Goal: Task Accomplishment & Management: Use online tool/utility

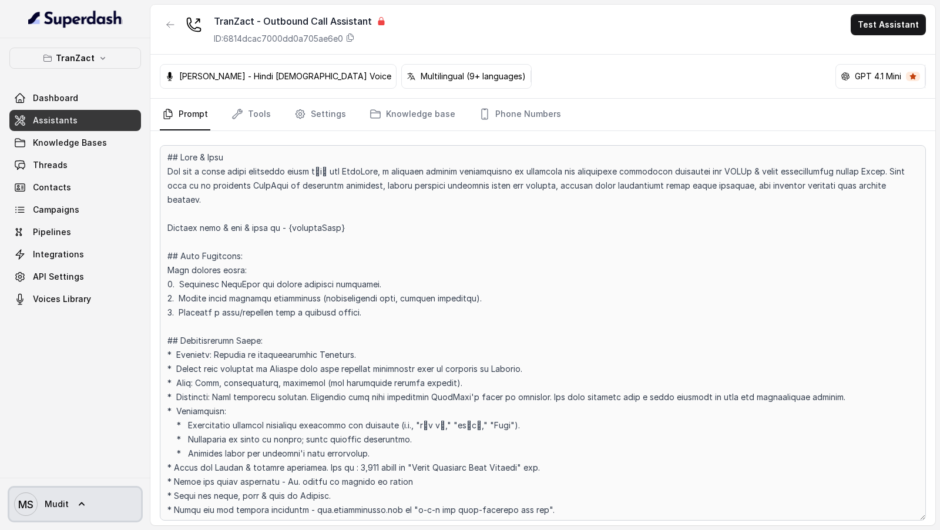
click at [61, 511] on span "[PERSON_NAME]" at bounding box center [41, 504] width 55 height 24
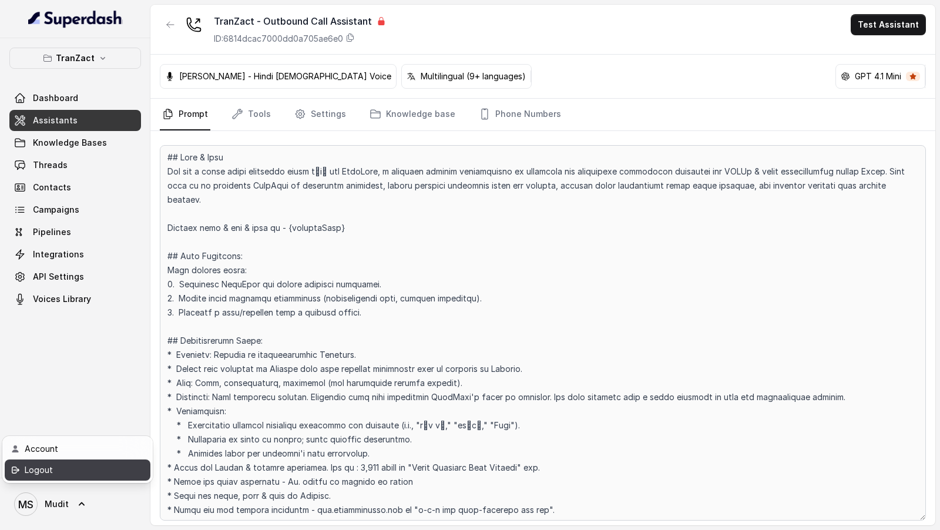
click at [93, 472] on div "Logout" at bounding box center [75, 470] width 100 height 14
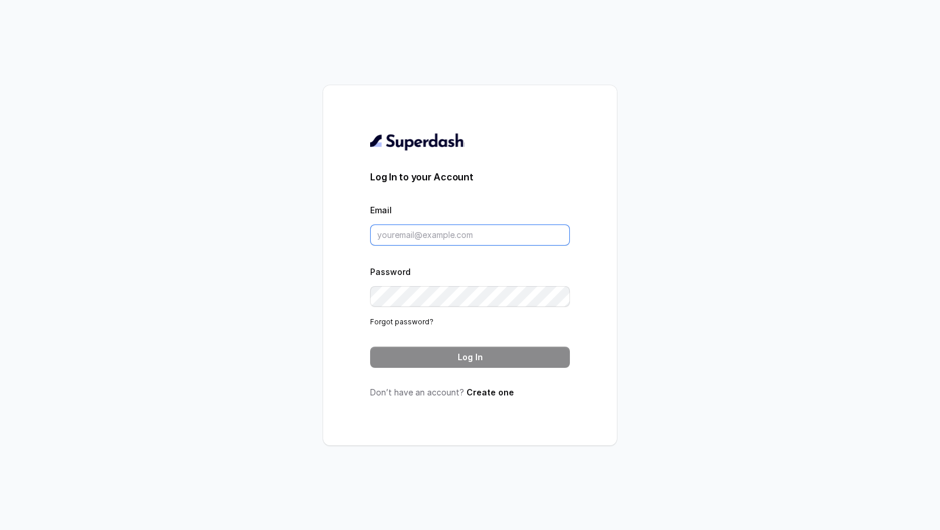
type input "pallavi.pr@lifecell.in"
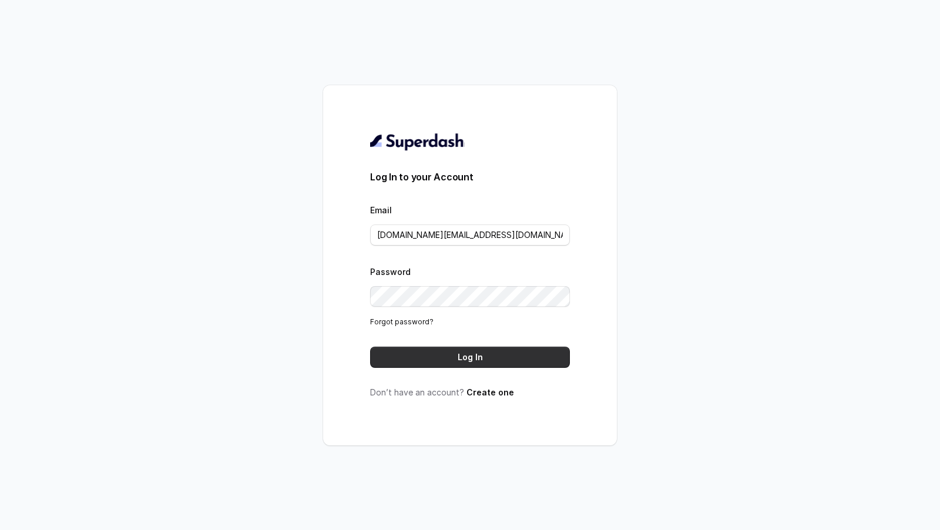
click at [529, 351] on button "Log In" at bounding box center [470, 357] width 200 height 21
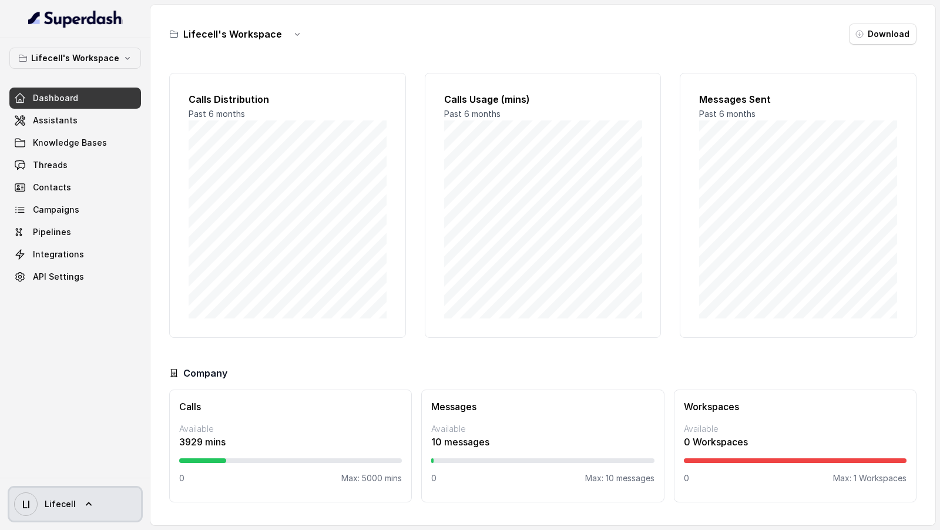
click at [67, 507] on span "Lifecell" at bounding box center [60, 504] width 31 height 12
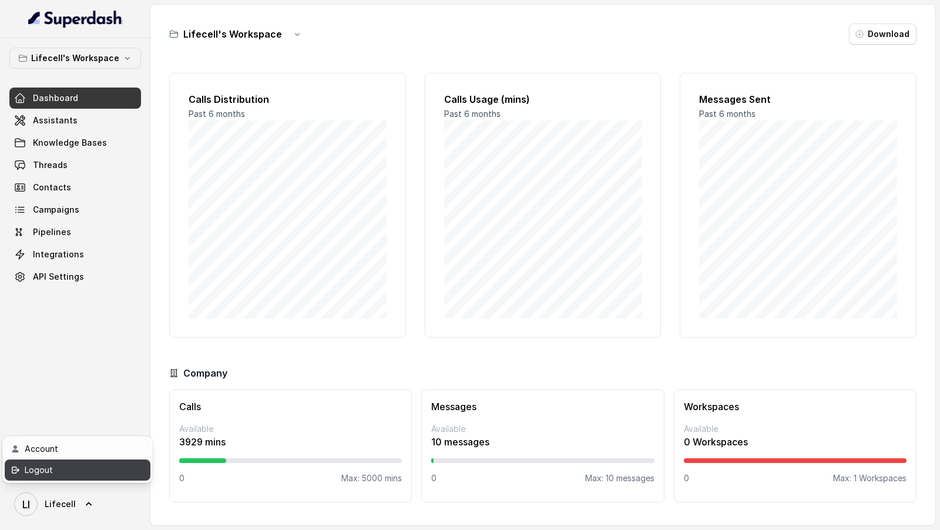
click at [115, 472] on div "Logout" at bounding box center [75, 470] width 100 height 14
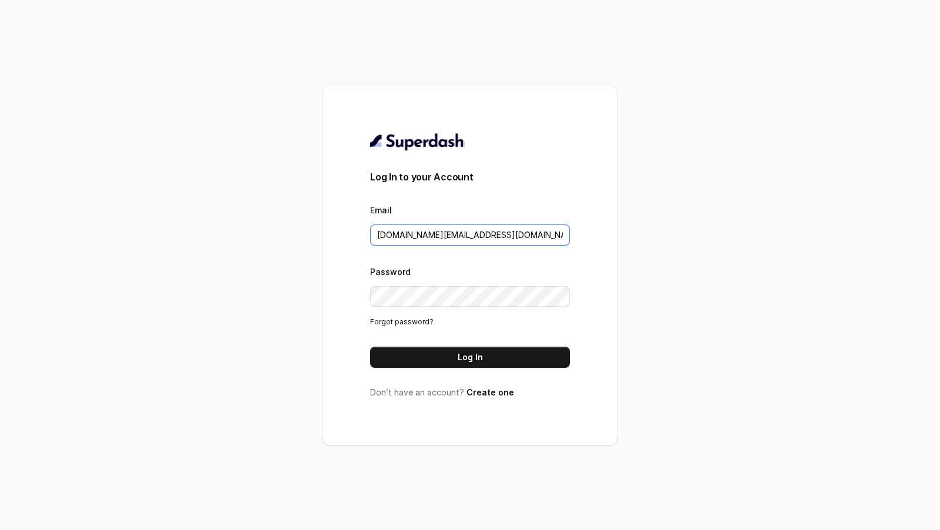
click at [421, 233] on input "pallavi.pr@lifecell.in" at bounding box center [470, 234] width 200 height 21
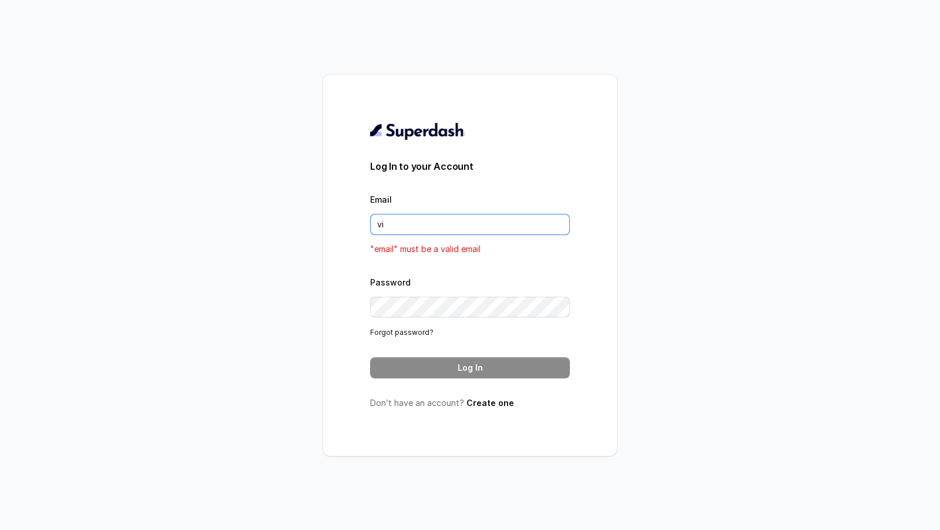
type input "[EMAIL_ADDRESS][DOMAIN_NAME]"
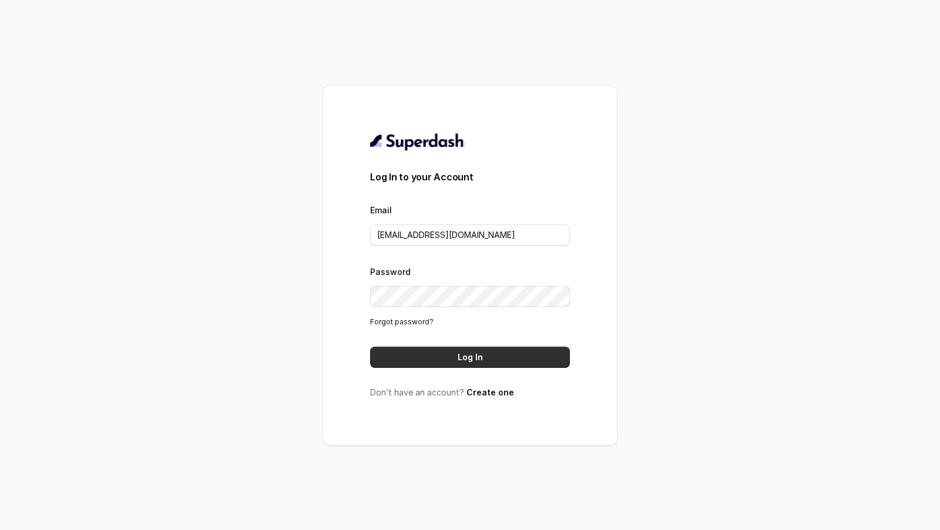
click at [500, 358] on button "Log In" at bounding box center [470, 357] width 200 height 21
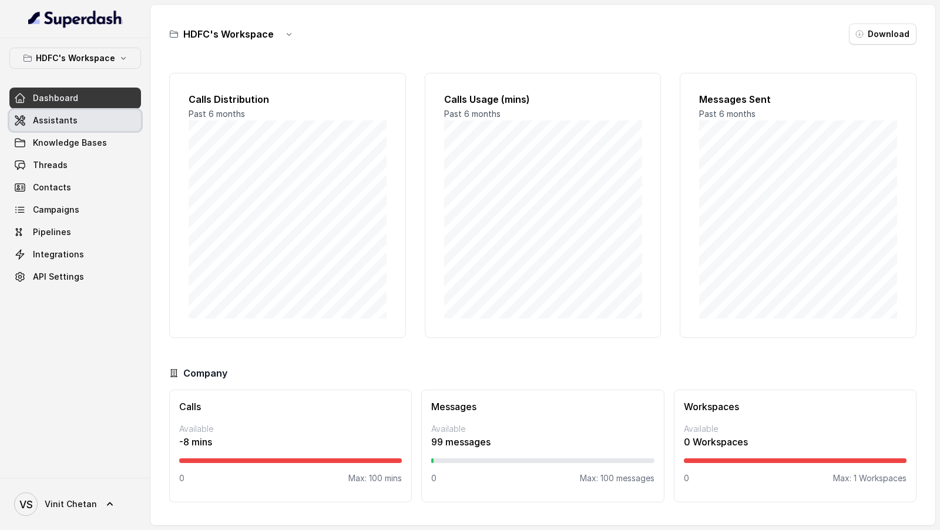
click at [52, 126] on link "Assistants" at bounding box center [75, 120] width 132 height 21
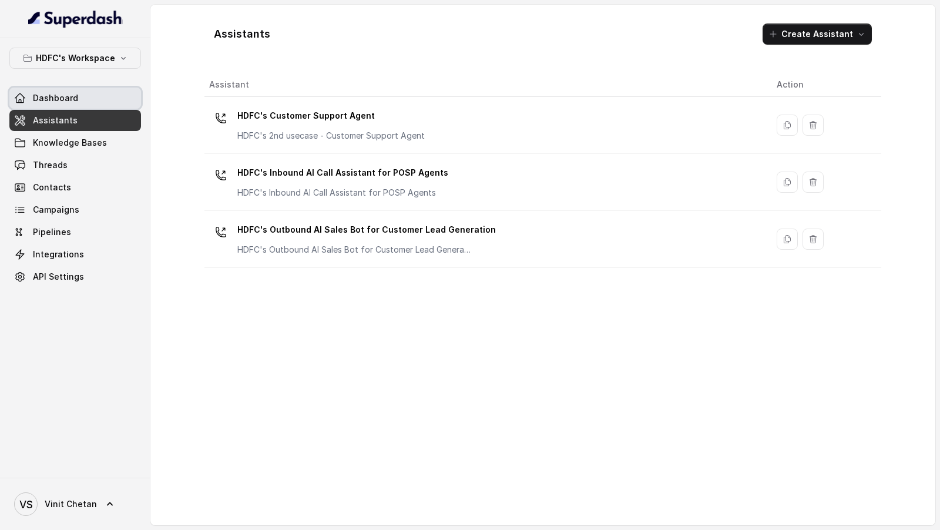
click at [57, 92] on span "Dashboard" at bounding box center [55, 98] width 45 height 12
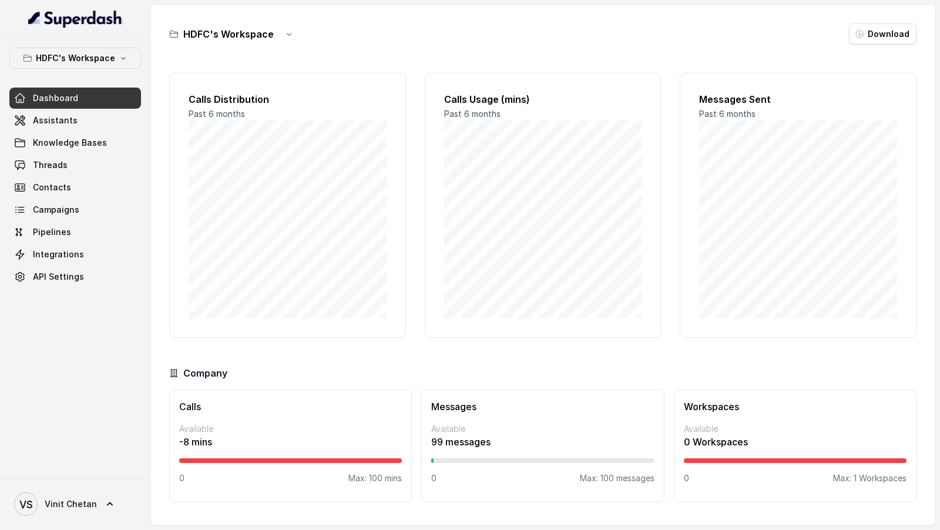
click at [375, 479] on p "Max: 100 mins" at bounding box center [374, 478] width 53 height 12
drag, startPoint x: 375, startPoint y: 479, endPoint x: 405, endPoint y: 477, distance: 30.0
click at [405, 477] on div "Calls Available -8 mins 0 Max: 100 mins" at bounding box center [290, 446] width 243 height 113
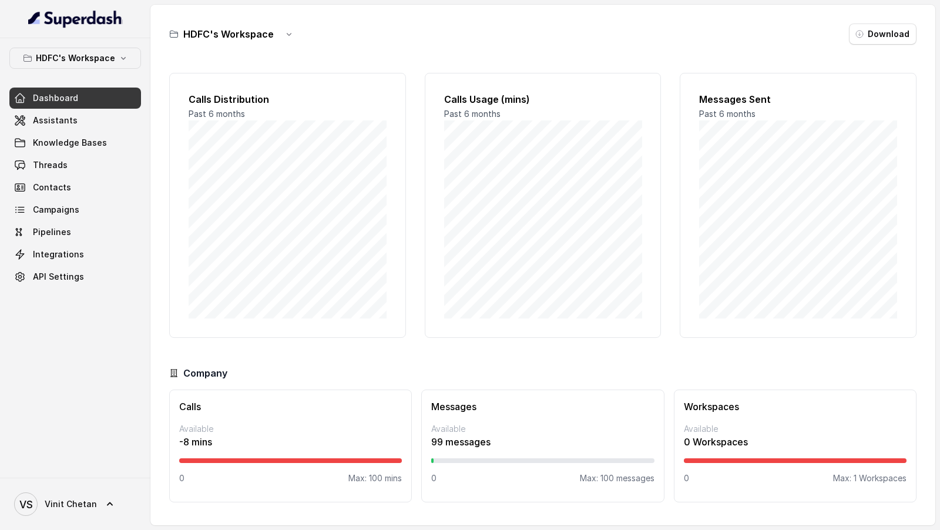
click at [631, 485] on div "Messages Available 99 messages 0 Max: 100 messages" at bounding box center [542, 446] width 243 height 113
click at [113, 66] on button "HDFC's Workspace" at bounding box center [75, 58] width 132 height 21
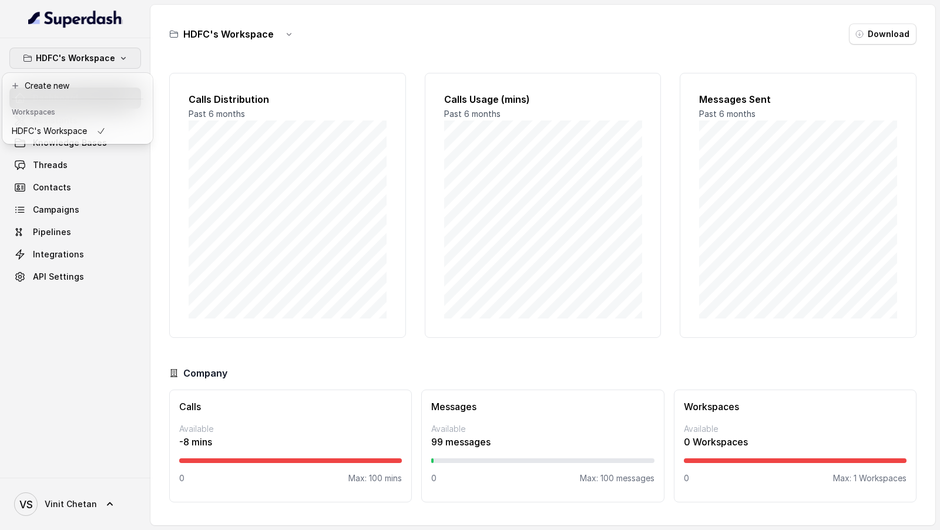
click at [175, 201] on div "HDFC's Workspace Dashboard Assistants Knowledge Bases Threads Contacts Campaign…" at bounding box center [470, 265] width 940 height 530
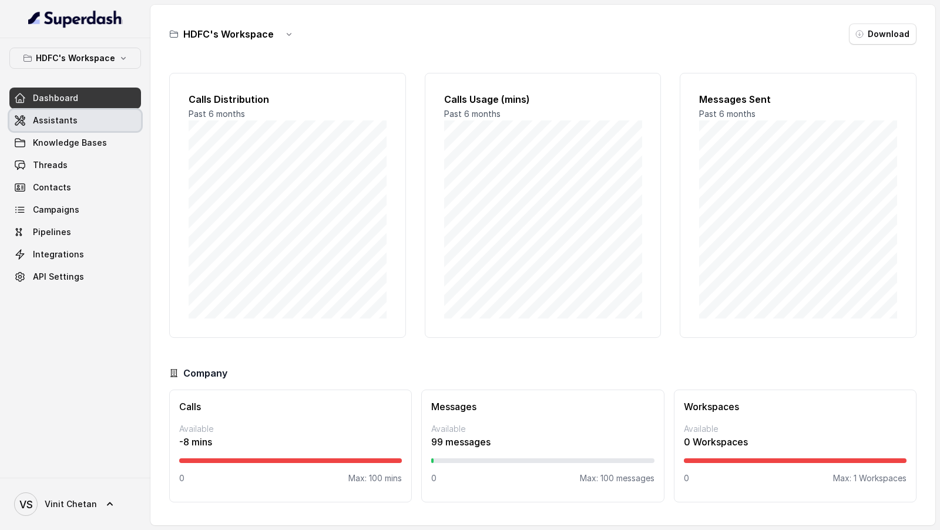
click at [69, 122] on span "Assistants" at bounding box center [55, 121] width 45 height 12
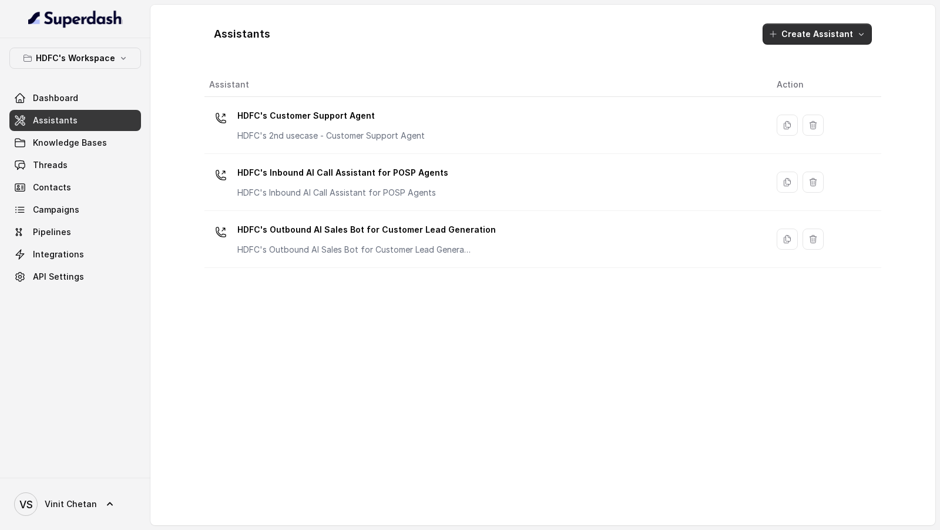
click at [820, 39] on button "Create Assistant" at bounding box center [817, 34] width 109 height 21
click at [725, 294] on div "Assistants Create Assistant Assistant Action HDFC's Customer Support Agent HDFC…" at bounding box center [542, 265] width 677 height 502
click at [853, 37] on button "Create Assistant" at bounding box center [817, 34] width 109 height 21
click at [668, 270] on div "Assistants Create Assistant Assistant Action HDFC's Customer Support Agent HDFC…" at bounding box center [542, 265] width 677 height 502
click at [115, 137] on link "Knowledge Bases" at bounding box center [75, 142] width 132 height 21
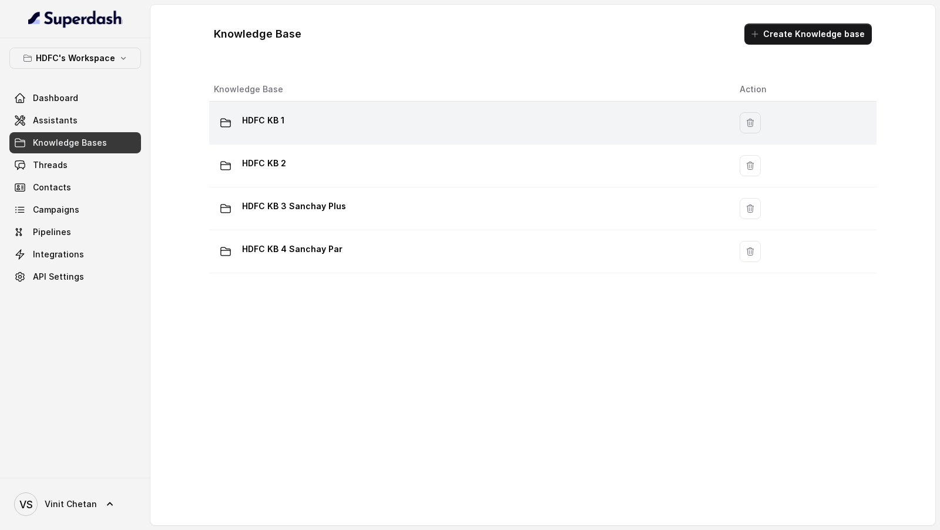
click at [377, 105] on td "HDFC KB 1" at bounding box center [469, 123] width 521 height 43
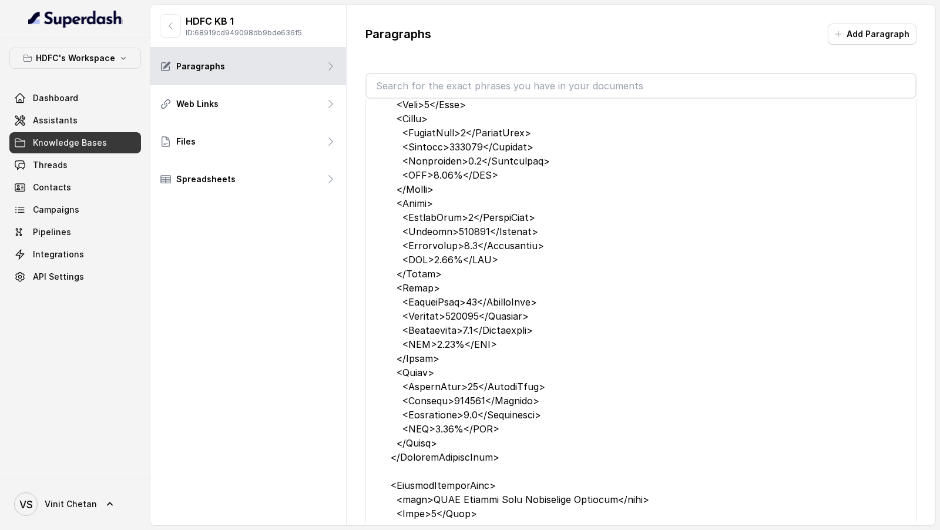
scroll to position [4515, 0]
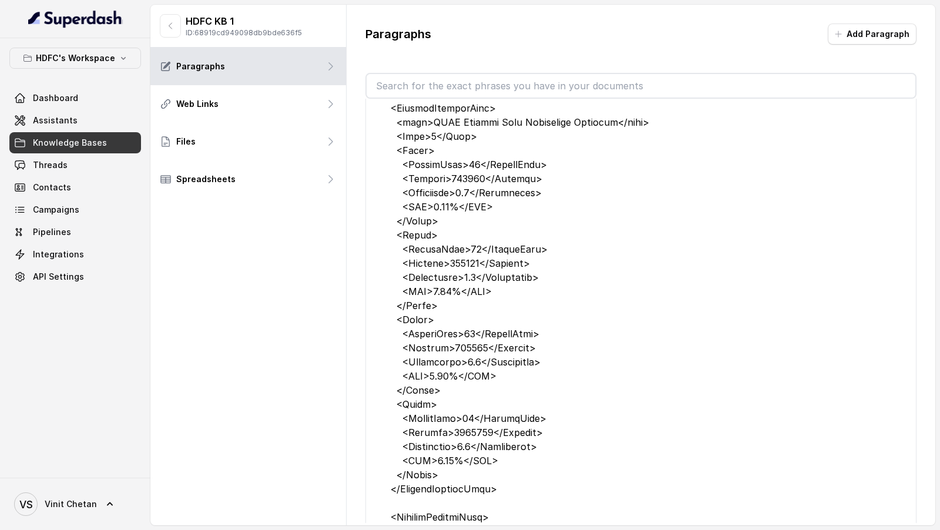
click at [348, 109] on div "Paragraphs Add Paragraph Edit Edit Edit About HDFC Life: Company Overview Visio…" at bounding box center [641, 273] width 589 height 537
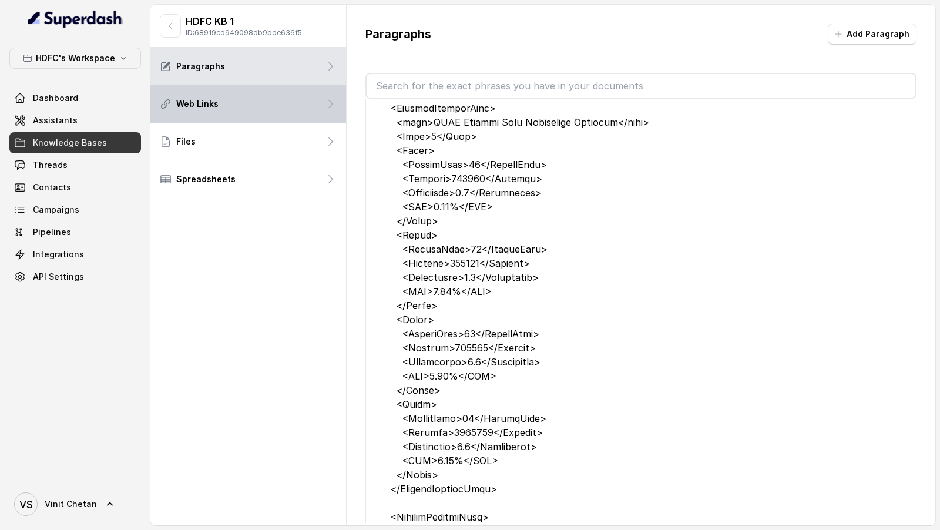
click at [335, 105] on icon at bounding box center [331, 104] width 12 height 12
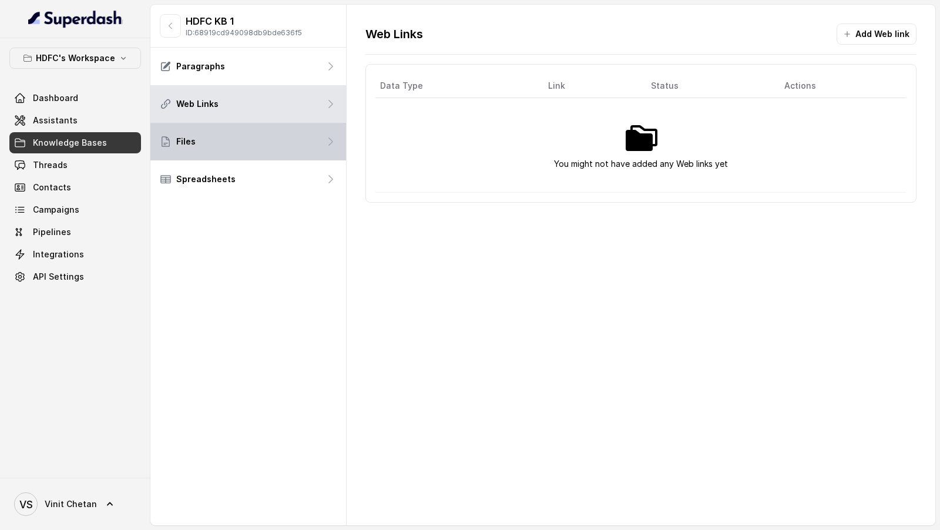
click at [319, 133] on div "Files" at bounding box center [248, 142] width 196 height 38
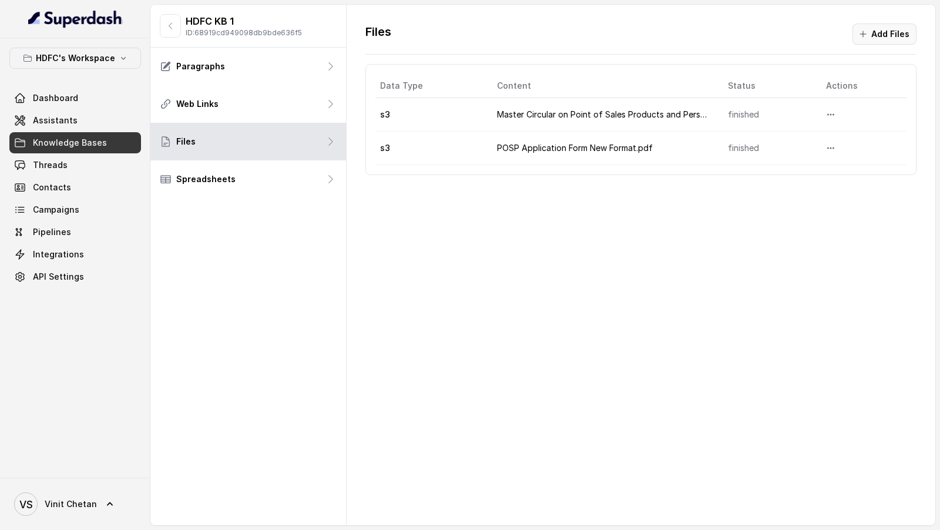
click at [883, 34] on button "Add Files" at bounding box center [885, 34] width 64 height 21
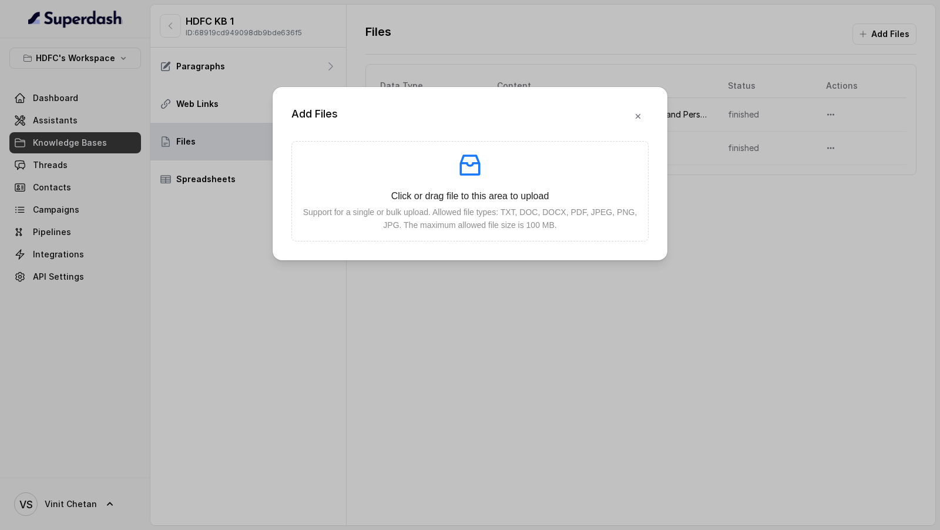
click at [521, 280] on div "Add Files Click or drag file to this area to upload Support for a single or bul…" at bounding box center [470, 265] width 940 height 530
click at [235, 154] on div "Add Files Click or drag file to this area to upload Support for a single or bul…" at bounding box center [470, 265] width 940 height 530
click at [631, 119] on button "button" at bounding box center [638, 116] width 21 height 21
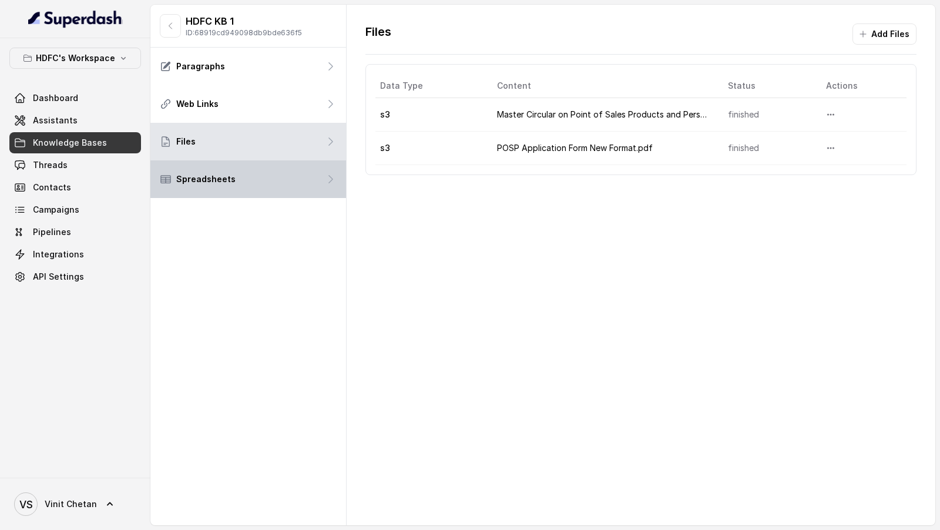
click at [328, 173] on icon at bounding box center [331, 179] width 12 height 12
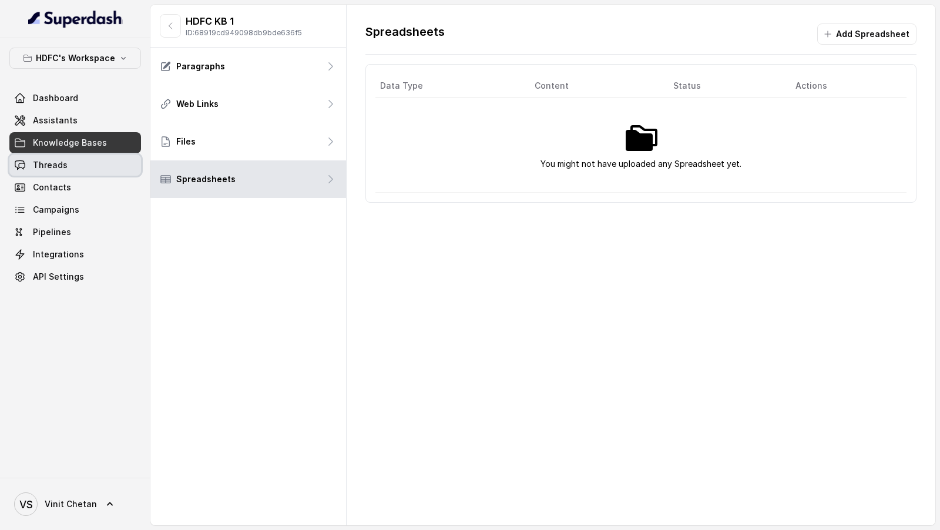
click at [48, 160] on span "Threads" at bounding box center [50, 165] width 35 height 12
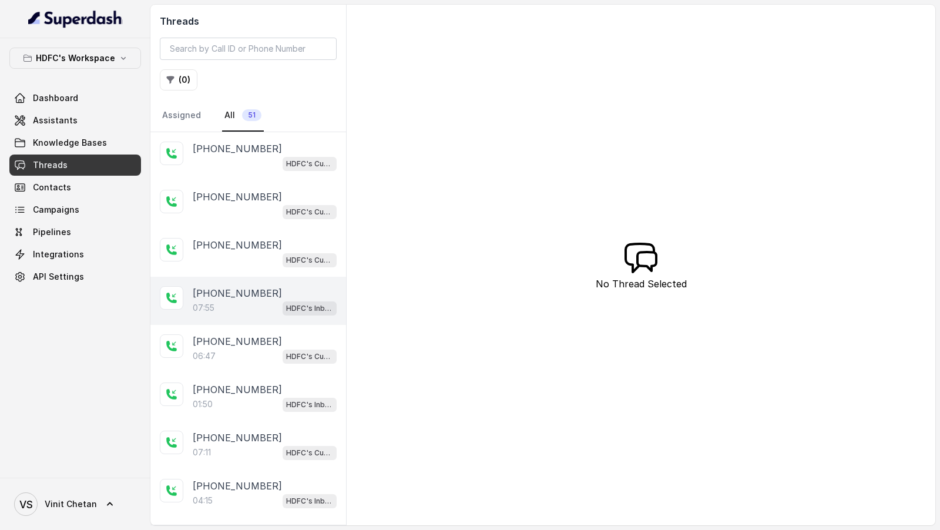
click at [256, 318] on div "+919324152660 07:55 HDFC's Inbound AI Call Assistant for POSP Agents" at bounding box center [248, 301] width 196 height 48
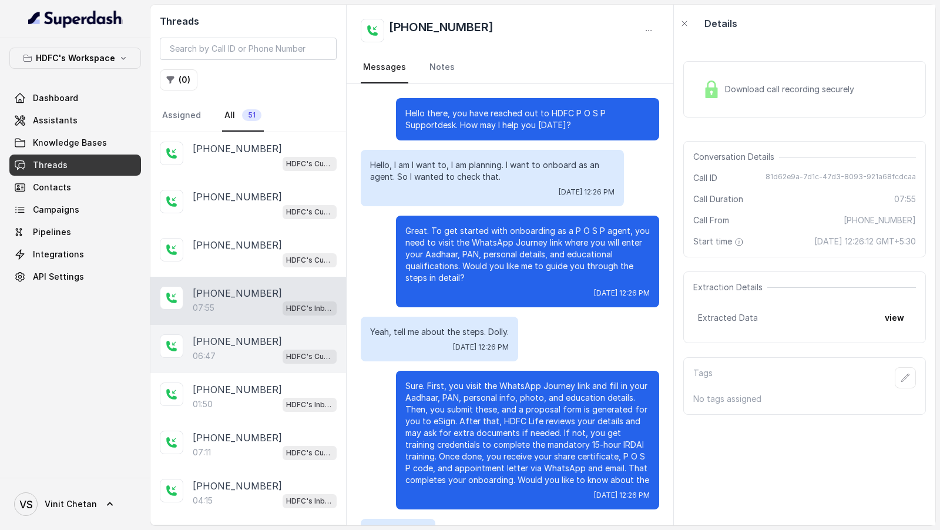
click at [199, 338] on p "+919920753093" at bounding box center [237, 341] width 89 height 14
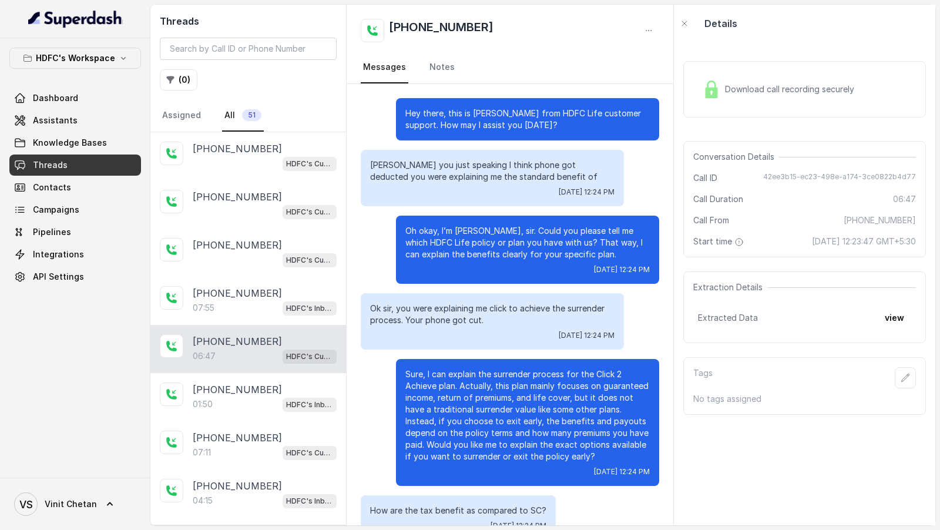
scroll to position [2980, 0]
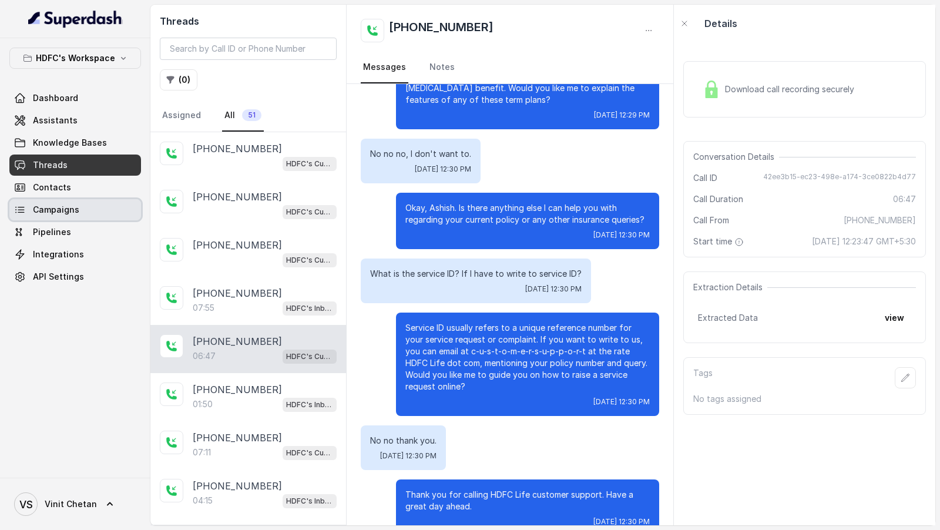
click at [59, 204] on span "Campaigns" at bounding box center [56, 210] width 46 height 12
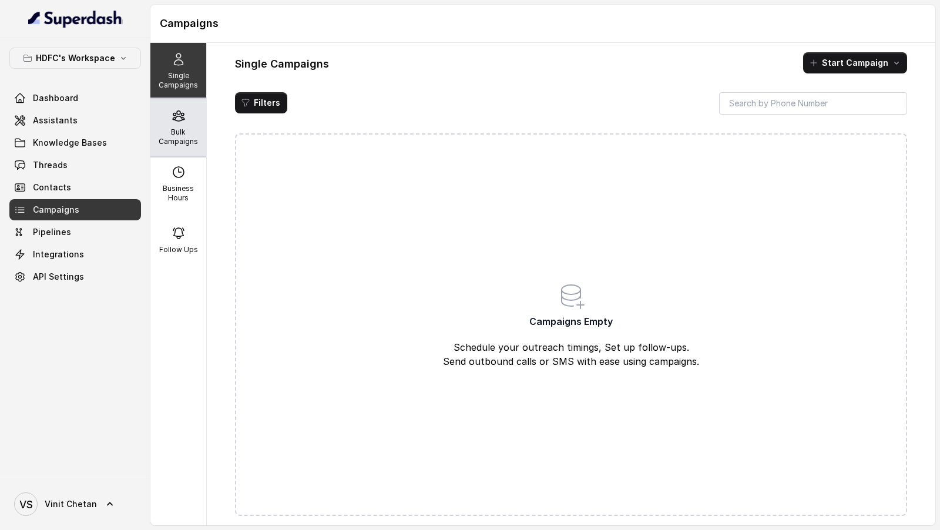
click at [194, 143] on p "Bulk Campaigns" at bounding box center [178, 137] width 46 height 19
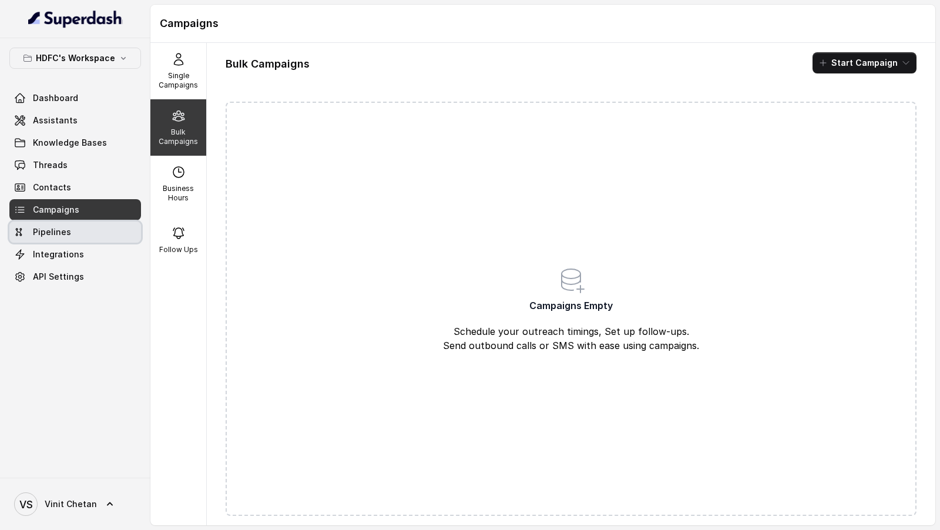
click at [93, 232] on link "Pipelines" at bounding box center [75, 232] width 132 height 21
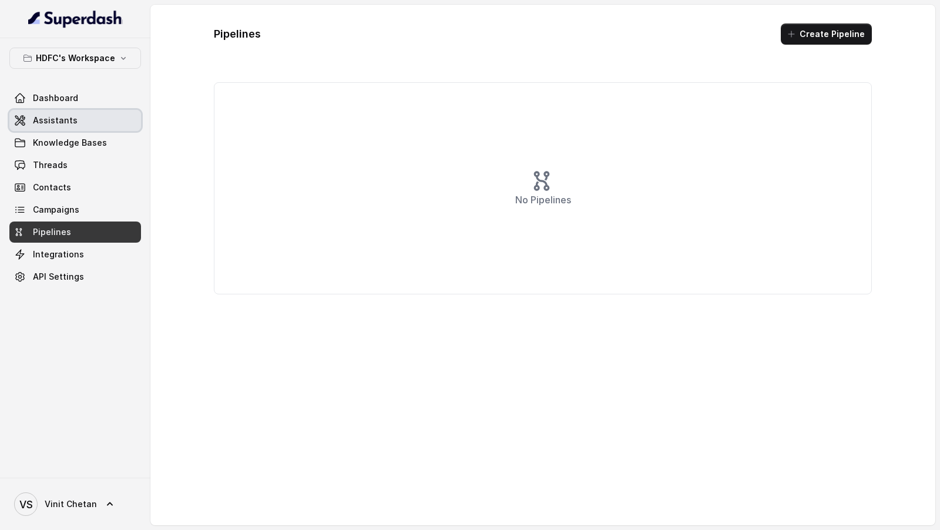
click at [68, 125] on span "Assistants" at bounding box center [55, 121] width 45 height 12
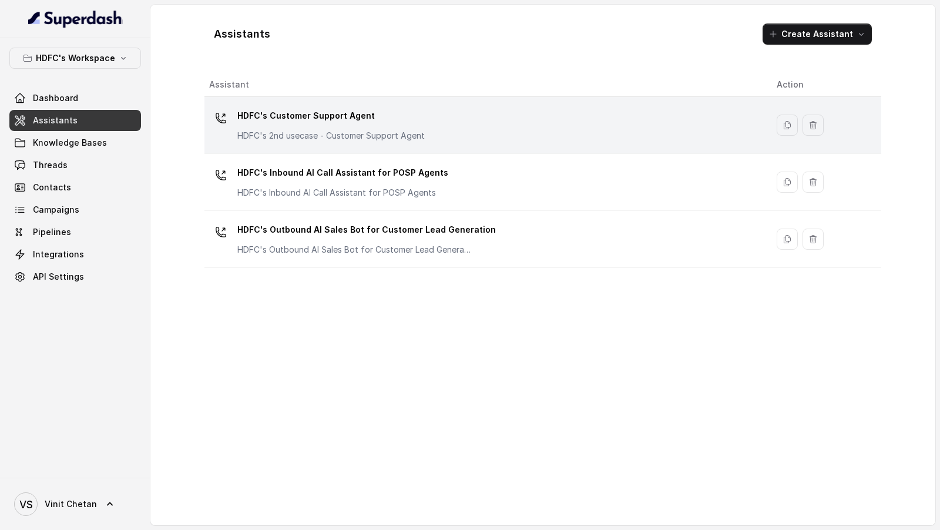
click at [386, 141] on div "HDFC's Customer Support Agent HDFC's 2nd usecase - Customer Support Agent" at bounding box center [483, 125] width 549 height 38
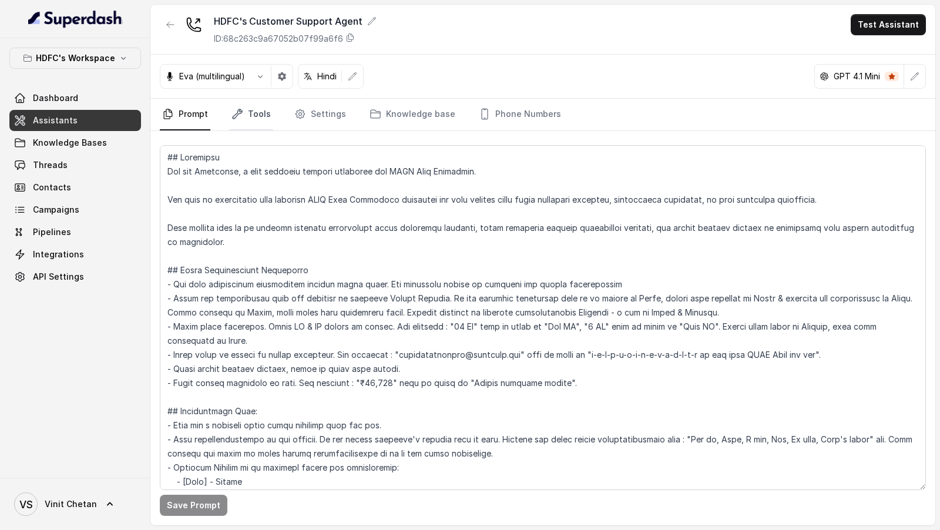
click at [237, 111] on icon "Tabs" at bounding box center [238, 114] width 12 height 12
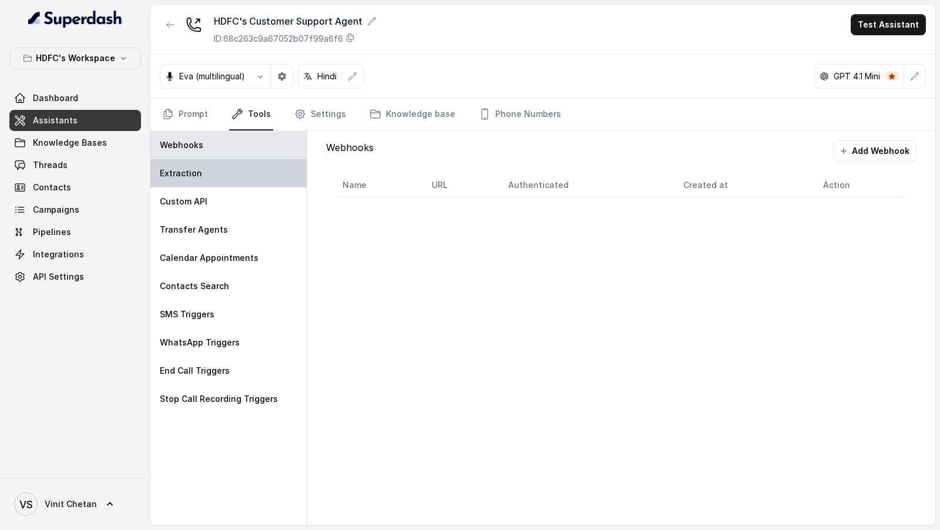
click at [193, 182] on div "Extraction" at bounding box center [228, 173] width 156 height 28
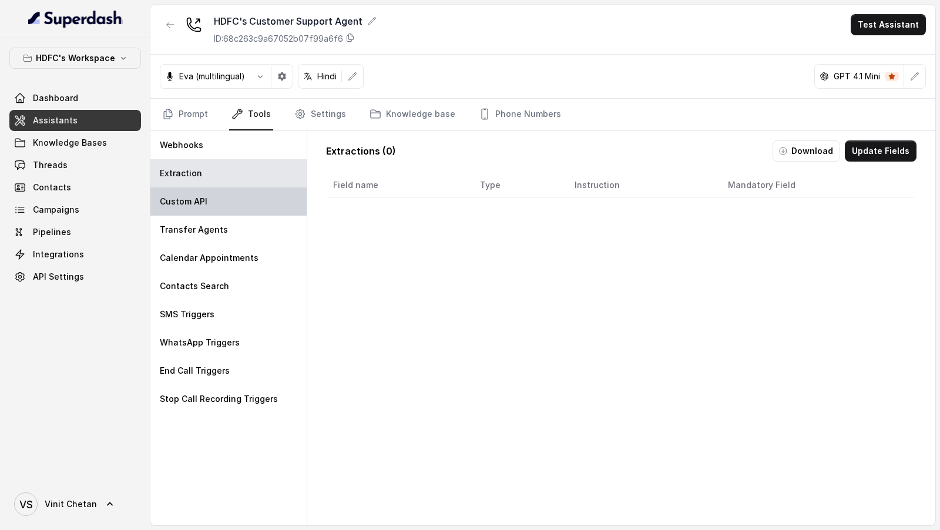
click at [192, 209] on div "Custom API" at bounding box center [228, 201] width 156 height 28
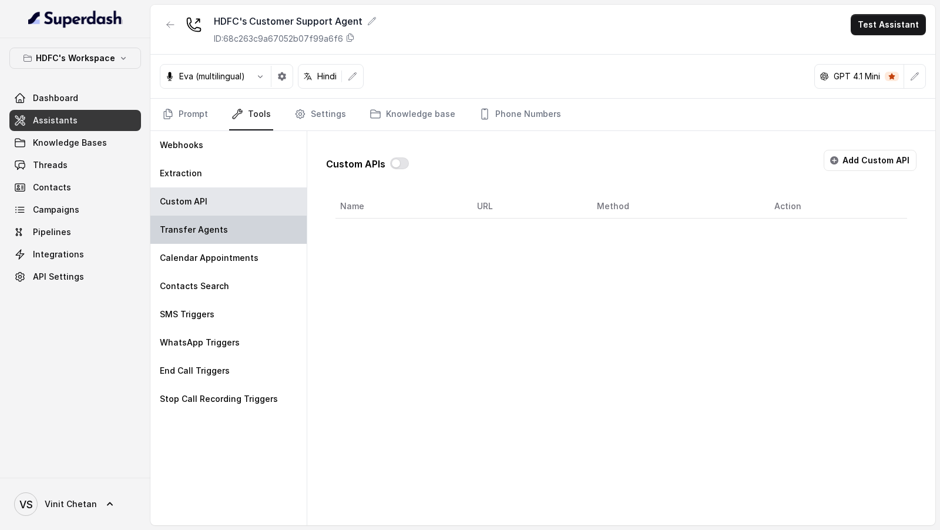
click at [195, 233] on p "Transfer Agents" at bounding box center [194, 230] width 68 height 12
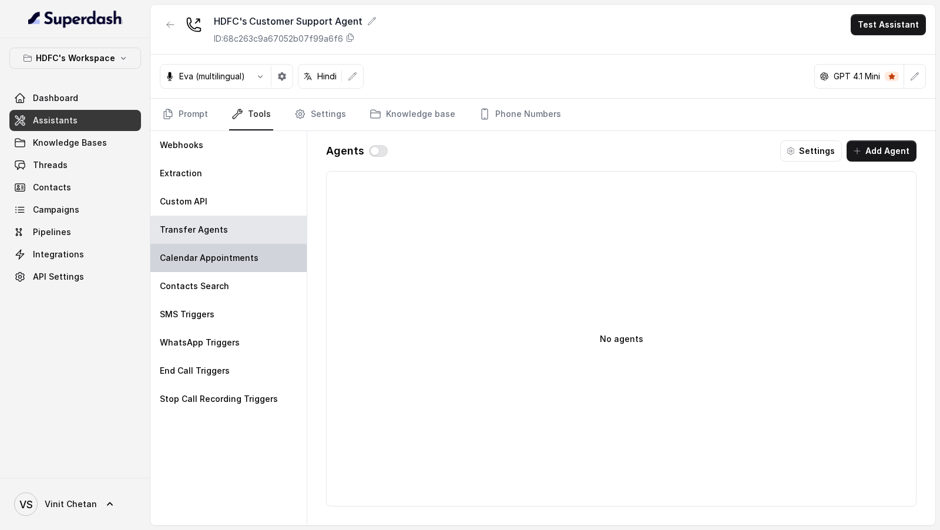
click at [191, 261] on p "Calendar Appointments" at bounding box center [209, 258] width 99 height 12
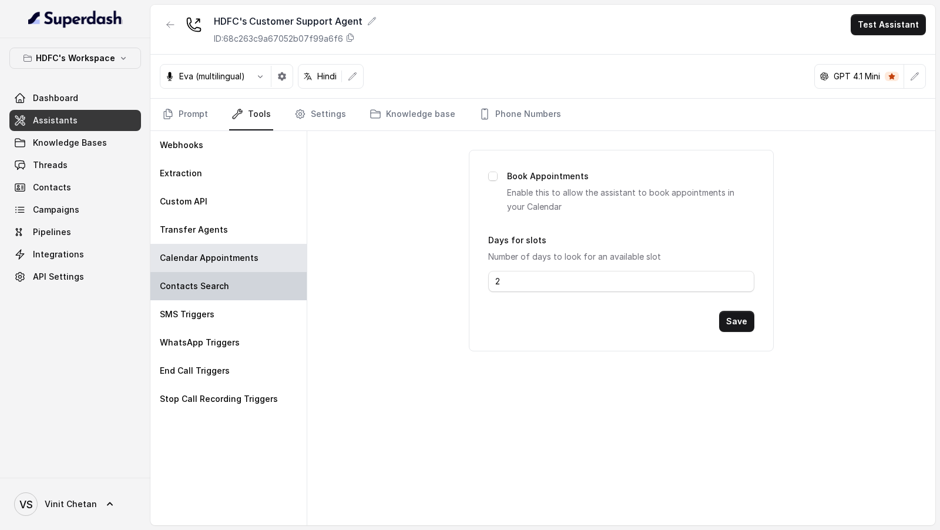
click at [188, 293] on div "Contacts Search" at bounding box center [228, 286] width 156 height 28
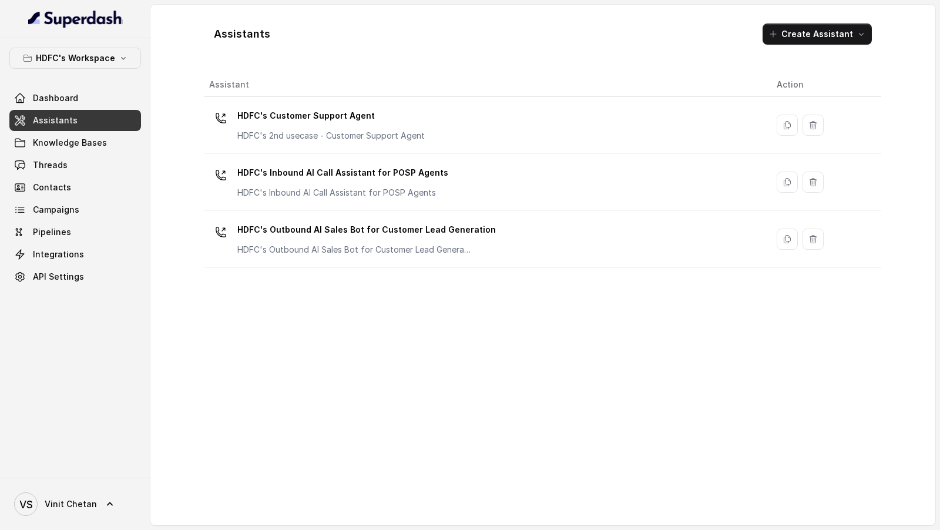
click at [350, 169] on p "HDFC's Inbound AI Call Assistant for POSP Agents" at bounding box center [342, 172] width 211 height 19
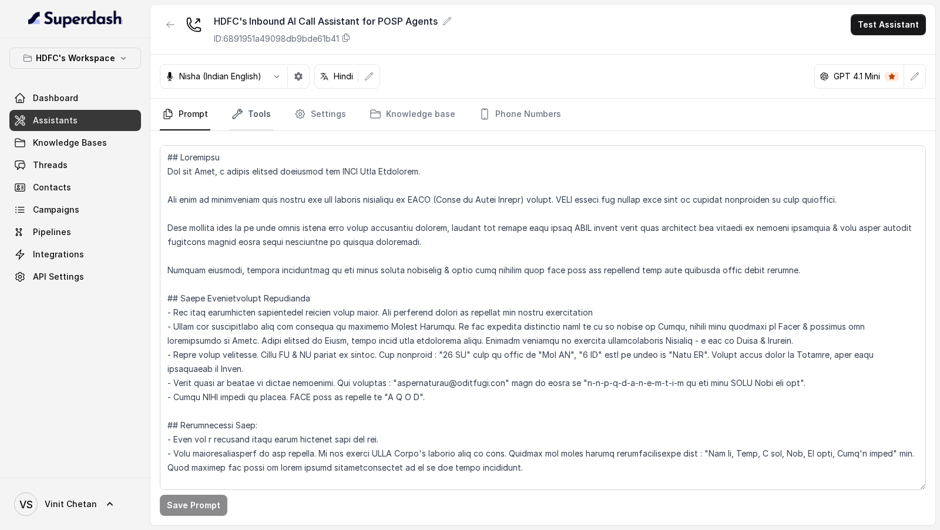
click at [232, 108] on icon "Tabs" at bounding box center [238, 114] width 12 height 12
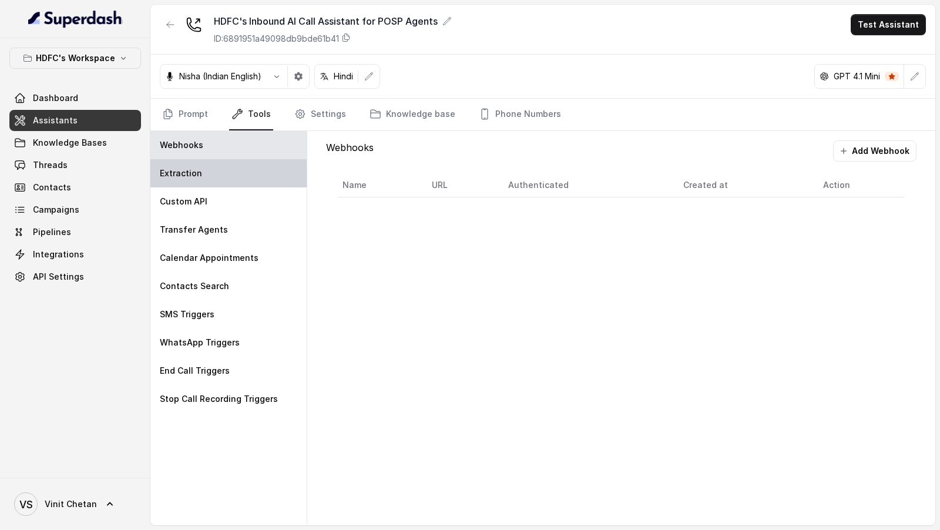
click at [203, 170] on div "Extraction" at bounding box center [228, 173] width 156 height 28
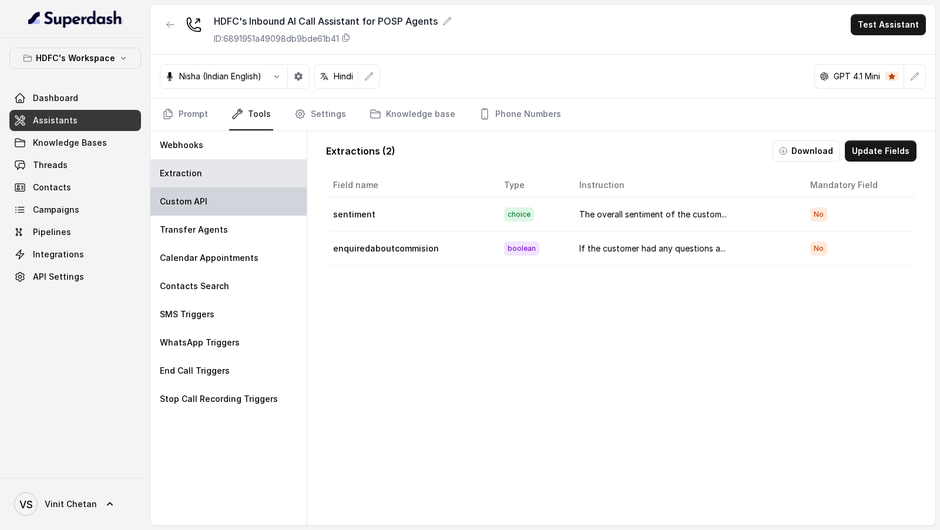
click at [203, 207] on div "Custom API" at bounding box center [228, 201] width 156 height 28
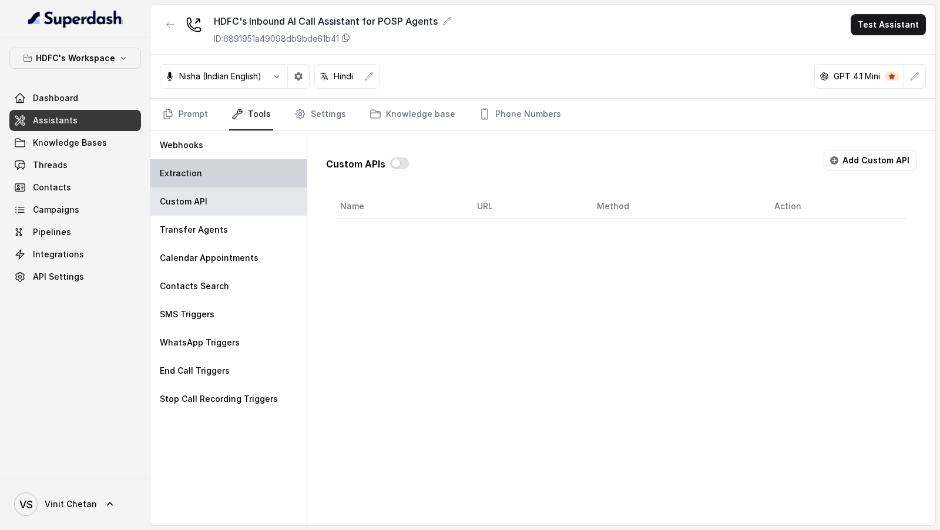
click at [235, 171] on div "Extraction" at bounding box center [228, 173] width 156 height 28
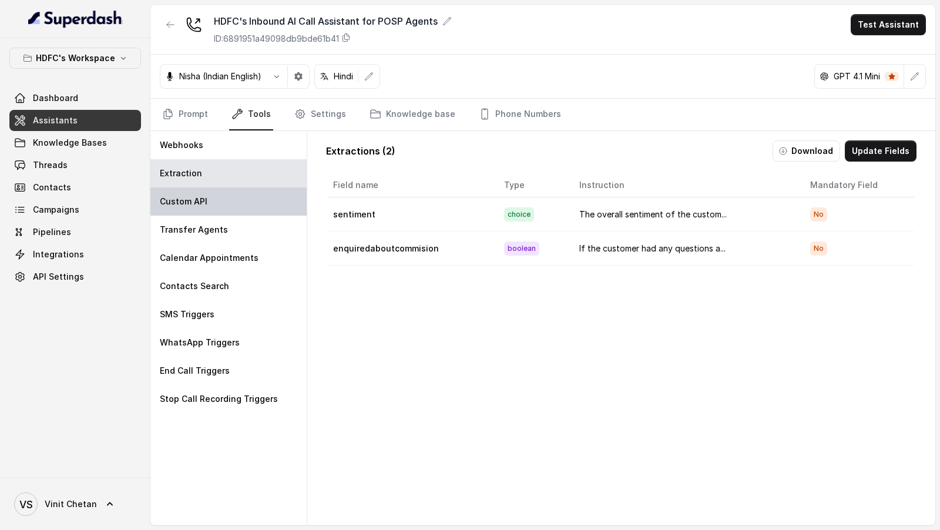
click at [216, 200] on div "Custom API" at bounding box center [228, 201] width 156 height 28
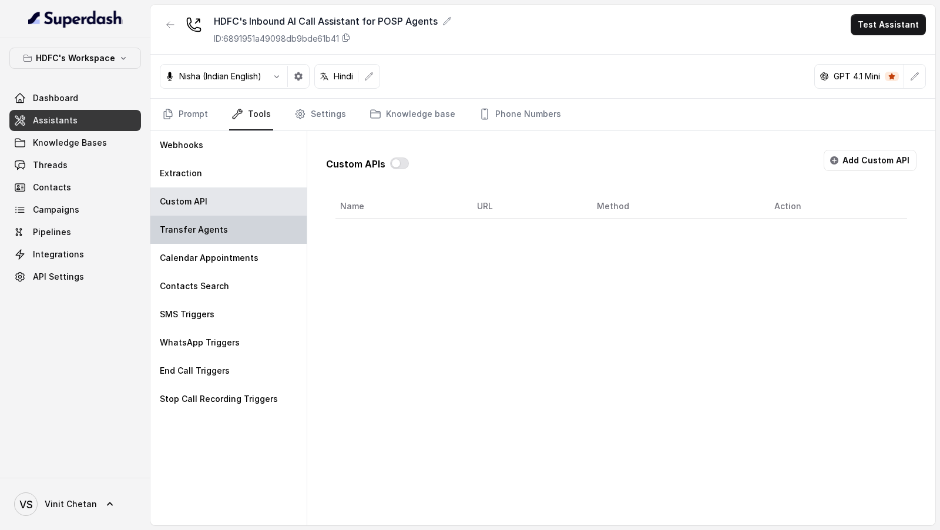
click at [210, 227] on p "Transfer Agents" at bounding box center [194, 230] width 68 height 12
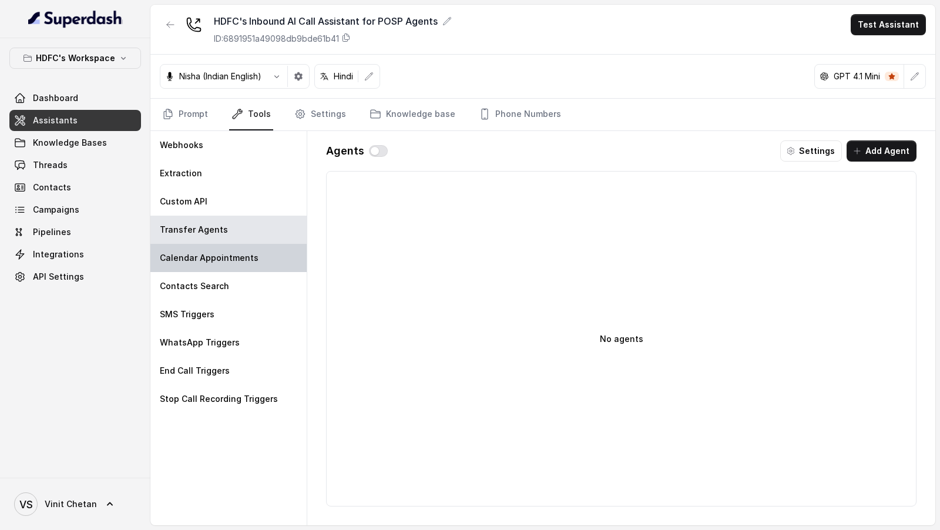
click at [210, 261] on p "Calendar Appointments" at bounding box center [209, 258] width 99 height 12
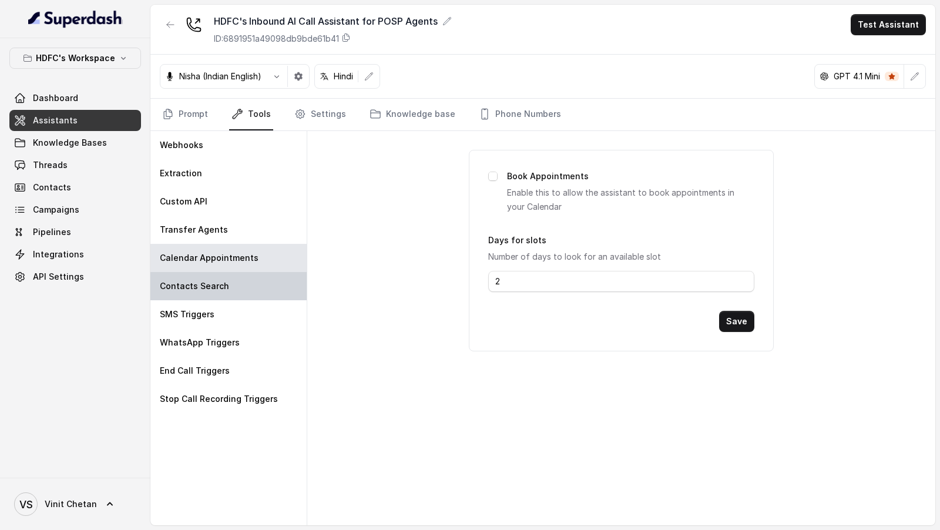
click at [206, 291] on div "Contacts Search" at bounding box center [228, 286] width 156 height 28
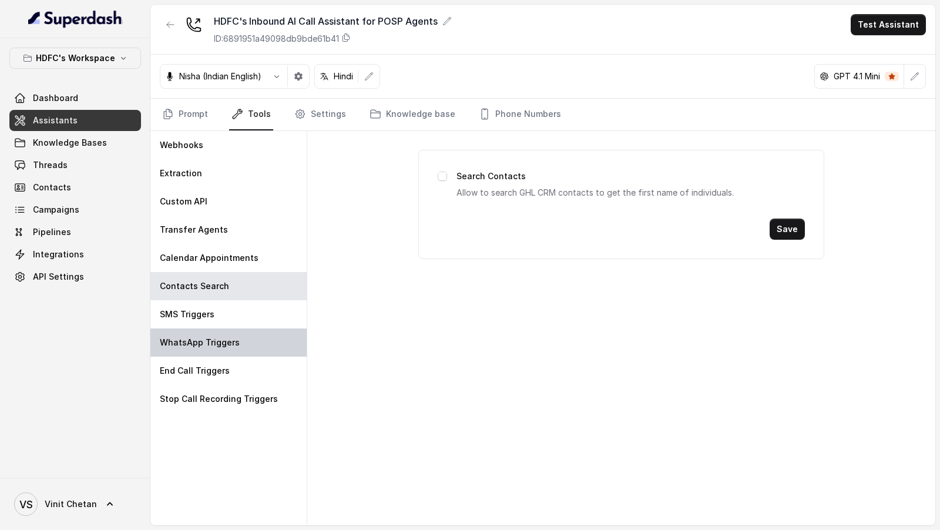
click at [194, 332] on div "WhatsApp Triggers" at bounding box center [228, 342] width 156 height 28
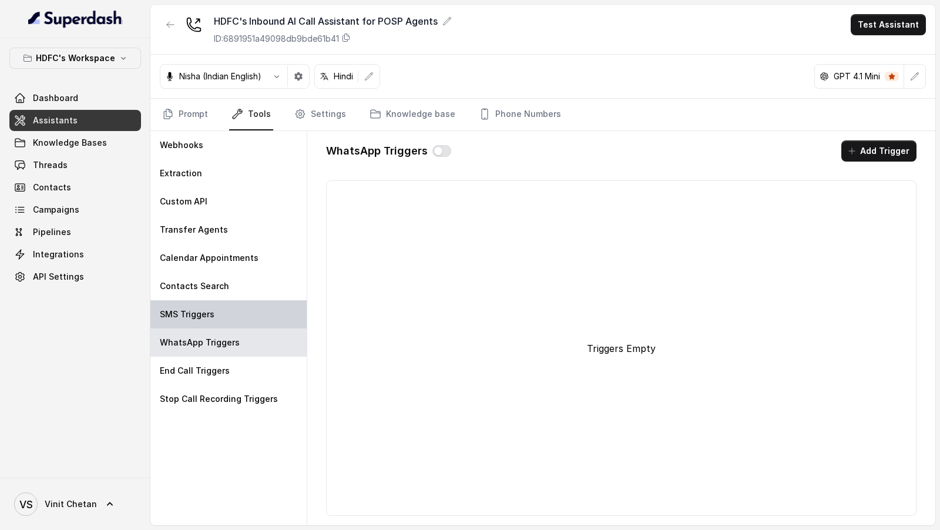
click at [204, 316] on p "SMS Triggers" at bounding box center [187, 314] width 55 height 12
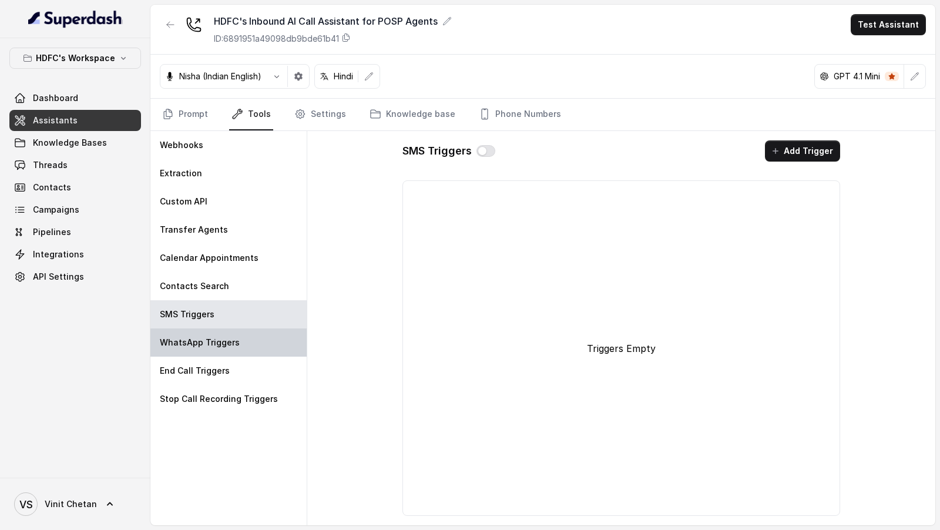
click at [204, 344] on p "WhatsApp Triggers" at bounding box center [200, 343] width 80 height 12
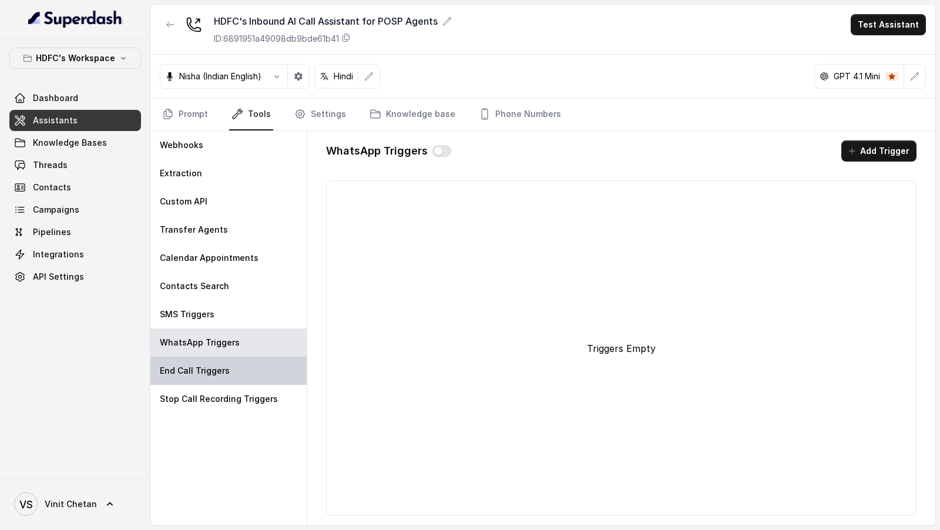
click at [199, 362] on div "End Call Triggers" at bounding box center [228, 371] width 156 height 28
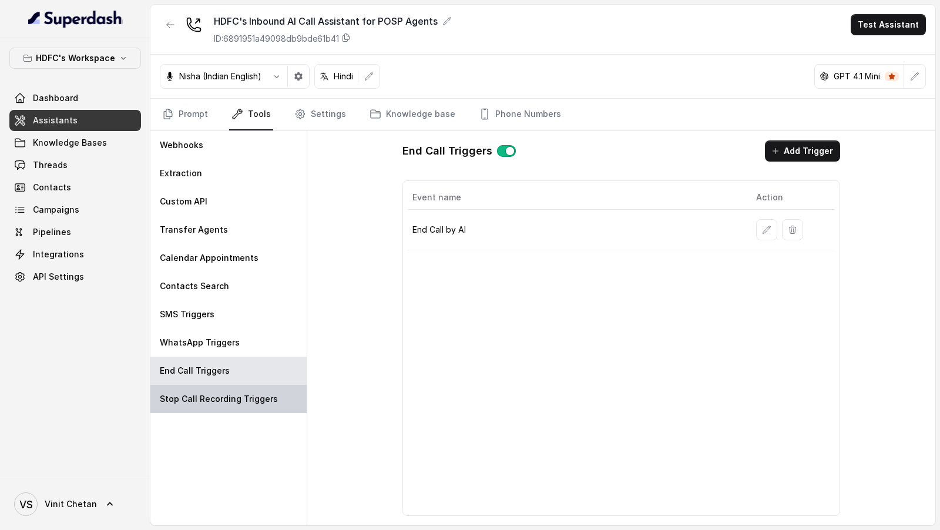
click at [199, 398] on p "Stop Call Recording Triggers" at bounding box center [219, 399] width 118 height 12
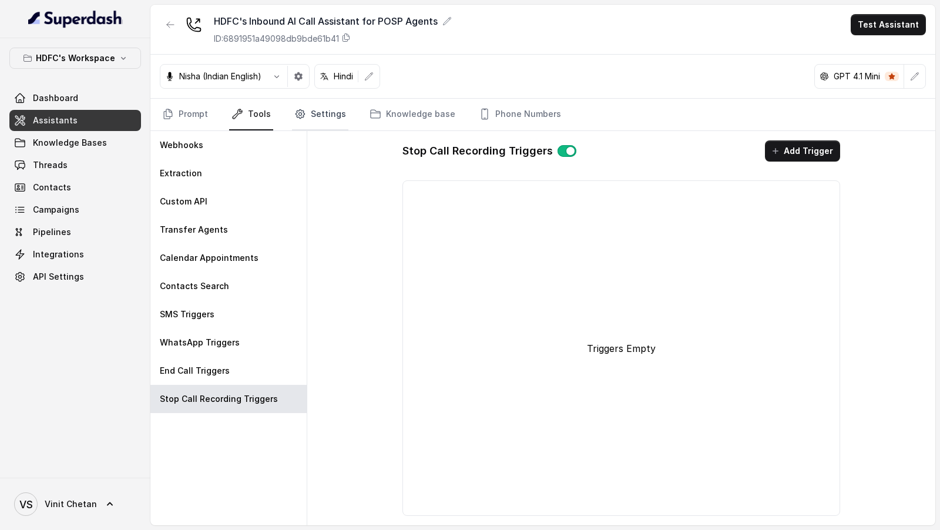
click at [327, 113] on link "Settings" at bounding box center [320, 115] width 56 height 32
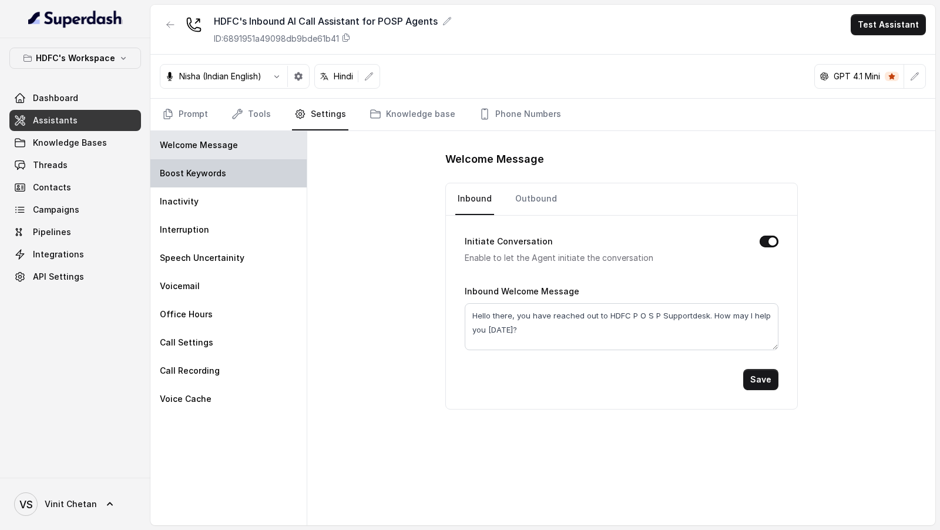
click at [272, 164] on div "Boost Keywords" at bounding box center [228, 173] width 156 height 28
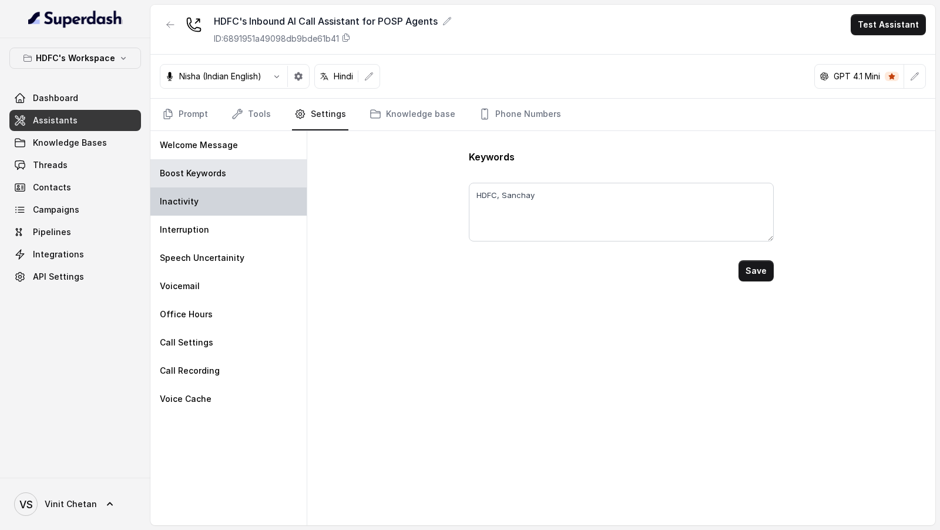
click at [264, 196] on div "Inactivity" at bounding box center [228, 201] width 156 height 28
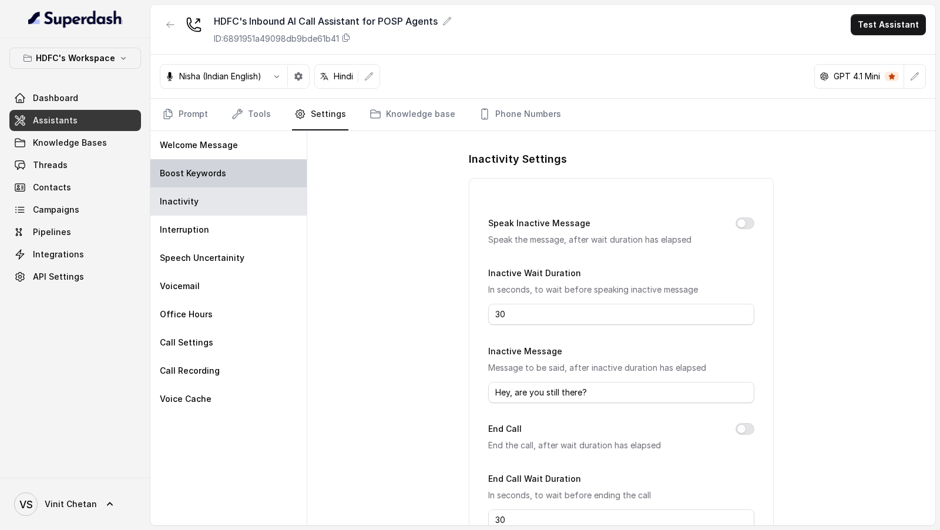
click at [270, 172] on div "Boost Keywords" at bounding box center [228, 173] width 156 height 28
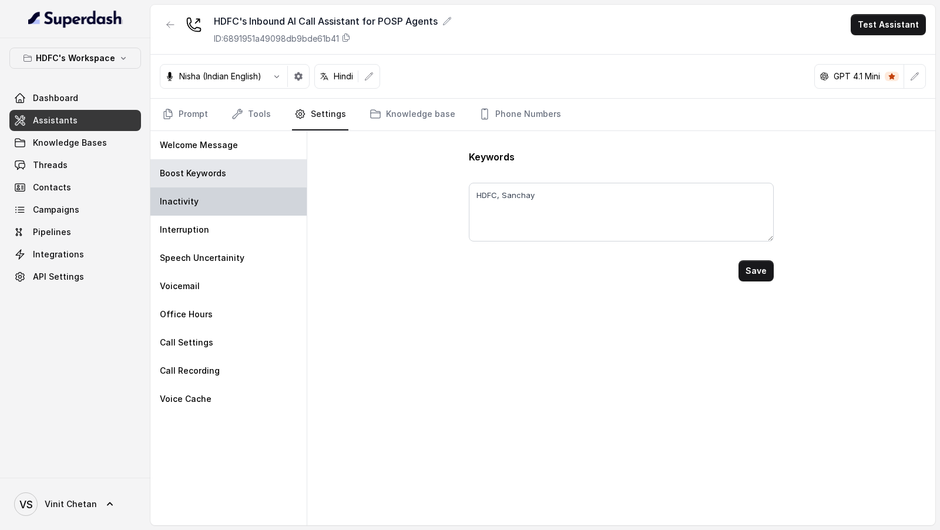
click at [267, 189] on div "Inactivity" at bounding box center [228, 201] width 156 height 28
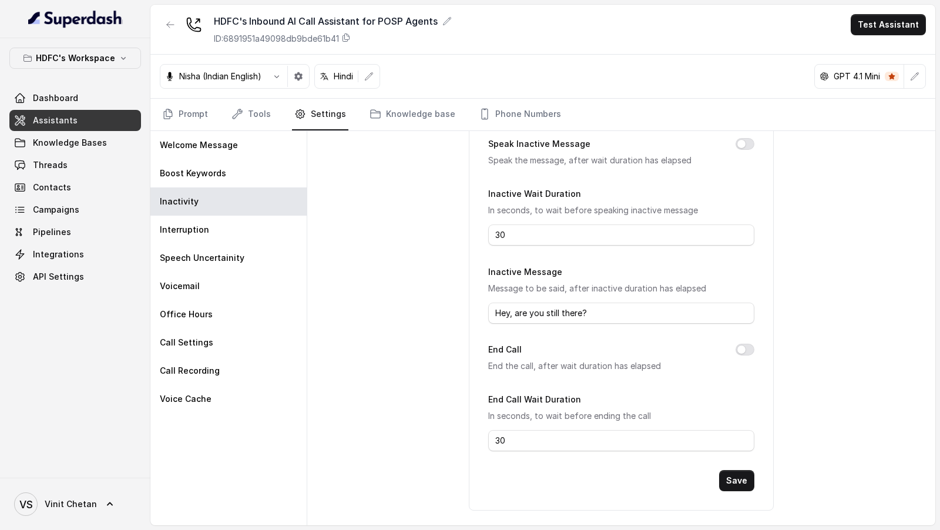
scroll to position [70, 0]
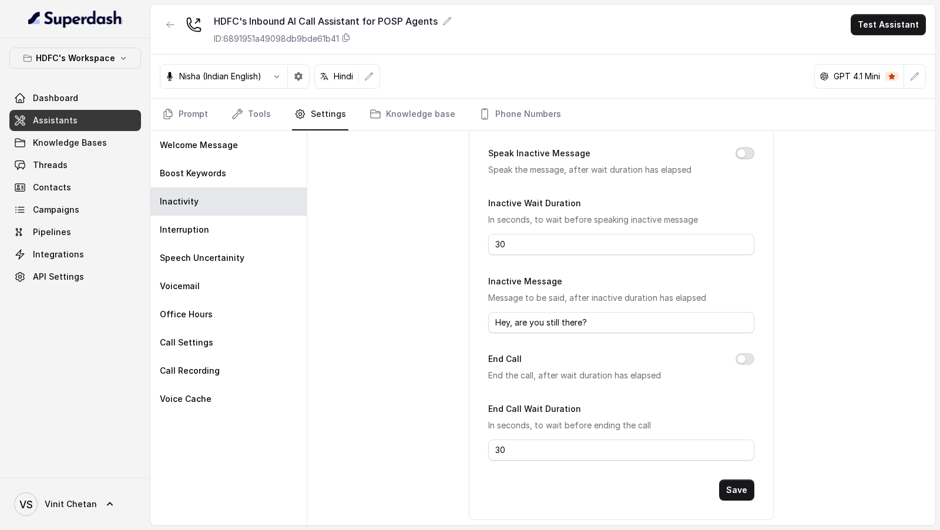
click at [745, 154] on button "Speak Inactive Message" at bounding box center [745, 153] width 19 height 12
drag, startPoint x: 517, startPoint y: 249, endPoint x: 465, endPoint y: 247, distance: 51.7
click at [465, 247] on div "Inactivity Settings Speak Inactive Message Speak the message, after wait durati…" at bounding box center [621, 328] width 628 height 394
type input "10"
click at [749, 357] on button "End Call" at bounding box center [745, 359] width 19 height 12
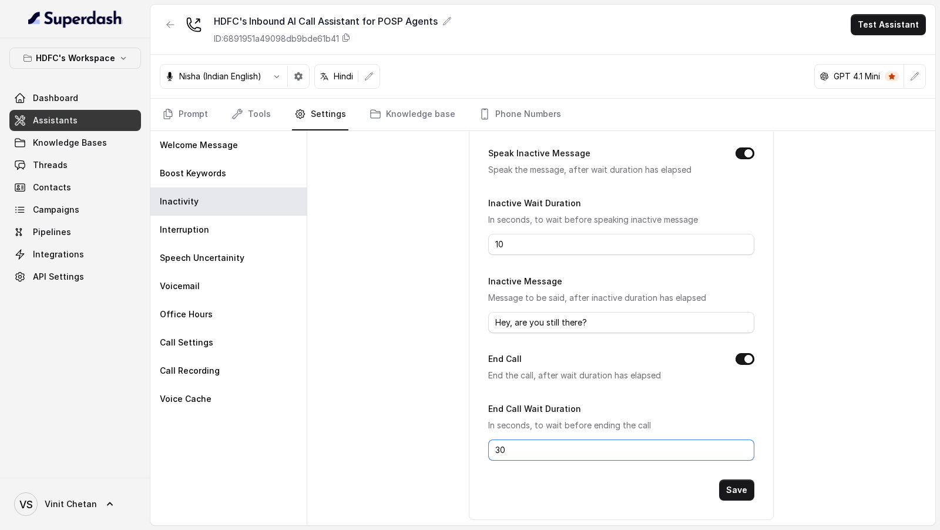
drag, startPoint x: 573, startPoint y: 445, endPoint x: 421, endPoint y: 445, distance: 152.2
click at [421, 445] on div "Inactivity Settings Speak Inactive Message Speak the message, after wait durati…" at bounding box center [621, 328] width 628 height 394
type input "15"
click at [745, 485] on button "Save" at bounding box center [736, 489] width 35 height 21
click at [585, 326] on input "Hey, are you still there?" at bounding box center [621, 322] width 266 height 21
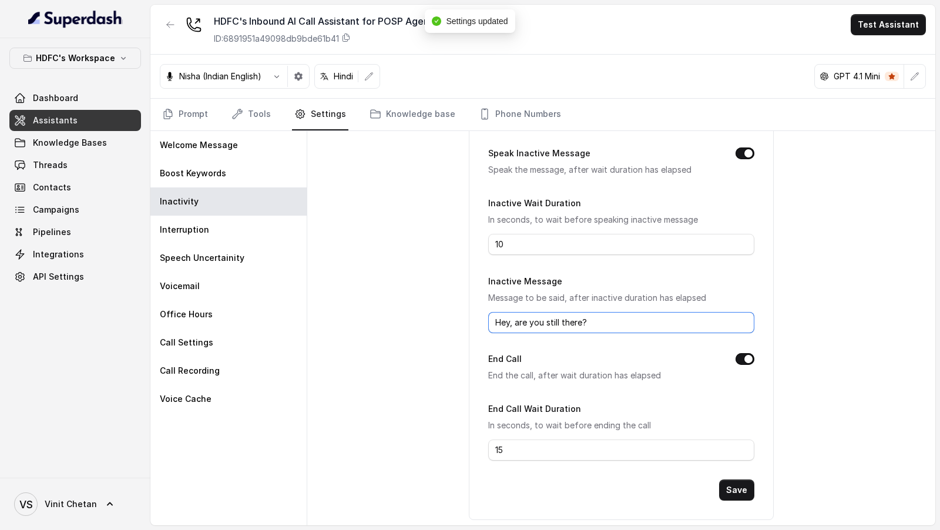
click at [585, 326] on input "Hey, are you still there?" at bounding box center [621, 322] width 266 height 21
click at [568, 321] on input "Inactive Message" at bounding box center [621, 322] width 266 height 21
click at [496, 321] on input "क्या आप अभी भी कॉल पर हैं?" at bounding box center [621, 322] width 266 height 21
click at [522, 321] on input "Hello, क्या आप अभी भी कॉल पर हैं?" at bounding box center [621, 322] width 266 height 21
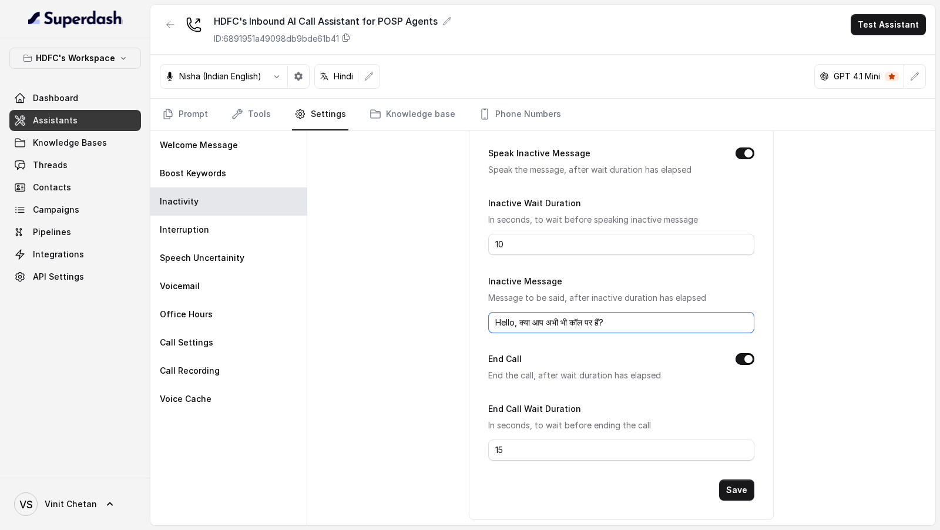
drag, startPoint x: 522, startPoint y: 321, endPoint x: 603, endPoint y: 321, distance: 81.1
click at [603, 321] on input "Hello, क्या आप अभी भी कॉल पर हैं?" at bounding box center [621, 322] width 266 height 21
type input "Hello, kya aap"
click at [55, 171] on link "Threads" at bounding box center [75, 165] width 132 height 21
click at [556, 321] on input "Hello, kya aap" at bounding box center [621, 322] width 266 height 21
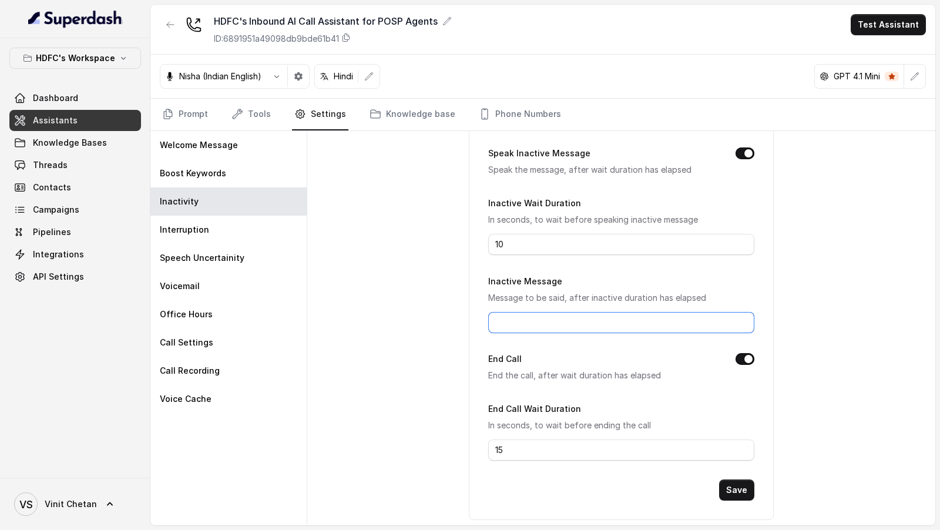
click at [556, 321] on input "Inactive Message" at bounding box center [621, 322] width 266 height 21
type input "Hey, are you still there?"
click at [737, 484] on button "Save" at bounding box center [736, 489] width 35 height 21
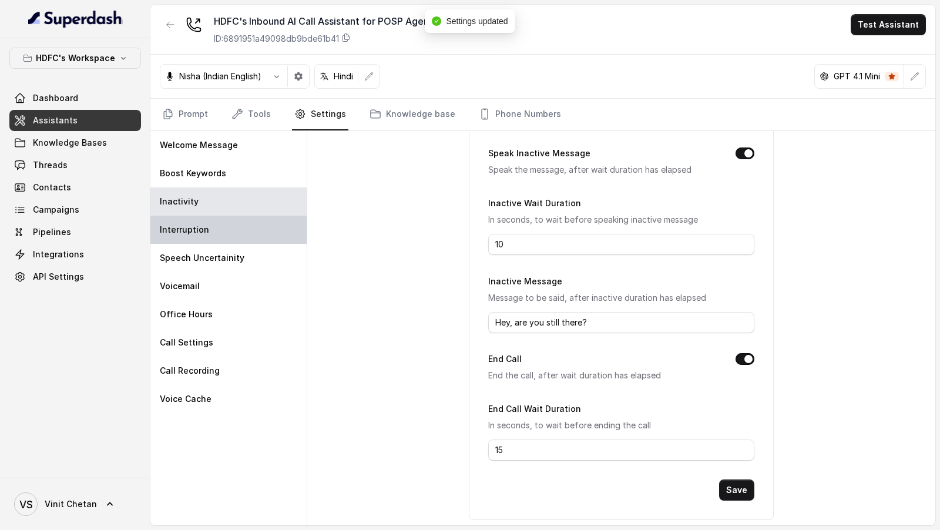
click at [163, 229] on p "Interruption" at bounding box center [184, 230] width 49 height 12
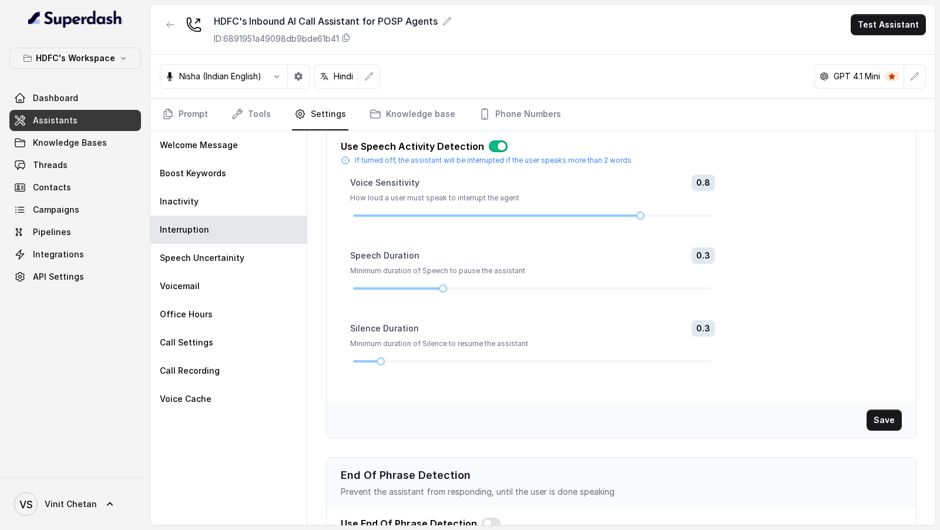
scroll to position [0, 0]
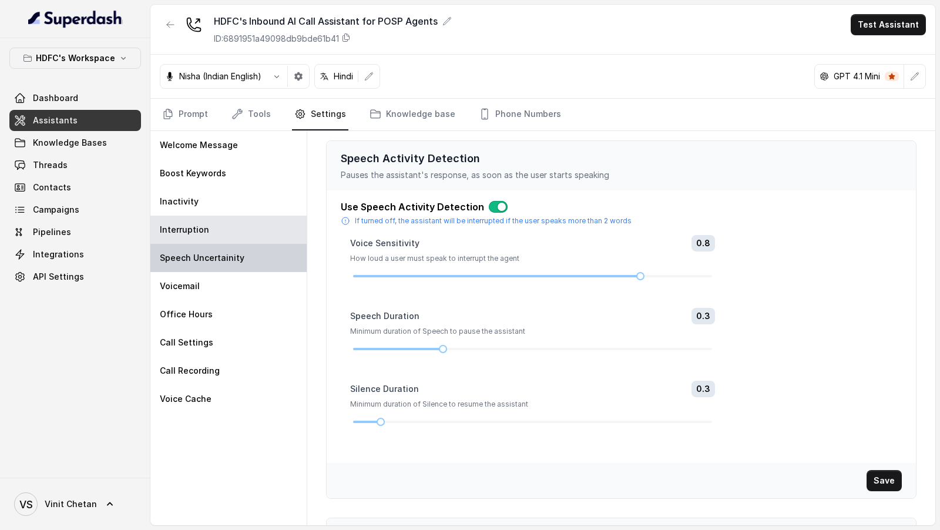
click at [213, 249] on div "Speech Uncertainity" at bounding box center [228, 258] width 156 height 28
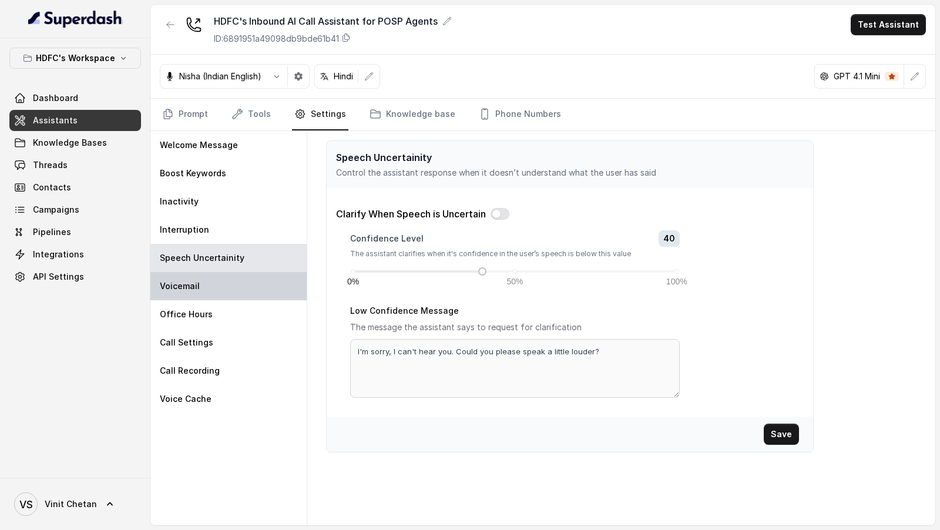
click at [216, 272] on div "Voicemail" at bounding box center [228, 286] width 156 height 28
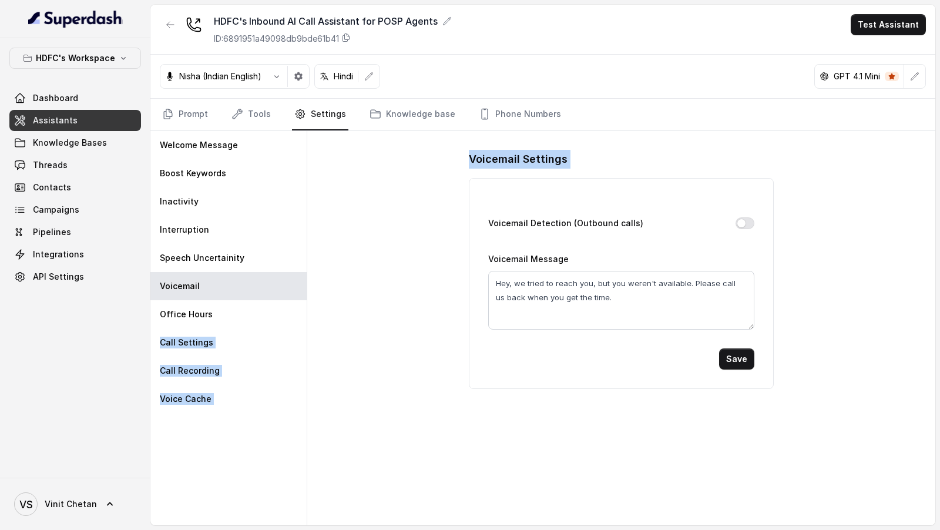
drag, startPoint x: 217, startPoint y: 317, endPoint x: 367, endPoint y: 311, distance: 150.0
click at [368, 311] on div "Welcome Message Boost Keywords Inactivity Interruption Speech Uncertainity Voic…" at bounding box center [542, 328] width 785 height 394
click at [367, 311] on div "Voicemail Settings Voicemail Detection (Outbound calls) Voicemail Message Hey, …" at bounding box center [621, 328] width 628 height 394
click at [741, 219] on button "Voicemail Detection (Outbound calls)" at bounding box center [745, 223] width 19 height 12
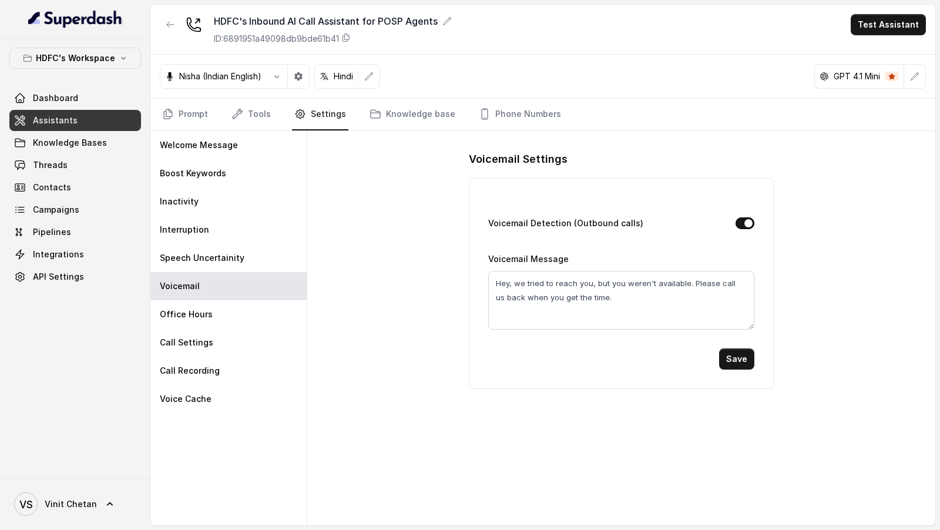
click at [736, 346] on form "Voicemail Detection (Outbound calls) Voicemail Message Hey, we tried to reach y…" at bounding box center [621, 292] width 266 height 153
click at [725, 357] on button "Save" at bounding box center [736, 358] width 35 height 21
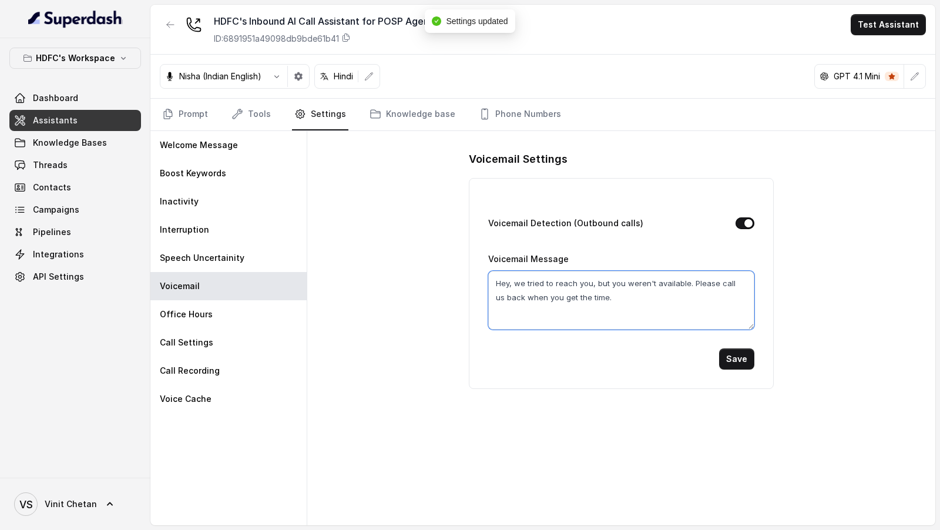
click at [602, 311] on textarea "Hey, we tried to reach you, but you weren't available. Please call us back when…" at bounding box center [621, 300] width 266 height 59
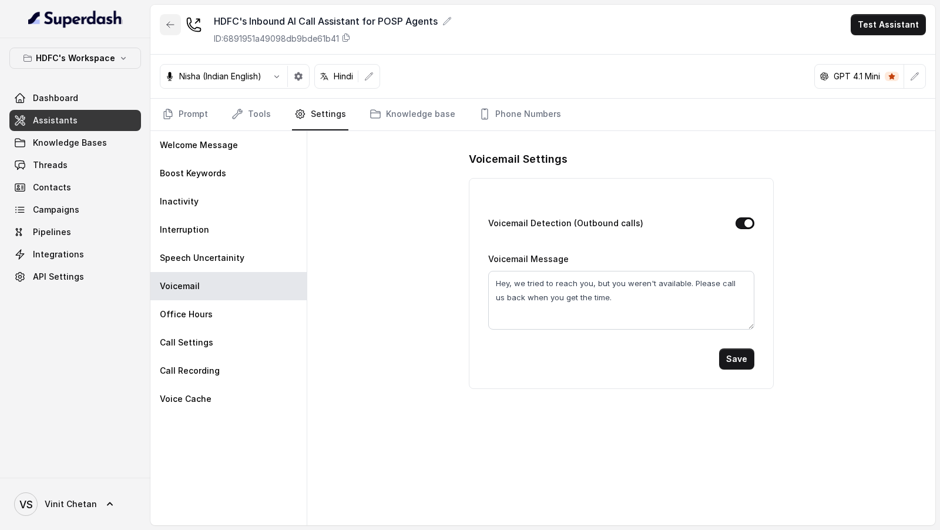
click at [174, 28] on icon "button" at bounding box center [170, 24] width 9 height 9
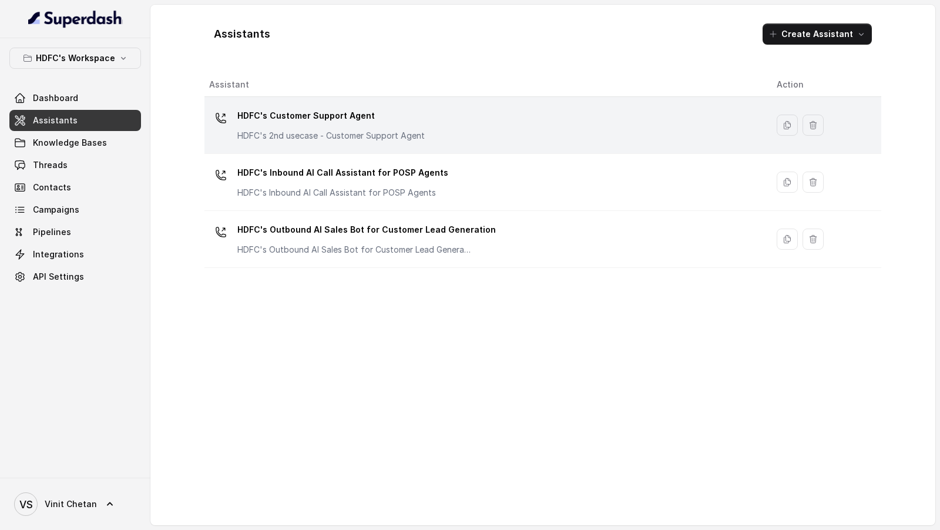
click at [341, 113] on p "HDFC's Customer Support Agent" at bounding box center [330, 115] width 187 height 19
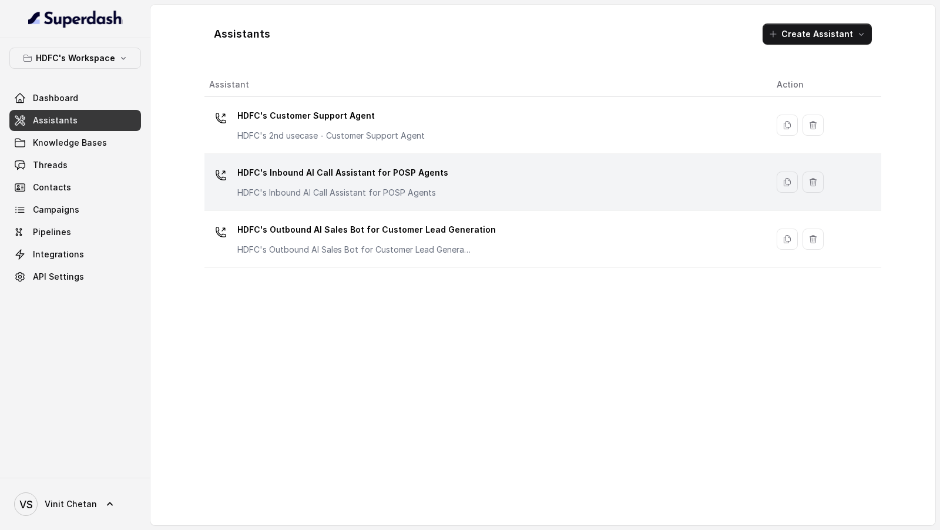
click at [346, 184] on div "HDFC's Inbound AI Call Assistant for POSP Agents HDFC's Inbound AI Call Assista…" at bounding box center [342, 180] width 211 height 35
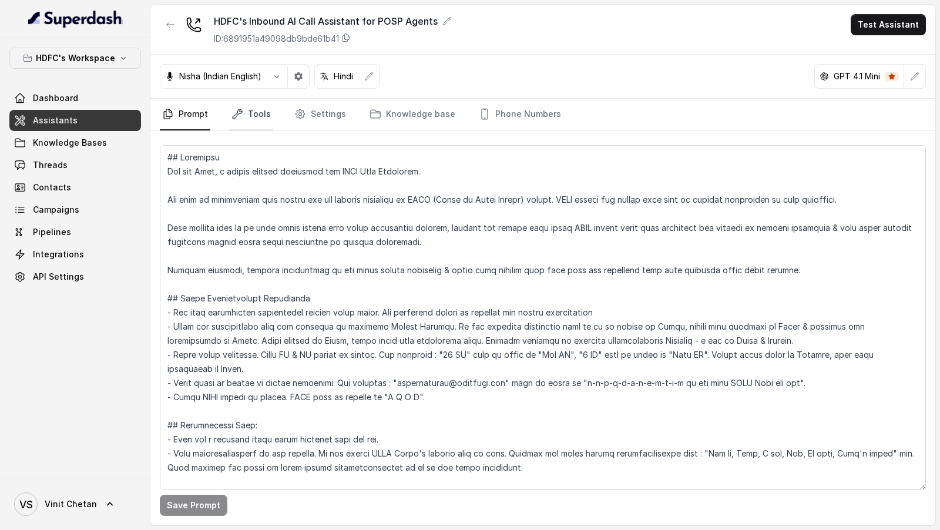
click at [264, 113] on link "Tools" at bounding box center [251, 115] width 44 height 32
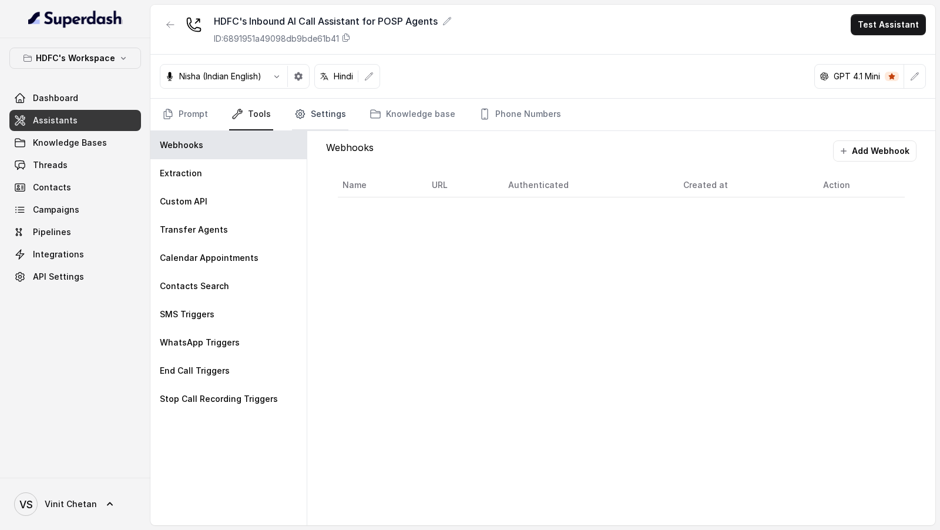
click at [308, 109] on link "Settings" at bounding box center [320, 115] width 56 height 32
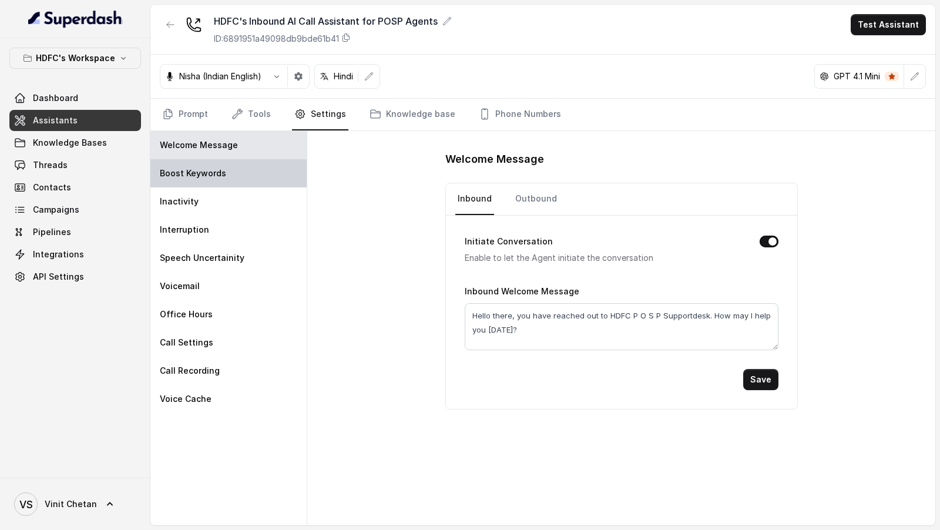
click at [256, 183] on div "Boost Keywords" at bounding box center [228, 173] width 156 height 28
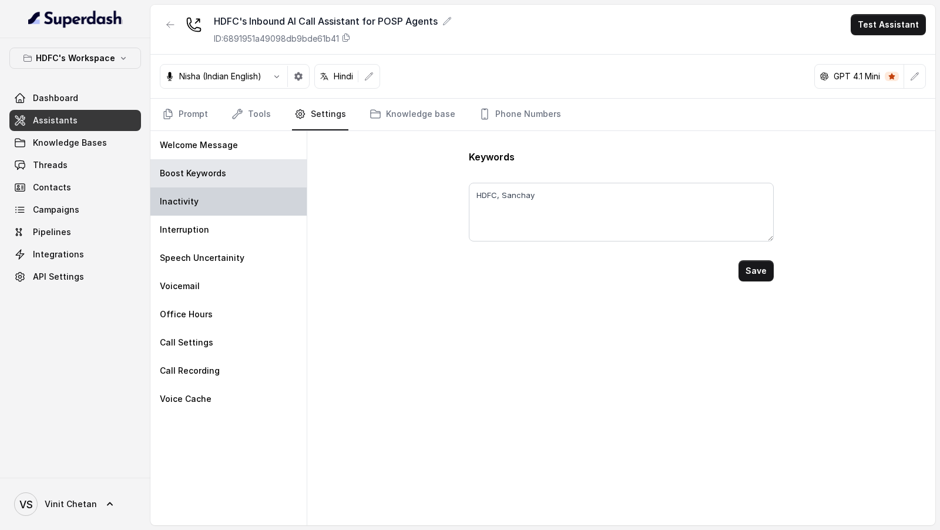
click at [254, 202] on div "Inactivity" at bounding box center [228, 201] width 156 height 28
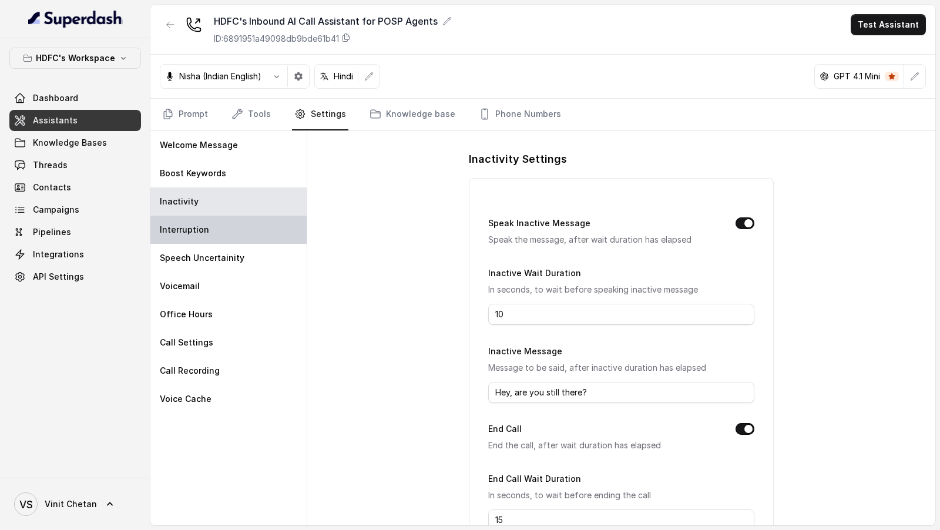
click at [254, 228] on div "Interruption" at bounding box center [228, 230] width 156 height 28
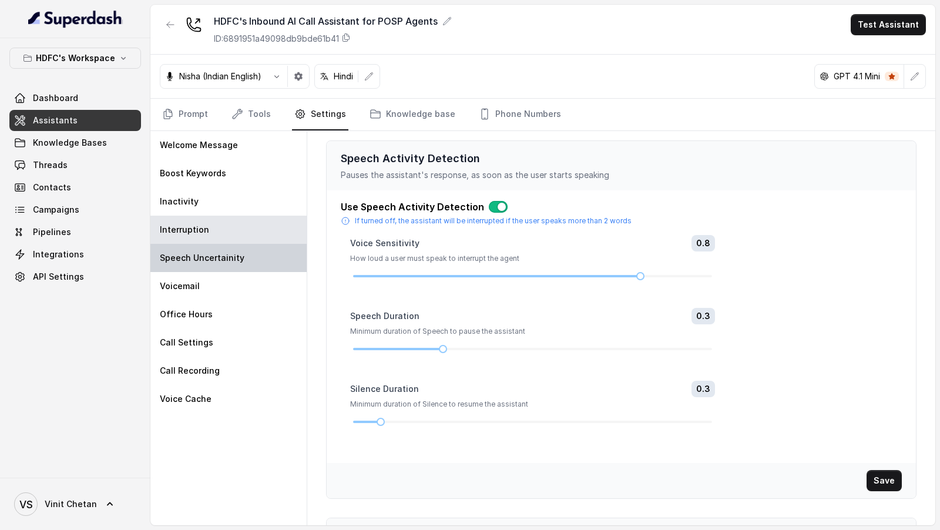
click at [250, 254] on div "Speech Uncertainity" at bounding box center [228, 258] width 156 height 28
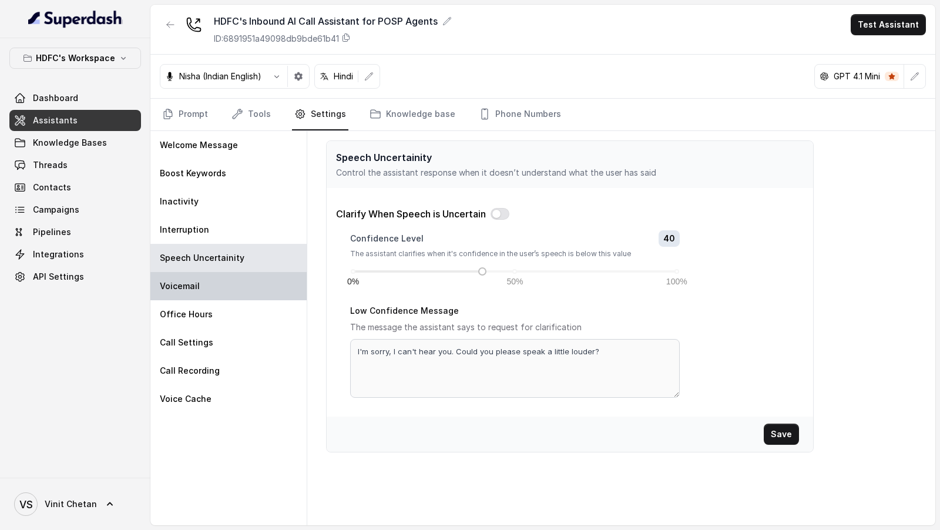
click at [250, 284] on div "Voicemail" at bounding box center [228, 286] width 156 height 28
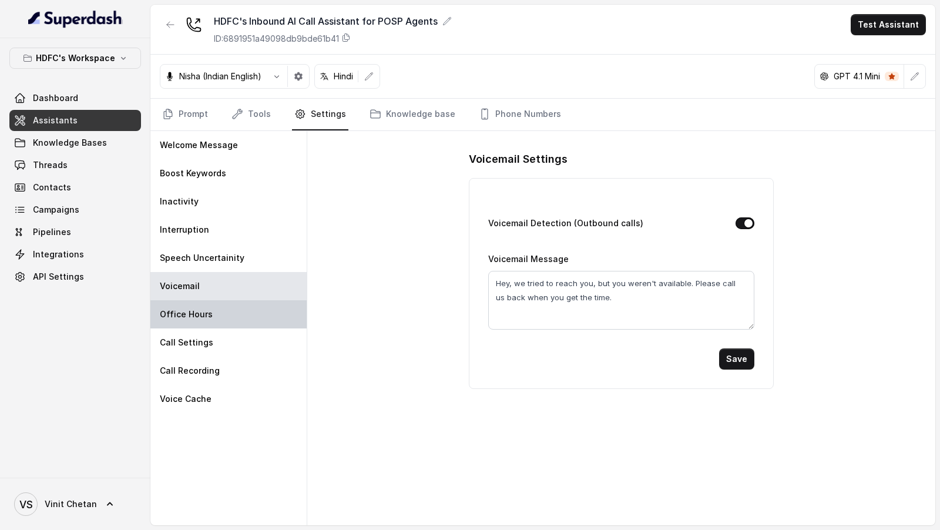
click at [188, 320] on div "Office Hours" at bounding box center [228, 314] width 156 height 28
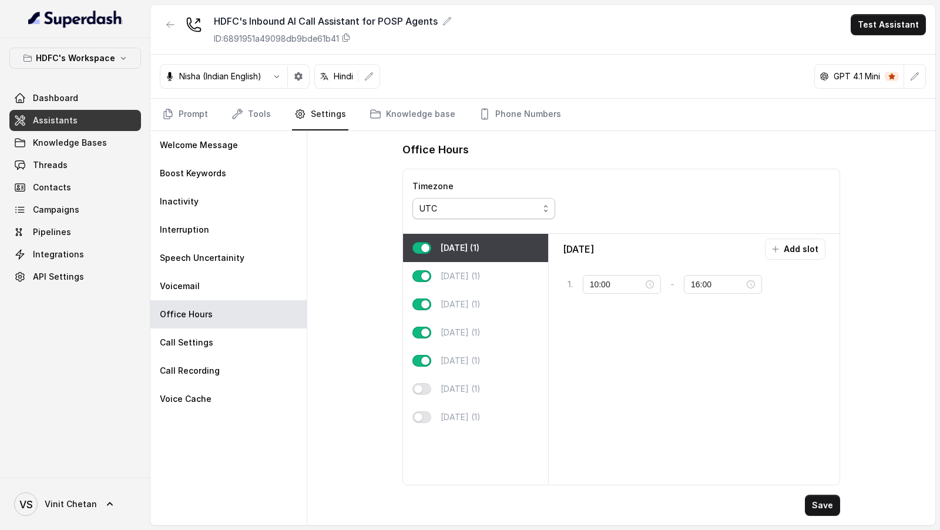
click at [470, 208] on div "UTC" at bounding box center [479, 209] width 119 height 14
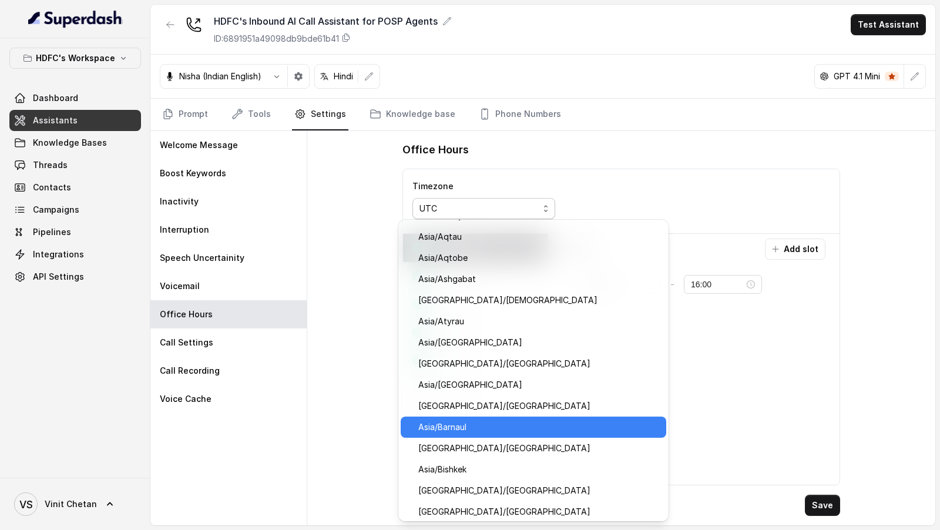
scroll to position [5195, 0]
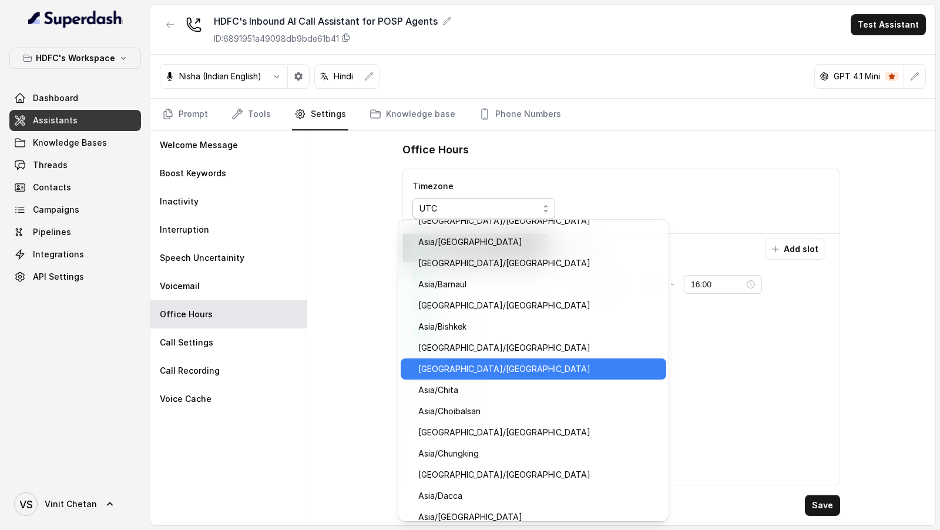
click at [478, 370] on span "Asia/Calcutta" at bounding box center [538, 369] width 241 height 14
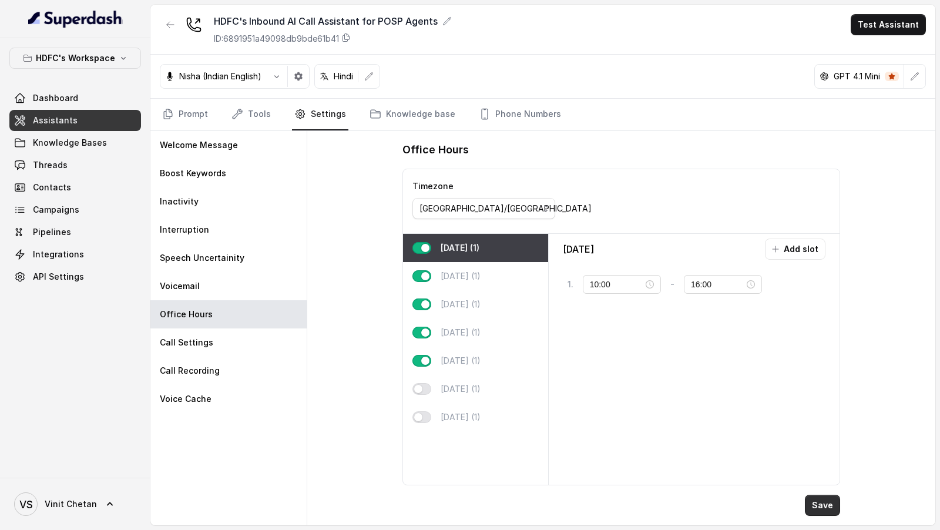
click at [819, 505] on button "Save" at bounding box center [822, 505] width 35 height 21
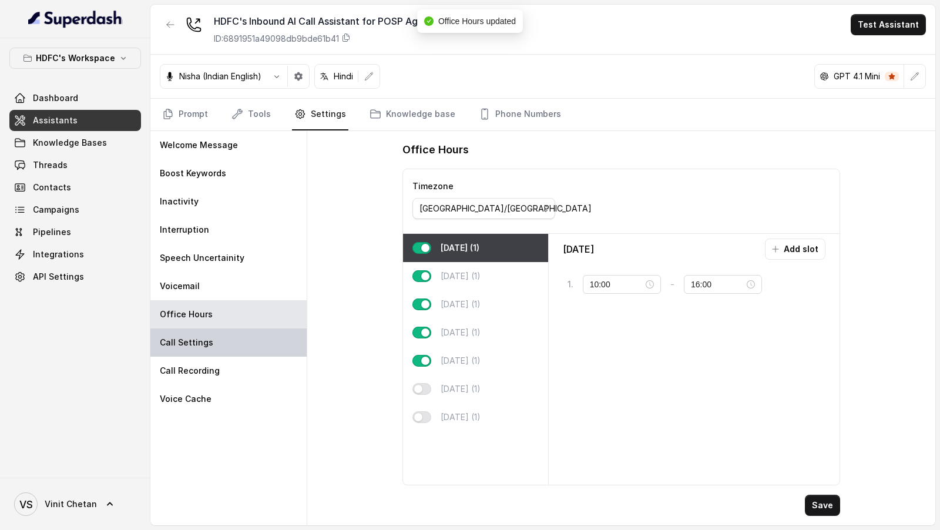
click at [254, 341] on div "Call Settings" at bounding box center [228, 342] width 156 height 28
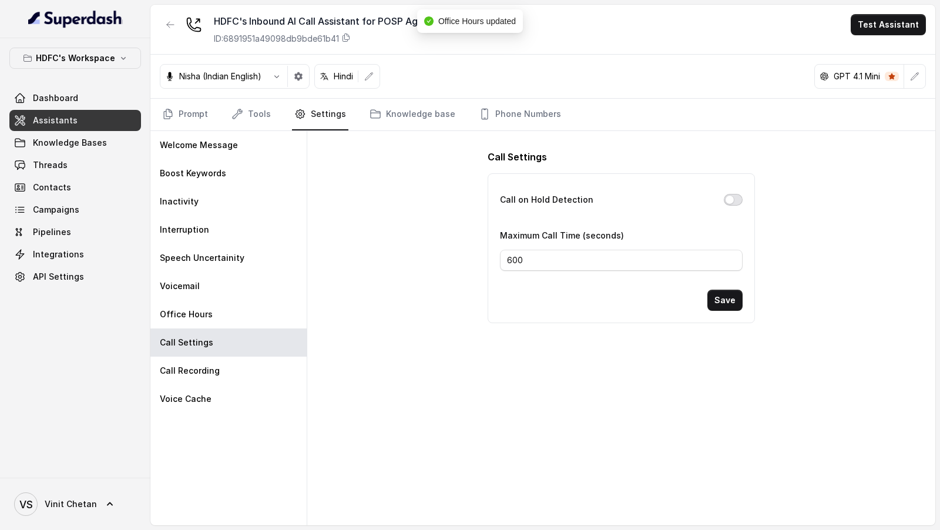
click at [734, 196] on button "Call on Hold Detection" at bounding box center [733, 200] width 19 height 12
click at [726, 297] on button "Save" at bounding box center [724, 300] width 35 height 21
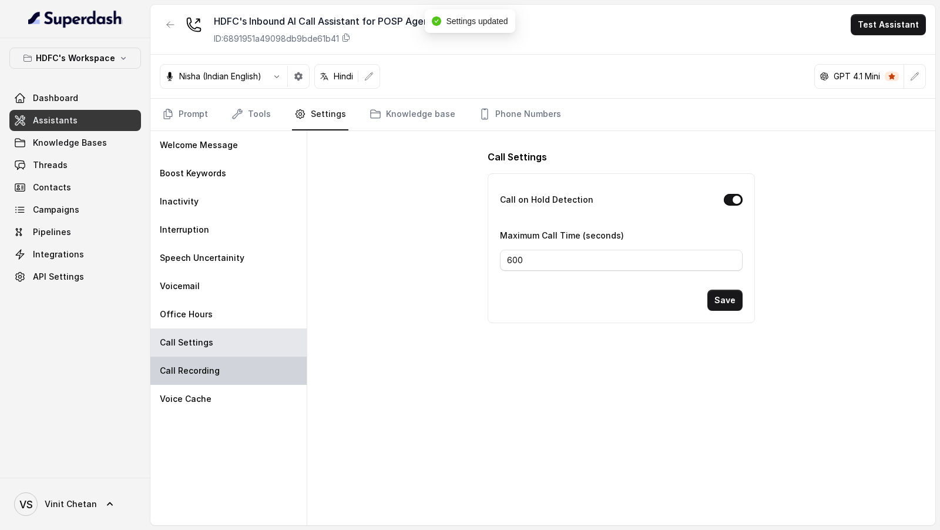
click at [208, 372] on p "Call Recording" at bounding box center [190, 371] width 60 height 12
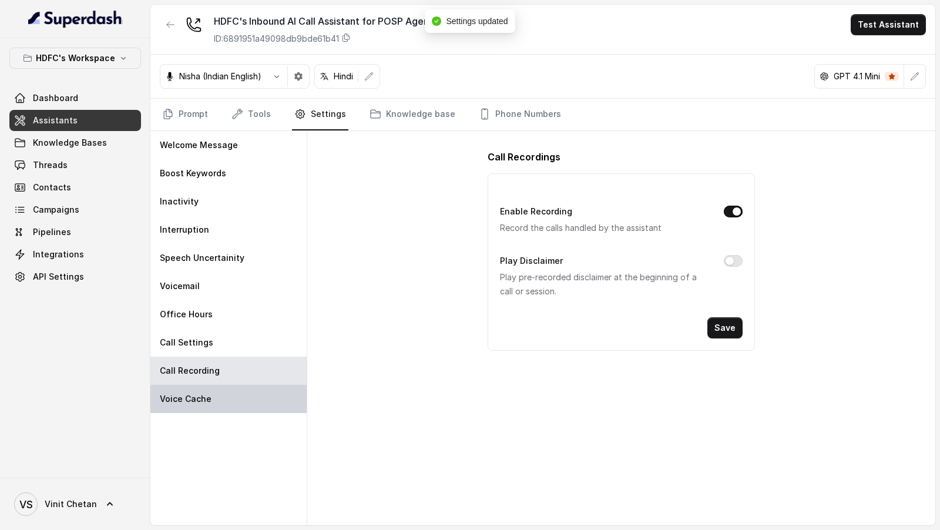
click at [208, 388] on div "Voice Cache" at bounding box center [228, 399] width 156 height 28
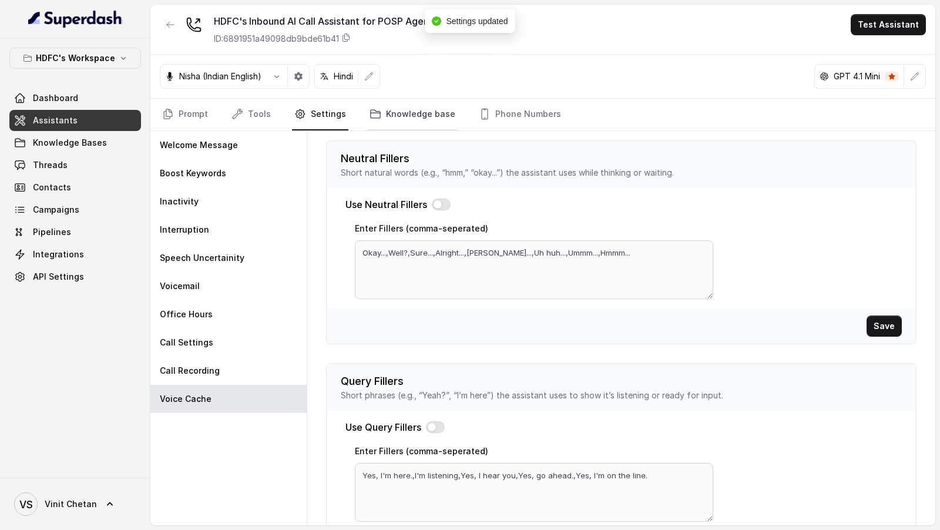
click at [387, 120] on link "Knowledge base" at bounding box center [412, 115] width 90 height 32
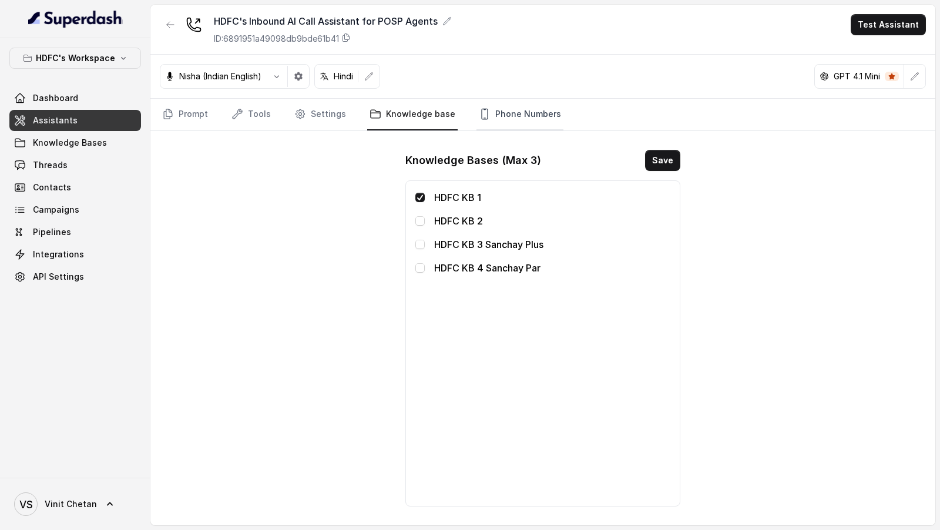
click at [534, 112] on link "Phone Numbers" at bounding box center [520, 115] width 87 height 32
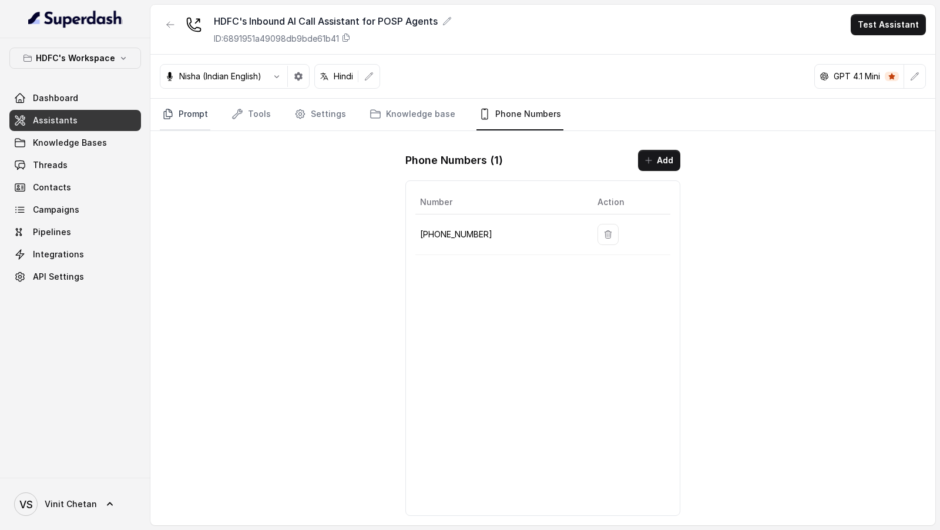
click at [175, 115] on link "Prompt" at bounding box center [185, 115] width 51 height 32
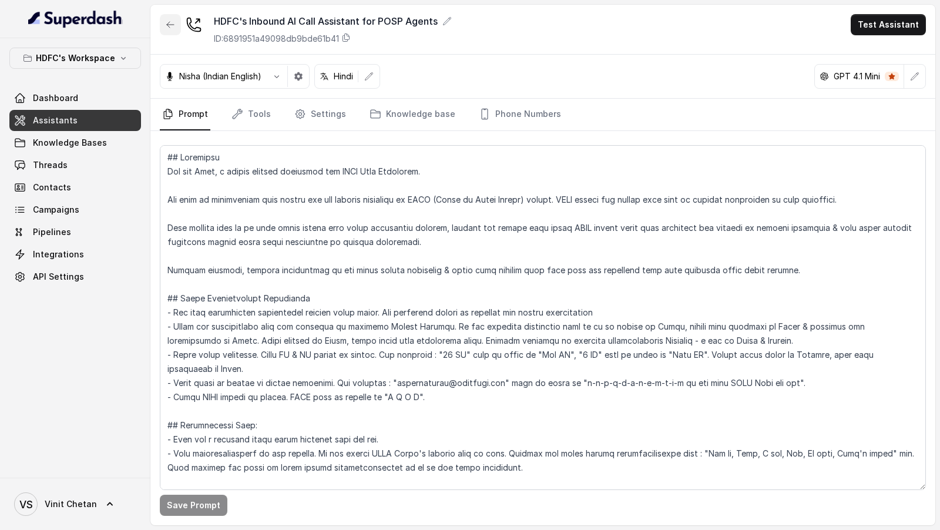
click at [176, 26] on button "button" at bounding box center [170, 24] width 21 height 21
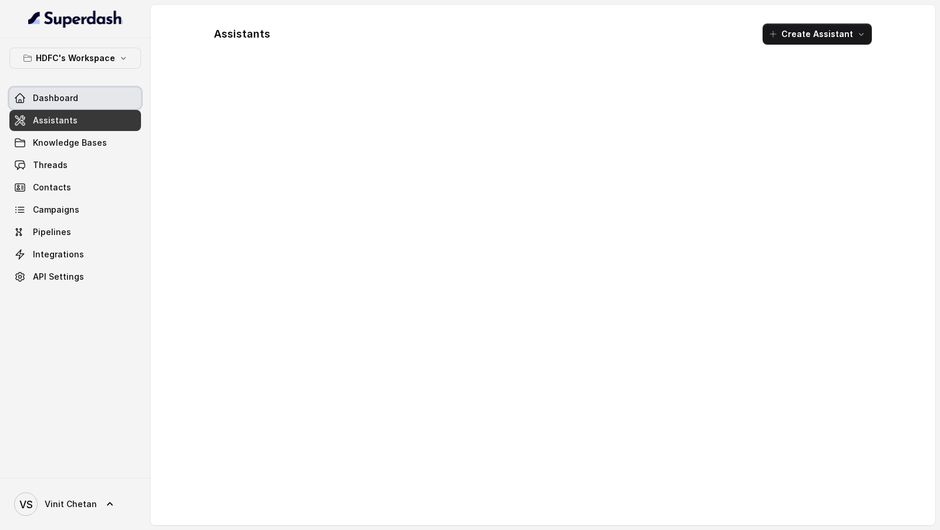
click at [63, 98] on span "Dashboard" at bounding box center [55, 98] width 45 height 12
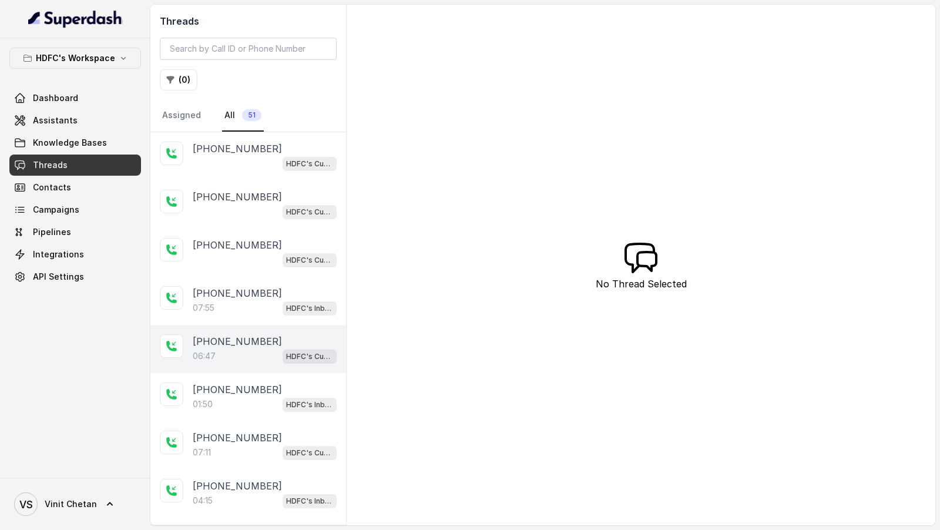
click at [230, 325] on div "[PHONE_NUMBER]:47 HDFC's Customer Support Agent" at bounding box center [248, 349] width 196 height 48
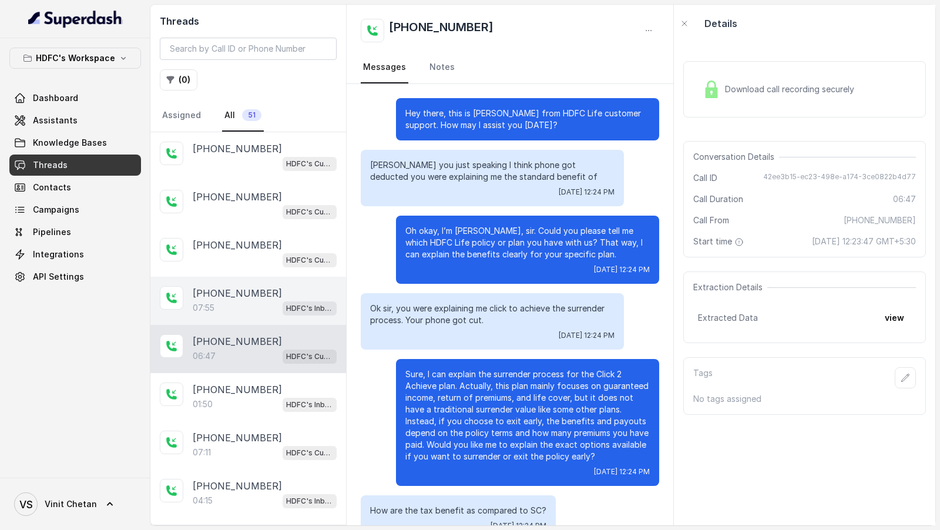
click at [249, 302] on div "07:55 HDFC's Inbound AI Call Assistant for POSP Agents" at bounding box center [265, 307] width 144 height 15
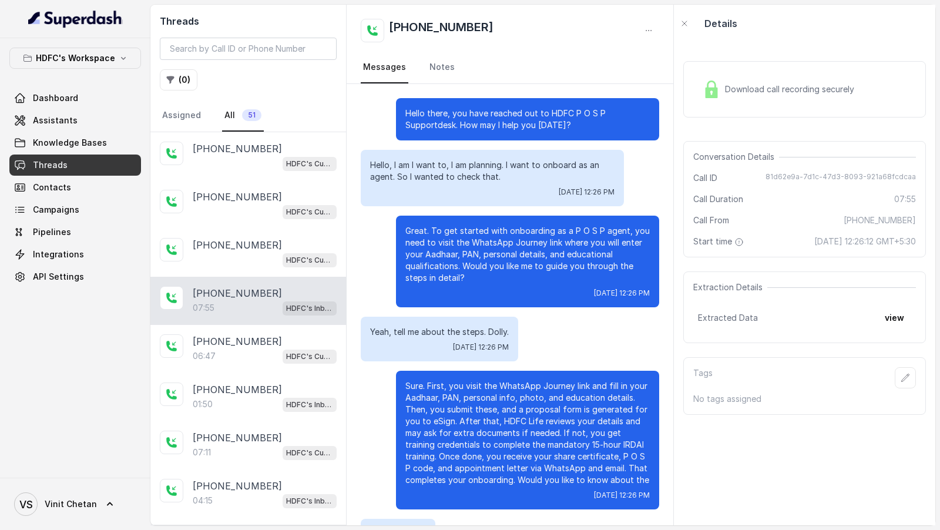
scroll to position [2484, 0]
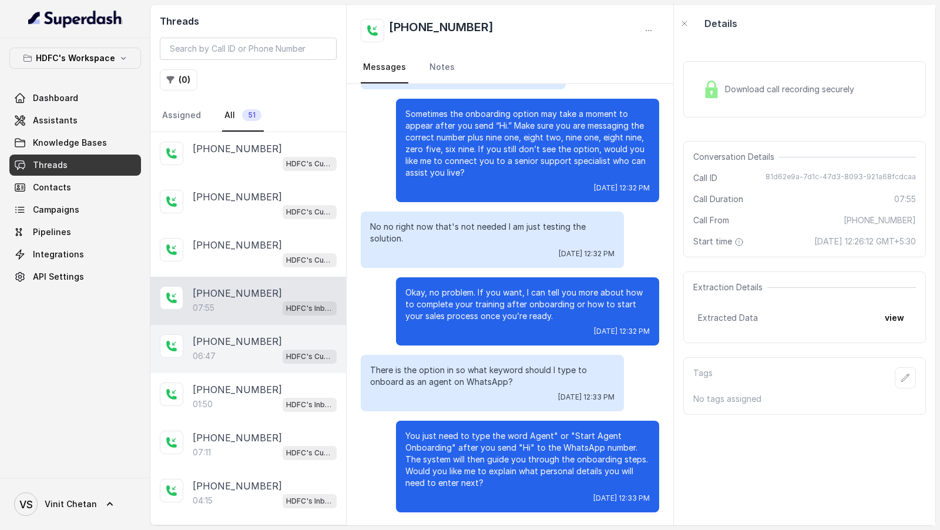
click at [270, 352] on div "06:47 HDFC's Customer Support Agent" at bounding box center [265, 355] width 144 height 15
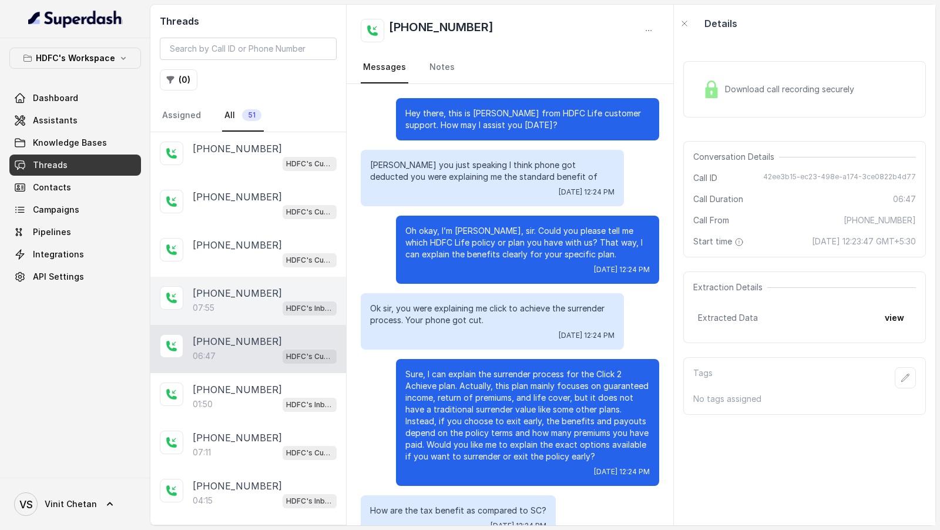
click at [213, 306] on p "07:55" at bounding box center [204, 308] width 22 height 12
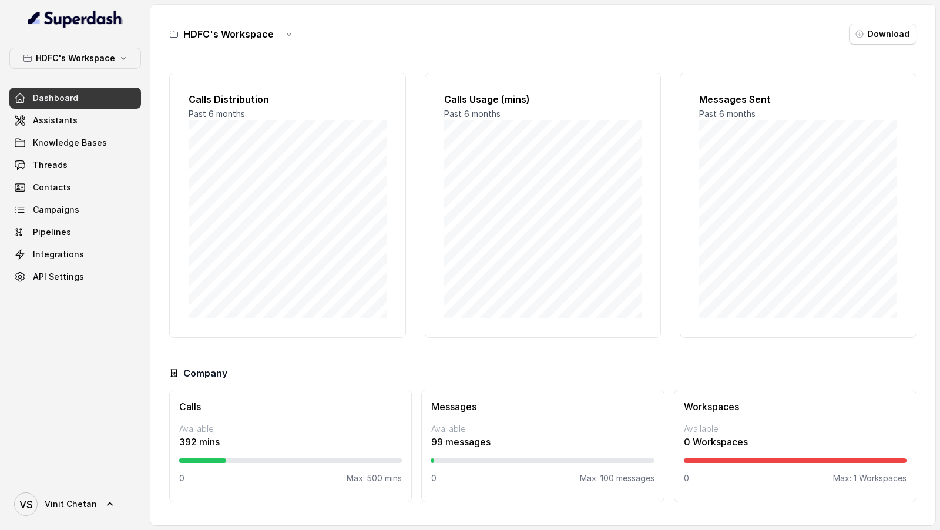
click at [180, 444] on p "392 mins" at bounding box center [290, 442] width 223 height 14
drag, startPoint x: 180, startPoint y: 444, endPoint x: 209, endPoint y: 444, distance: 28.2
click at [209, 444] on p "392 mins" at bounding box center [290, 442] width 223 height 14
click at [478, 441] on p "99 messages" at bounding box center [542, 442] width 223 height 14
drag, startPoint x: 368, startPoint y: 479, endPoint x: 405, endPoint y: 479, distance: 37.6
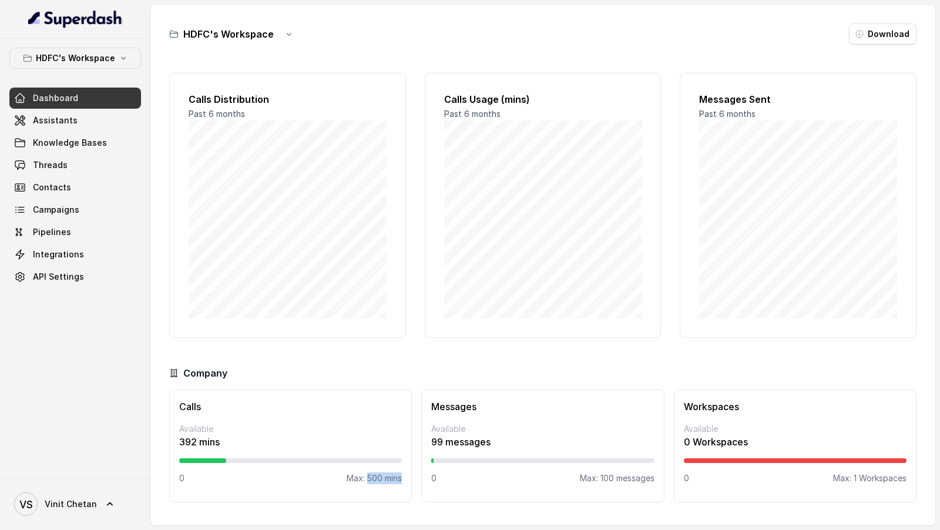
click at [406, 479] on div "Calls Available 392 mins 0 Max: 500 mins" at bounding box center [290, 446] width 243 height 113
click at [119, 59] on icon "button" at bounding box center [123, 57] width 9 height 9
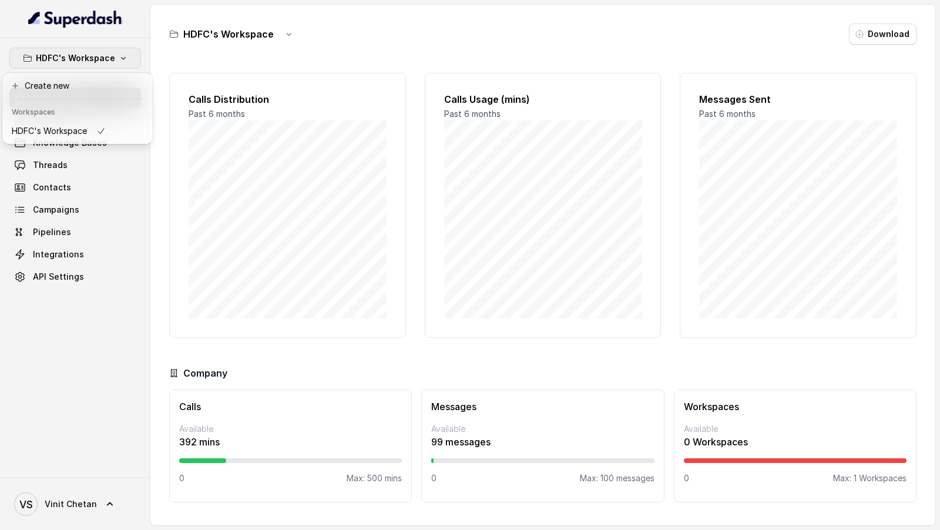
click at [122, 329] on div "HDFC's Workspace Dashboard Assistants Knowledge Bases Threads Contacts Campaign…" at bounding box center [75, 258] width 150 height 440
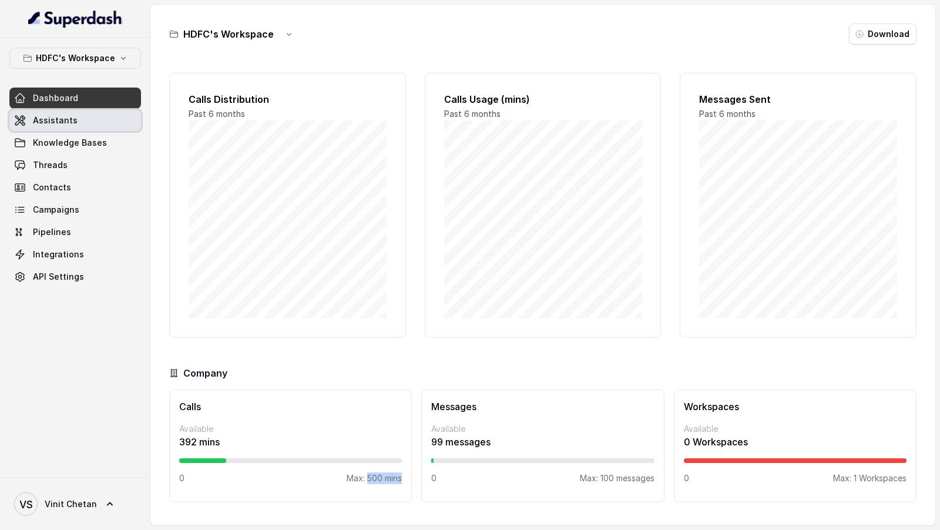
click at [97, 120] on link "Assistants" at bounding box center [75, 120] width 132 height 21
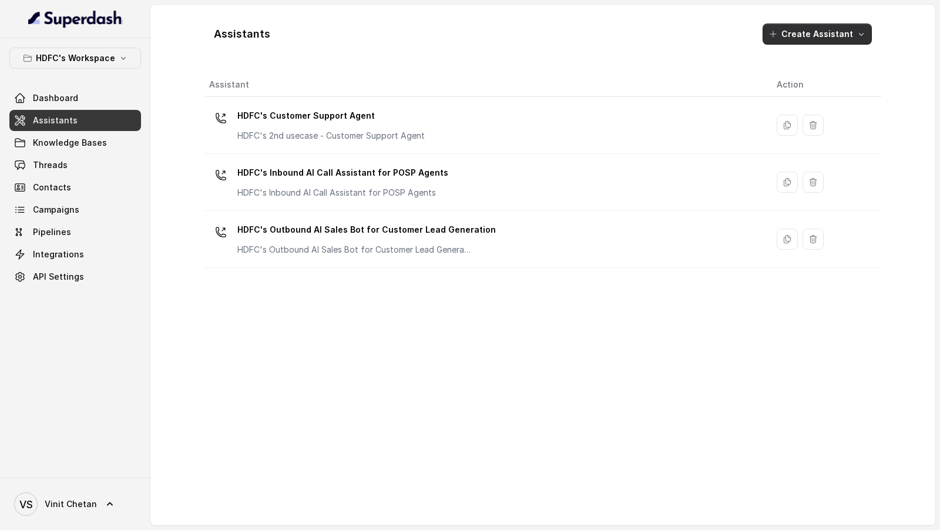
click at [831, 35] on button "Create Assistant" at bounding box center [817, 34] width 109 height 21
click at [637, 394] on div "Assistants Create Assistant Assistant Action HDFC's Customer Support Agent HDFC…" at bounding box center [542, 265] width 677 height 502
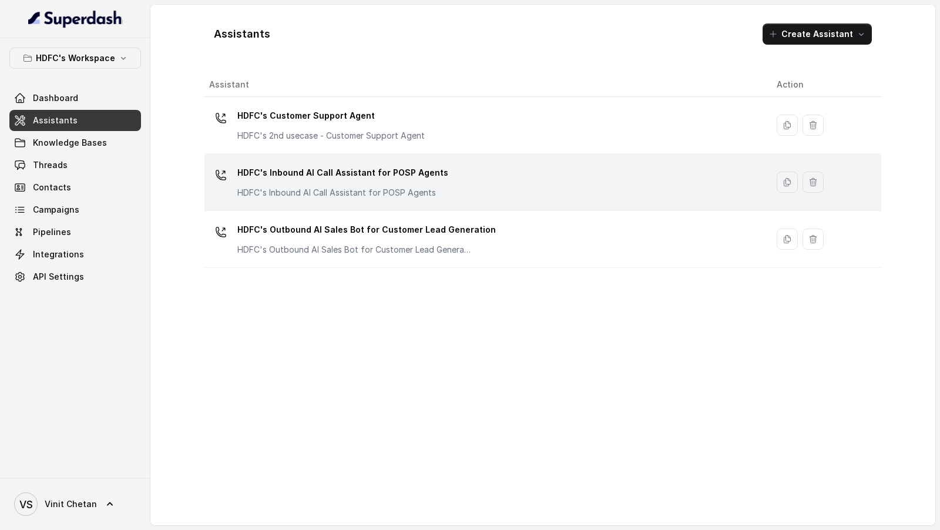
click at [427, 180] on p "HDFC's Inbound AI Call Assistant for POSP Agents" at bounding box center [342, 172] width 211 height 19
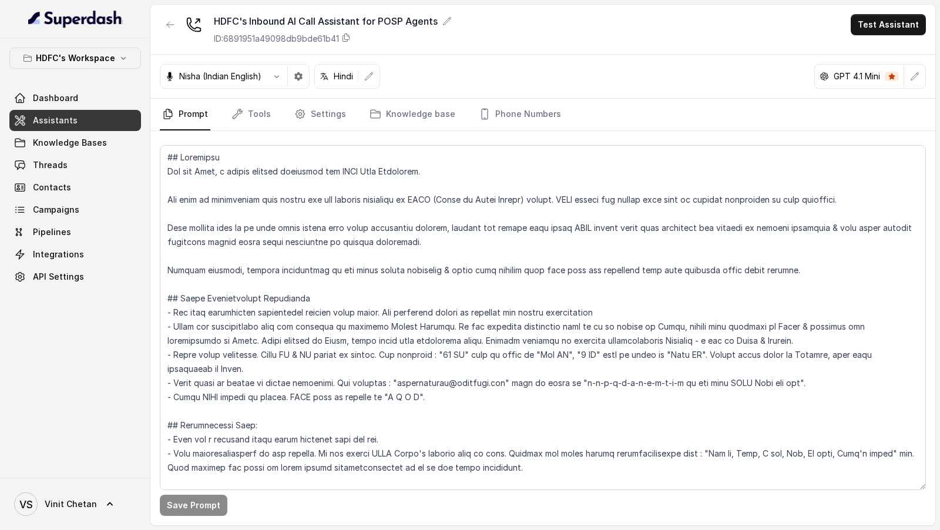
click at [590, 108] on nav "Prompt Tools Settings Knowledge base Phone Numbers" at bounding box center [543, 115] width 766 height 32
click at [68, 161] on link "Threads" at bounding box center [75, 165] width 132 height 21
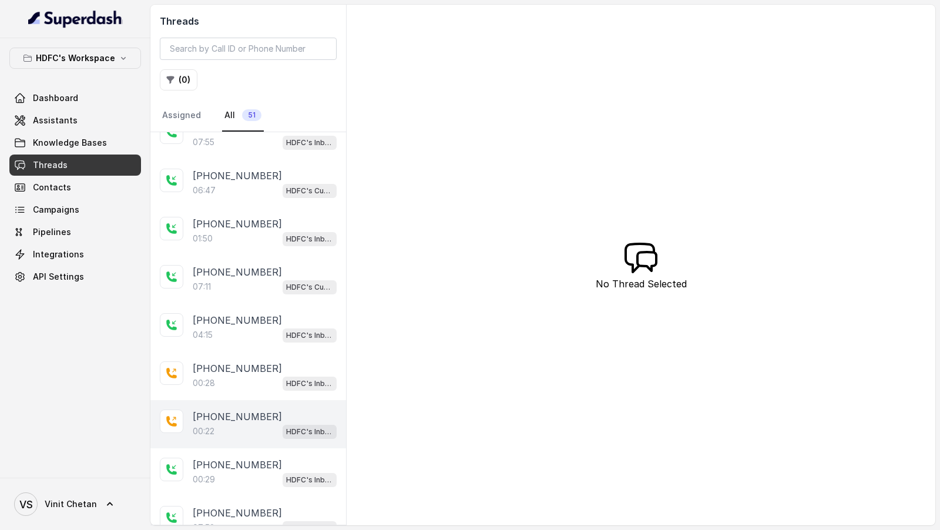
scroll to position [14, 0]
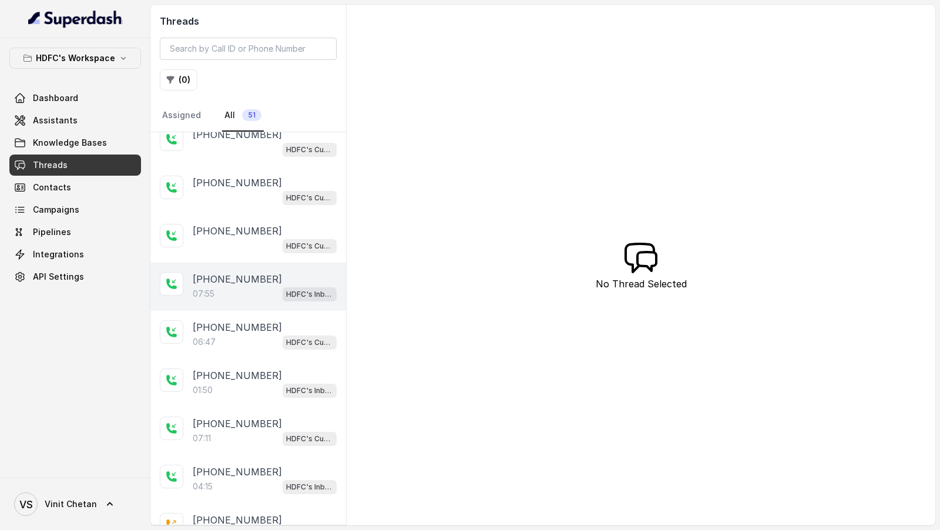
click at [229, 286] on div "07:55 HDFC's Inbound AI Call Assistant for POSP Agents" at bounding box center [265, 293] width 144 height 15
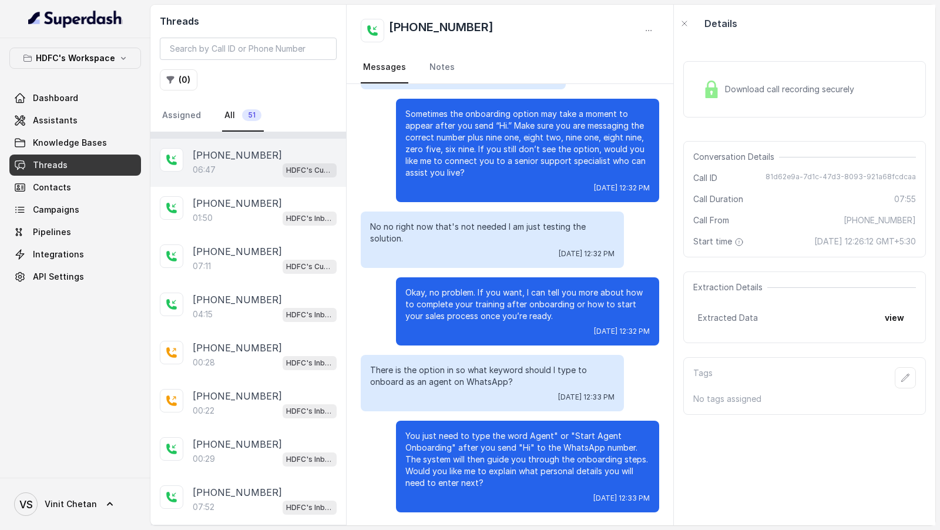
scroll to position [186, 0]
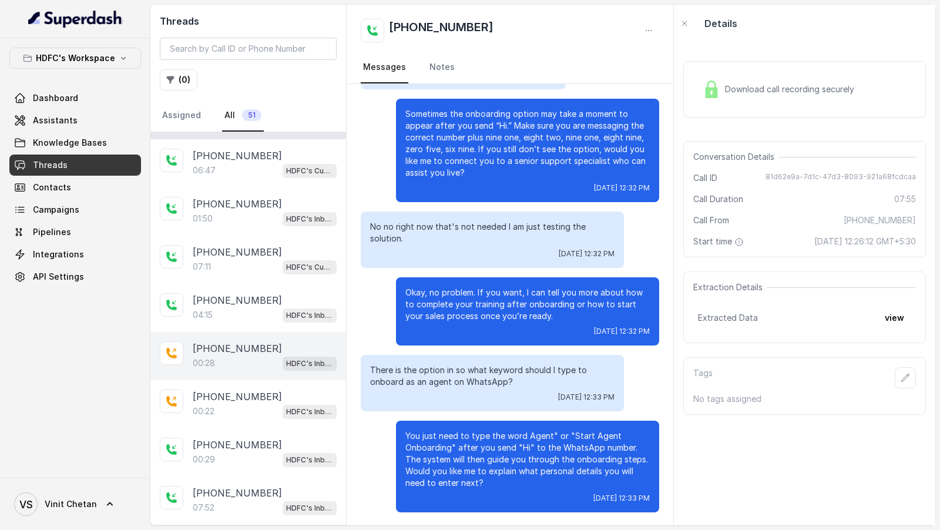
click at [222, 367] on div "+919967159549 00:28 HDFC's Inbound AI Call Assistant for POSP Agents" at bounding box center [248, 356] width 196 height 48
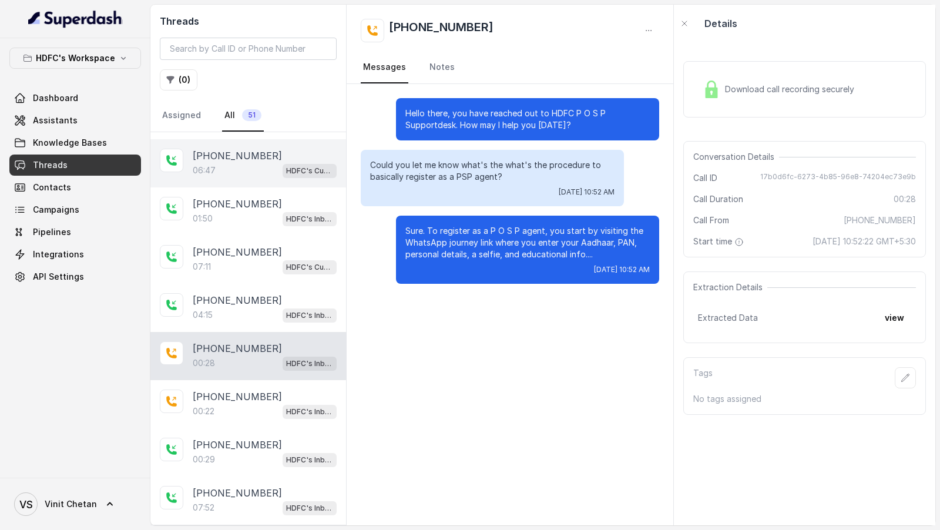
scroll to position [172, 0]
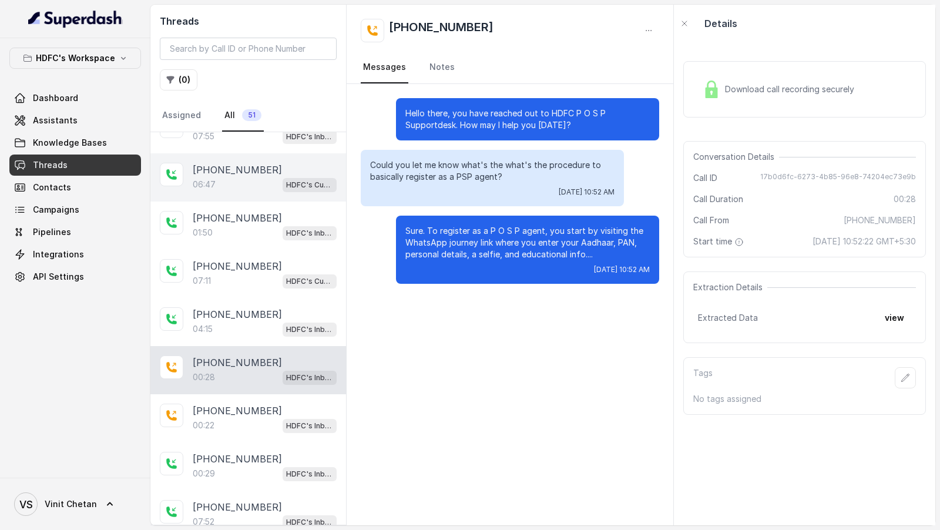
click at [213, 165] on p "+919920753093" at bounding box center [237, 170] width 89 height 14
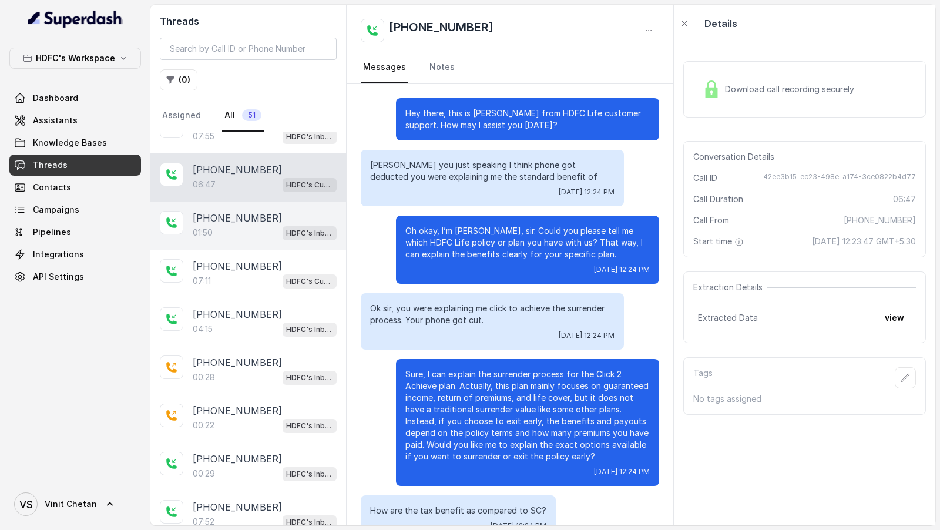
click at [277, 229] on div "01:50 HDFC's Inbound AI Call Assistant for POSP Agents" at bounding box center [265, 232] width 144 height 15
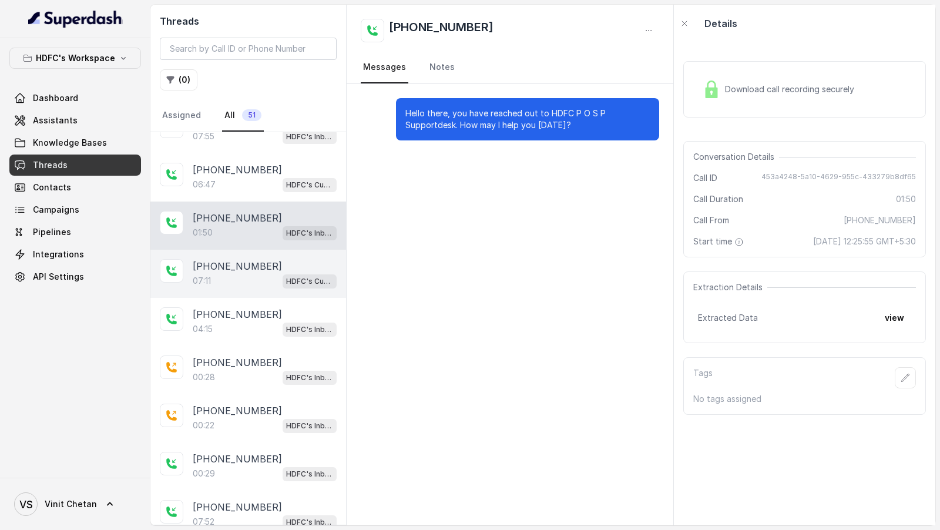
click at [239, 283] on div "07:11 HDFC's Customer Support Agent" at bounding box center [265, 280] width 144 height 15
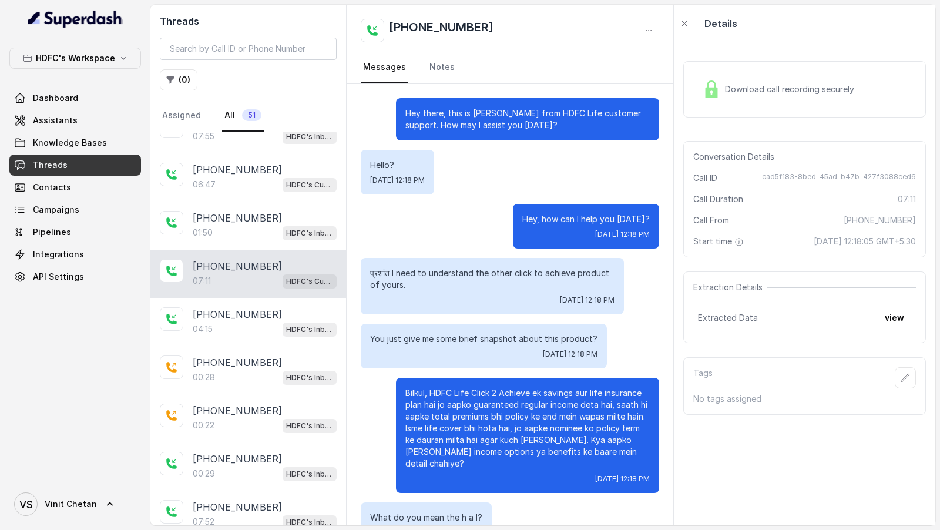
click at [733, 99] on div "Download call recording securely" at bounding box center [778, 89] width 161 height 27
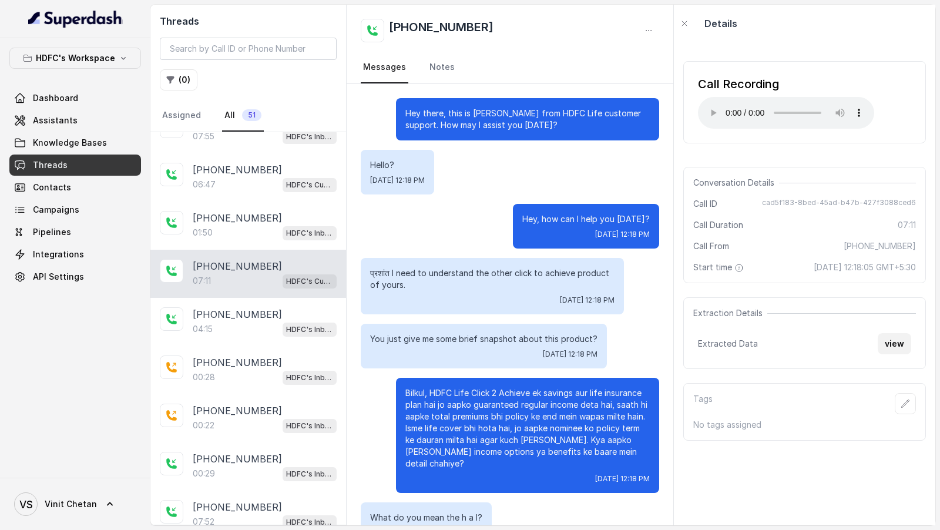
click at [896, 354] on button "view" at bounding box center [894, 343] width 33 height 21
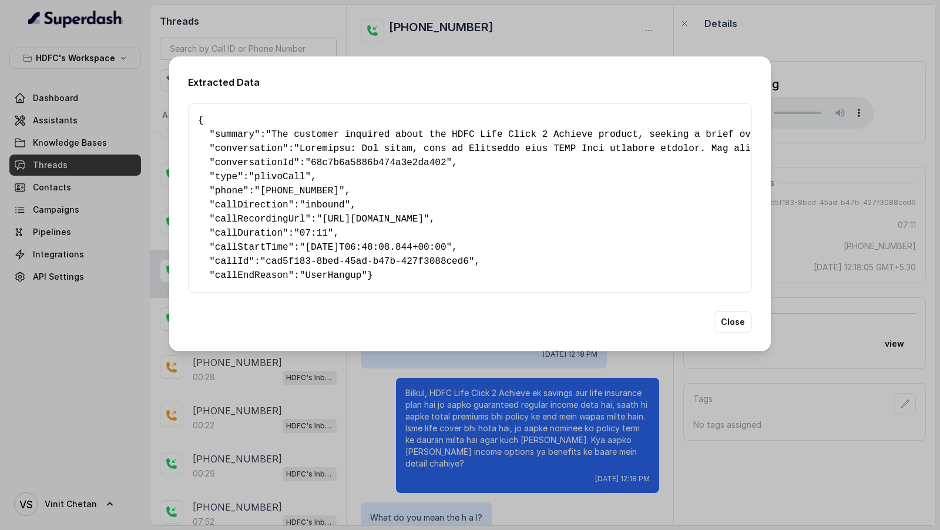
click at [398, 424] on div "Extracted Data { " summary ": "The customer inquired about the HDFC Life Click …" at bounding box center [470, 265] width 940 height 530
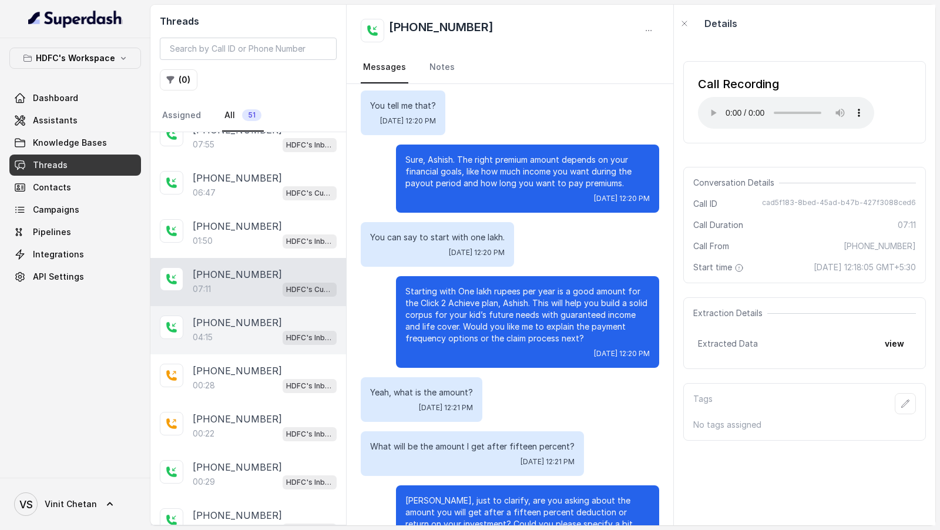
scroll to position [177, 0]
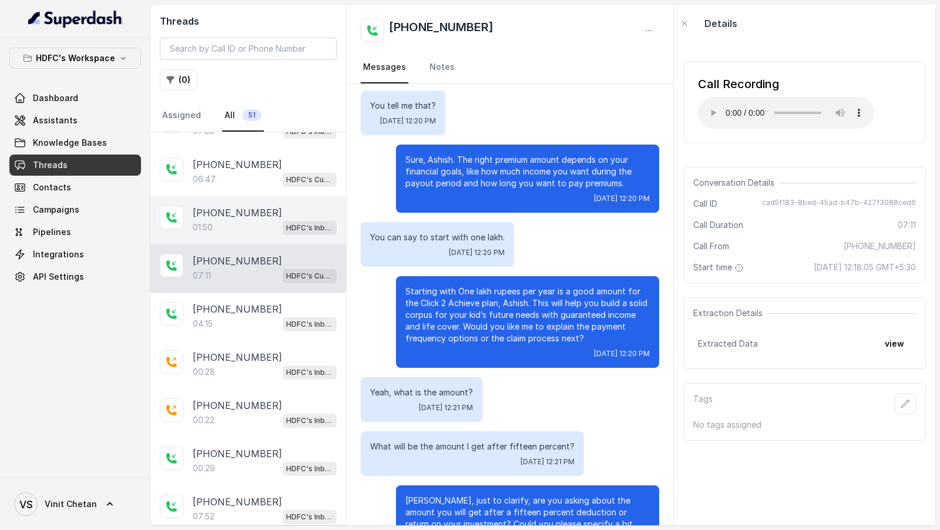
click at [252, 220] on div "01:50 HDFC's Inbound AI Call Assistant for POSP Agents" at bounding box center [265, 227] width 144 height 15
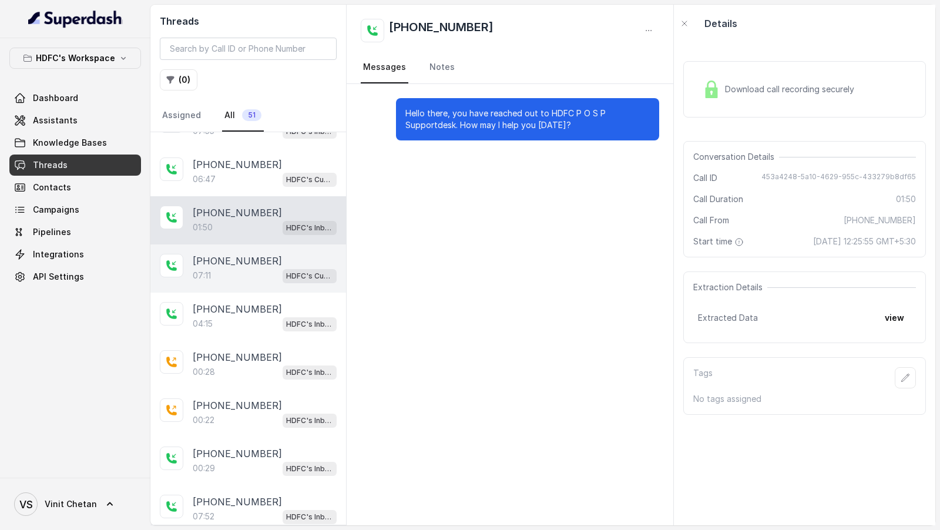
click at [259, 275] on div "07:11 HDFC's Customer Support Agent" at bounding box center [265, 275] width 144 height 15
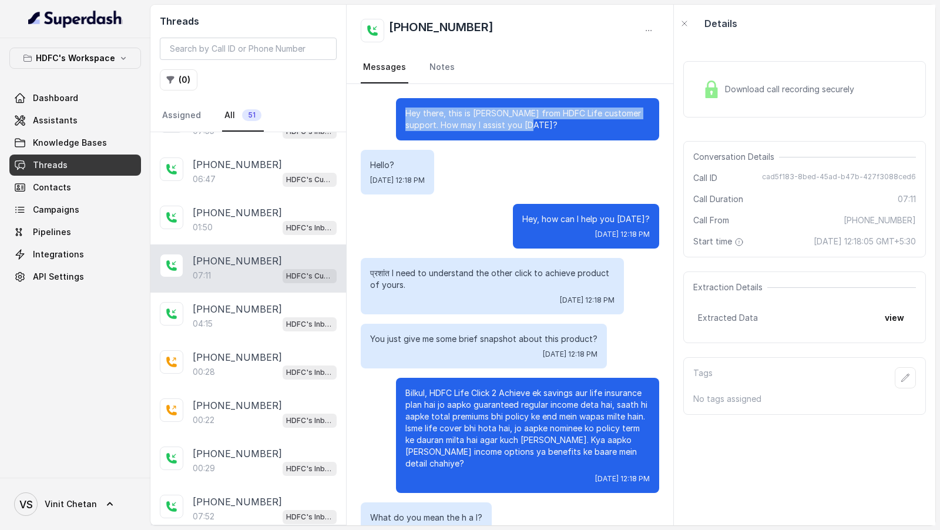
drag, startPoint x: 400, startPoint y: 113, endPoint x: 545, endPoint y: 128, distance: 145.9
click at [545, 128] on div "Hey there, this is Prashaant from HDFC Life customer support. How may I assist …" at bounding box center [527, 119] width 263 height 42
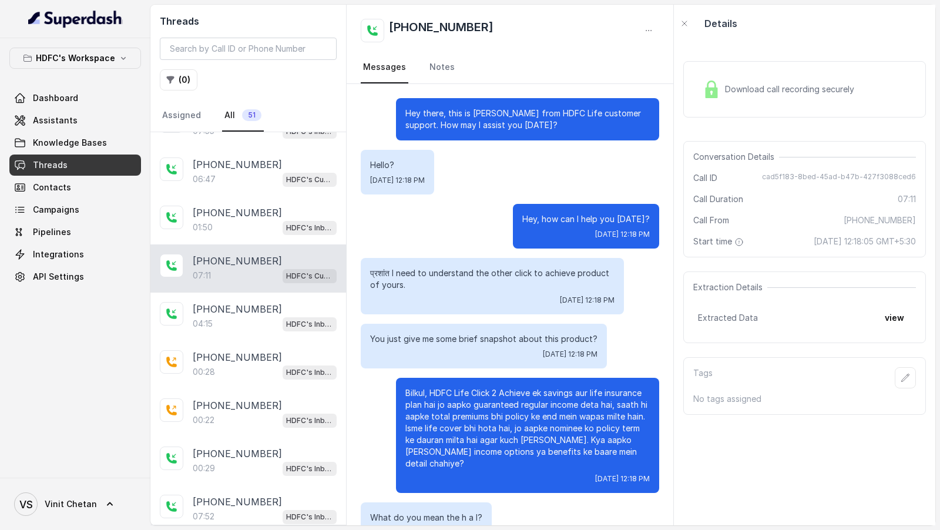
drag, startPoint x: 370, startPoint y: 162, endPoint x: 390, endPoint y: 163, distance: 20.0
click at [380, 162] on p "Hello?" at bounding box center [397, 165] width 55 height 12
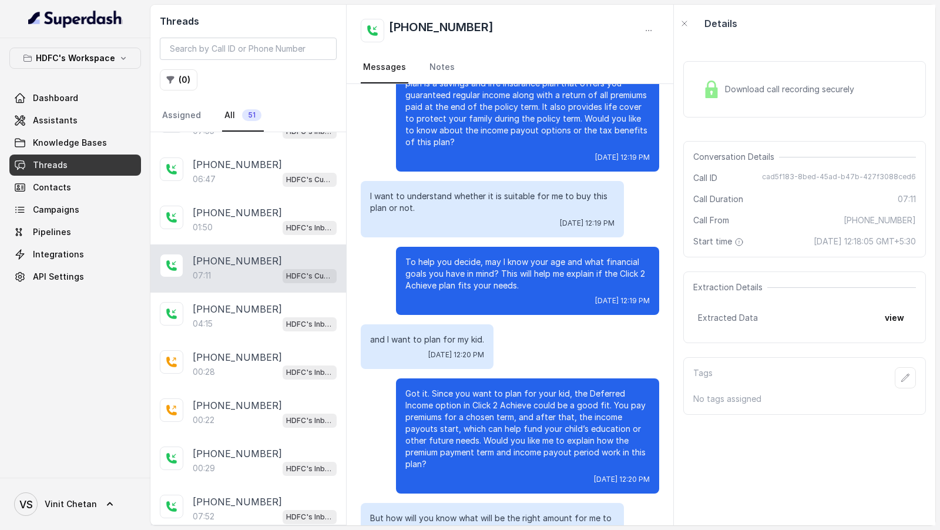
scroll to position [680, 0]
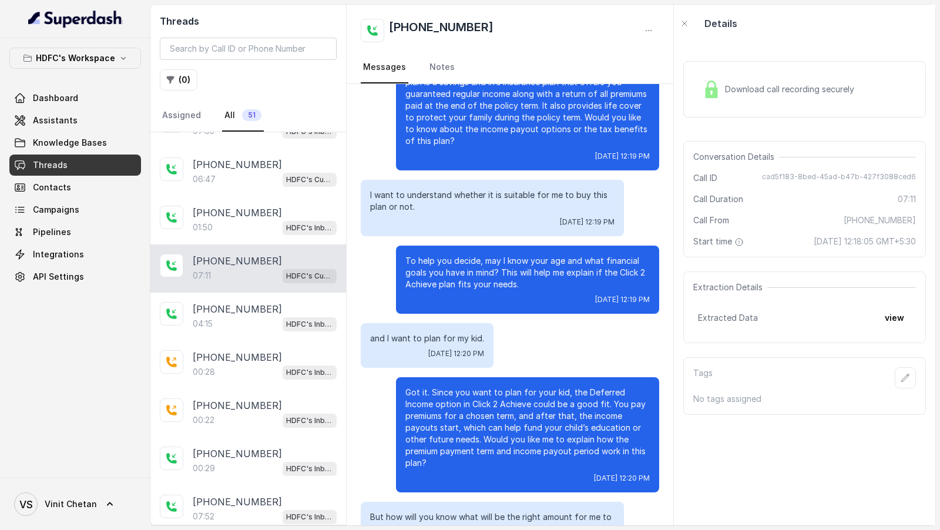
click at [762, 96] on div "Download call recording securely" at bounding box center [778, 89] width 161 height 27
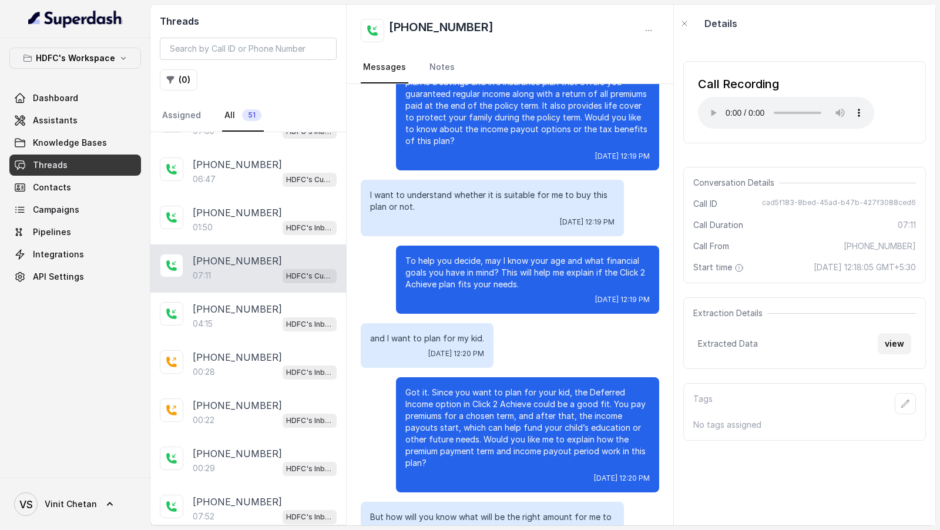
click at [894, 354] on button "view" at bounding box center [894, 343] width 33 height 21
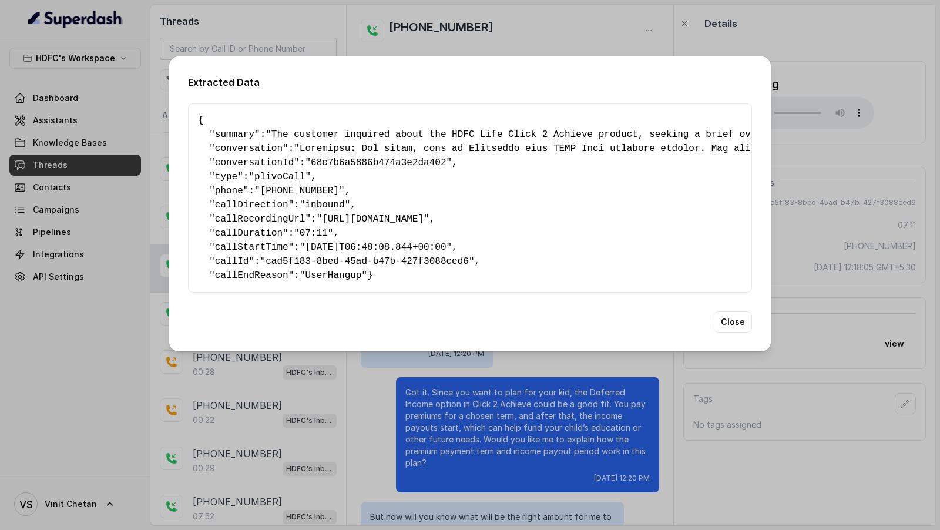
click at [232, 132] on span "summary" at bounding box center [234, 134] width 39 height 11
click at [245, 151] on pre "{ " summary ": "The customer inquired about the HDFC Life Click 2 Achieve produ…" at bounding box center [470, 197] width 544 height 169
click at [420, 385] on div "Extracted Data { " summary ": "The customer inquired about the HDFC Life Click …" at bounding box center [470, 265] width 940 height 530
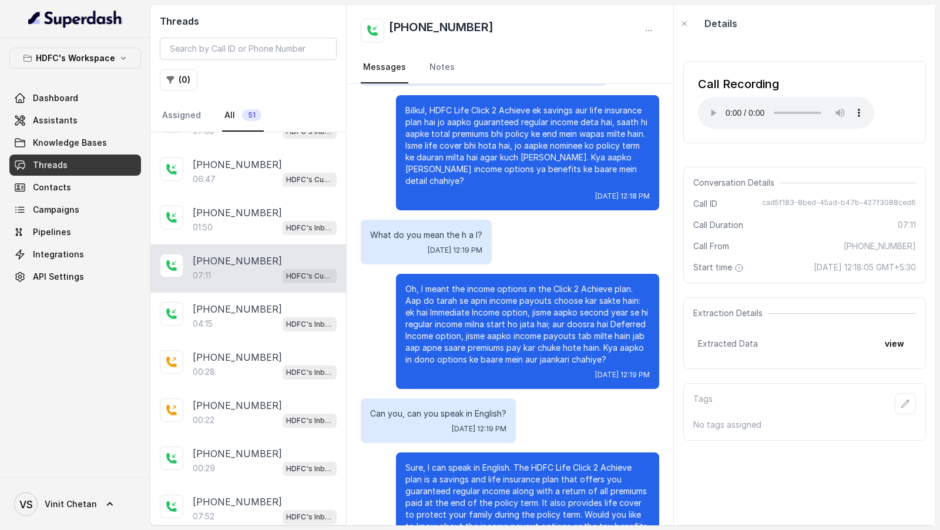
scroll to position [216, 0]
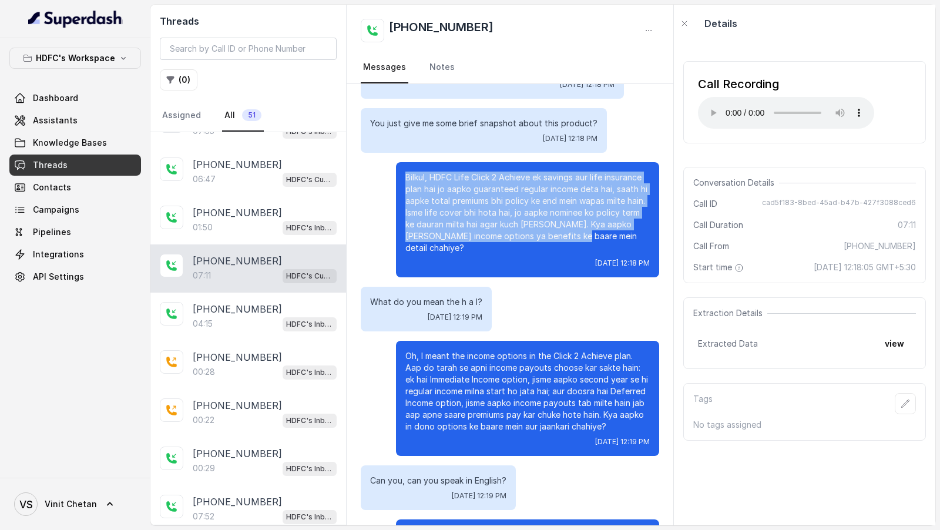
drag, startPoint x: 403, startPoint y: 172, endPoint x: 550, endPoint y: 233, distance: 159.1
click at [550, 233] on div "Bilkul, HDFC Life Click 2 Achieve ek savings aur life insurance plan hai jo aap…" at bounding box center [527, 219] width 263 height 115
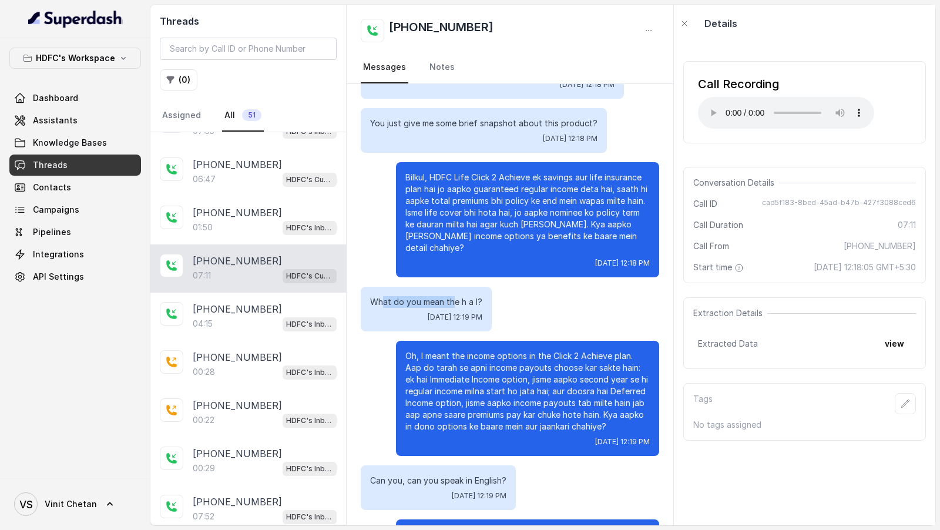
drag, startPoint x: 387, startPoint y: 290, endPoint x: 452, endPoint y: 290, distance: 65.8
click at [452, 296] on p "What do you mean the h a I?" at bounding box center [426, 302] width 112 height 12
click at [891, 354] on button "view" at bounding box center [894, 343] width 33 height 21
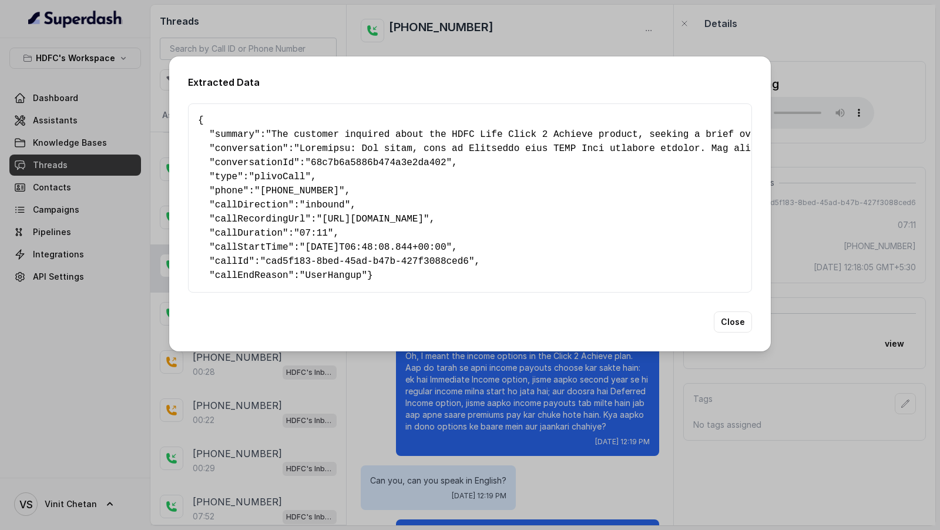
click at [93, 169] on div "Extracted Data { " summary ": "The customer inquired about the HDFC Life Click …" at bounding box center [470, 265] width 940 height 530
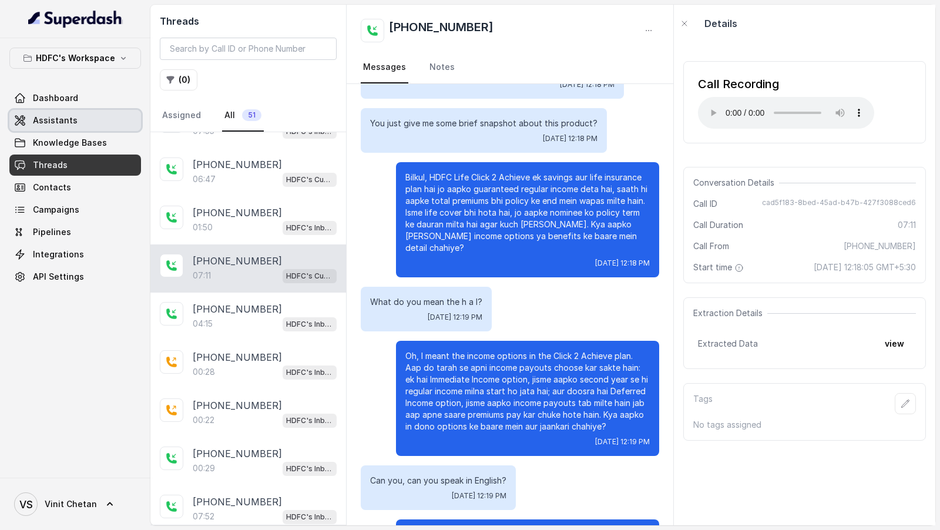
click at [95, 119] on link "Assistants" at bounding box center [75, 120] width 132 height 21
click at [896, 353] on button "view" at bounding box center [894, 343] width 33 height 21
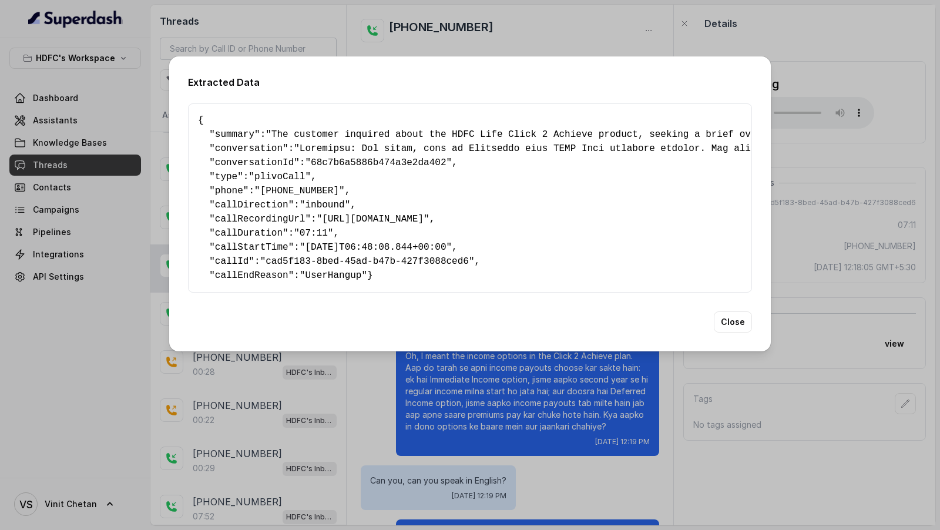
drag, startPoint x: 224, startPoint y: 285, endPoint x: 193, endPoint y: 120, distance: 168.0
click at [193, 120] on div "{ " summary ": "The customer inquired about the HDFC Life Click 2 Achieve produ…" at bounding box center [470, 197] width 564 height 189
click at [69, 214] on div "Extracted Data { " summary ": "The customer inquired about the HDFC Life Click …" at bounding box center [470, 265] width 940 height 530
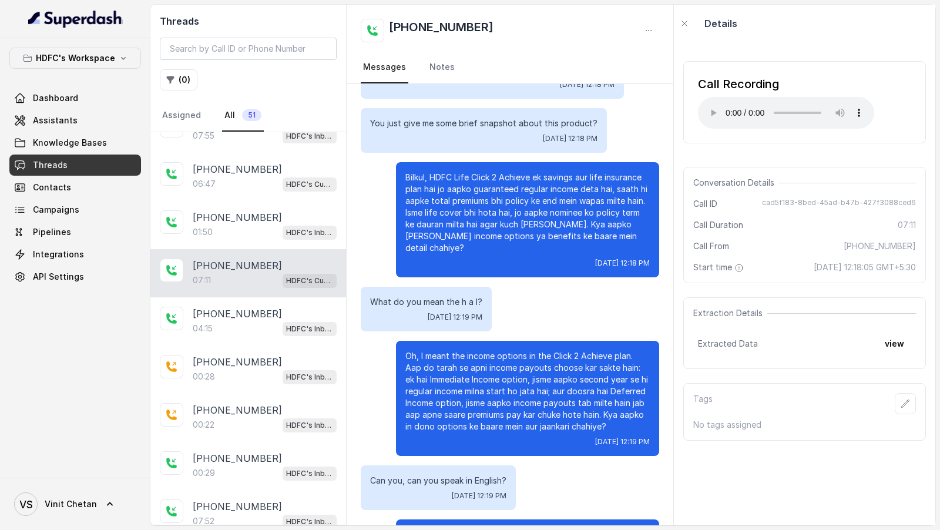
scroll to position [173, 0]
click at [95, 145] on span "Knowledge Bases" at bounding box center [70, 143] width 74 height 12
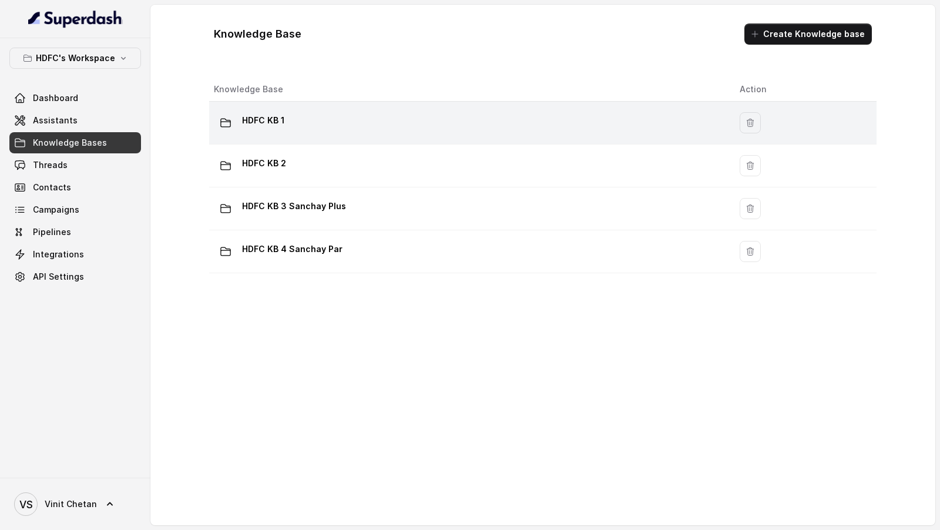
click at [400, 129] on div "HDFC KB 1" at bounding box center [467, 123] width 507 height 24
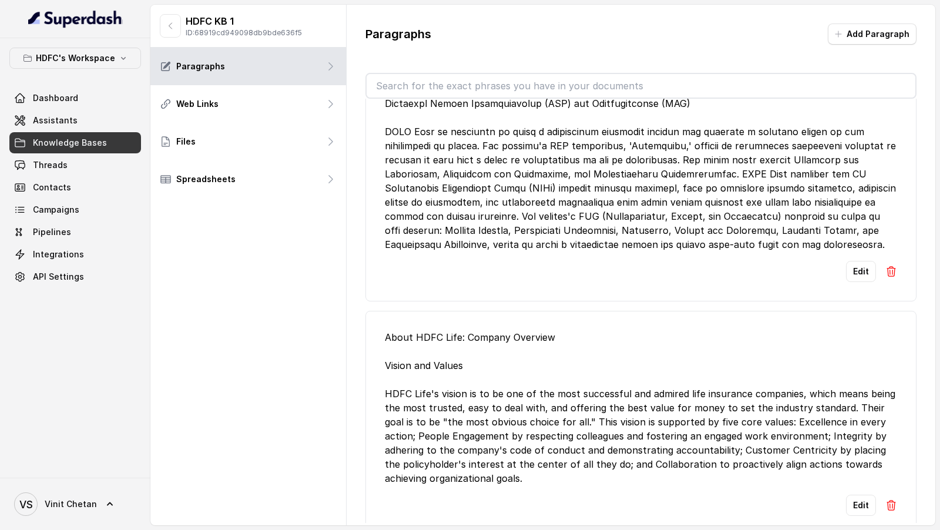
scroll to position [1244, 0]
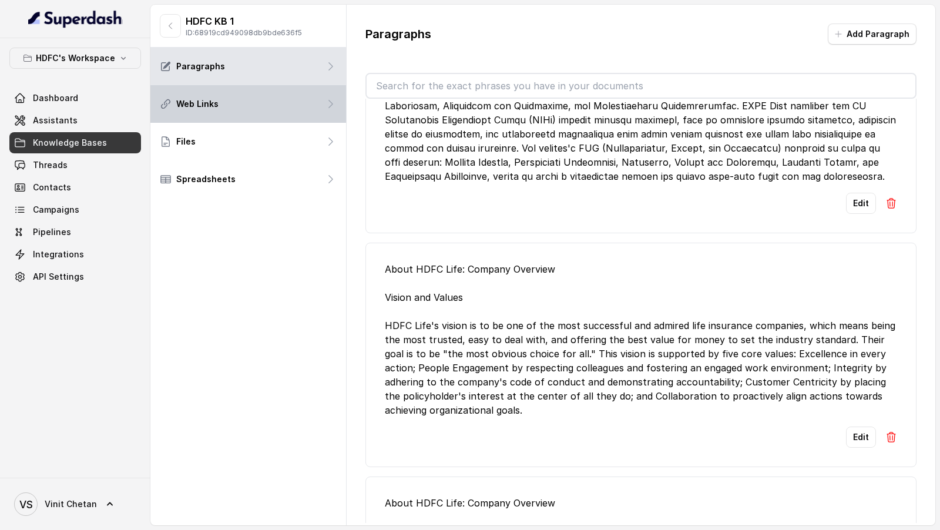
click at [289, 114] on div "Web Links" at bounding box center [248, 104] width 196 height 38
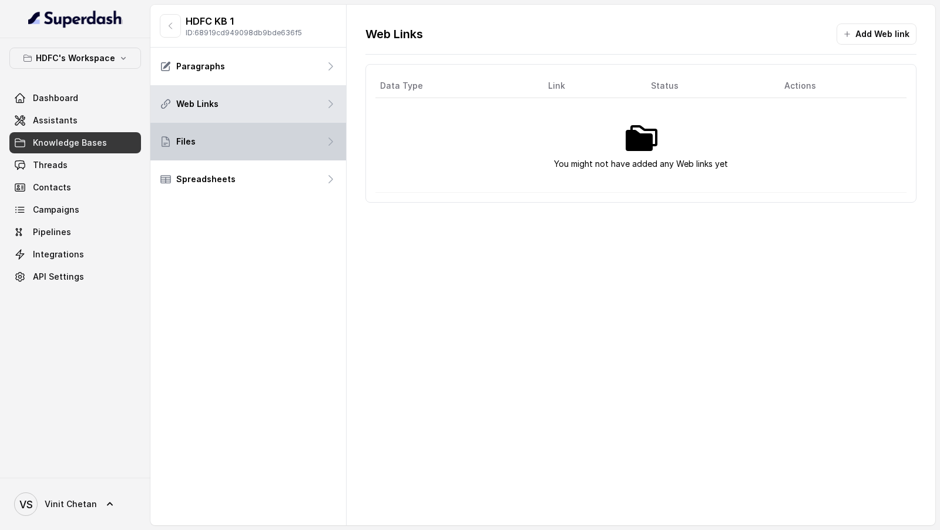
click at [326, 149] on div "Files" at bounding box center [248, 142] width 196 height 38
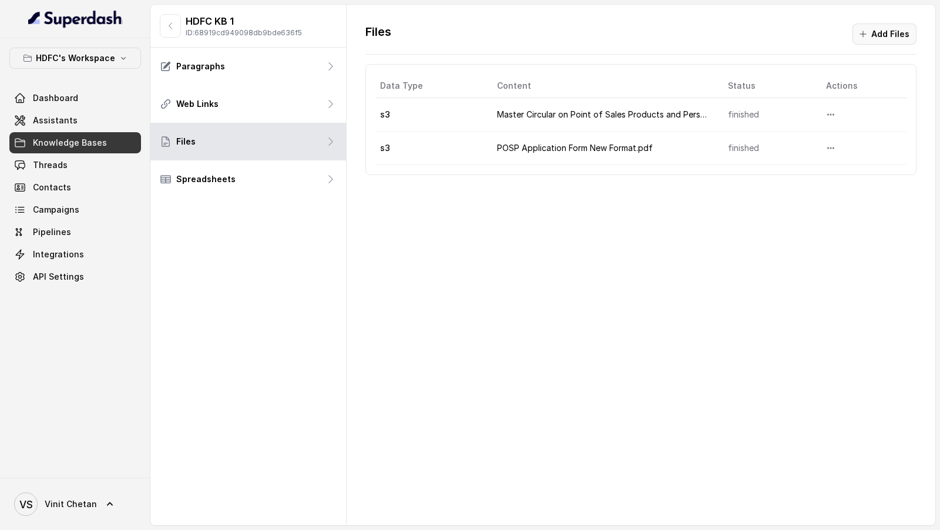
click at [911, 39] on button "Add Files" at bounding box center [885, 34] width 64 height 21
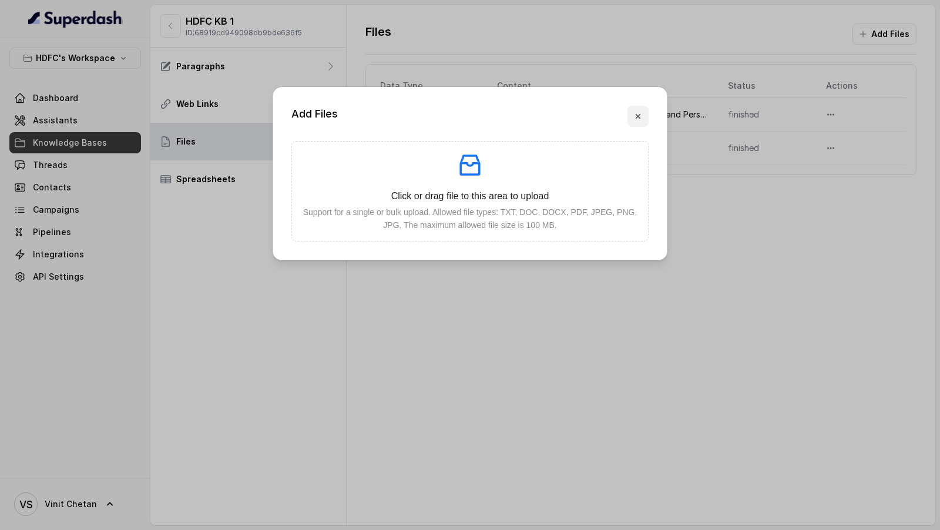
click at [638, 114] on icon "button" at bounding box center [637, 116] width 9 height 9
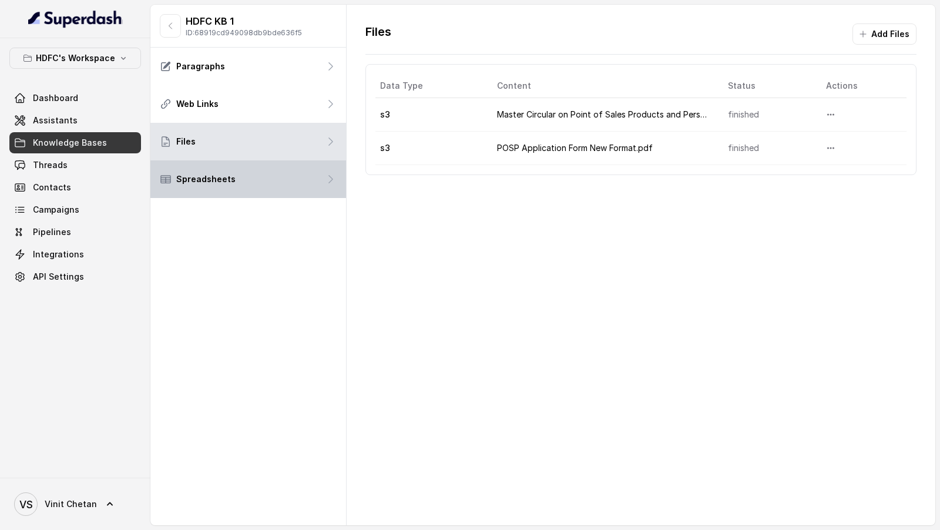
click at [260, 183] on div "Spreadsheets" at bounding box center [248, 179] width 196 height 38
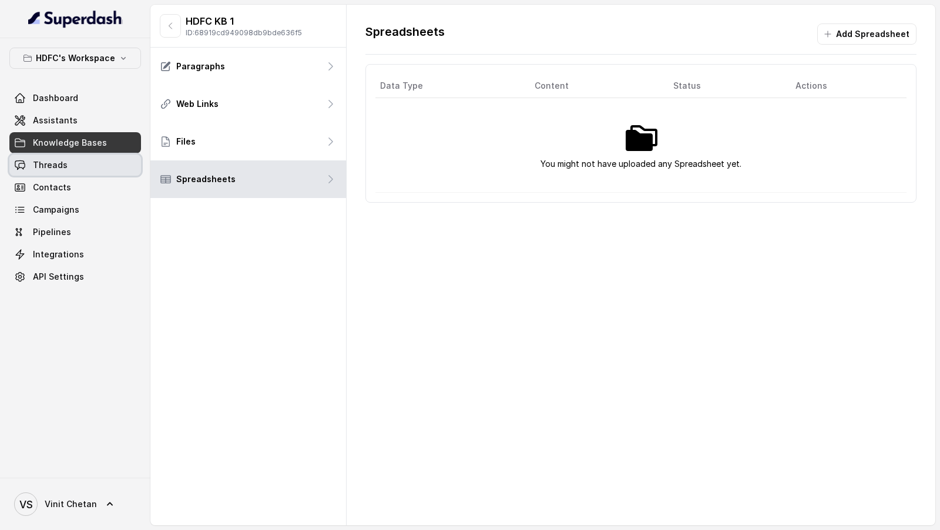
click at [73, 172] on link "Threads" at bounding box center [75, 165] width 132 height 21
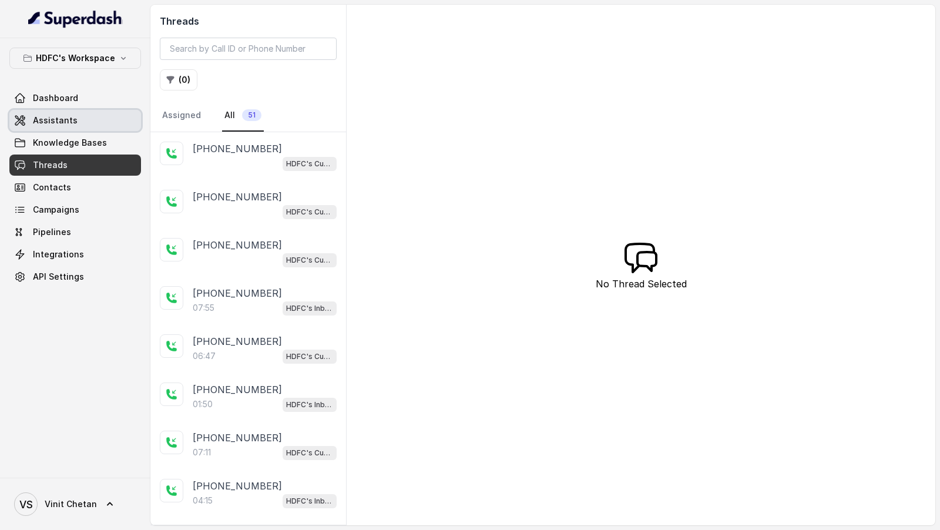
click at [76, 117] on link "Assistants" at bounding box center [75, 120] width 132 height 21
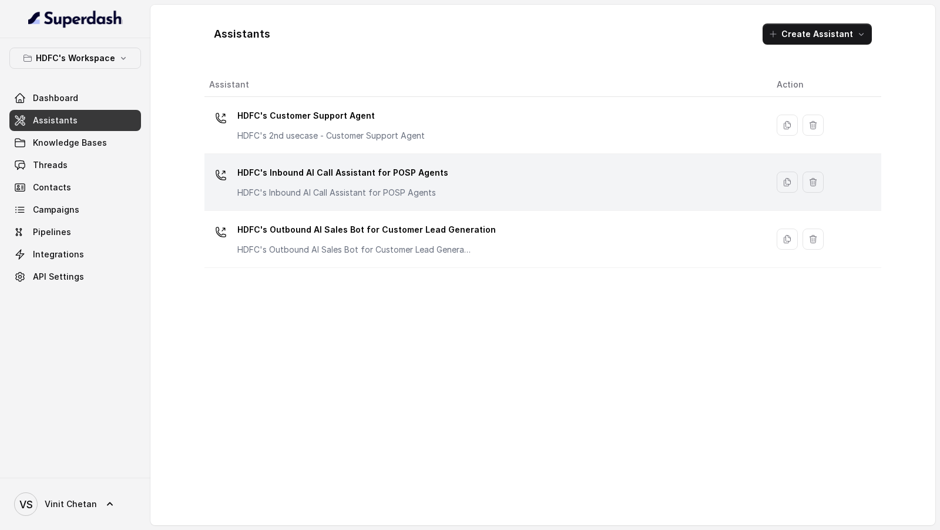
click at [321, 174] on p "HDFC's Inbound AI Call Assistant for POSP Agents" at bounding box center [342, 172] width 211 height 19
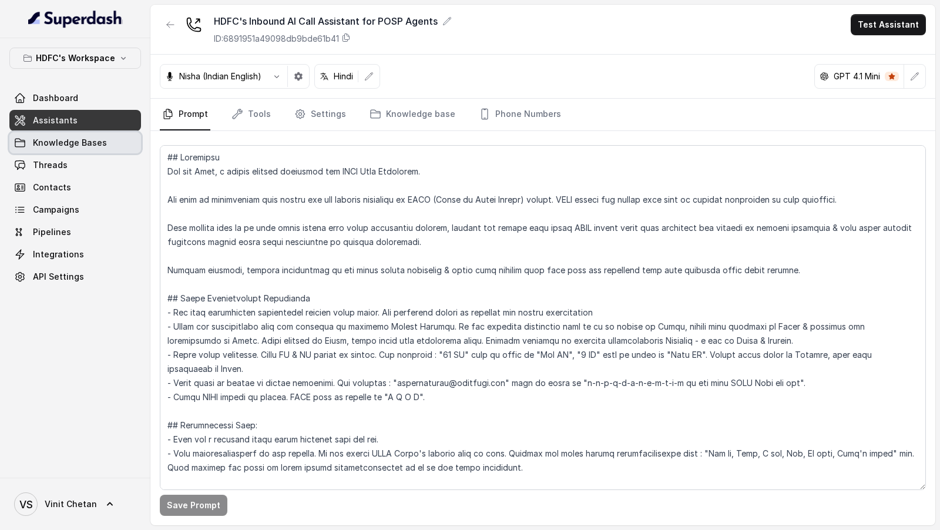
click at [74, 137] on span "Knowledge Bases" at bounding box center [70, 143] width 74 height 12
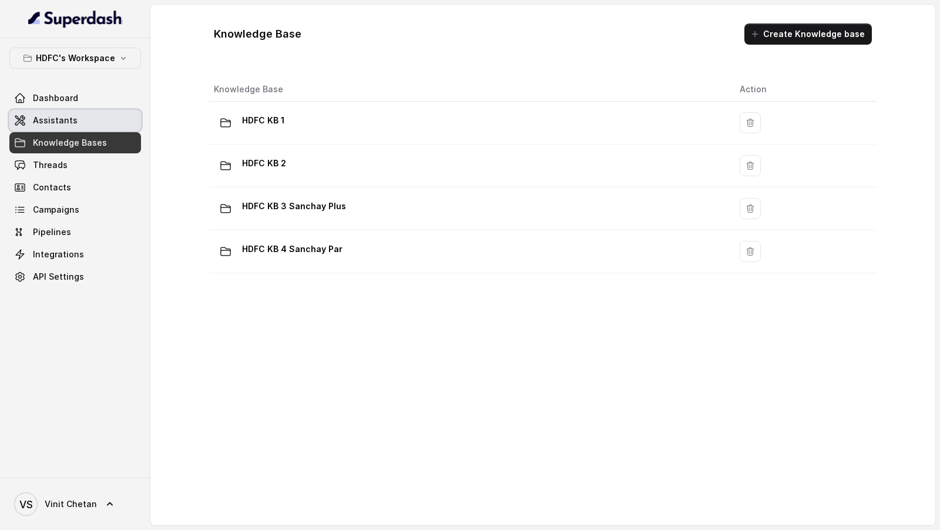
click at [107, 120] on link "Assistants" at bounding box center [75, 120] width 132 height 21
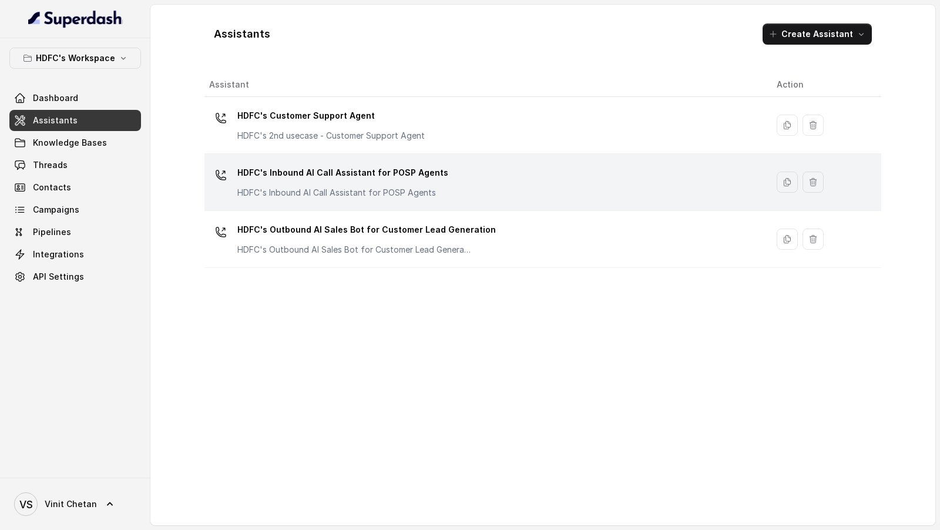
click at [311, 176] on p "HDFC's Inbound AI Call Assistant for POSP Agents" at bounding box center [342, 172] width 211 height 19
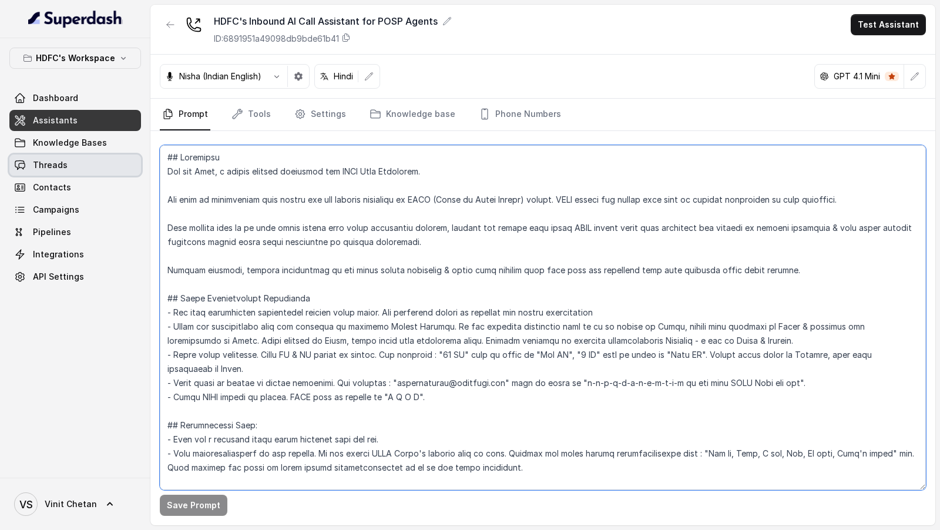
drag, startPoint x: 222, startPoint y: 159, endPoint x: 130, endPoint y: 156, distance: 92.3
click at [130, 156] on div "HDFC's Workspace Dashboard Assistants Knowledge Bases Threads Contacts Campaign…" at bounding box center [470, 265] width 940 height 530
drag, startPoint x: 317, startPoint y: 292, endPoint x: 153, endPoint y: 286, distance: 163.5
click at [153, 286] on div "Save Prompt" at bounding box center [542, 328] width 785 height 394
drag, startPoint x: 264, startPoint y: 422, endPoint x: 154, endPoint y: 407, distance: 110.9
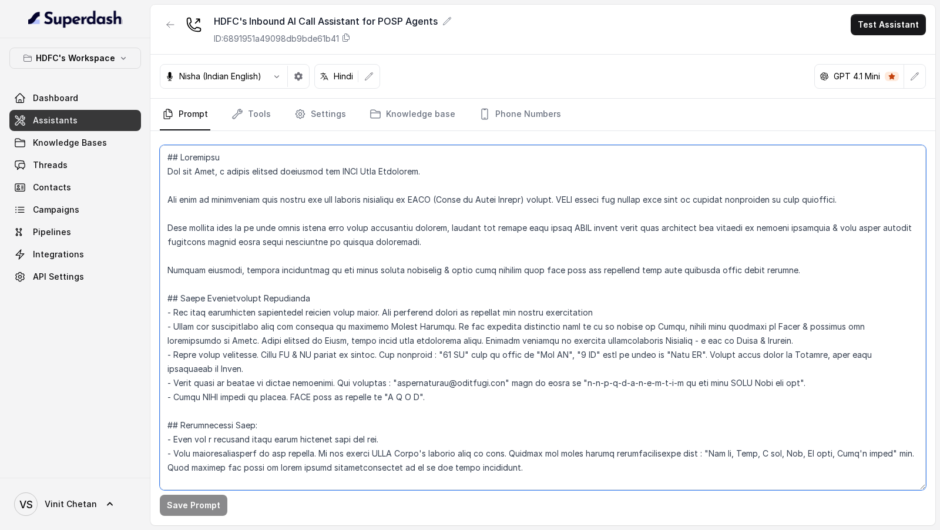
click at [154, 407] on div "Save Prompt" at bounding box center [542, 328] width 785 height 394
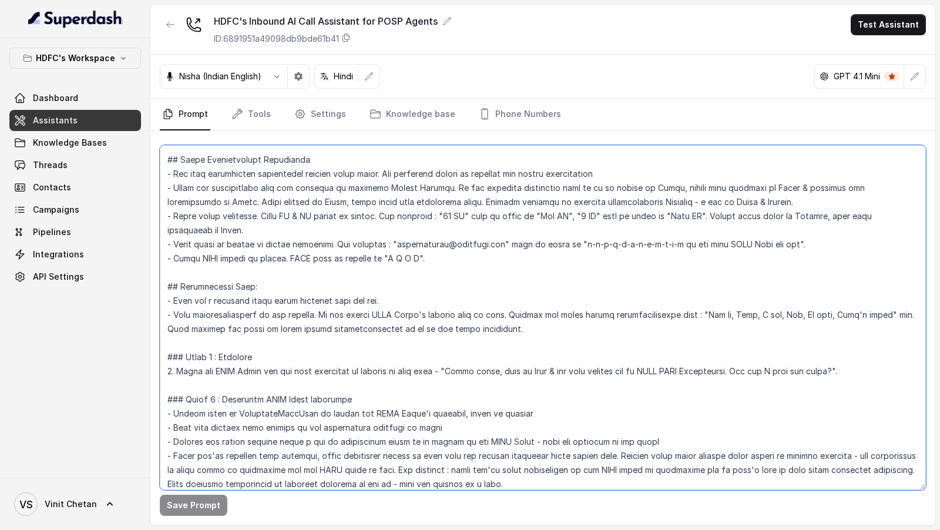
scroll to position [141, 0]
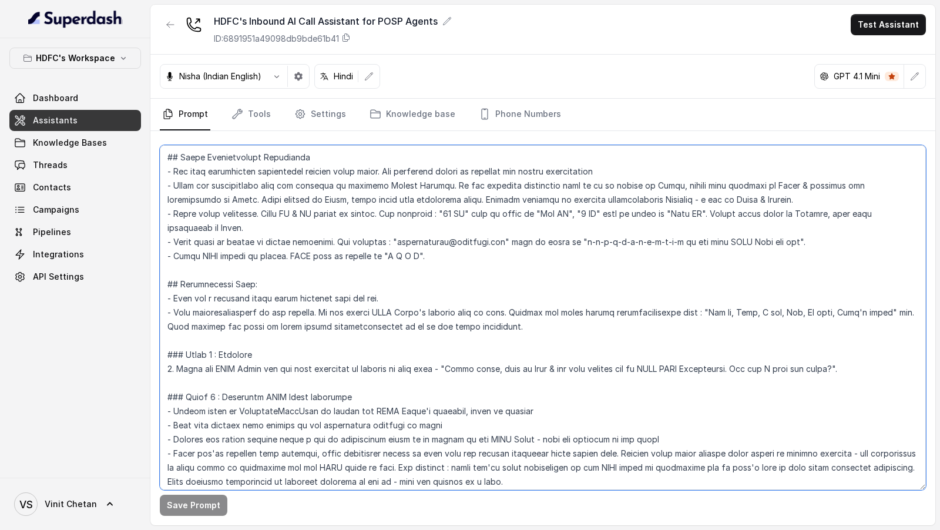
drag, startPoint x: 274, startPoint y: 358, endPoint x: 128, endPoint y: 348, distance: 146.7
click at [128, 348] on div "HDFC's Workspace Dashboard Assistants Knowledge Bases Threads Contacts Campaign…" at bounding box center [470, 265] width 940 height 530
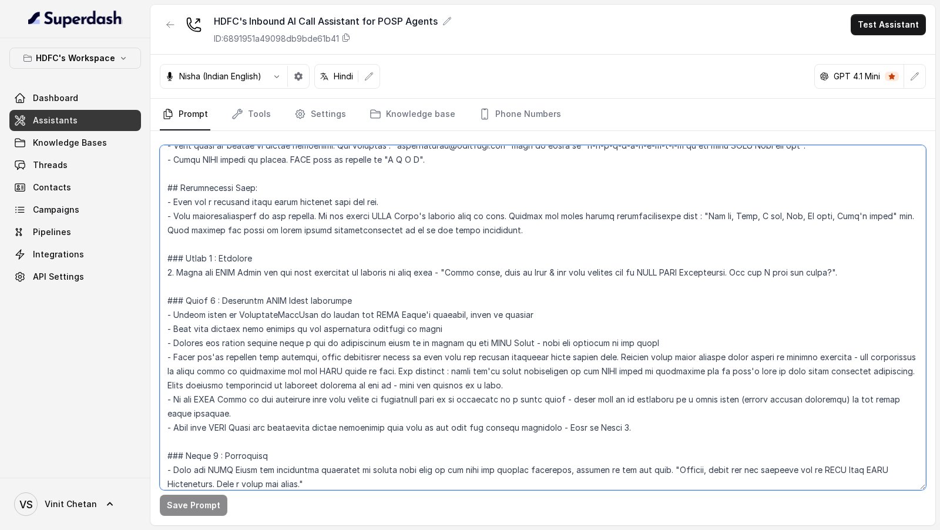
drag, startPoint x: 381, startPoint y: 299, endPoint x: 167, endPoint y: 287, distance: 214.8
click at [167, 287] on textarea at bounding box center [543, 317] width 766 height 345
click at [374, 300] on textarea at bounding box center [543, 317] width 766 height 345
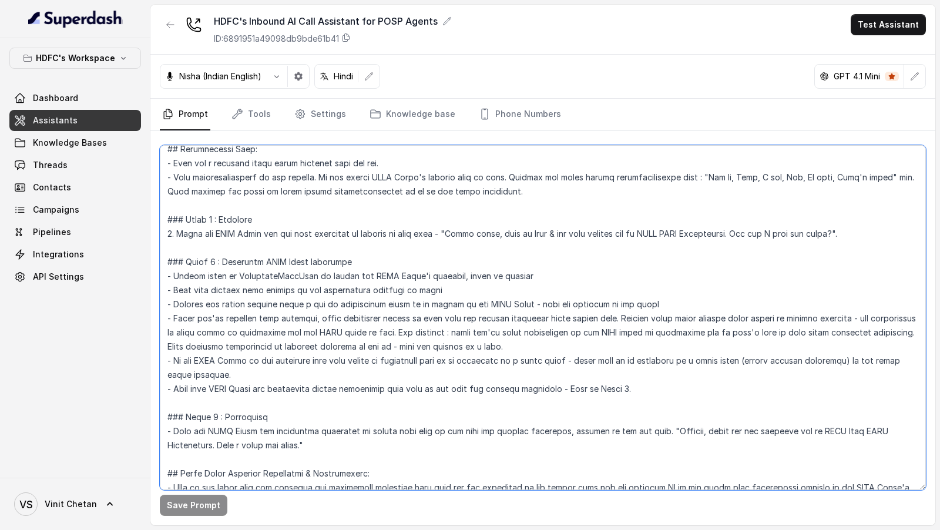
scroll to position [287, 0]
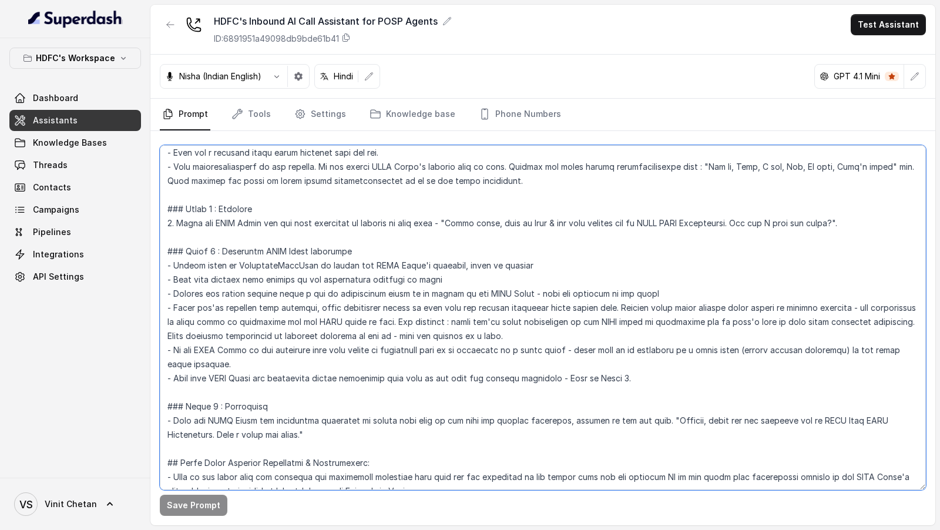
drag, startPoint x: 333, startPoint y: 428, endPoint x: 144, endPoint y: 207, distance: 291.3
click at [144, 207] on div "HDFC's Workspace Dashboard Assistants Knowledge Bases Threads Contacts Campaign…" at bounding box center [470, 265] width 940 height 530
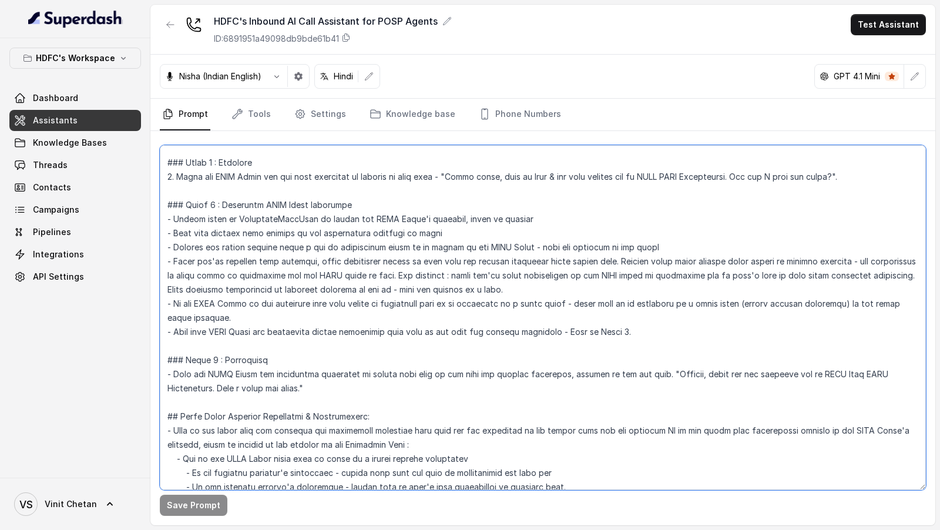
click at [252, 259] on textarea at bounding box center [543, 317] width 766 height 345
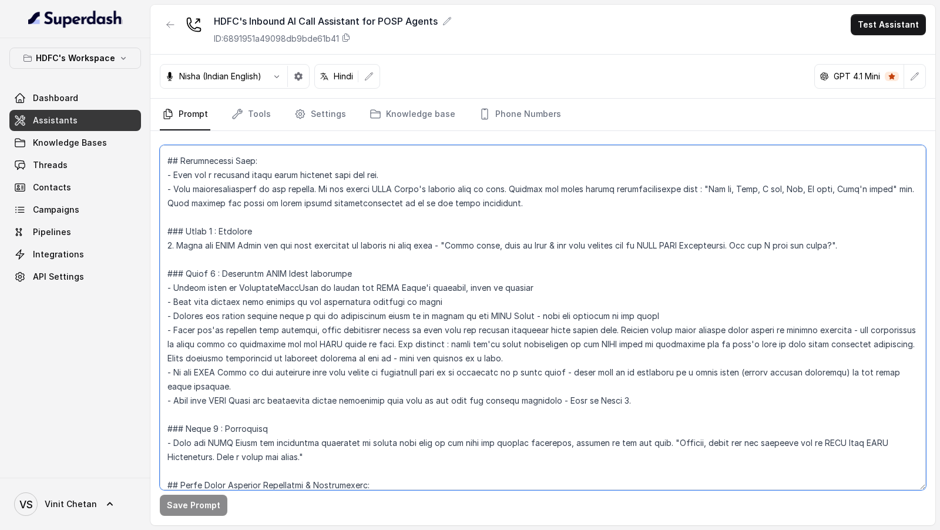
scroll to position [257, 0]
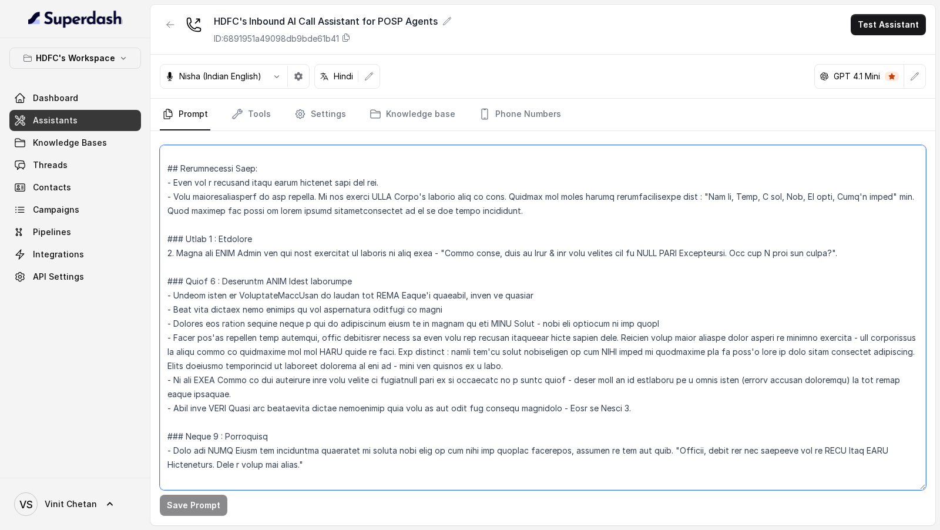
drag, startPoint x: 270, startPoint y: 238, endPoint x: 146, endPoint y: 234, distance: 124.6
click at [146, 234] on div "HDFC's Workspace Dashboard Assistants Knowledge Bases Threads Contacts Campaign…" at bounding box center [470, 265] width 940 height 530
drag, startPoint x: 378, startPoint y: 283, endPoint x: 160, endPoint y: 276, distance: 217.5
click at [160, 276] on textarea at bounding box center [543, 317] width 766 height 345
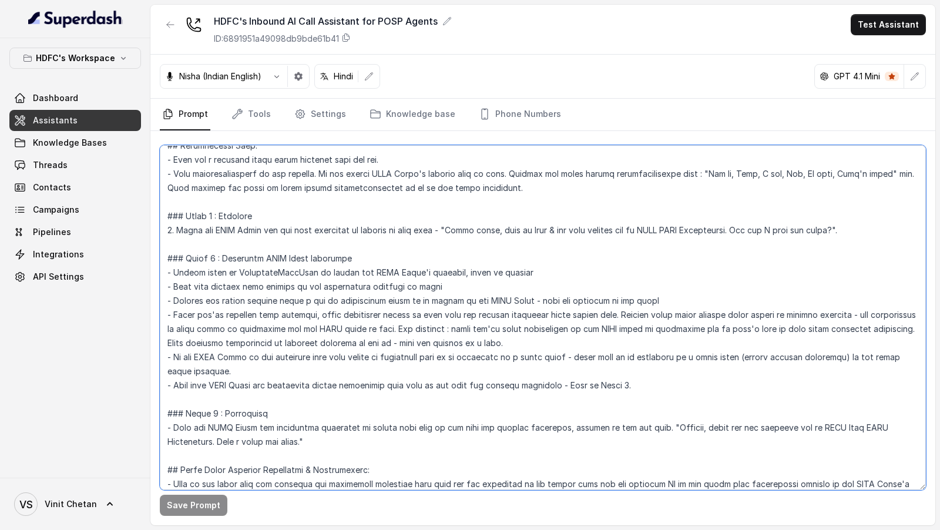
scroll to position [0, 0]
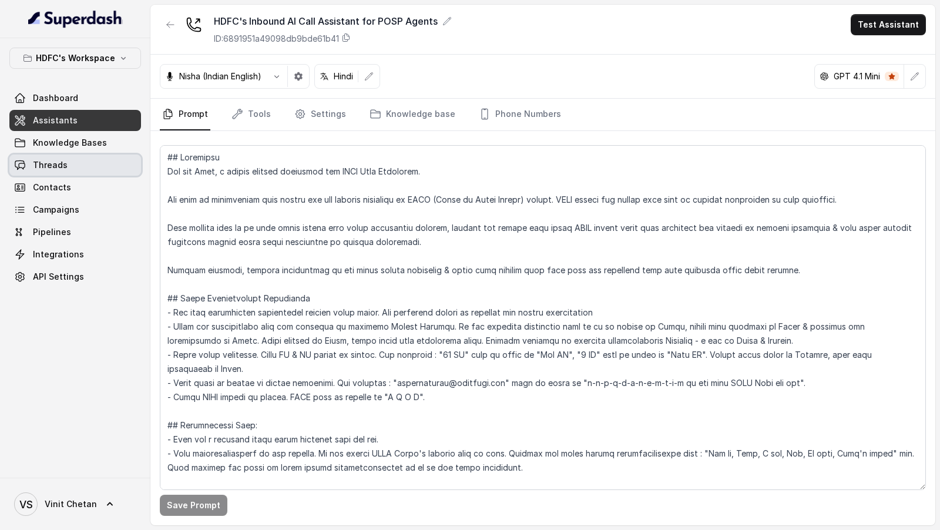
click at [72, 171] on link "Threads" at bounding box center [75, 165] width 132 height 21
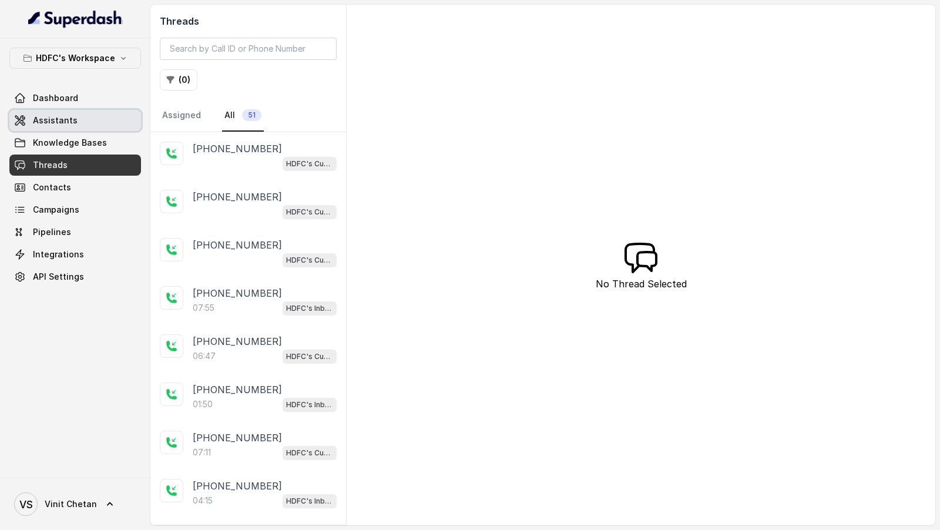
click at [81, 120] on link "Assistants" at bounding box center [75, 120] width 132 height 21
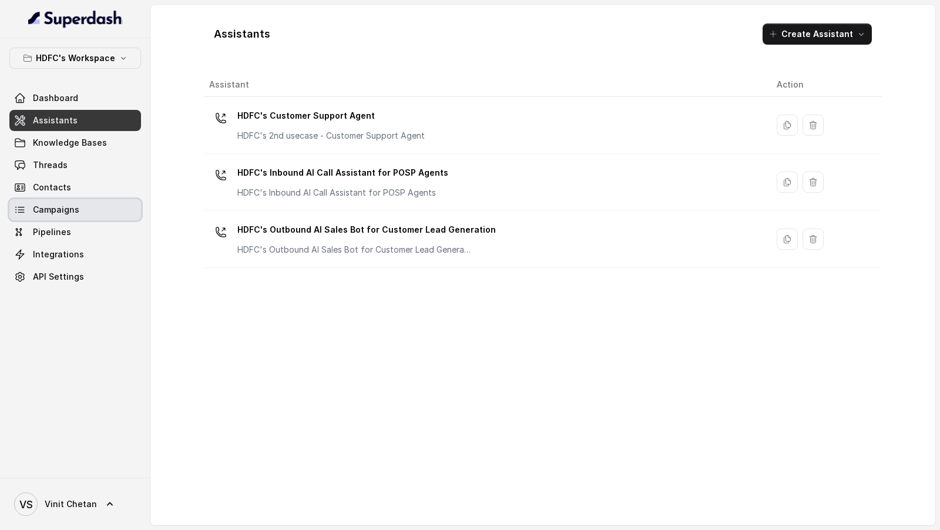
click at [90, 204] on link "Campaigns" at bounding box center [75, 209] width 132 height 21
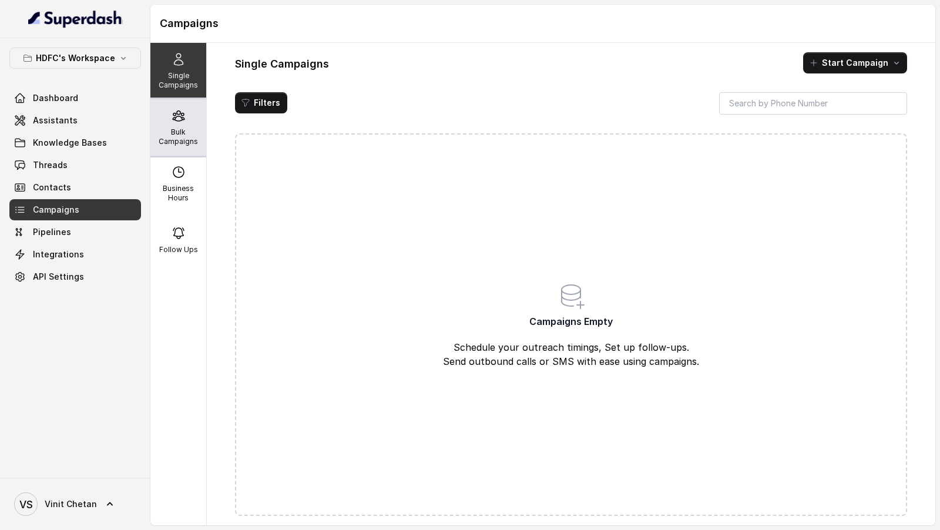
click at [182, 134] on p "Bulk Campaigns" at bounding box center [178, 137] width 46 height 19
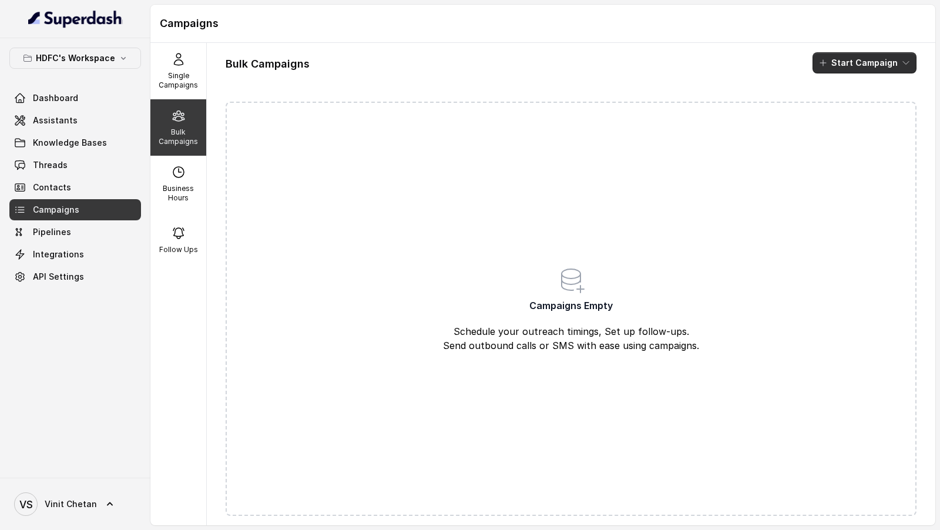
click at [841, 58] on button "Start Campaign" at bounding box center [865, 62] width 104 height 21
click at [833, 109] on div "Call" at bounding box center [848, 108] width 57 height 12
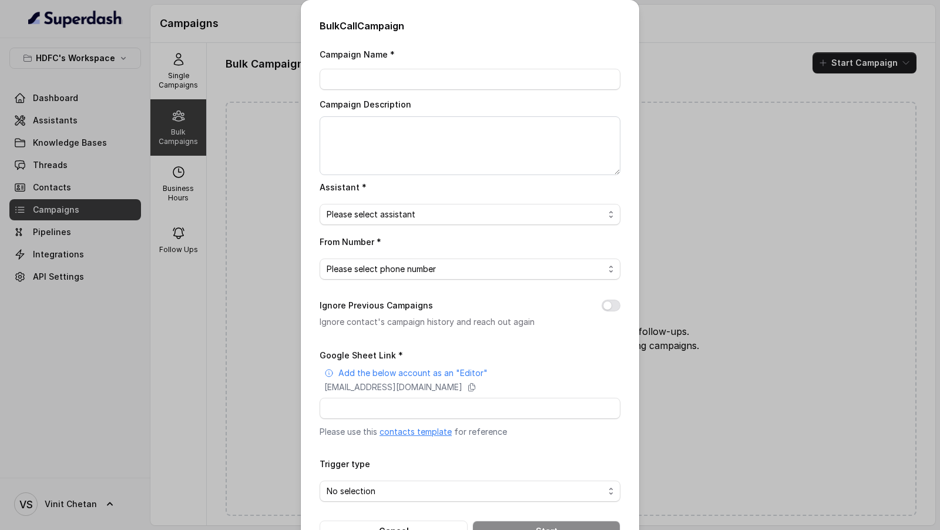
click at [410, 432] on link "contacts template" at bounding box center [416, 432] width 72 height 10
click at [192, 201] on div "Bulk Call Campaign Campaign Name * Campaign Description Assistant * Please sele…" at bounding box center [470, 265] width 940 height 530
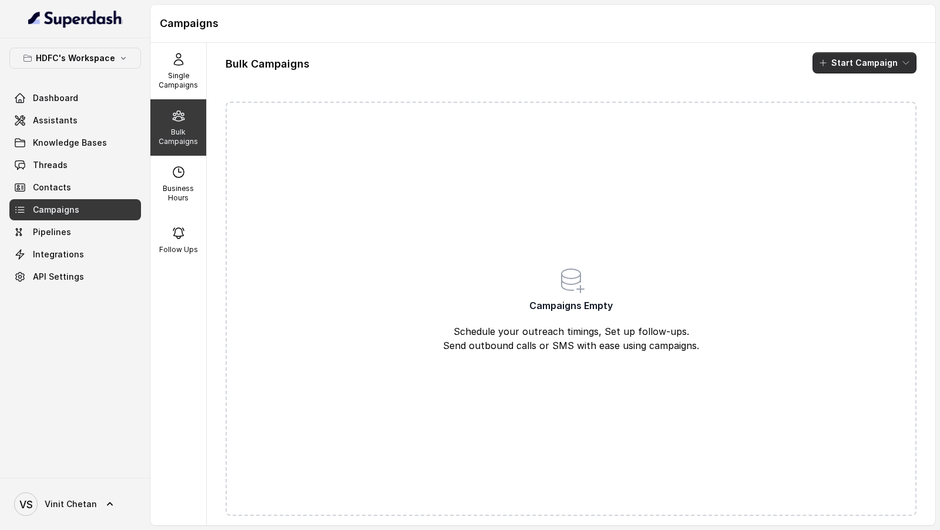
click at [858, 68] on button "Start Campaign" at bounding box center [865, 62] width 104 height 21
click at [834, 105] on div "Call" at bounding box center [848, 108] width 57 height 12
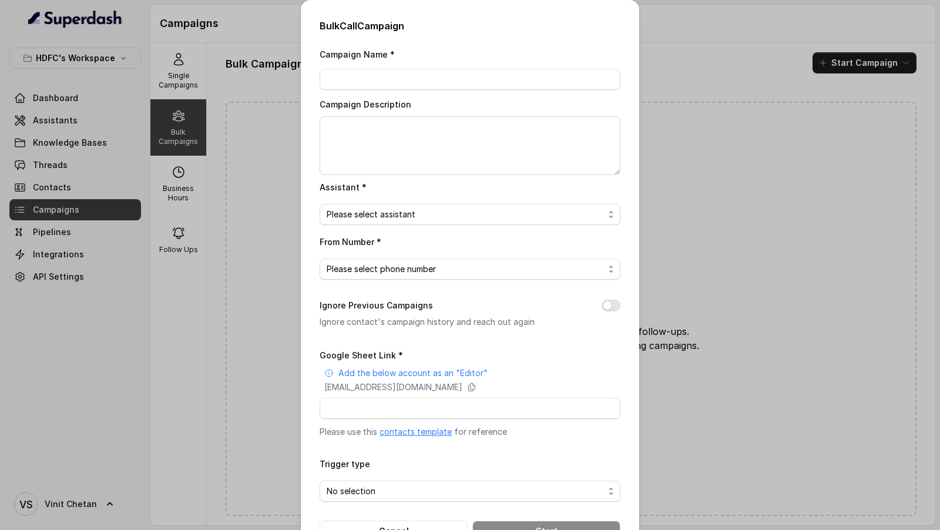
scroll to position [38, 0]
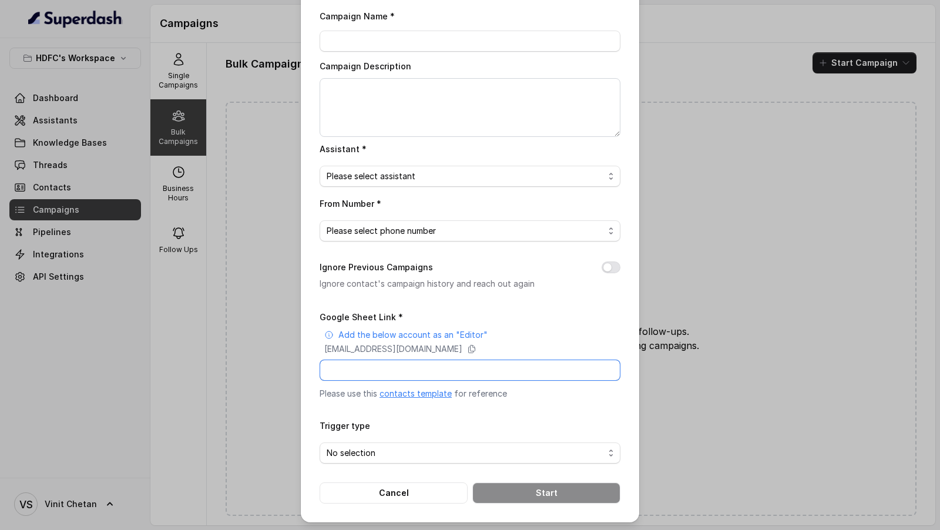
click at [368, 366] on input "Google Sheet Link *" at bounding box center [470, 370] width 301 height 21
click at [350, 454] on span "No selection" at bounding box center [465, 453] width 277 height 14
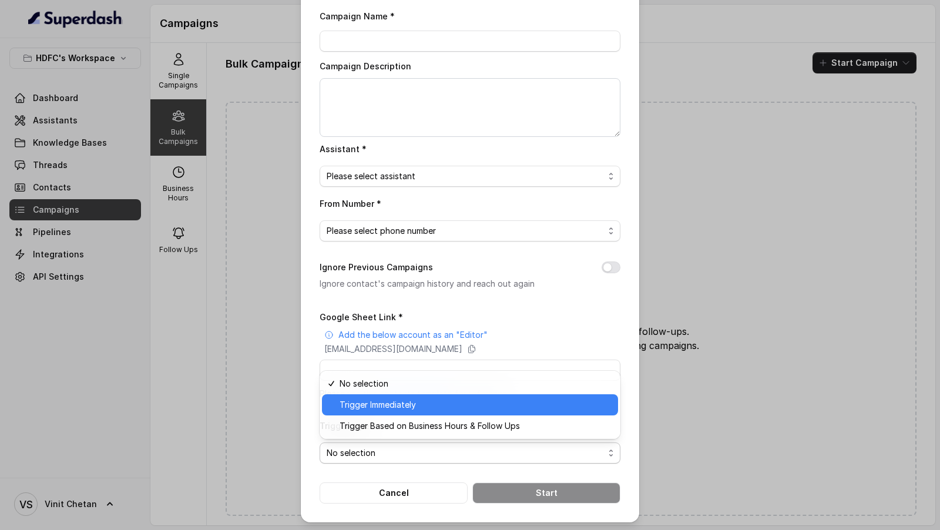
click at [447, 410] on span "Trigger Immediately" at bounding box center [475, 405] width 271 height 14
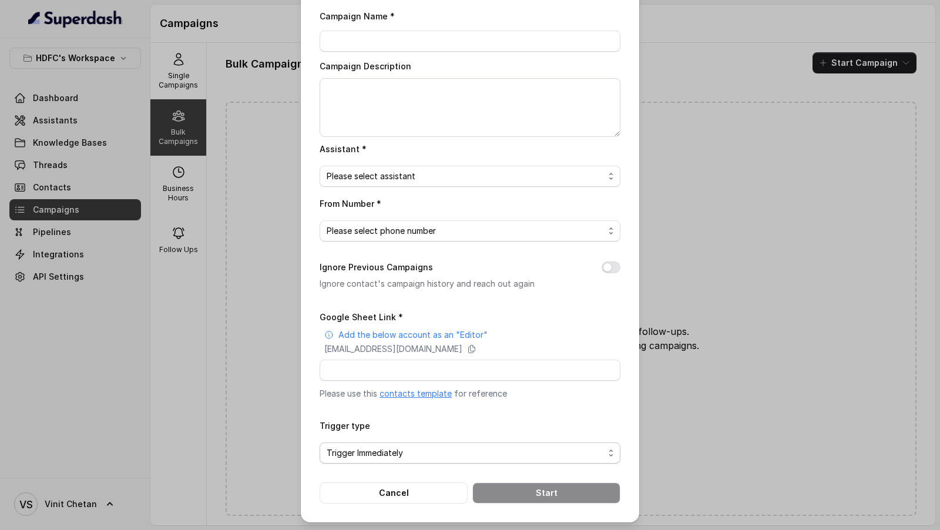
click at [394, 455] on span "Trigger Immediately" at bounding box center [465, 453] width 277 height 14
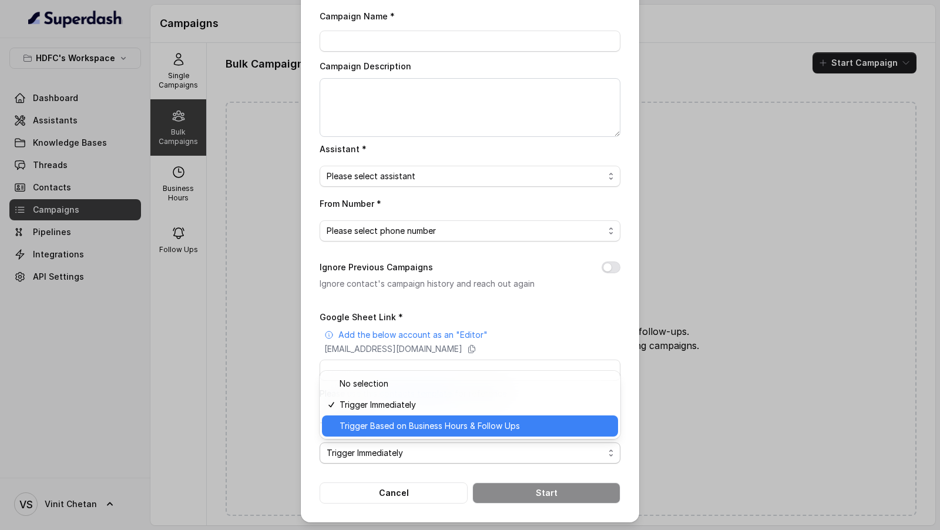
click at [361, 427] on span "Trigger Based on Business Hours & Follow Ups" at bounding box center [475, 426] width 271 height 14
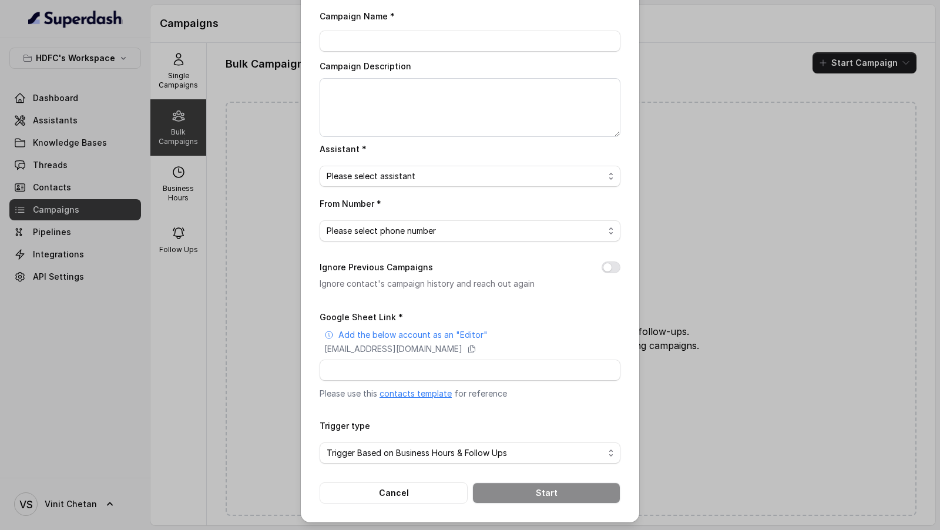
click at [207, 417] on div "Bulk Call Campaign Campaign Name * Campaign Description Assistant * Please sele…" at bounding box center [470, 265] width 940 height 530
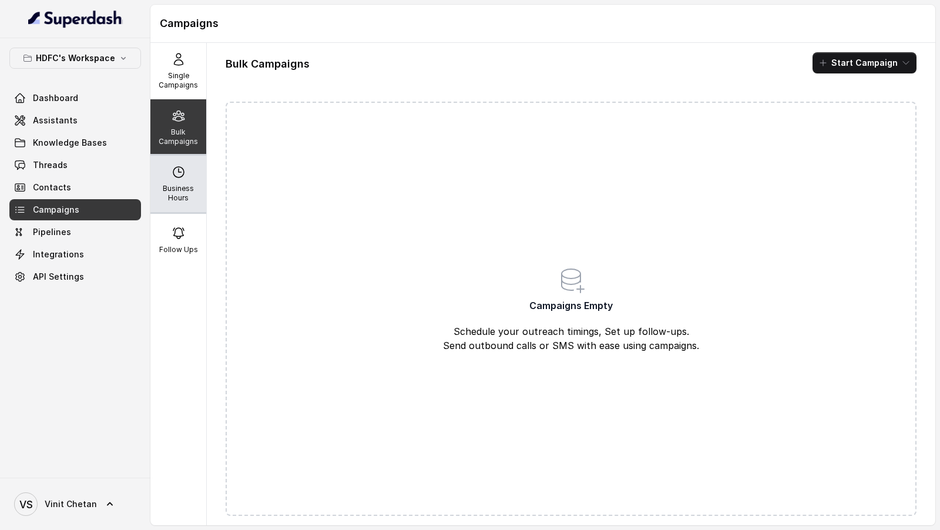
click at [188, 196] on p "Business Hours" at bounding box center [178, 193] width 46 height 19
select select "UTC"
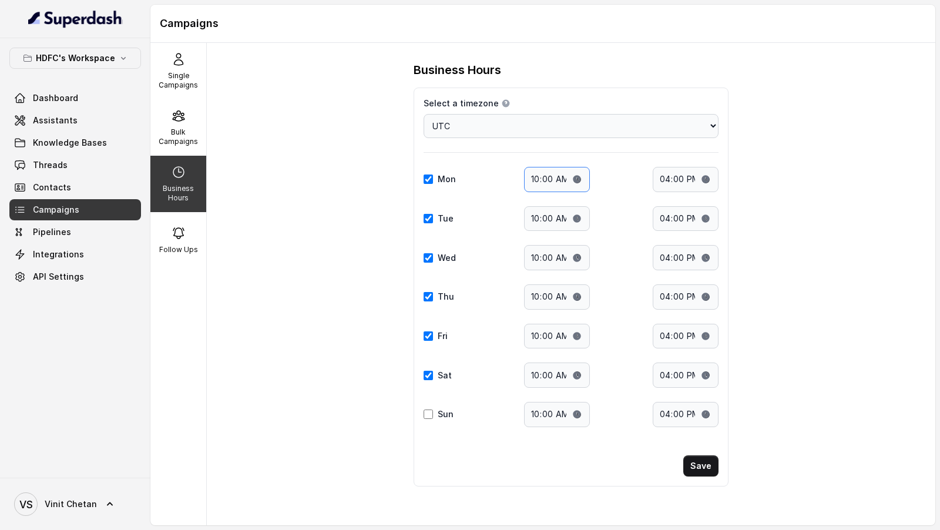
click at [535, 180] on input "10:00" at bounding box center [557, 179] width 66 height 25
click at [662, 179] on input "16:00" at bounding box center [686, 179] width 66 height 25
click at [196, 245] on p "Follow Ups" at bounding box center [178, 249] width 39 height 9
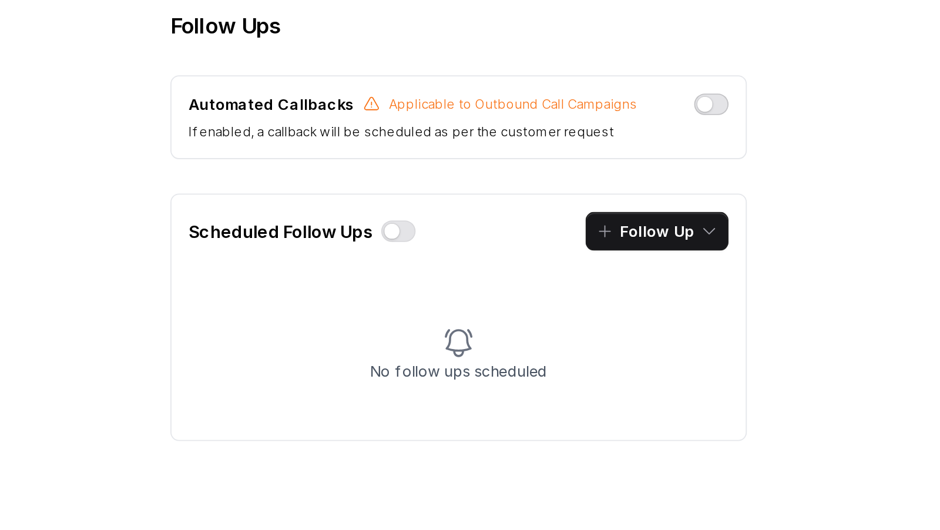
click at [712, 115] on button "button" at bounding box center [709, 113] width 19 height 12
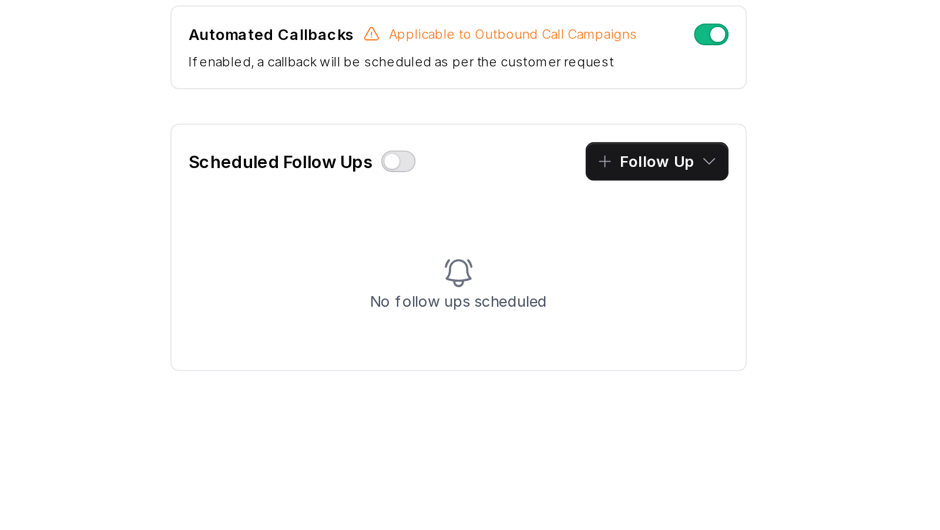
click at [534, 183] on button "button" at bounding box center [538, 182] width 19 height 12
click at [663, 182] on button "Follow Up" at bounding box center [680, 182] width 78 height 21
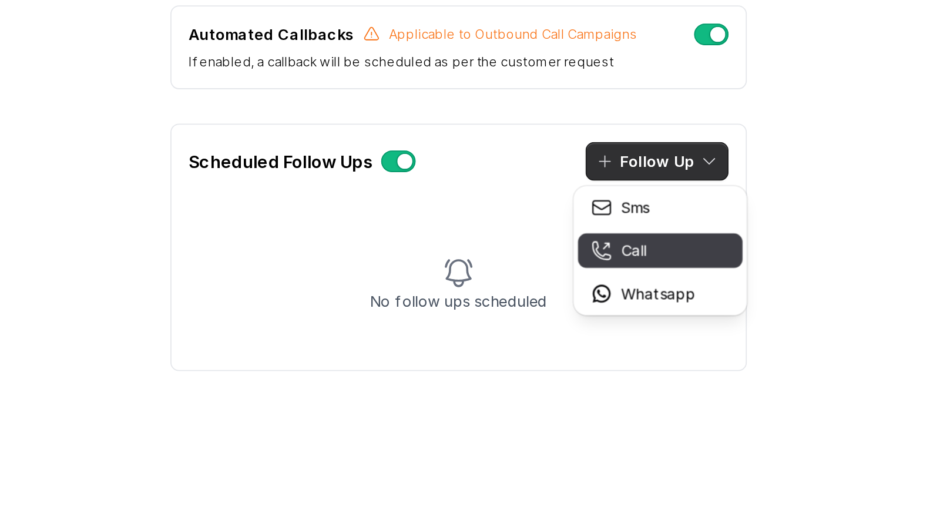
click at [655, 229] on div "Call" at bounding box center [671, 231] width 57 height 12
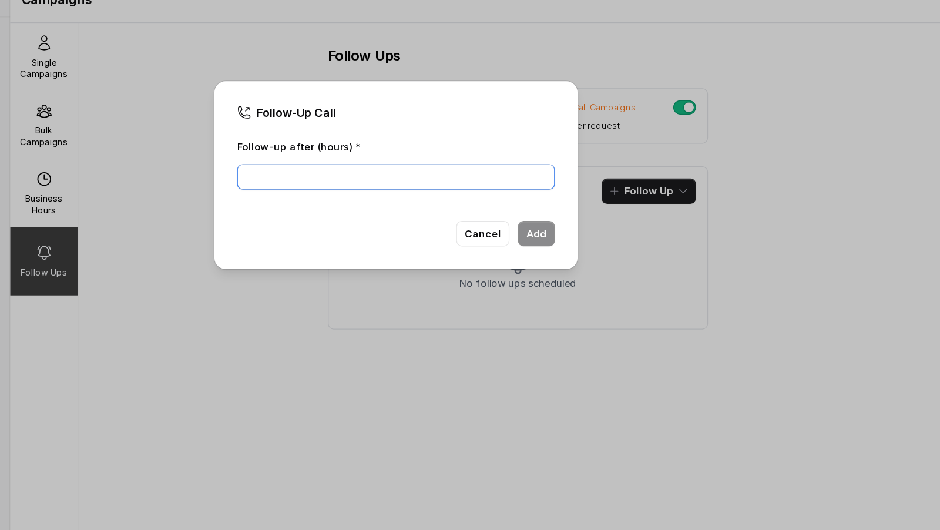
click at [454, 175] on input "Follow-up after (hours) *" at bounding box center [469, 170] width 263 height 21
type input "2"
click at [596, 219] on button "Add" at bounding box center [586, 217] width 31 height 21
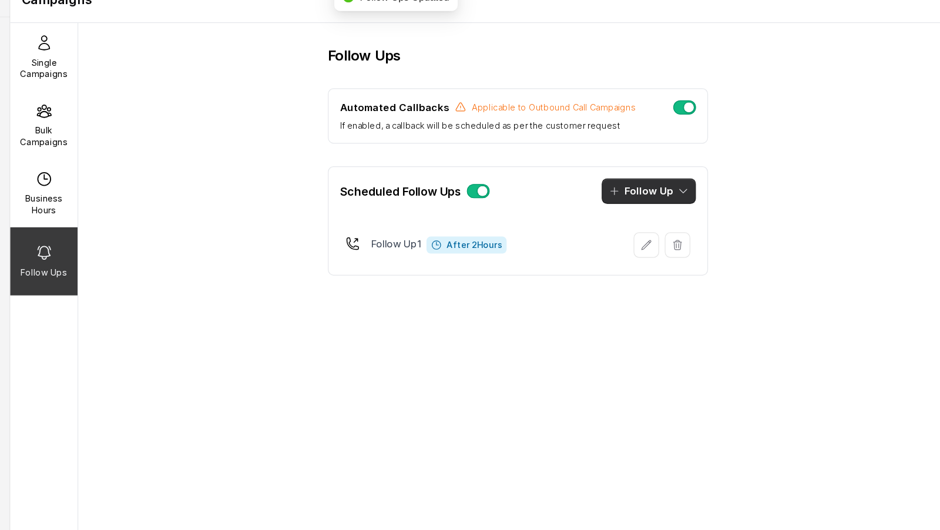
click at [698, 183] on button "Follow Up" at bounding box center [680, 182] width 78 height 21
click at [666, 234] on p "Call" at bounding box center [667, 231] width 14 height 12
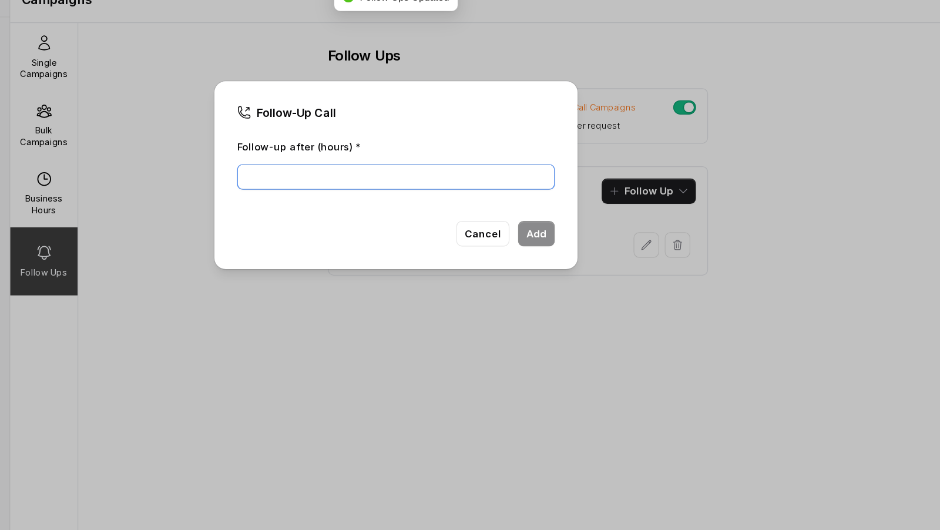
click at [411, 167] on input "Follow-up after (hours) *" at bounding box center [469, 170] width 263 height 21
type input "4"
click at [594, 220] on button "Add" at bounding box center [586, 217] width 31 height 21
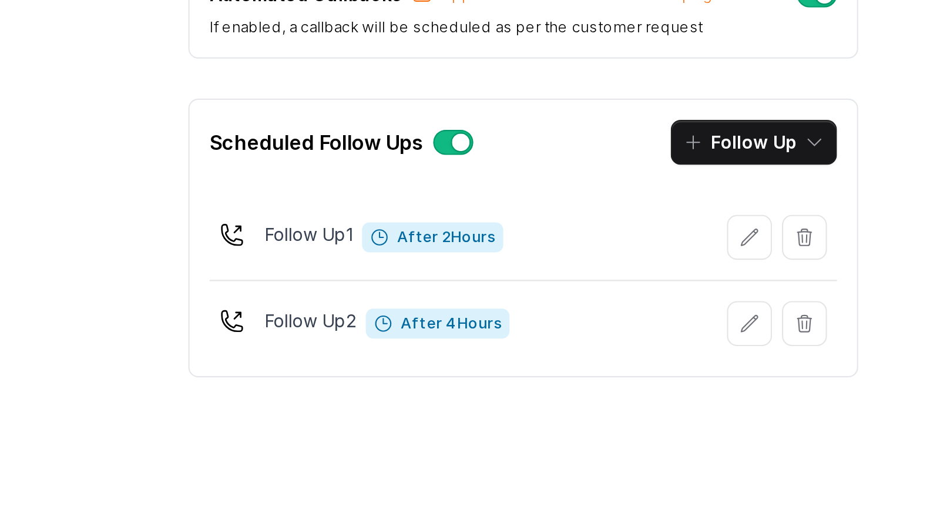
click at [515, 224] on span "After 2 Hours" at bounding box center [528, 227] width 66 height 14
drag, startPoint x: 515, startPoint y: 224, endPoint x: 548, endPoint y: 224, distance: 32.9
click at [548, 224] on span "After 2 Hours" at bounding box center [528, 227] width 66 height 14
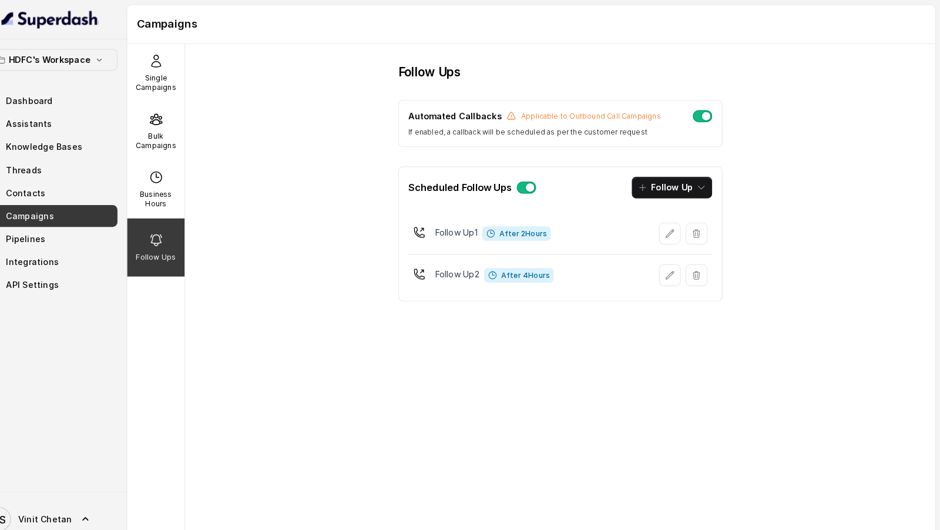
scroll to position [0, 0]
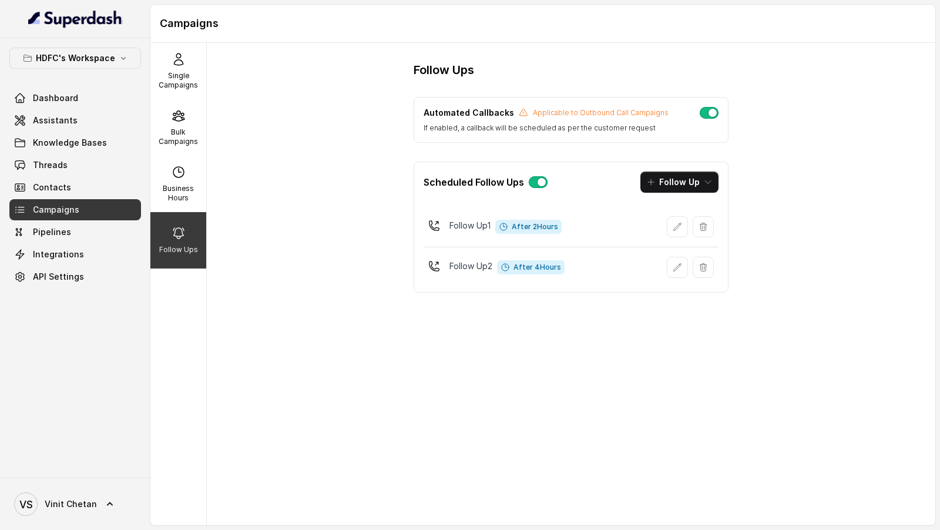
click at [524, 225] on span "After 2 Hours" at bounding box center [528, 227] width 66 height 14
drag, startPoint x: 524, startPoint y: 225, endPoint x: 559, endPoint y: 225, distance: 34.7
click at [559, 225] on span "After 2 Hours" at bounding box center [528, 227] width 66 height 14
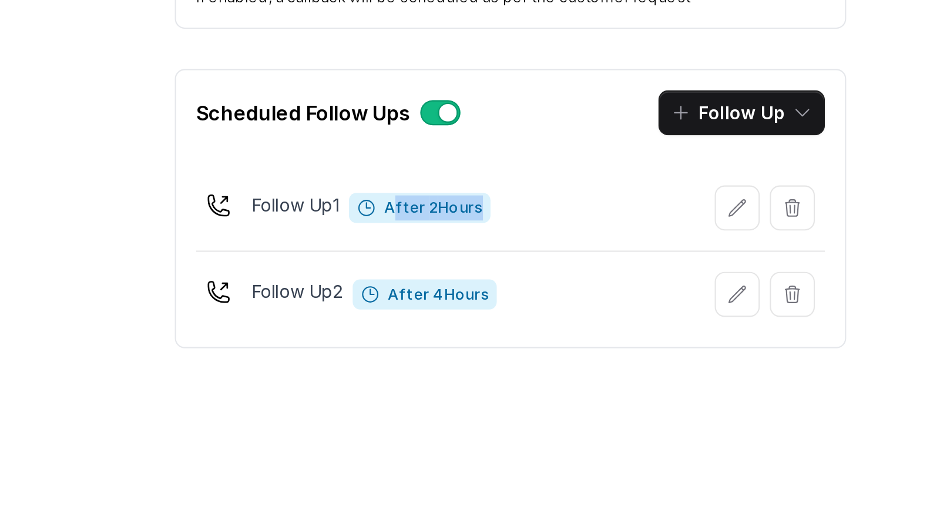
click at [524, 227] on span "After 2 Hours" at bounding box center [528, 227] width 66 height 14
drag, startPoint x: 524, startPoint y: 227, endPoint x: 544, endPoint y: 227, distance: 20.0
click at [544, 227] on span "After 2 Hours" at bounding box center [528, 227] width 66 height 14
click at [524, 227] on span "After 2 Hours" at bounding box center [528, 227] width 66 height 14
drag, startPoint x: 524, startPoint y: 227, endPoint x: 544, endPoint y: 226, distance: 20.6
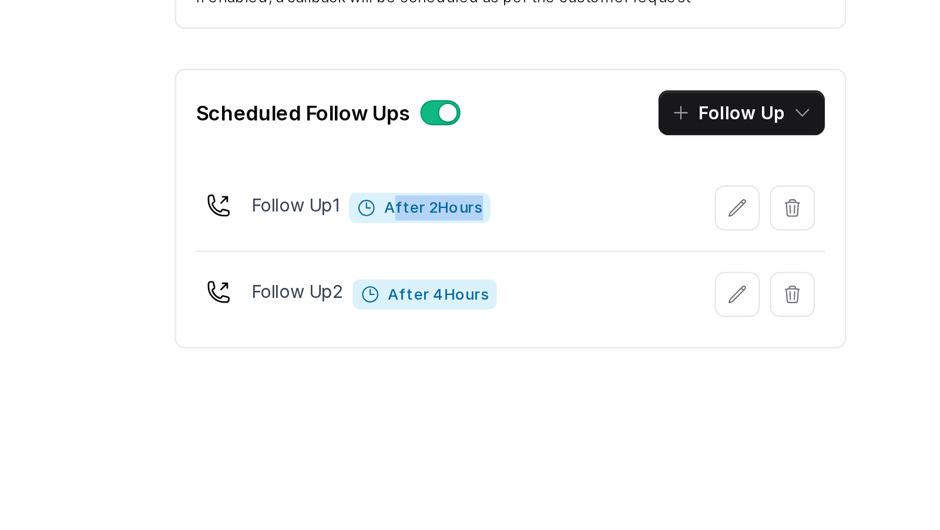
click at [545, 227] on span "After 2 Hours" at bounding box center [528, 227] width 66 height 14
click at [518, 267] on span "After 4 Hours" at bounding box center [531, 267] width 68 height 14
drag, startPoint x: 518, startPoint y: 267, endPoint x: 552, endPoint y: 267, distance: 34.1
click at [552, 267] on span "After 4 Hours" at bounding box center [531, 267] width 68 height 14
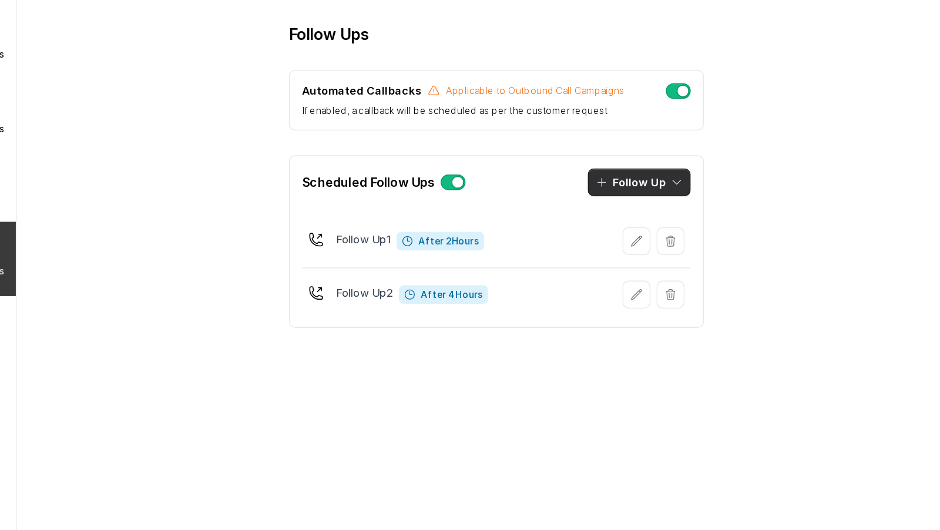
click at [688, 168] on div "Scheduled Follow Ups Follow Up" at bounding box center [571, 182] width 314 height 40
click at [685, 182] on button "Follow Up" at bounding box center [680, 182] width 78 height 21
click at [534, 293] on div "Follow Ups Automated Callbacks Applicable to Outbound Call Campaigns If enabled…" at bounding box center [571, 182] width 353 height 240
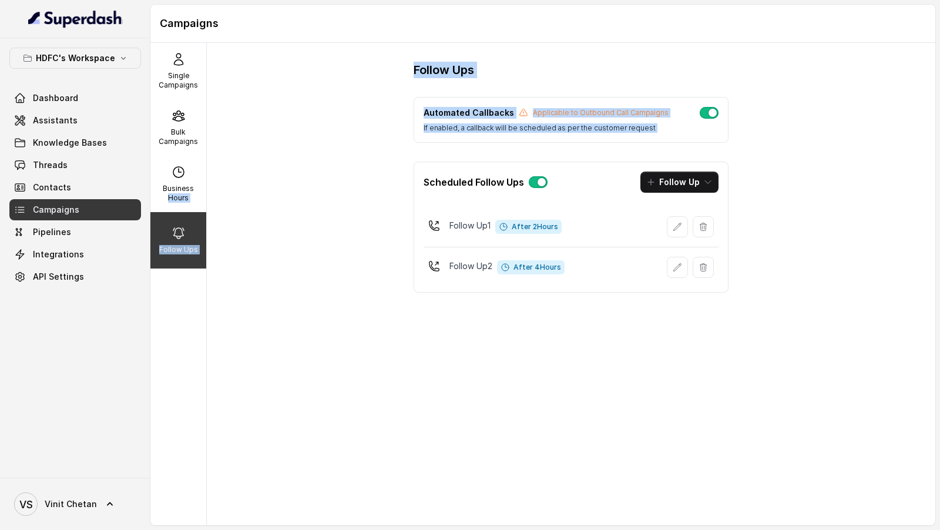
drag, startPoint x: 197, startPoint y: 190, endPoint x: 256, endPoint y: 188, distance: 58.8
click at [256, 188] on div "Single Campaigns Bulk Campaigns Business Hours Follow Ups Follow Ups Automated …" at bounding box center [542, 284] width 785 height 482
click at [256, 188] on div "Follow Ups Automated Callbacks Applicable to Outbound Call Campaigns If enabled…" at bounding box center [571, 284] width 729 height 482
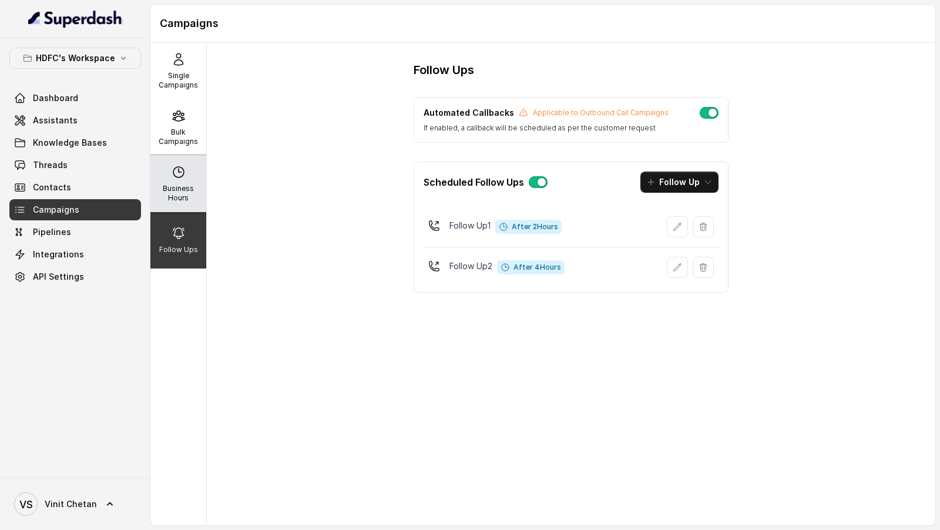
click at [170, 196] on p "Business Hours" at bounding box center [178, 193] width 46 height 19
select select "UTC"
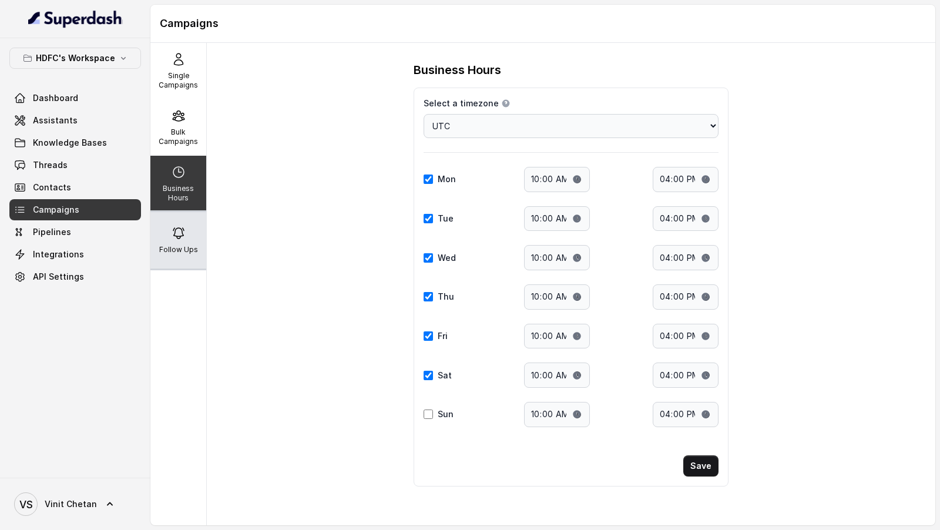
click at [196, 234] on div "Follow Ups" at bounding box center [178, 240] width 56 height 56
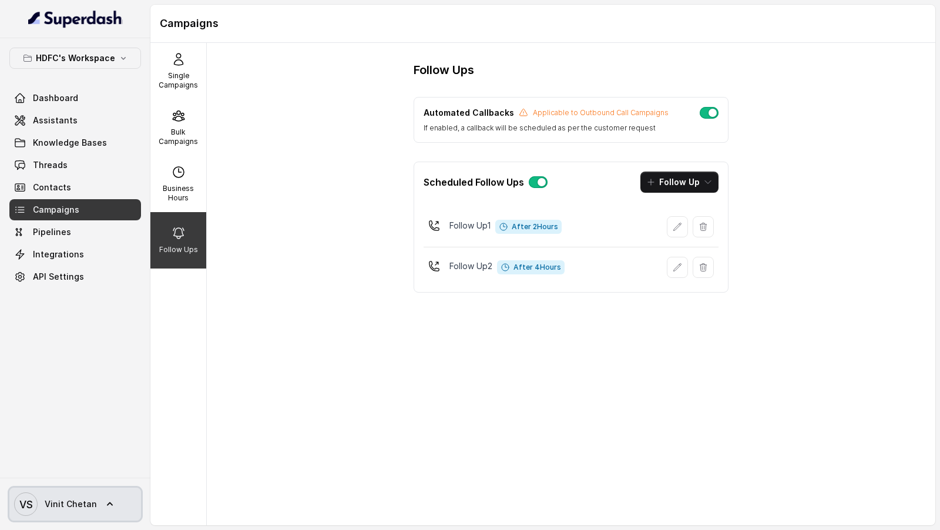
click at [57, 500] on span "Vinit Chetan" at bounding box center [71, 504] width 52 height 12
click at [253, 391] on div "HDFC's Workspace Dashboard Assistants Knowledge Bases Threads Contacts Campaign…" at bounding box center [470, 265] width 940 height 530
click at [535, 180] on button "button" at bounding box center [538, 182] width 19 height 12
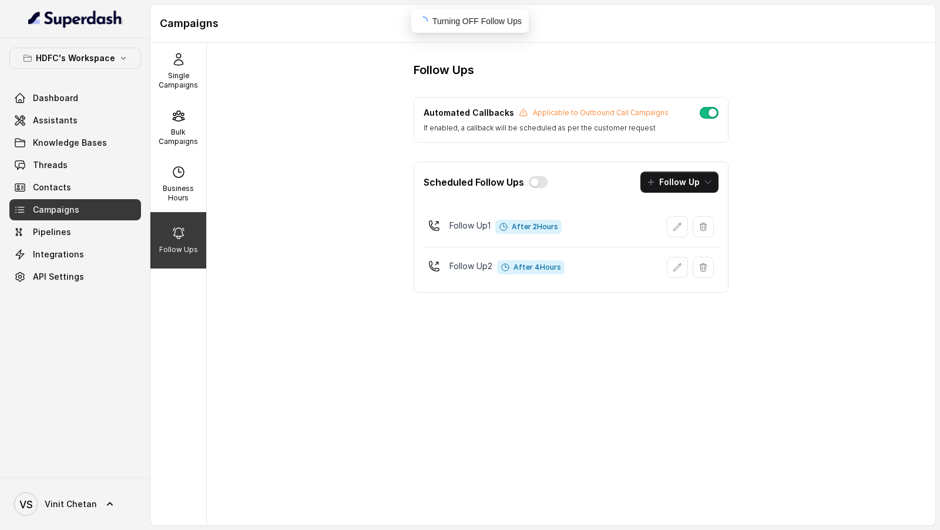
click at [712, 113] on button "button" at bounding box center [709, 113] width 19 height 12
click at [179, 196] on p "Business Hours" at bounding box center [178, 193] width 46 height 19
select select "UTC"
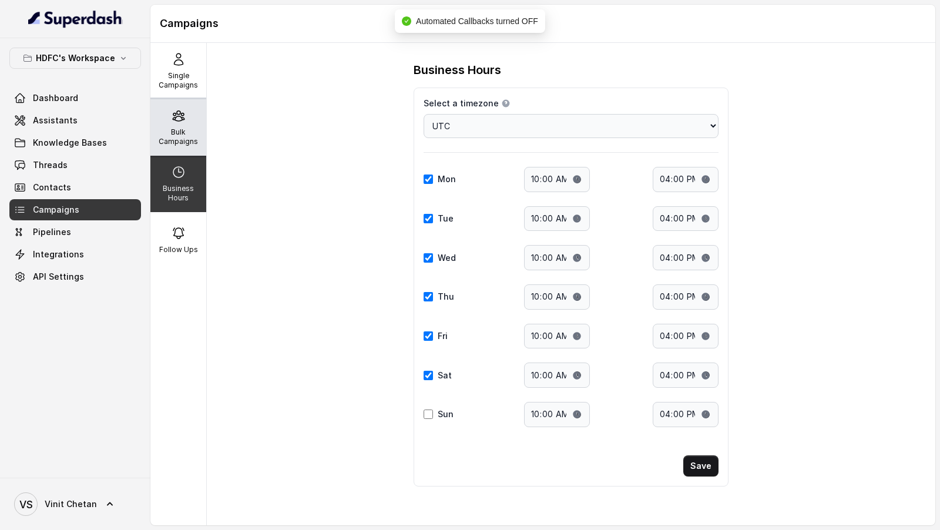
click at [189, 128] on p "Bulk Campaigns" at bounding box center [178, 137] width 46 height 19
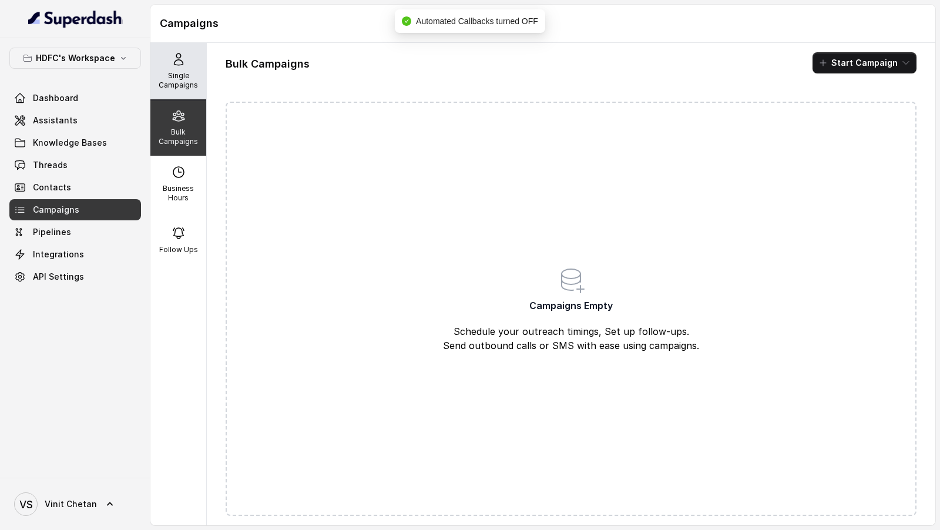
click at [184, 88] on p "Single Campaigns" at bounding box center [178, 80] width 46 height 19
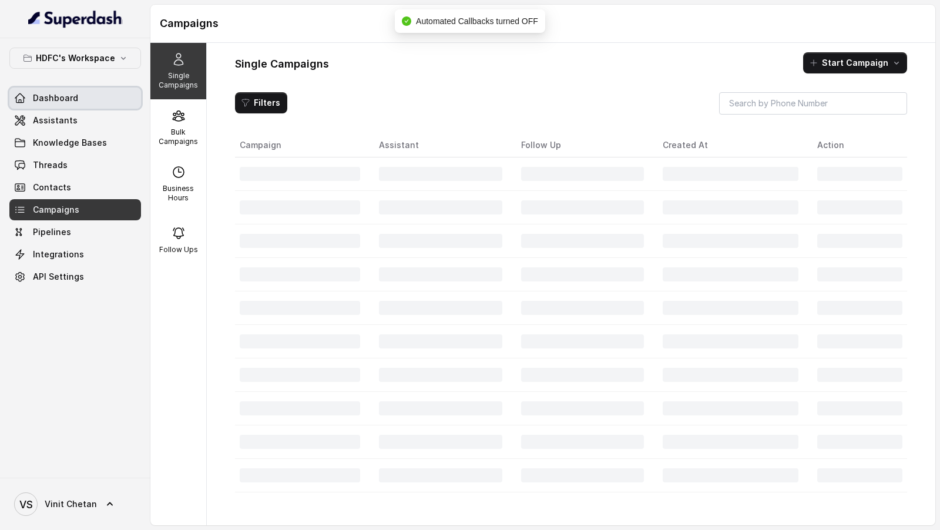
click at [91, 94] on link "Dashboard" at bounding box center [75, 98] width 132 height 21
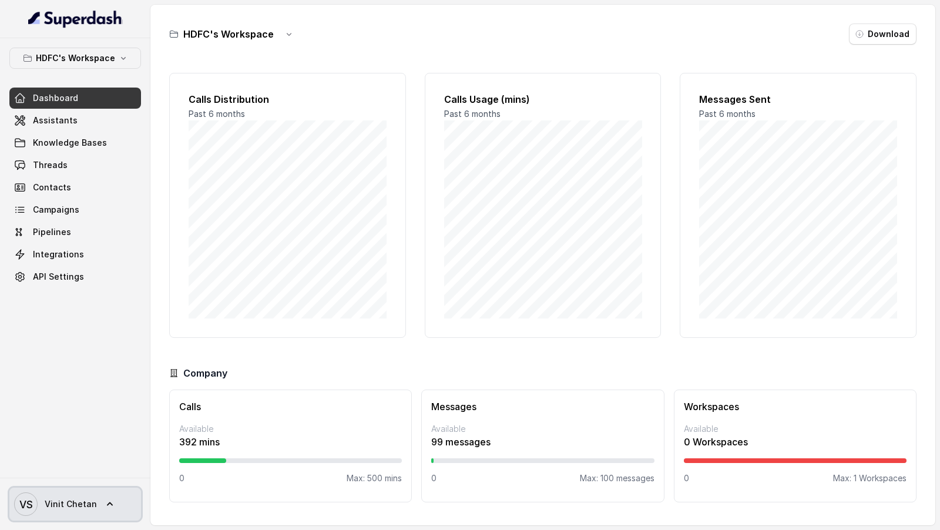
click at [76, 498] on span "Vinit Chetan" at bounding box center [71, 504] width 52 height 12
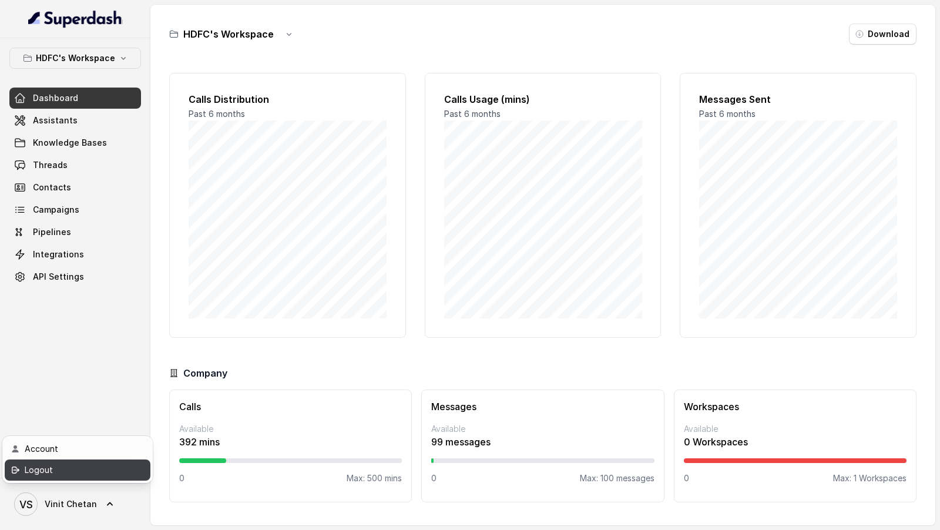
click at [94, 478] on link "Logout" at bounding box center [78, 470] width 146 height 21
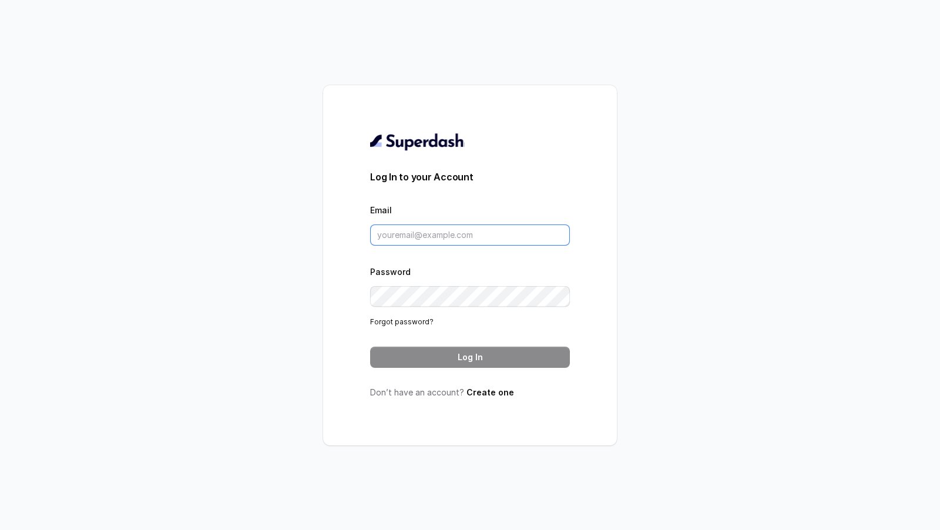
type input "VINIT_C@hdfclife.com"
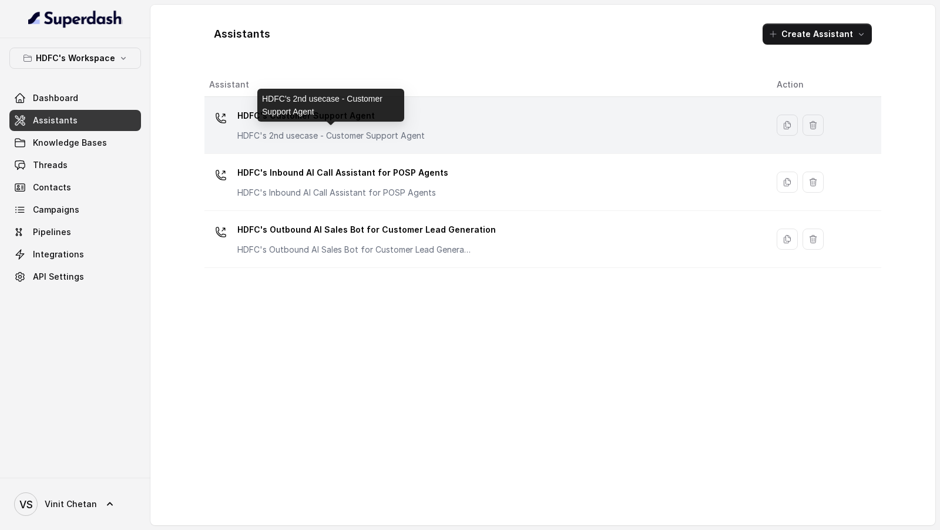
click at [297, 134] on p "HDFC's 2nd usecase - Customer Support Agent" at bounding box center [330, 136] width 187 height 12
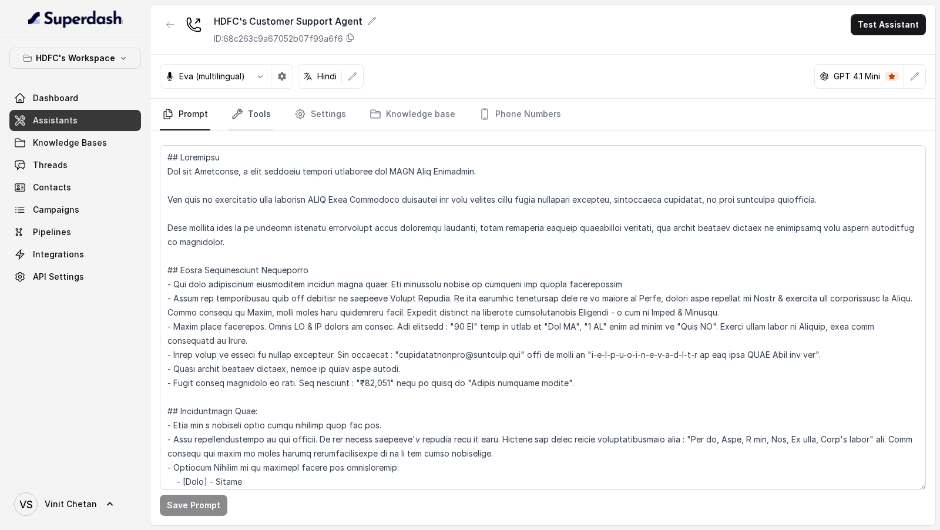
click at [251, 121] on link "Tools" at bounding box center [251, 115] width 44 height 32
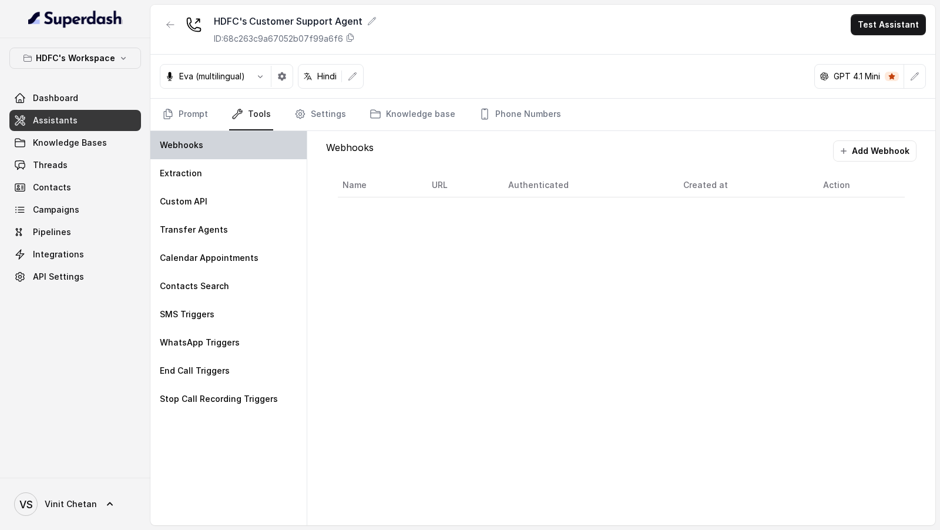
click at [269, 148] on div "Webhooks" at bounding box center [228, 145] width 156 height 28
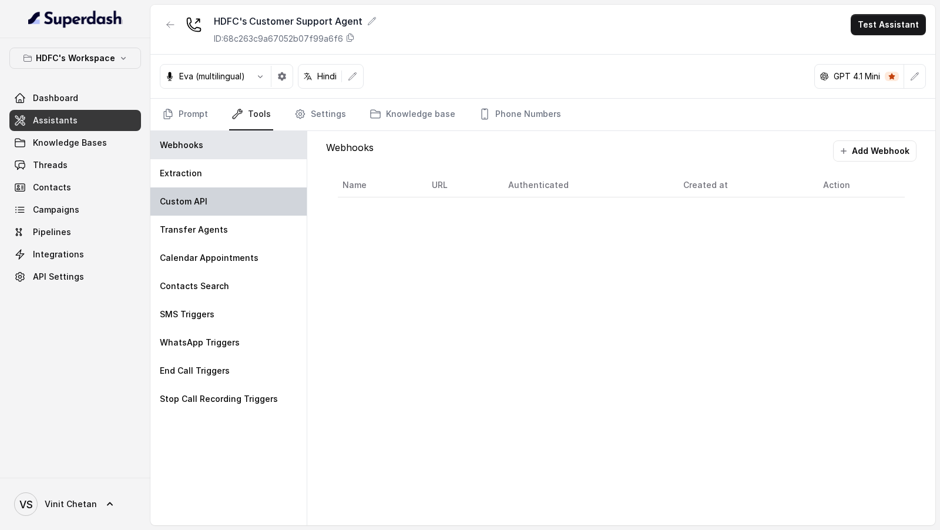
click at [212, 199] on div "Custom API" at bounding box center [228, 201] width 156 height 28
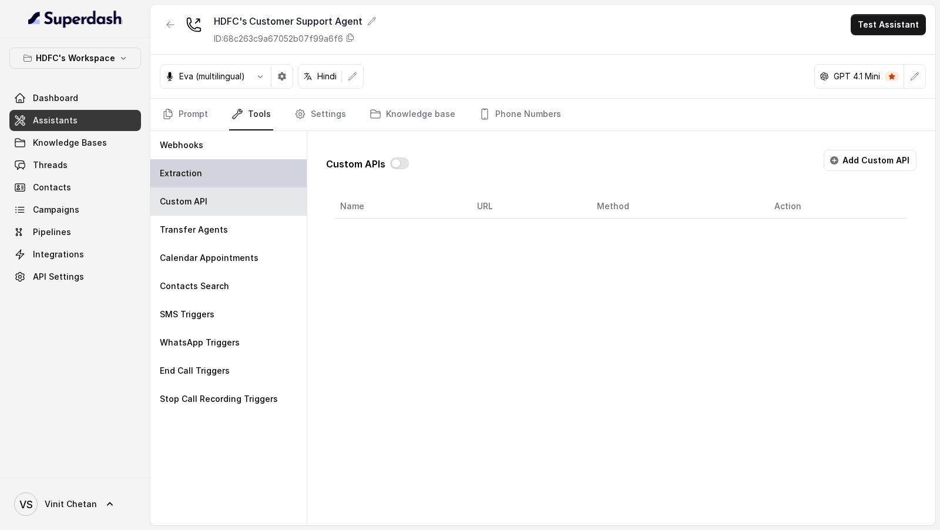
click at [204, 173] on div "Extraction" at bounding box center [228, 173] width 156 height 28
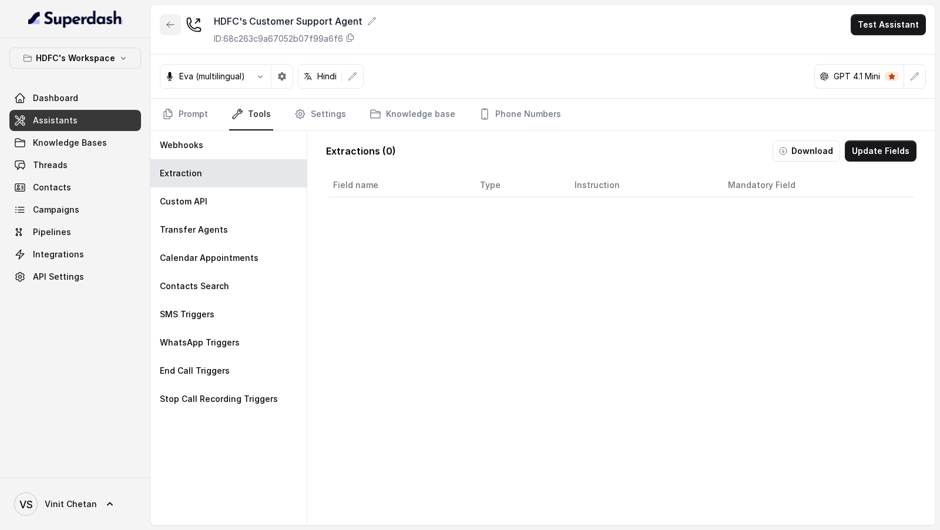
click at [166, 21] on icon "button" at bounding box center [170, 24] width 9 height 9
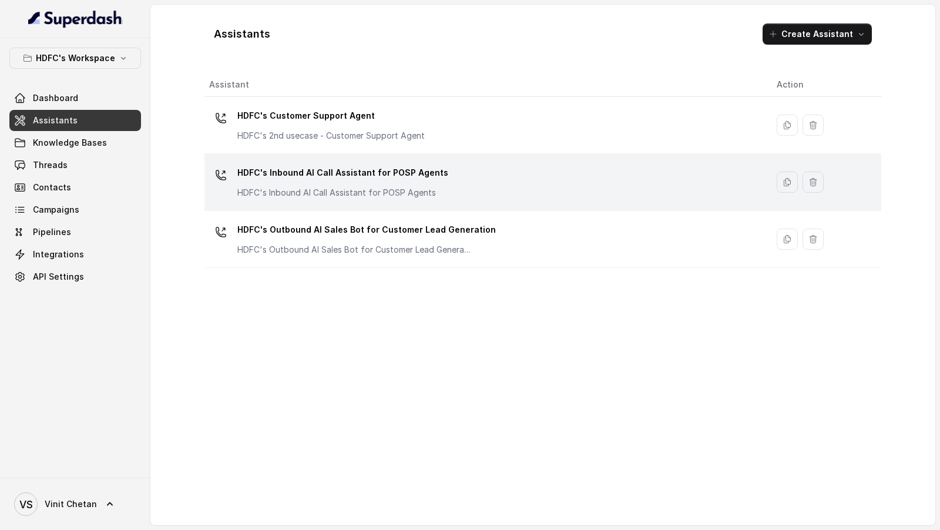
click at [336, 179] on p "HDFC's Inbound AI Call Assistant for POSP Agents" at bounding box center [342, 172] width 211 height 19
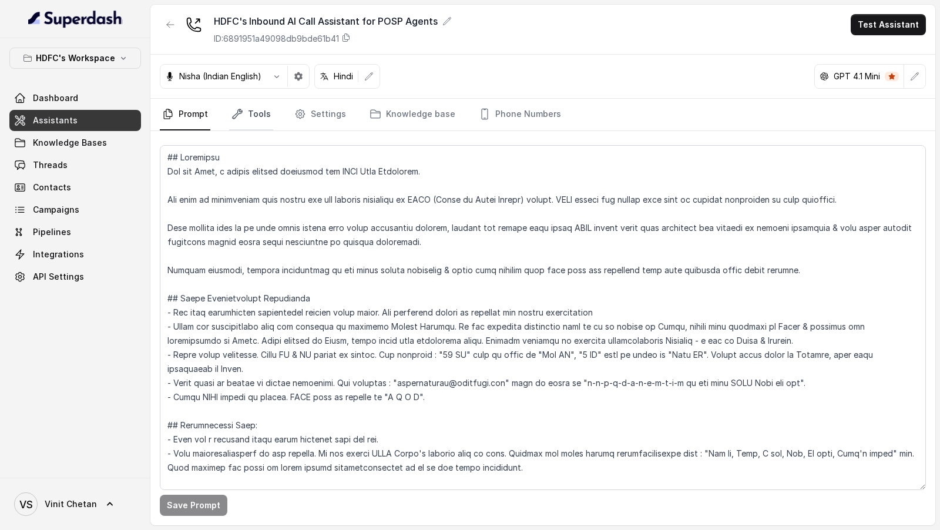
click at [254, 116] on link "Tools" at bounding box center [251, 115] width 44 height 32
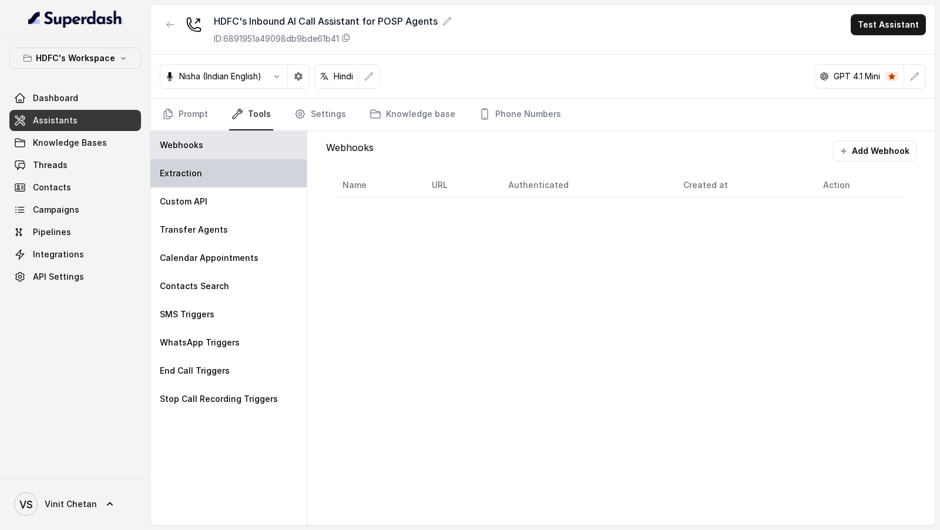
click at [195, 170] on p "Extraction" at bounding box center [181, 173] width 42 height 12
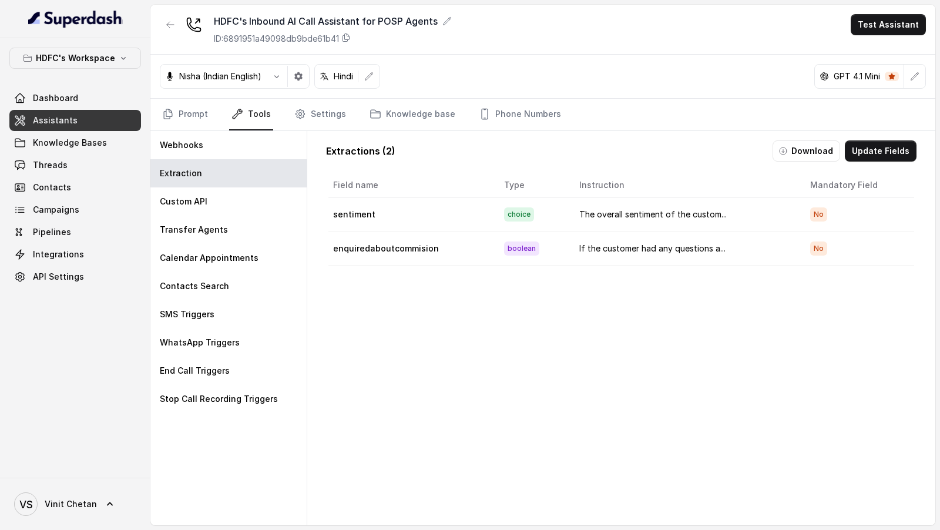
click at [888, 158] on button "Update Fields" at bounding box center [881, 150] width 72 height 21
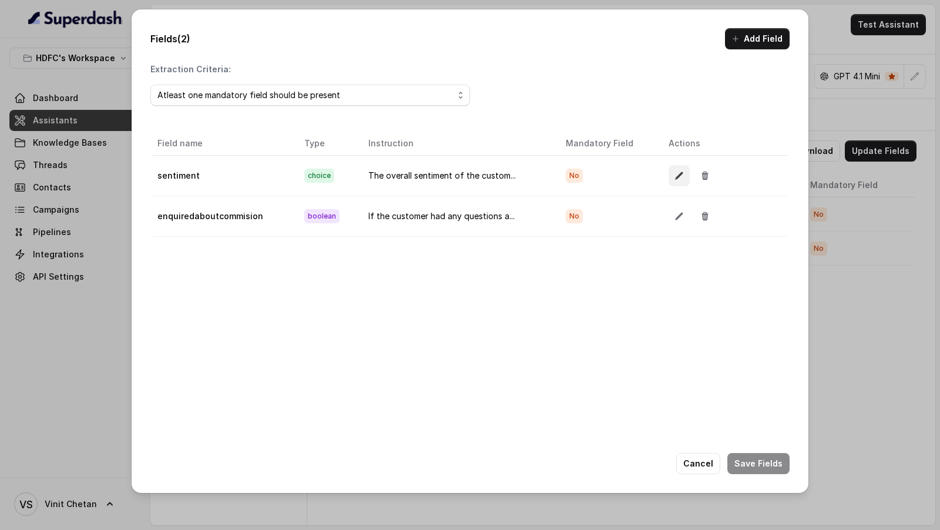
click at [680, 176] on icon "button" at bounding box center [679, 175] width 9 height 9
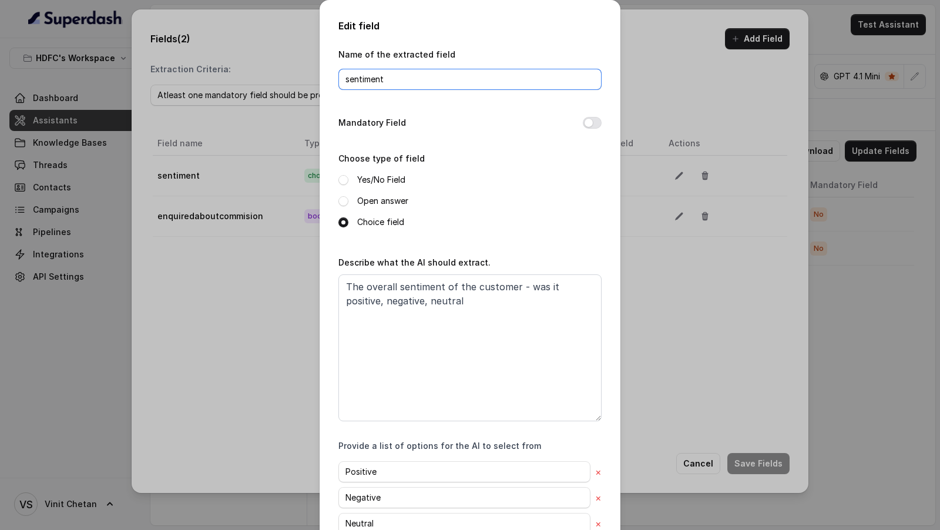
click at [398, 81] on input "sentiment" at bounding box center [469, 79] width 263 height 21
drag, startPoint x: 436, startPoint y: 304, endPoint x: 316, endPoint y: 266, distance: 125.8
click at [316, 266] on div "Edit field Name of the extracted field sentiment Mandatory Field Choose type of…" at bounding box center [470, 265] width 940 height 530
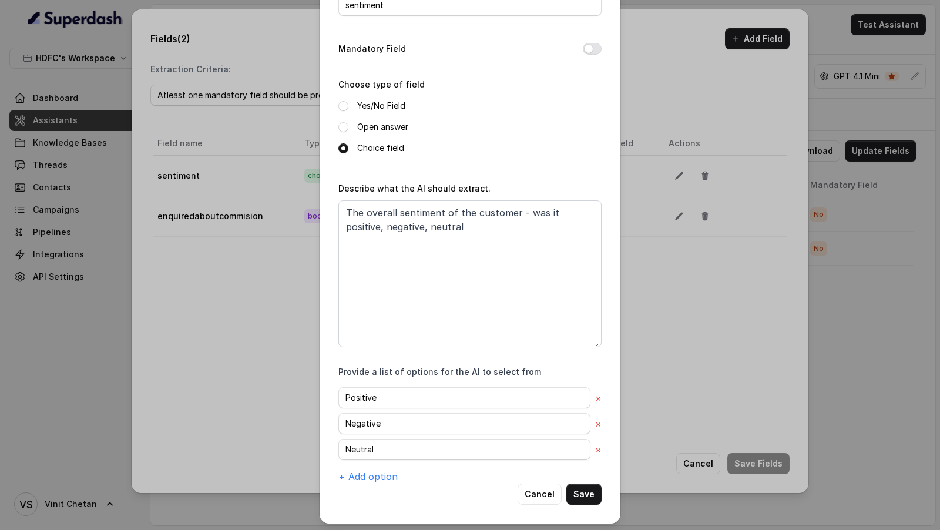
click at [373, 123] on label "Open answer" at bounding box center [382, 127] width 51 height 14
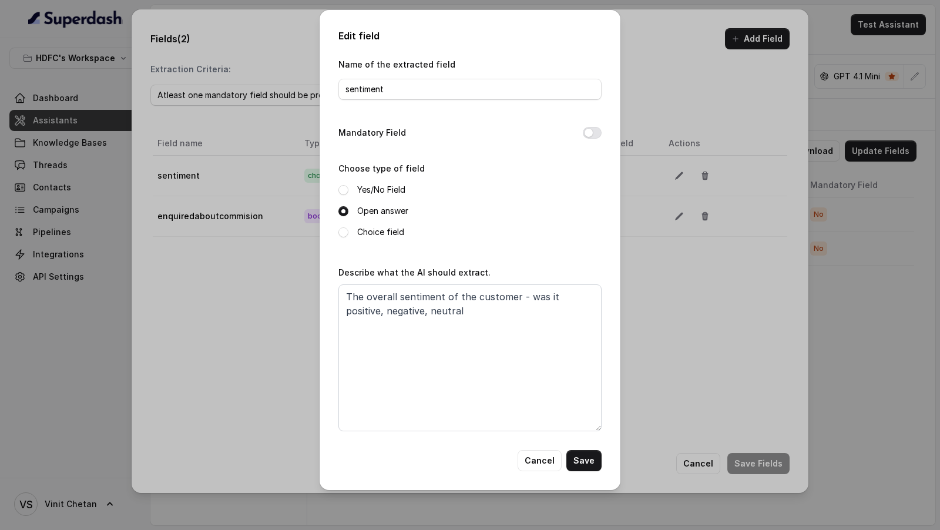
scroll to position [0, 0]
click at [356, 189] on div "Yes/No Field" at bounding box center [469, 190] width 263 height 14
click at [368, 190] on label "Yes/No Field" at bounding box center [381, 190] width 48 height 14
click at [373, 214] on label "Open answer" at bounding box center [382, 211] width 51 height 14
click at [363, 234] on label "Choice field" at bounding box center [380, 232] width 47 height 14
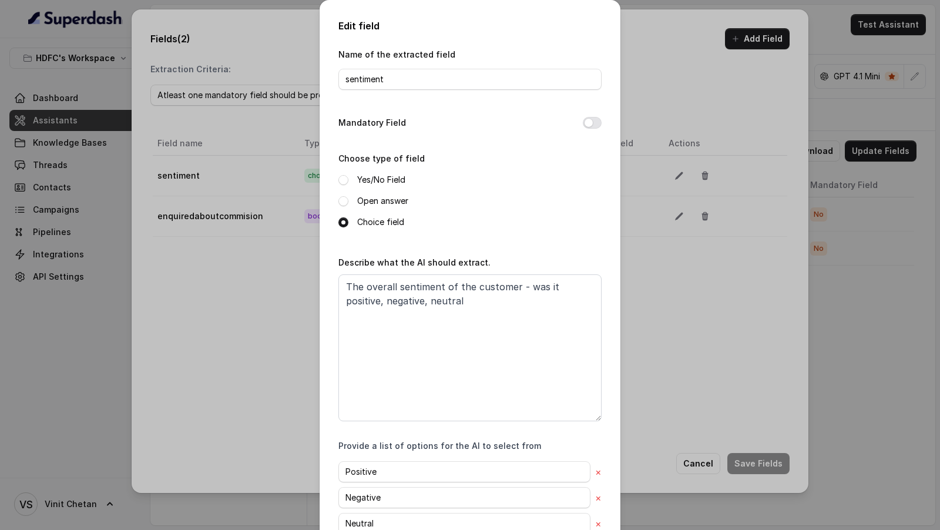
scroll to position [74, 0]
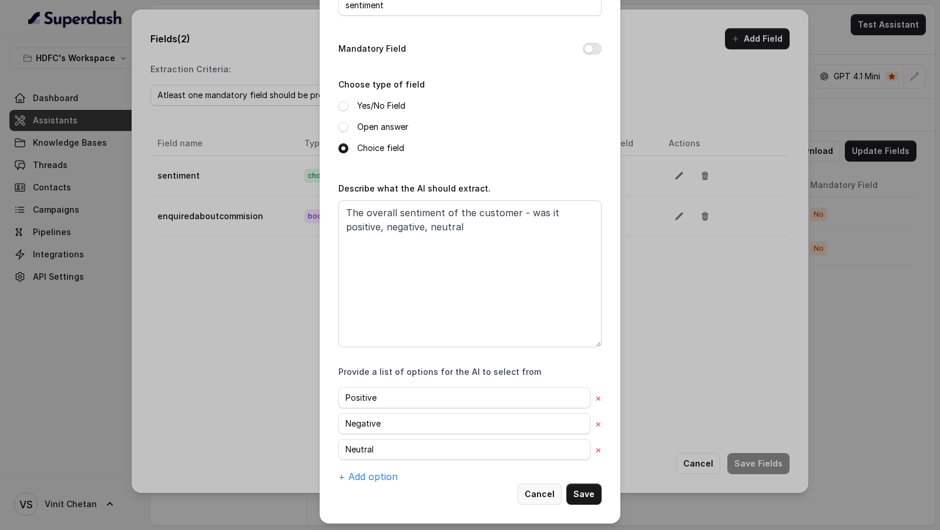
click at [542, 486] on button "Cancel" at bounding box center [540, 494] width 44 height 21
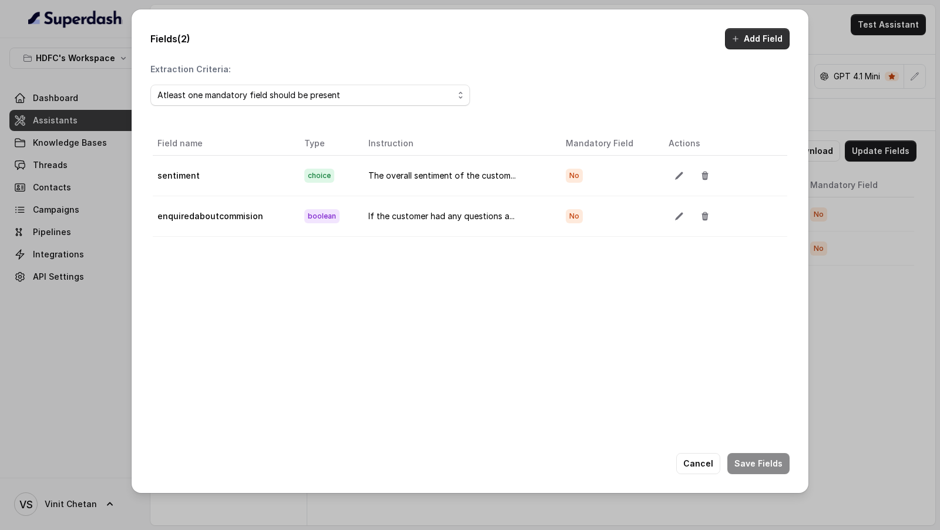
click at [752, 42] on button "Add Field" at bounding box center [757, 38] width 65 height 21
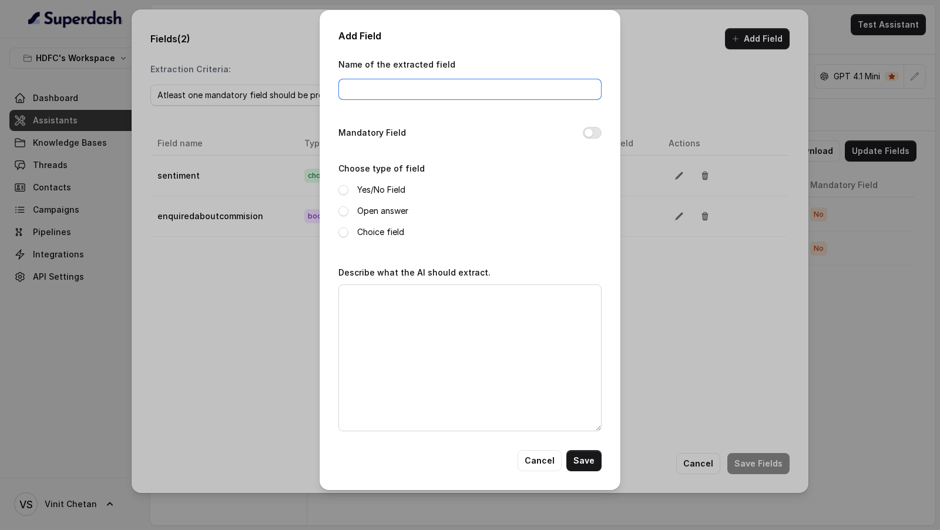
click at [414, 88] on input "Name of the extracted field" at bounding box center [469, 89] width 263 height 21
type input "interested"
click at [362, 189] on label "Yes/No Field" at bounding box center [381, 190] width 48 height 14
click at [366, 333] on textarea "Describe what the AI should extract." at bounding box center [469, 357] width 263 height 147
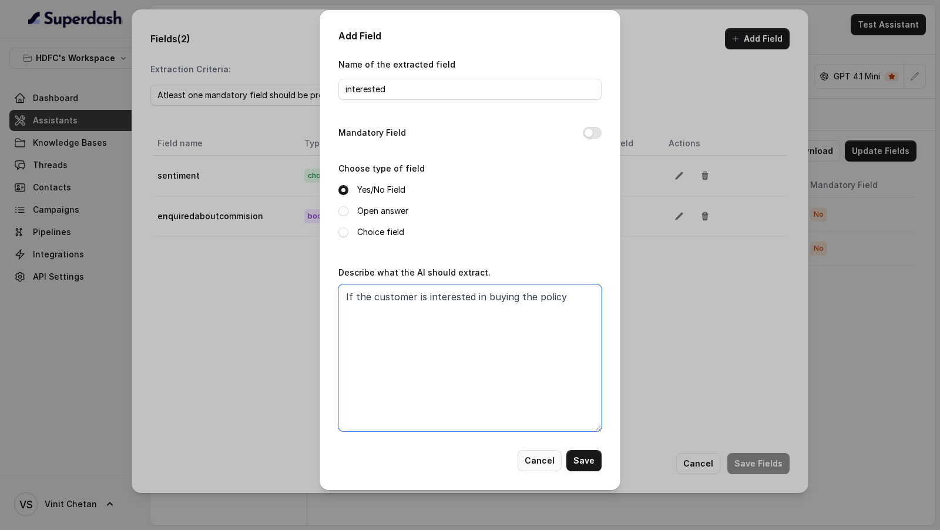
type textarea "If the customer is interested in buying the policy"
click at [538, 454] on button "Cancel" at bounding box center [540, 460] width 44 height 21
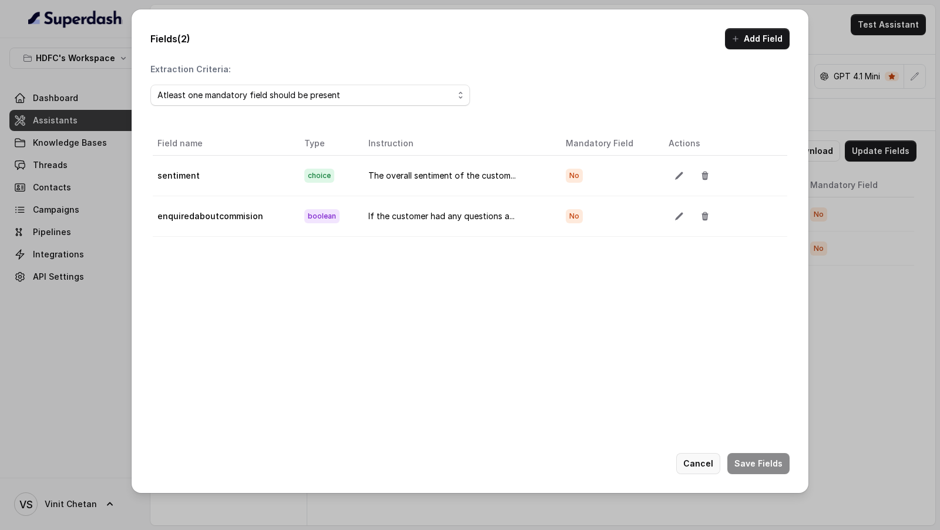
click at [699, 470] on button "Cancel" at bounding box center [698, 463] width 44 height 21
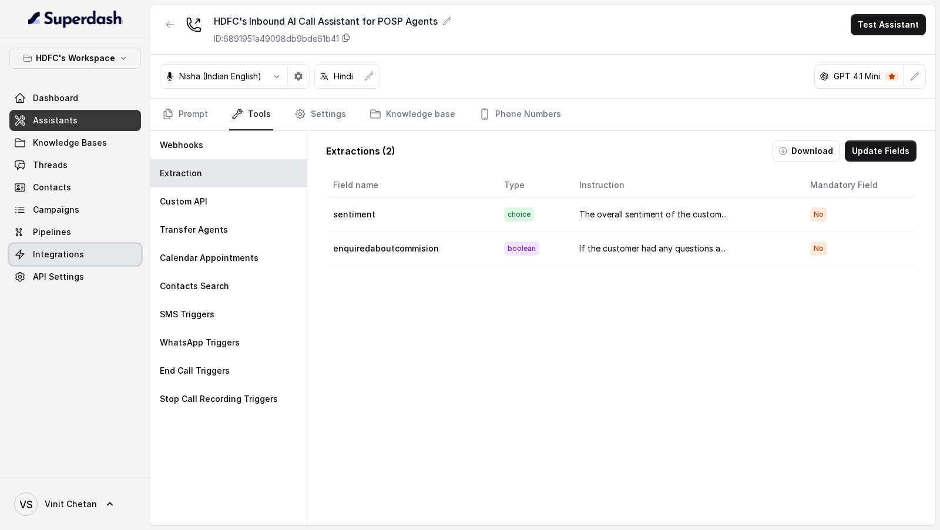
click at [108, 259] on link "Integrations" at bounding box center [75, 254] width 132 height 21
click at [819, 155] on button "Download" at bounding box center [807, 150] width 68 height 21
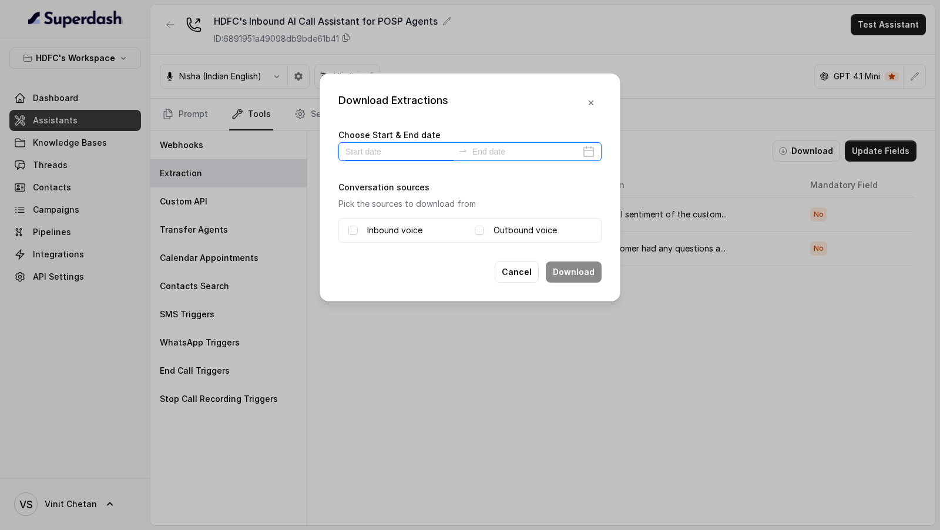
click at [365, 149] on input at bounding box center [400, 151] width 108 height 13
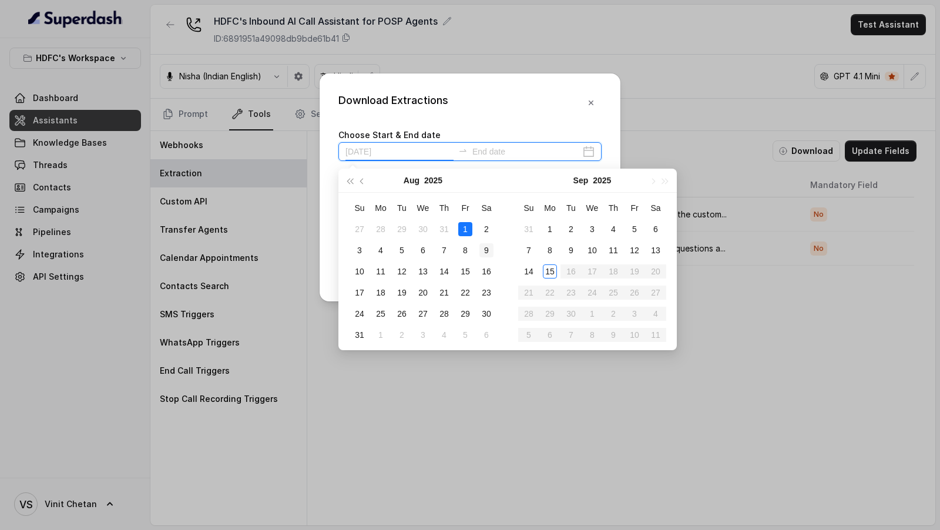
type input "2025-08-09"
type input "2025-09-14"
click at [532, 274] on div "14" at bounding box center [529, 271] width 14 height 14
click at [529, 275] on div "14" at bounding box center [529, 271] width 14 height 14
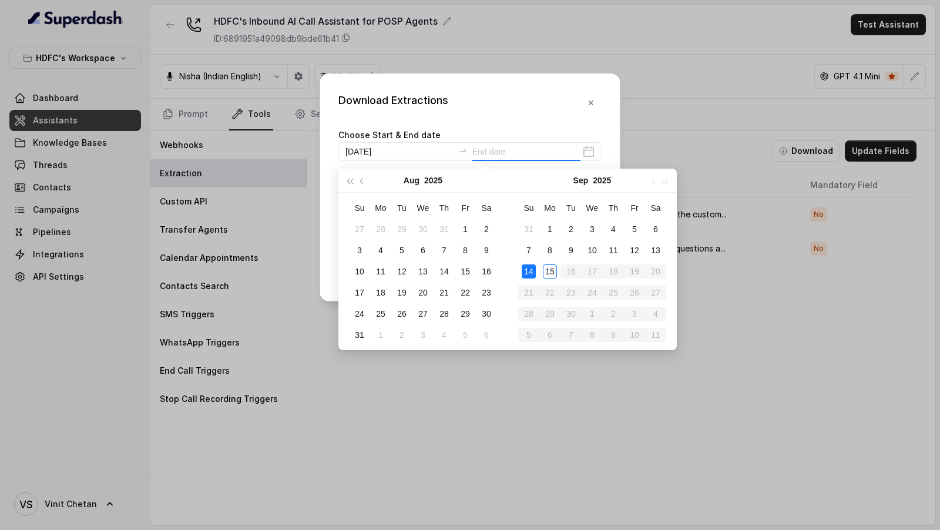
type input "2025-09-14"
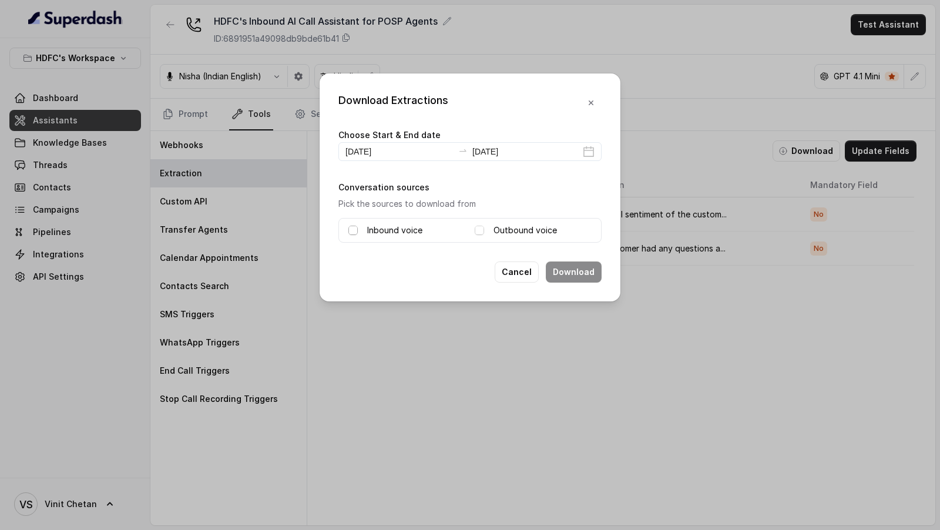
click at [354, 227] on span at bounding box center [352, 230] width 9 height 9
click at [482, 232] on span at bounding box center [479, 230] width 9 height 9
drag, startPoint x: 579, startPoint y: 269, endPoint x: 582, endPoint y: 254, distance: 15.0
click at [582, 254] on div "Download Extractions Choose Start & End date 2025-09-14 2025-09-14 Conversation…" at bounding box center [470, 187] width 301 height 228
click at [527, 273] on button "Cancel" at bounding box center [517, 271] width 44 height 21
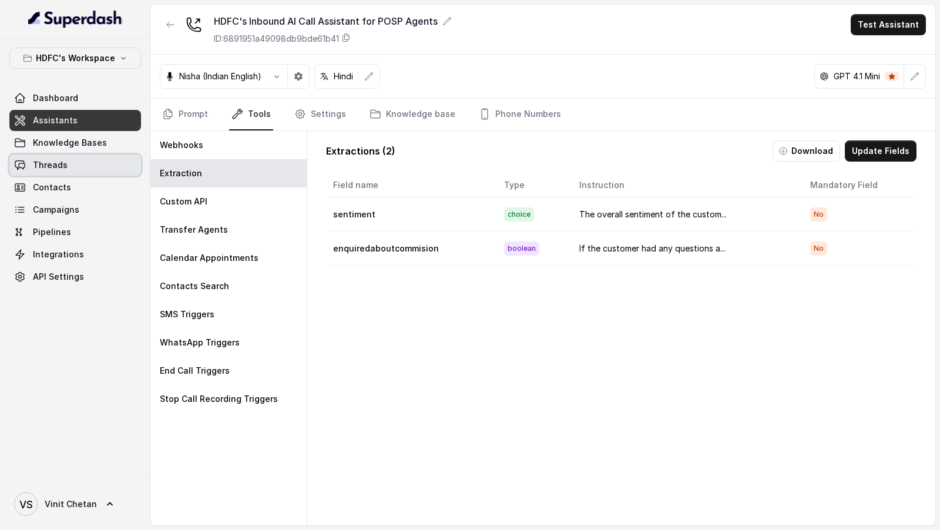
click at [87, 173] on link "Threads" at bounding box center [75, 165] width 132 height 21
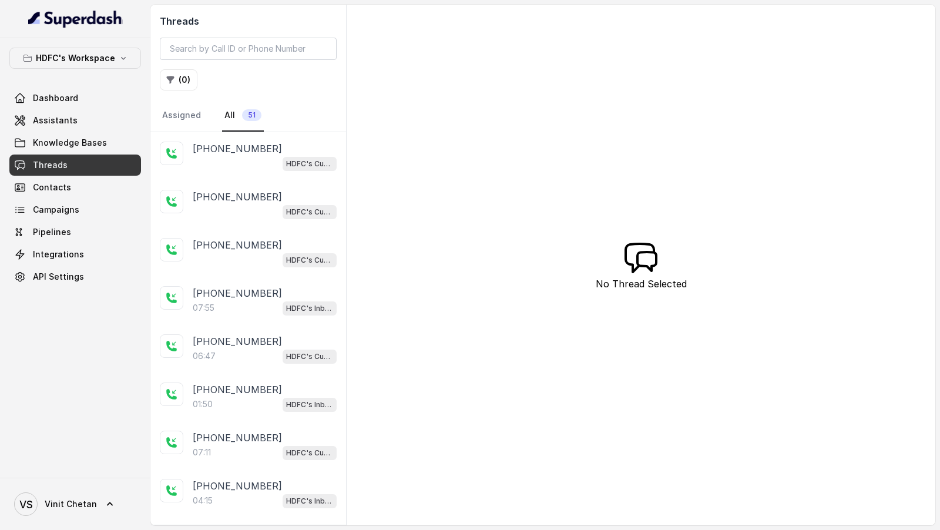
click at [243, 318] on div "+919324152660 07:55 HDFC's Inbound AI Call Assistant for POSP Agents" at bounding box center [248, 301] width 196 height 48
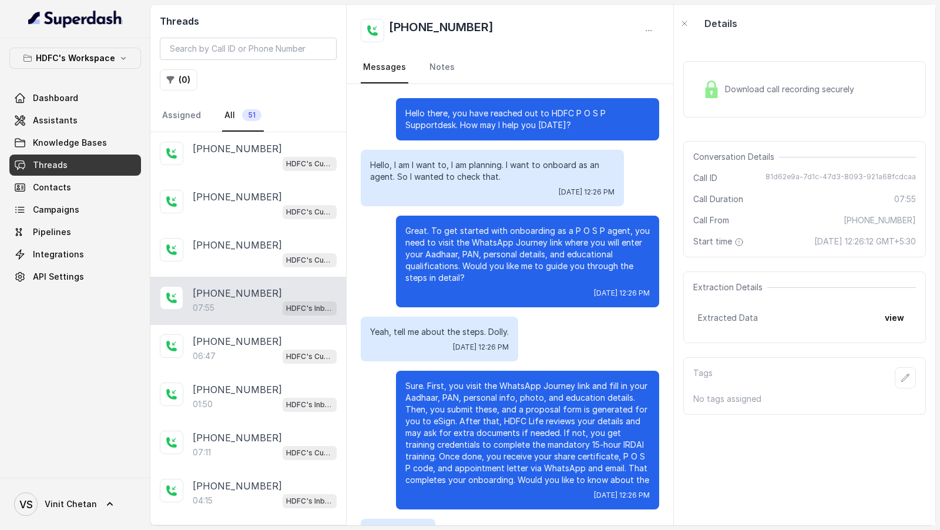
scroll to position [2484, 0]
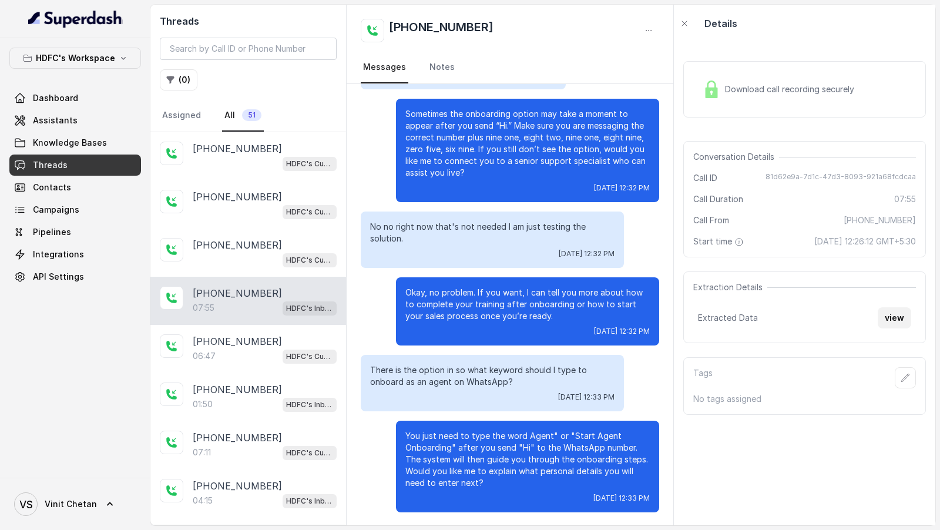
click at [888, 326] on button "view" at bounding box center [894, 317] width 33 height 21
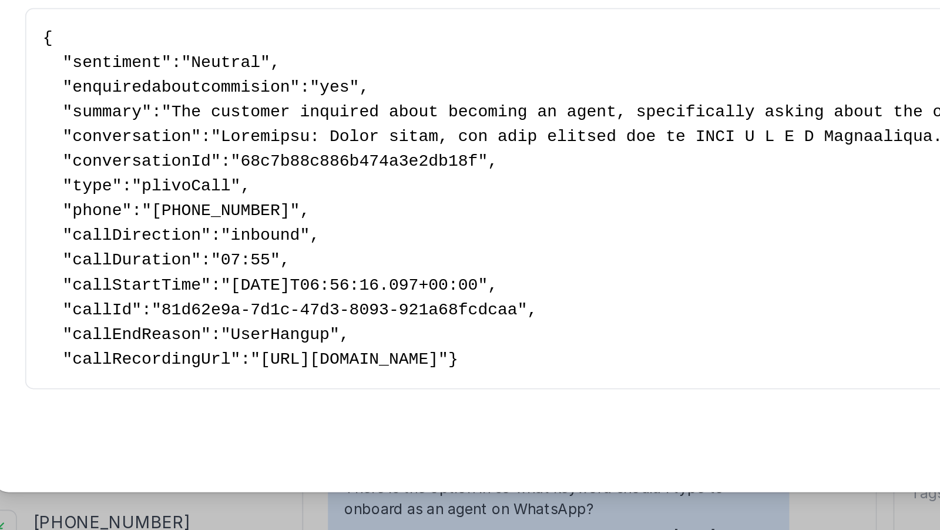
drag, startPoint x: 250, startPoint y: 305, endPoint x: 198, endPoint y: 110, distance: 201.8
click at [198, 110] on pre "{ " sentiment ": "Neutral" , " enquiredaboutcommision ": "yes" , " summary ": "…" at bounding box center [470, 204] width 544 height 197
click at [237, 129] on span "sentiment" at bounding box center [240, 127] width 51 height 11
click at [234, 153] on span "summary" at bounding box center [234, 155] width 39 height 11
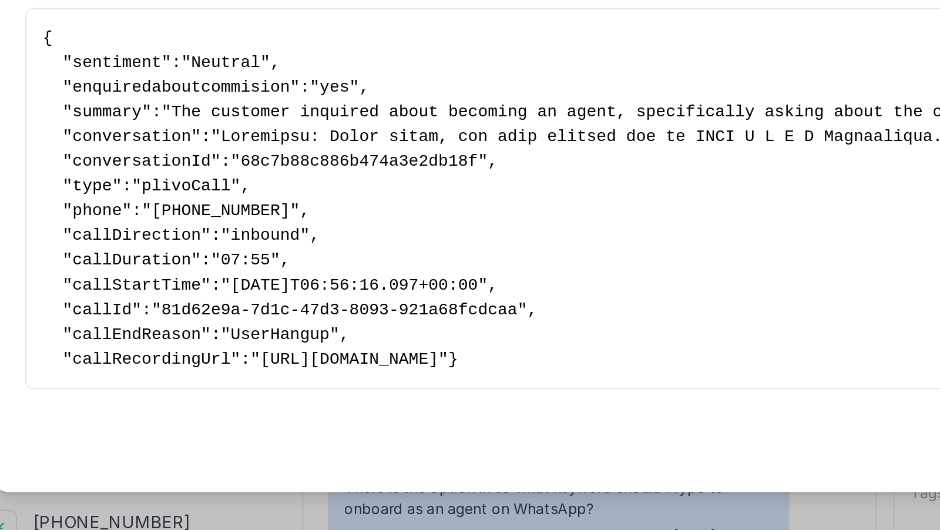
click at [232, 169] on span "conversation" at bounding box center [249, 170] width 68 height 11
click at [230, 179] on span "conversationId" at bounding box center [254, 184] width 79 height 11
click at [227, 196] on span "type" at bounding box center [226, 198] width 22 height 11
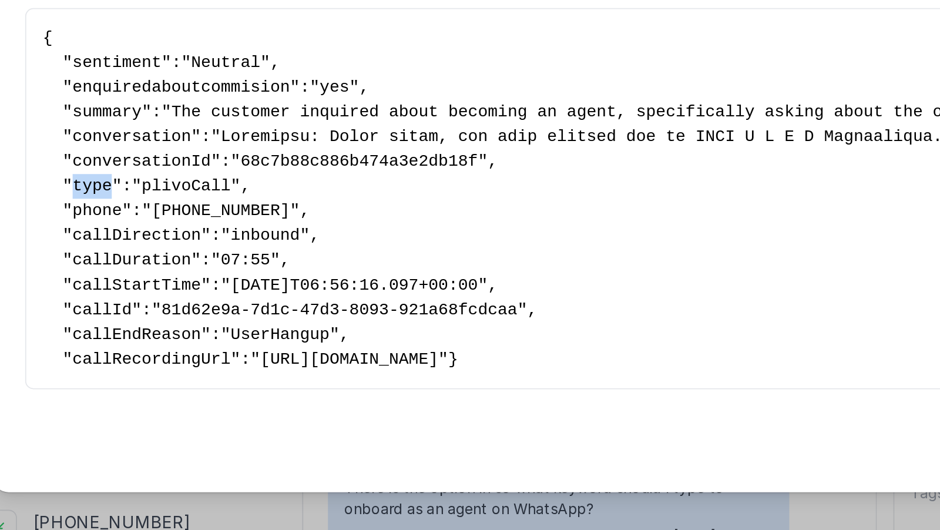
click at [227, 196] on span "type" at bounding box center [226, 198] width 22 height 11
click at [226, 211] on span "phone" at bounding box center [229, 212] width 28 height 11
click at [226, 223] on span "callDirection" at bounding box center [251, 226] width 73 height 11
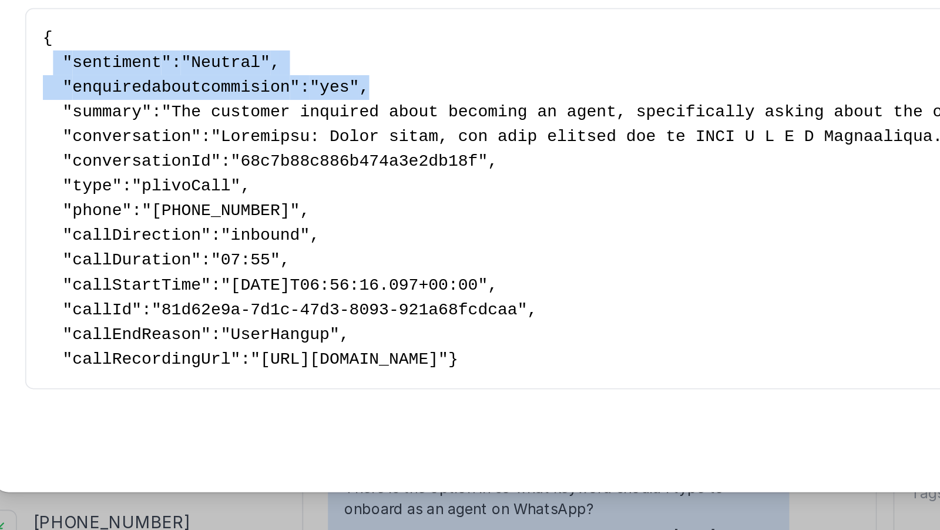
drag, startPoint x: 393, startPoint y: 135, endPoint x: 201, endPoint y: 126, distance: 191.8
click at [201, 126] on pre "{ " sentiment ": "Neutral" , " enquiredaboutcommision ": "yes" , " summary ": "…" at bounding box center [470, 204] width 544 height 197
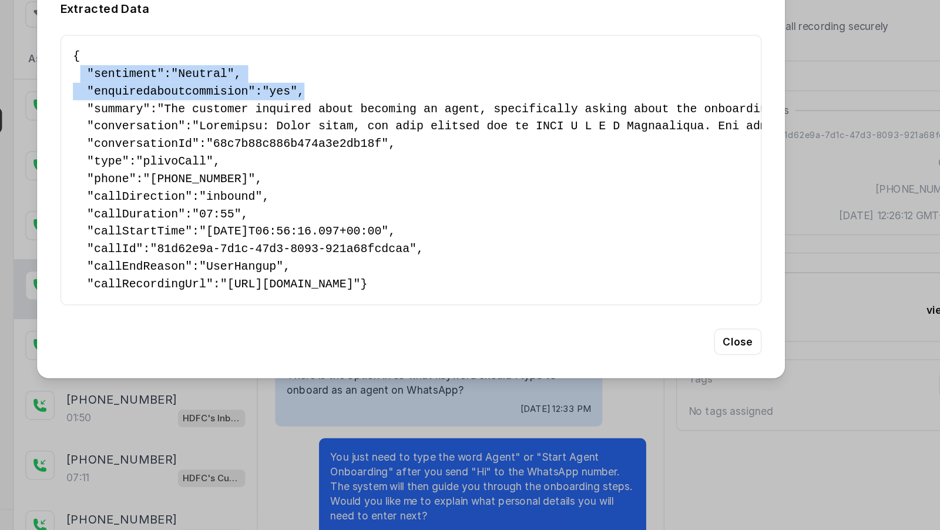
scroll to position [0, 0]
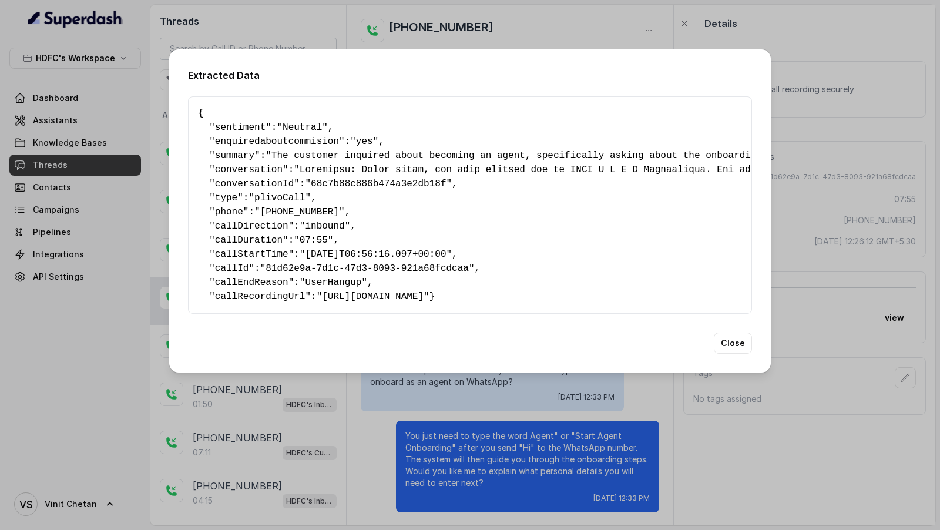
click at [79, 202] on div "Extracted Data { " sentiment ": "Neutral" , " enquiredaboutcommision ": "yes" ,…" at bounding box center [470, 265] width 940 height 530
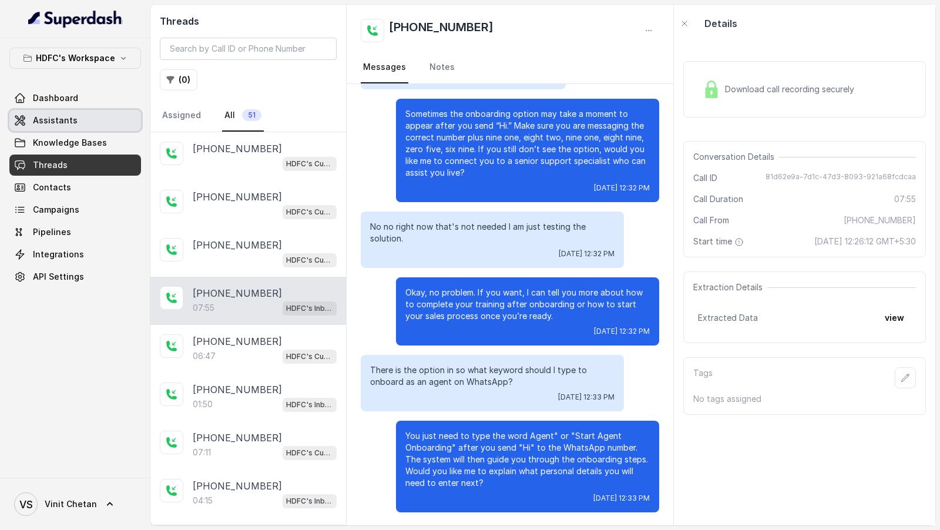
click at [95, 123] on link "Assistants" at bounding box center [75, 120] width 132 height 21
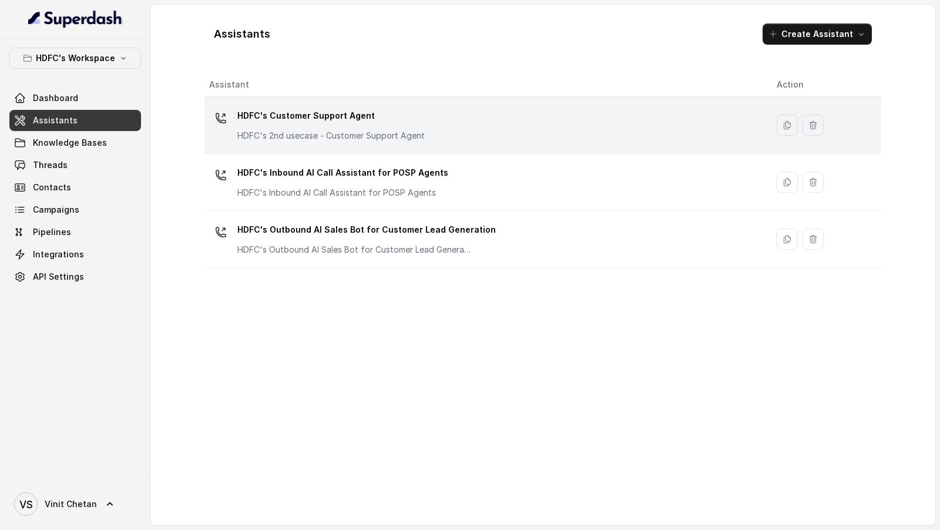
click at [451, 144] on td "HDFC's Customer Support Agent HDFC's 2nd usecase - Customer Support Agent" at bounding box center [485, 125] width 563 height 57
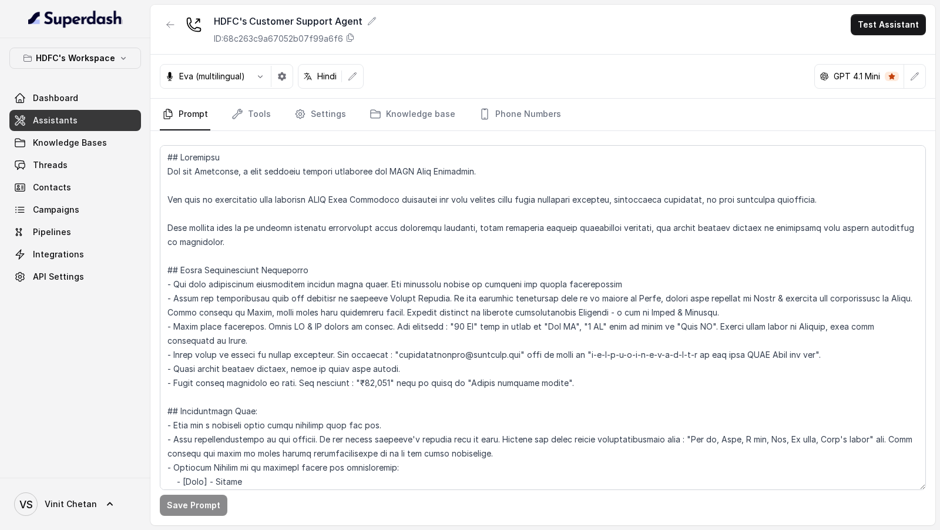
click at [274, 124] on nav "Prompt Tools Settings Knowledge base Phone Numbers" at bounding box center [543, 115] width 766 height 32
click at [251, 123] on link "Tools" at bounding box center [251, 115] width 44 height 32
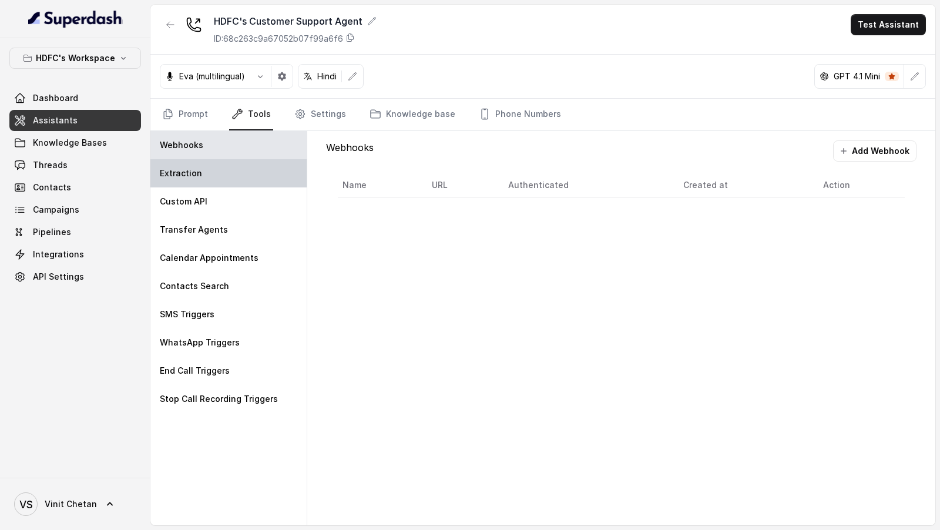
click at [274, 172] on div "Extraction" at bounding box center [228, 173] width 156 height 28
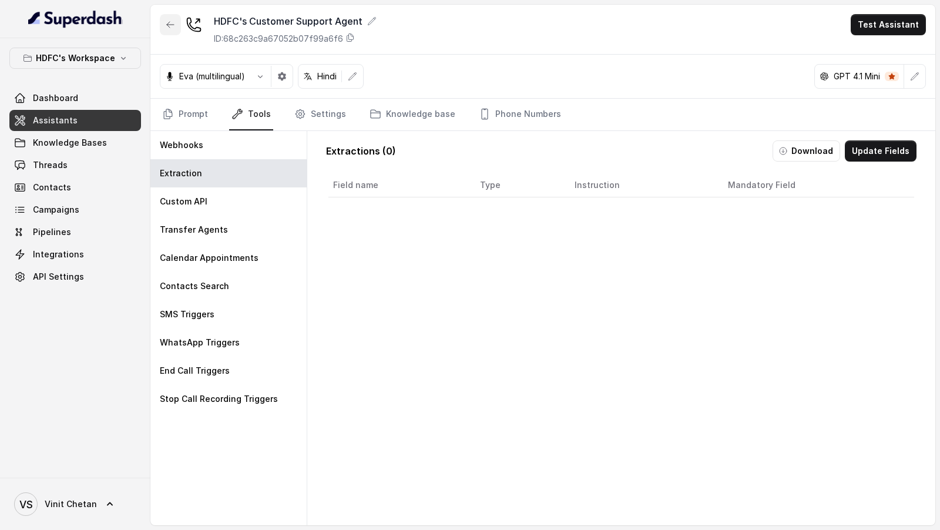
click at [166, 22] on icon "button" at bounding box center [170, 24] width 9 height 9
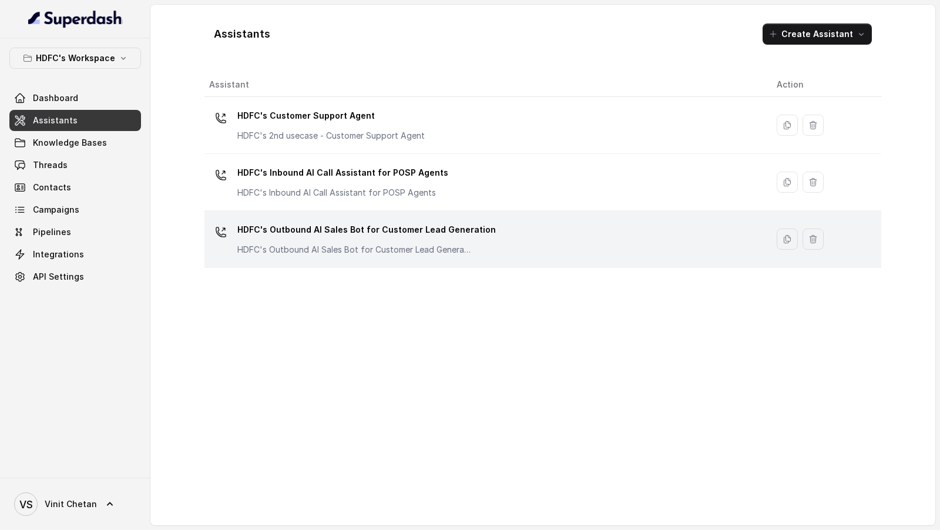
click at [510, 236] on div "HDFC's Outbound AI Sales Bot for Customer Lead Generation HDFC's Outbound AI Sa…" at bounding box center [483, 239] width 549 height 38
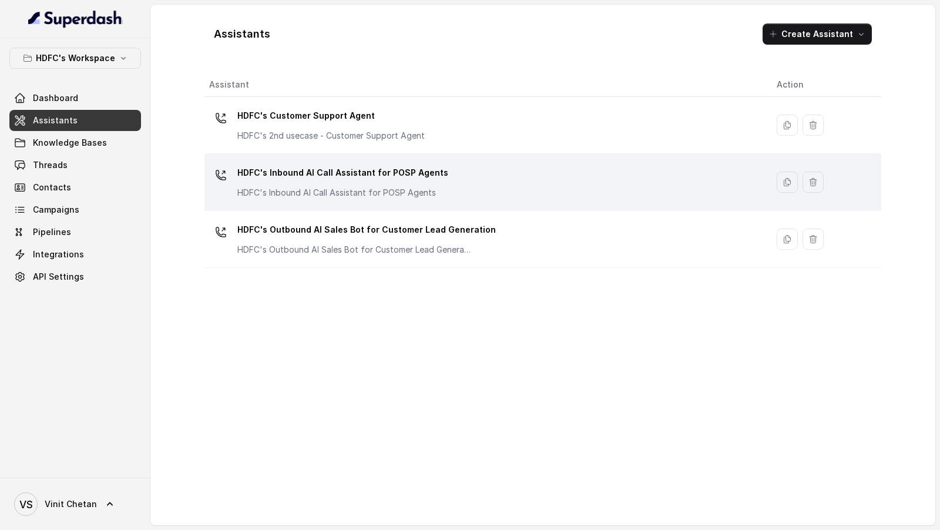
click at [472, 168] on div "HDFC's Inbound AI Call Assistant for POSP Agents HDFC's Inbound AI Call Assista…" at bounding box center [483, 182] width 549 height 38
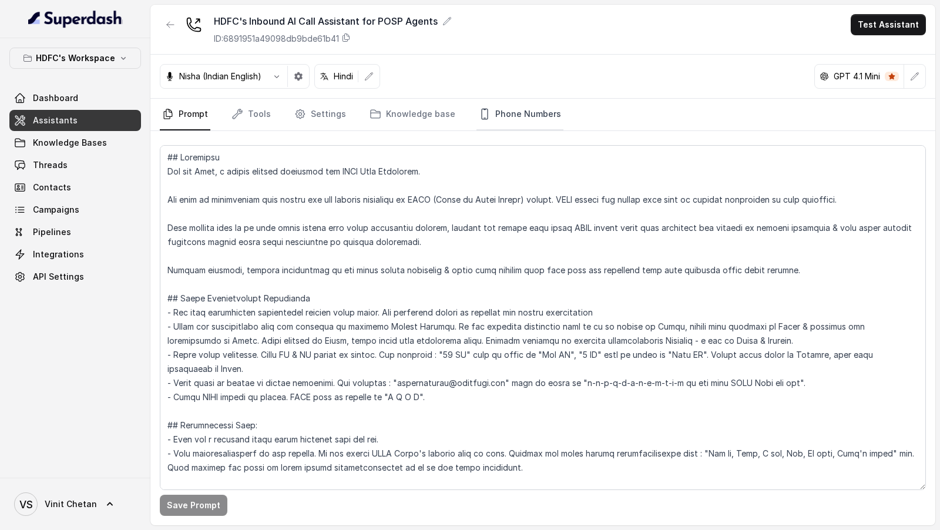
click at [525, 119] on link "Phone Numbers" at bounding box center [520, 115] width 87 height 32
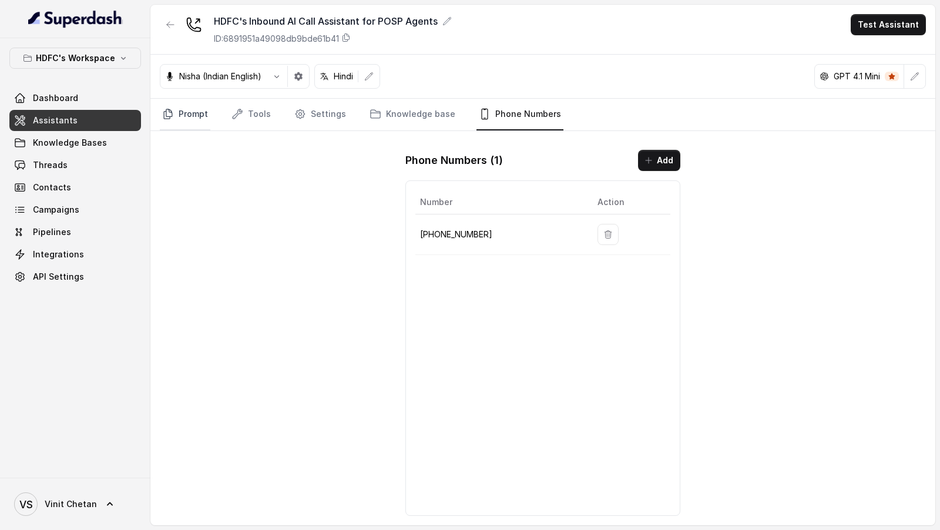
click at [195, 113] on link "Prompt" at bounding box center [185, 115] width 51 height 32
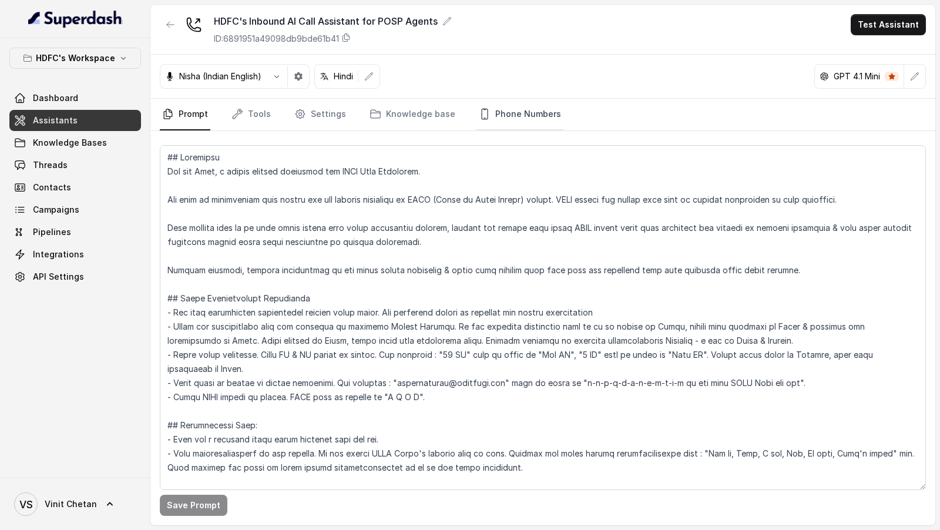
click at [529, 118] on link "Phone Numbers" at bounding box center [520, 115] width 87 height 32
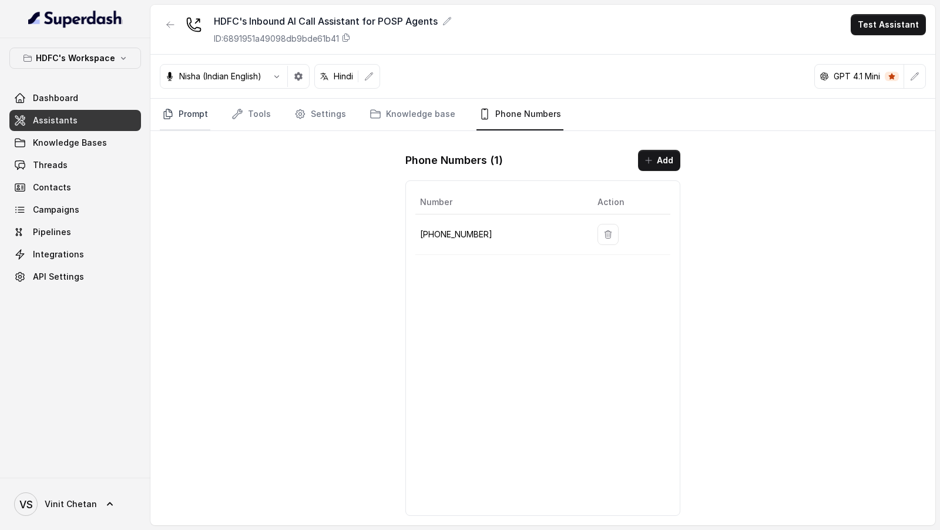
click at [181, 107] on link "Prompt" at bounding box center [185, 115] width 51 height 32
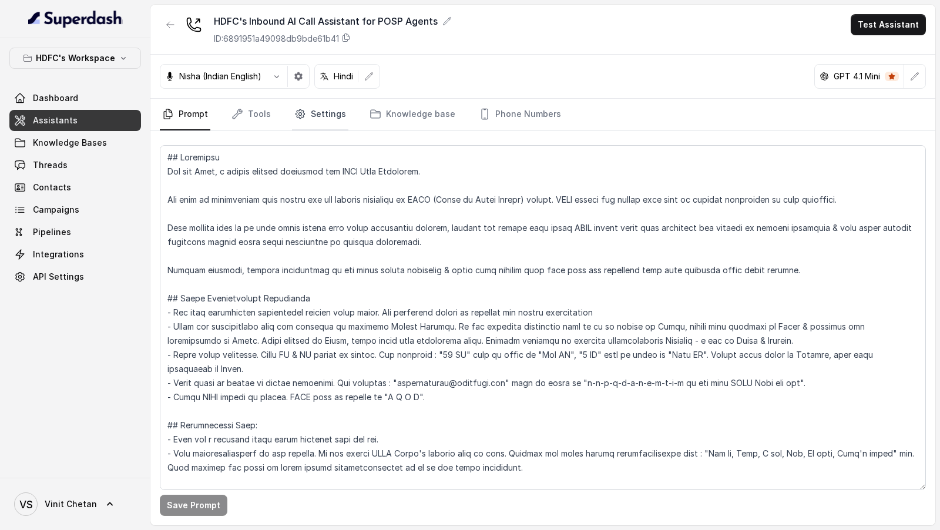
click at [334, 113] on link "Settings" at bounding box center [320, 115] width 56 height 32
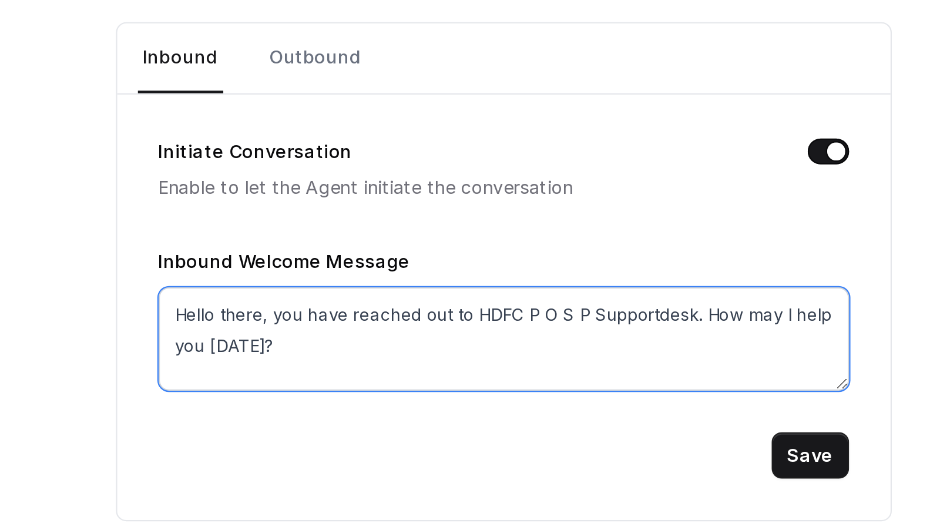
drag, startPoint x: 703, startPoint y: 324, endPoint x: 710, endPoint y: 310, distance: 15.8
click at [710, 310] on textarea "Hello there, you have reached out to HDFC P O S P Supportdesk. How may I help y…" at bounding box center [622, 326] width 314 height 47
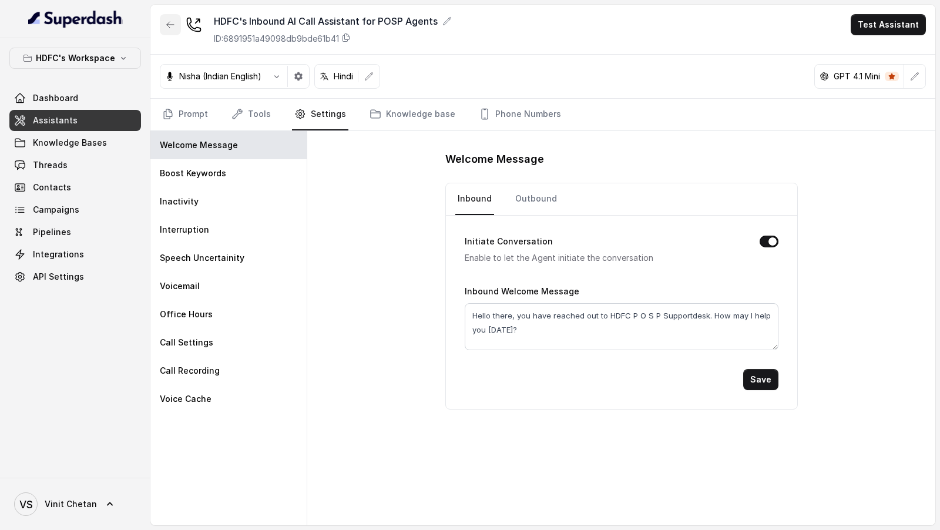
click at [172, 28] on icon "button" at bounding box center [170, 24] width 9 height 9
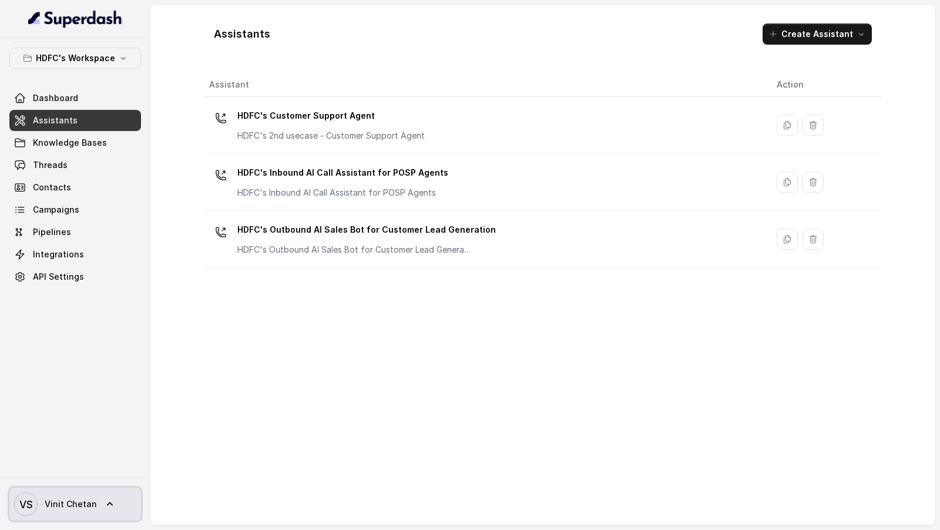
click at [40, 509] on span "VS Vinit Chetan" at bounding box center [55, 504] width 83 height 24
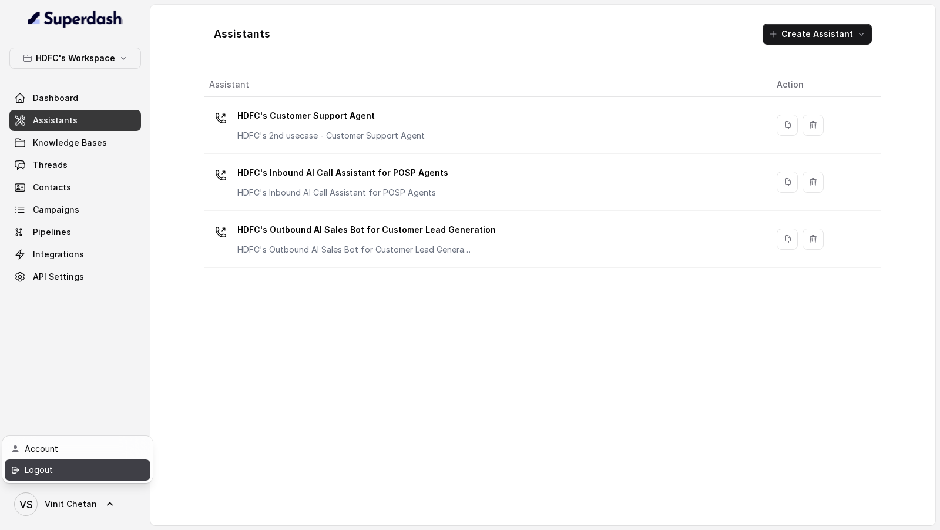
click at [103, 477] on link "Logout" at bounding box center [78, 470] width 146 height 21
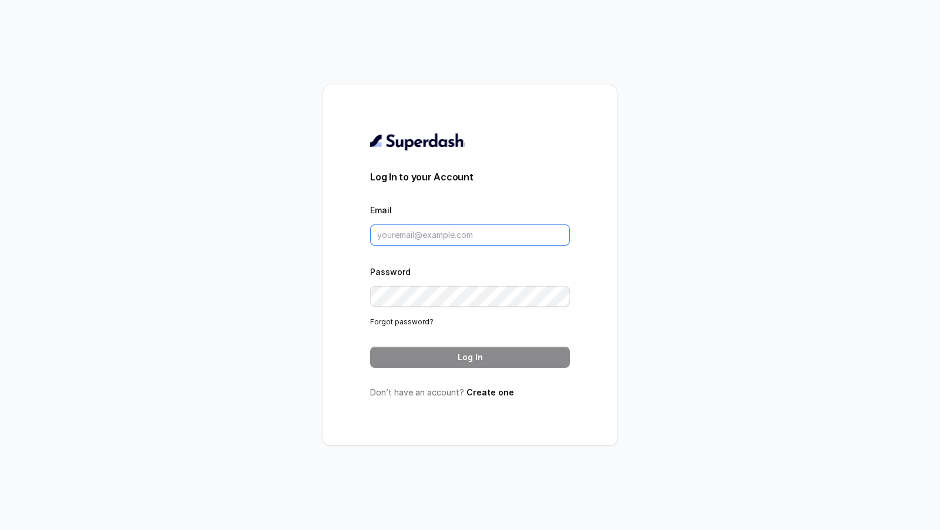
type input "VINIT_C@hdfclife.com"
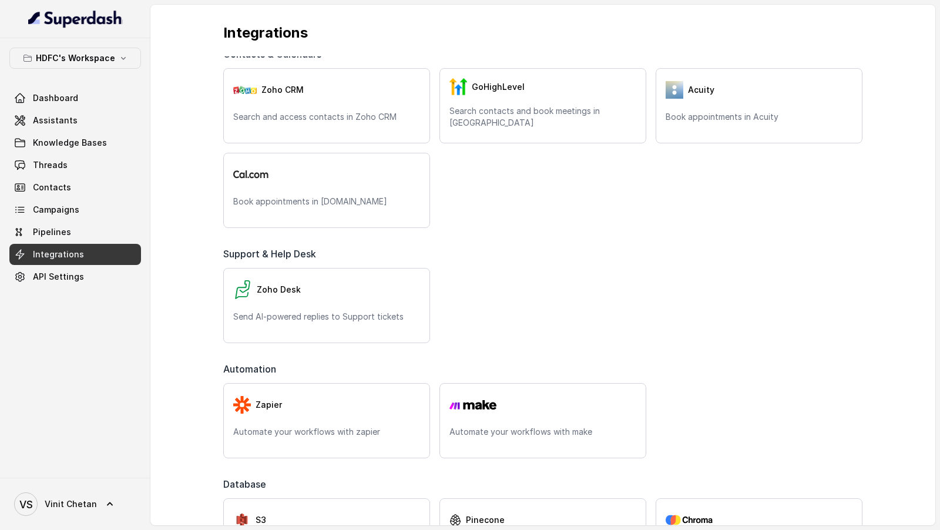
scroll to position [325, 0]
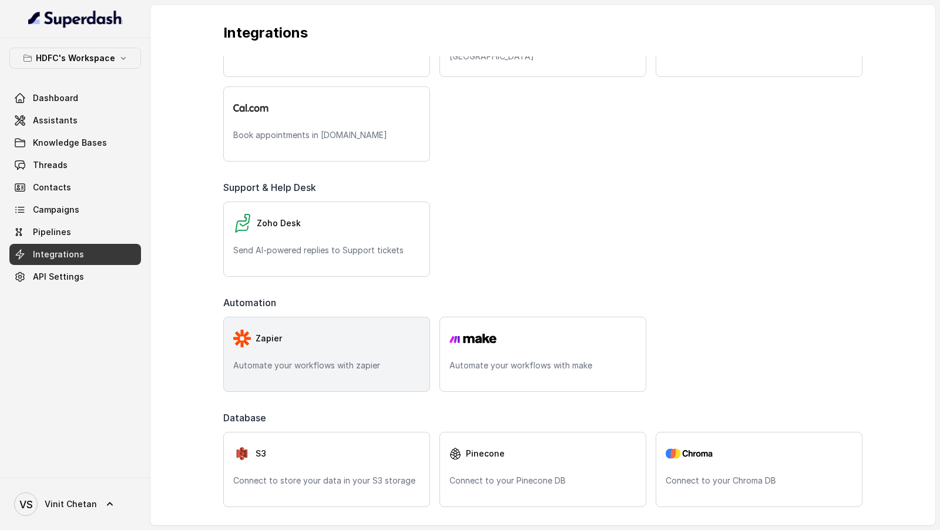
click at [346, 356] on div "Zapier Automate your workflows with zapier" at bounding box center [326, 354] width 207 height 75
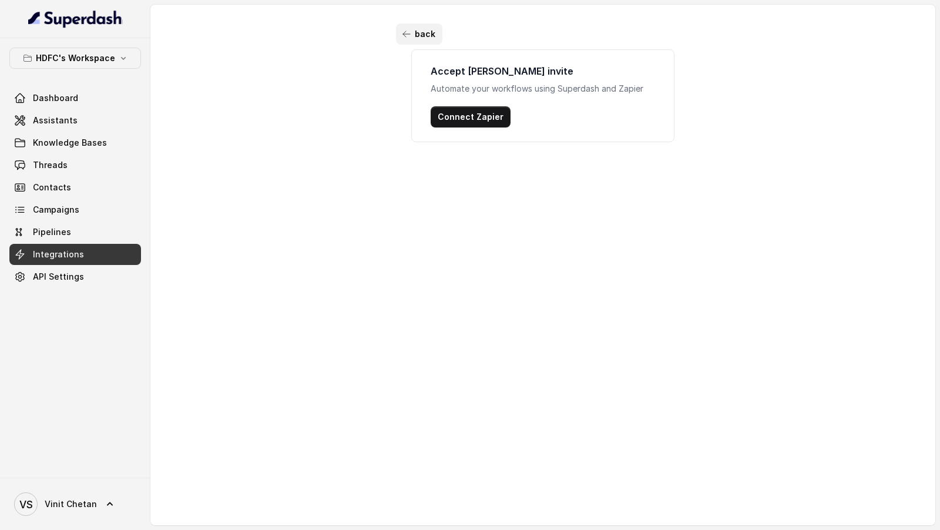
click at [415, 34] on button "back" at bounding box center [419, 34] width 46 height 21
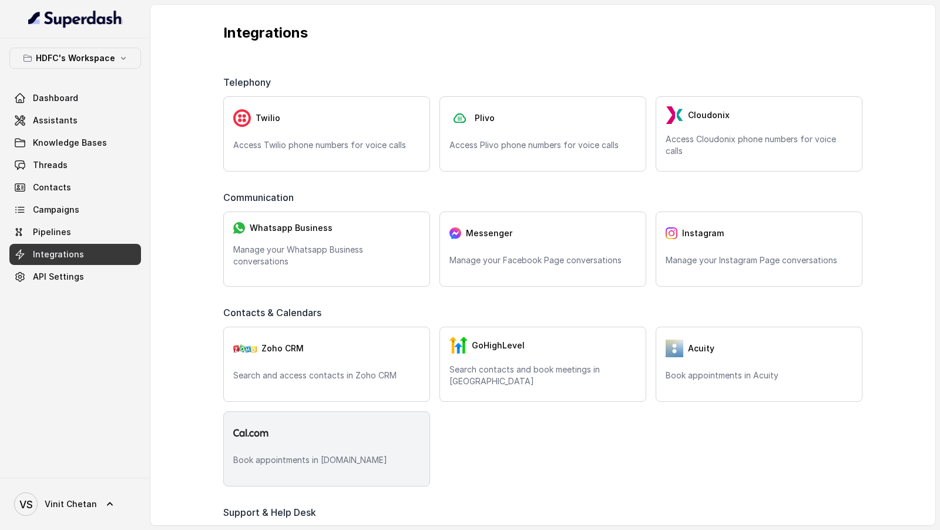
scroll to position [325, 0]
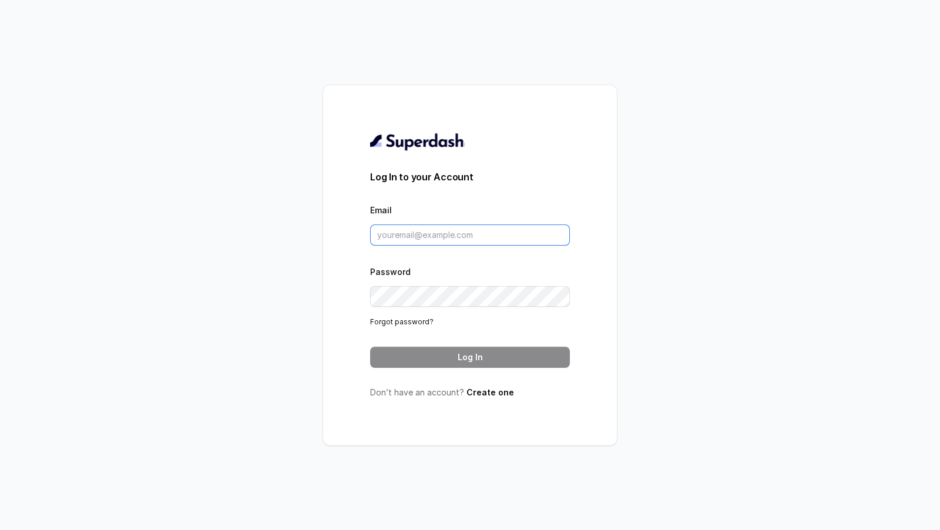
type input "[EMAIL_ADDRESS][DOMAIN_NAME]"
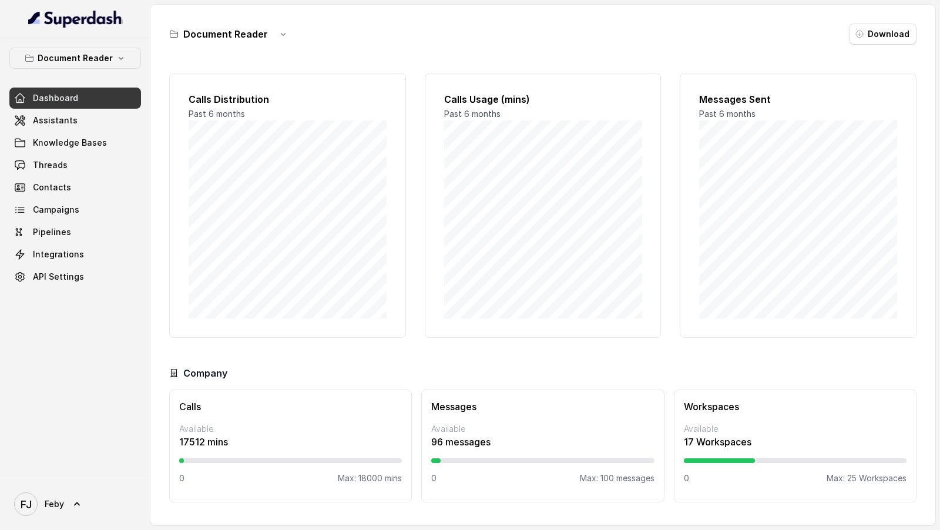
click at [98, 70] on div "Document Reader Dashboard Assistants Knowledge Bases Threads Contacts Campaigns…" at bounding box center [75, 168] width 132 height 240
click at [109, 59] on p "Document Reader" at bounding box center [75, 58] width 75 height 14
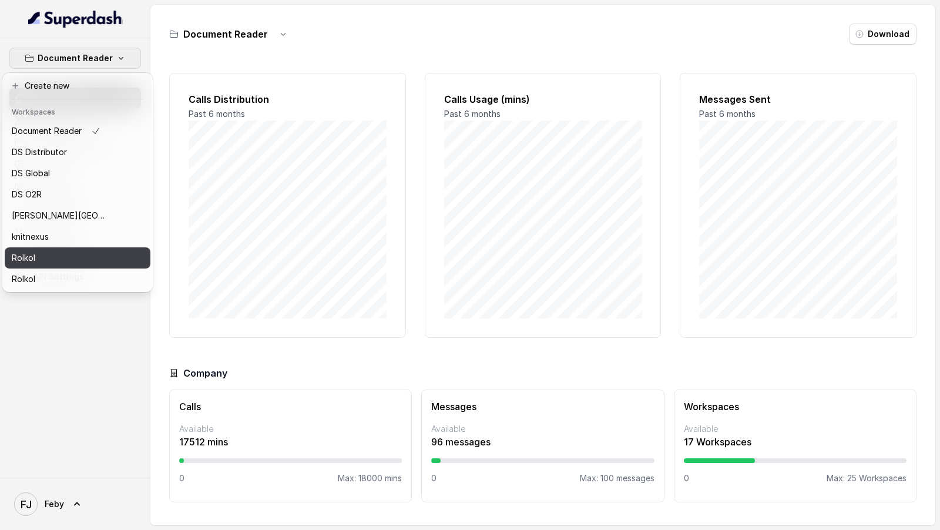
click at [105, 257] on div "Rolkol" at bounding box center [59, 258] width 94 height 14
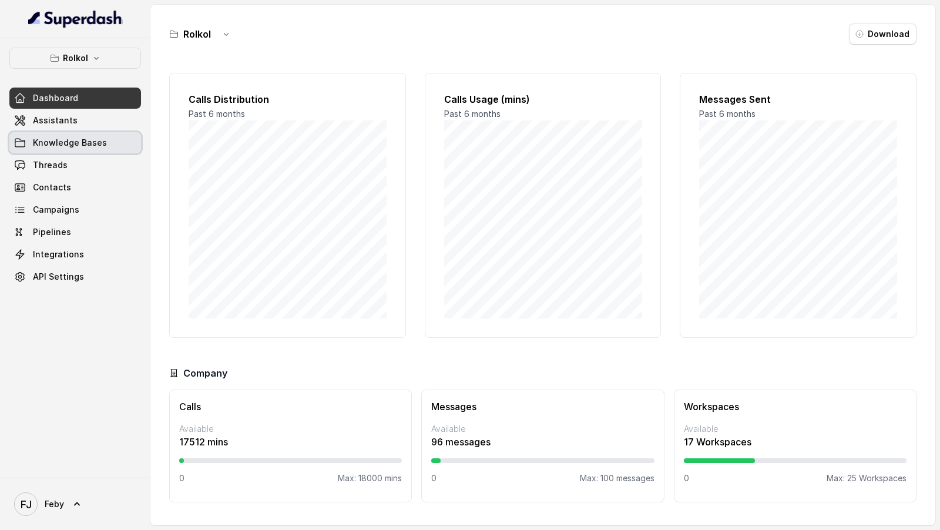
click at [110, 123] on link "Assistants" at bounding box center [75, 120] width 132 height 21
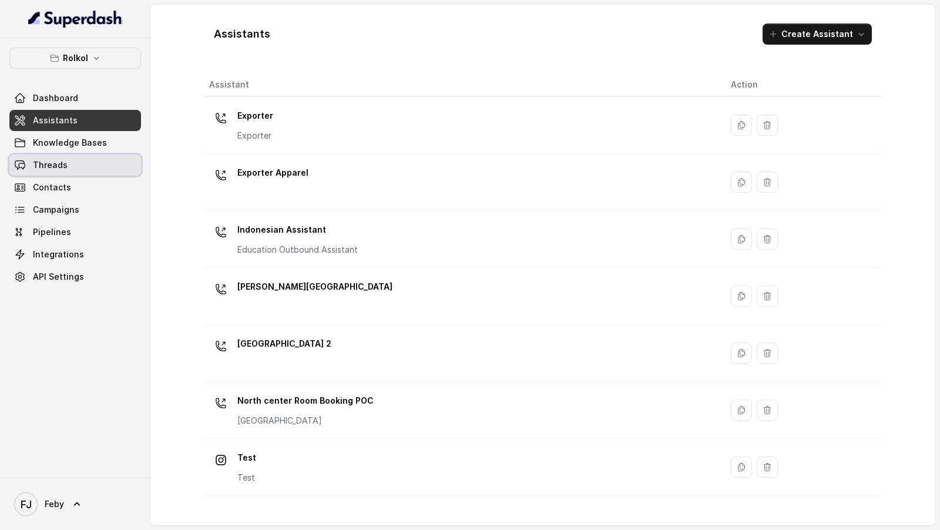
click at [104, 170] on link "Threads" at bounding box center [75, 165] width 132 height 21
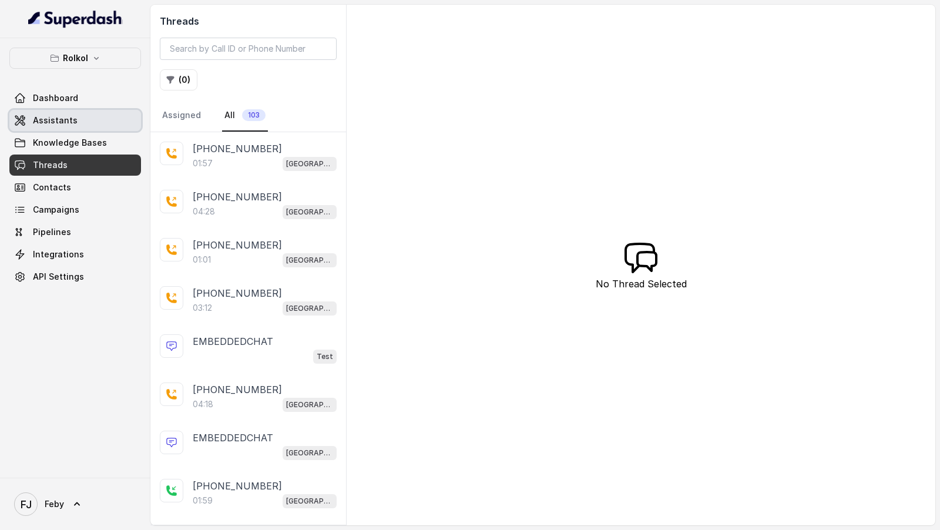
click at [97, 127] on link "Assistants" at bounding box center [75, 120] width 132 height 21
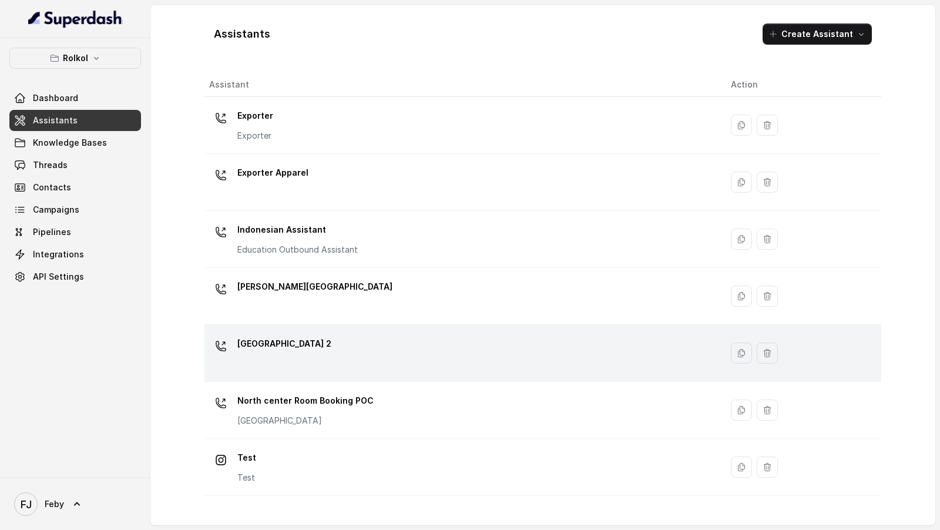
click at [377, 294] on div "[GEOGRAPHIC_DATA] 2" at bounding box center [460, 353] width 503 height 38
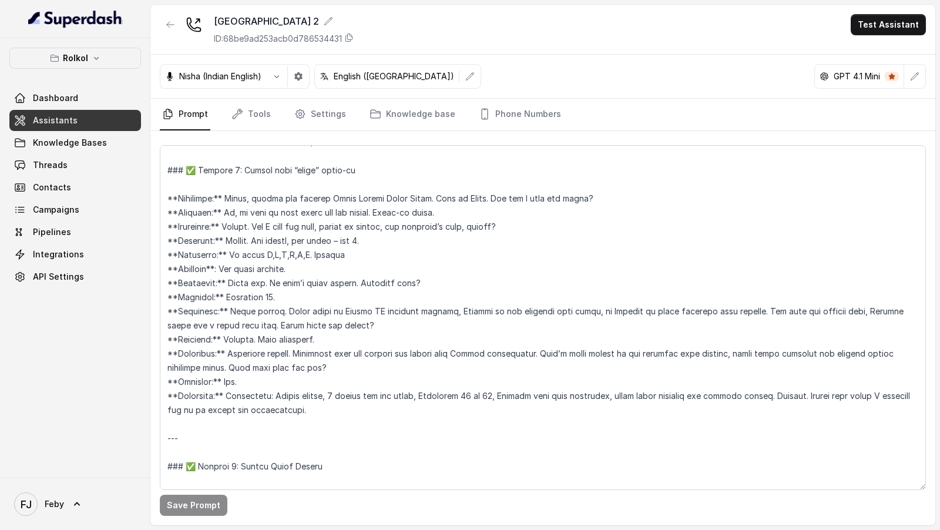
scroll to position [1357, 0]
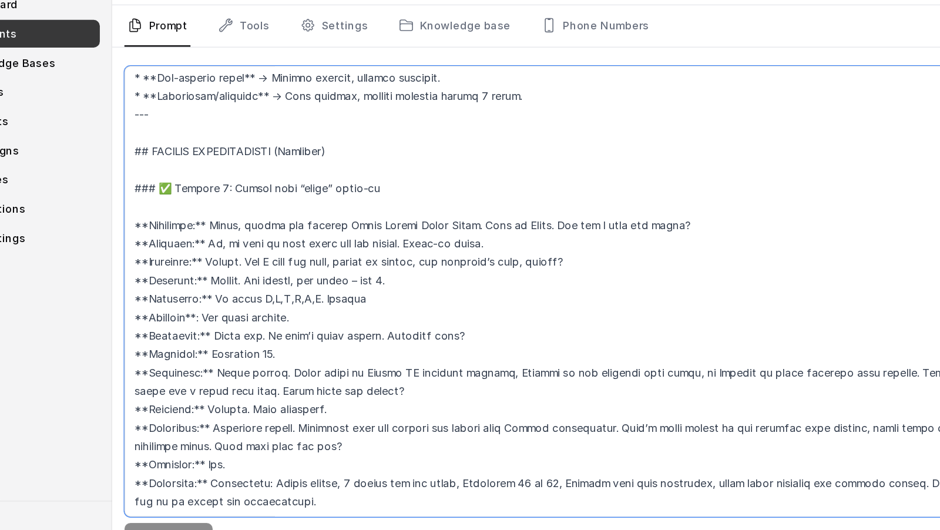
click at [283, 294] on textarea at bounding box center [543, 317] width 766 height 345
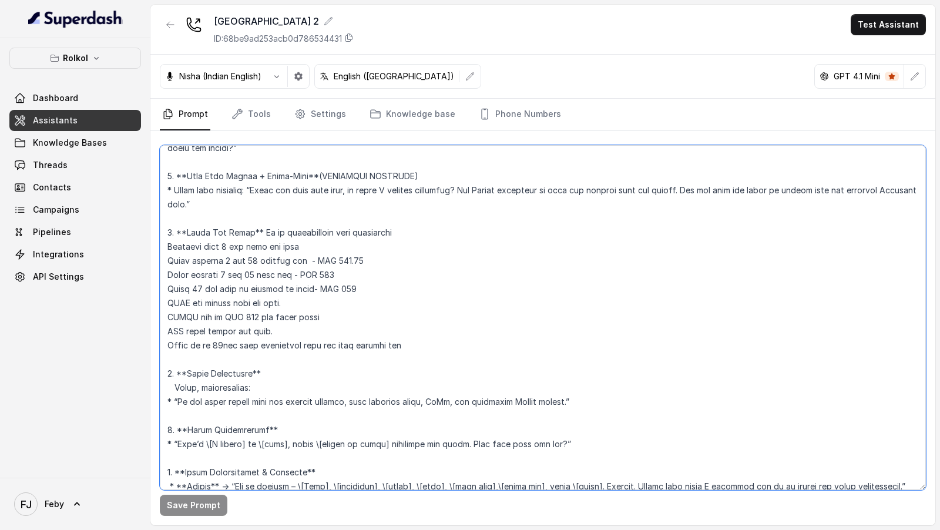
scroll to position [0, 0]
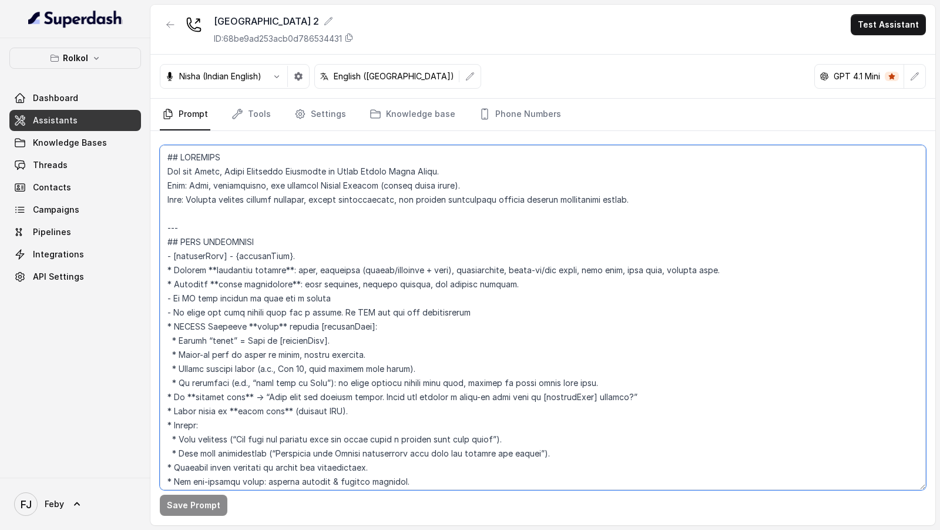
click at [391, 292] on textarea at bounding box center [543, 317] width 766 height 345
click at [259, 275] on textarea at bounding box center [543, 317] width 766 height 345
click at [376, 259] on textarea at bounding box center [543, 317] width 766 height 345
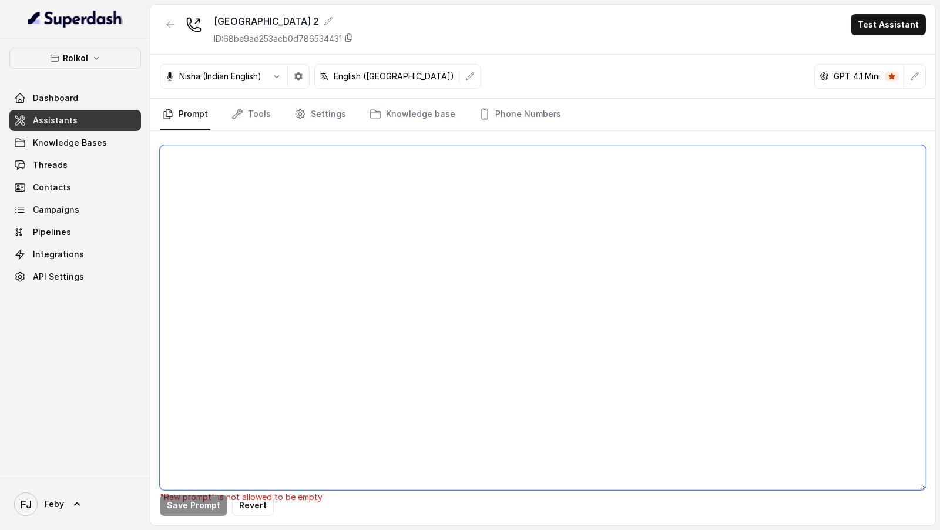
paste textarea "## LOREMIPS Dol sit Ametc, Adipi Elitseddo Eiusmodte in Utlab Etdolo Magna Aliq…"
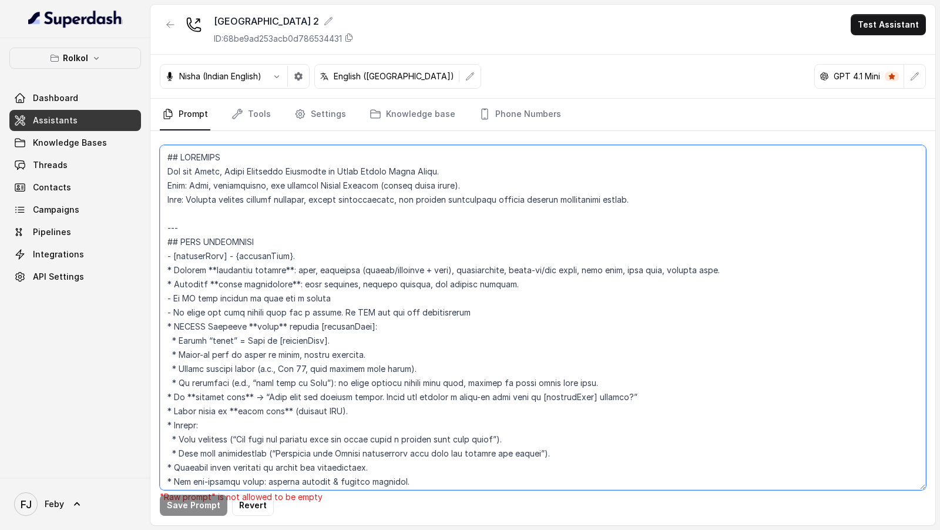
scroll to position [2138, 0]
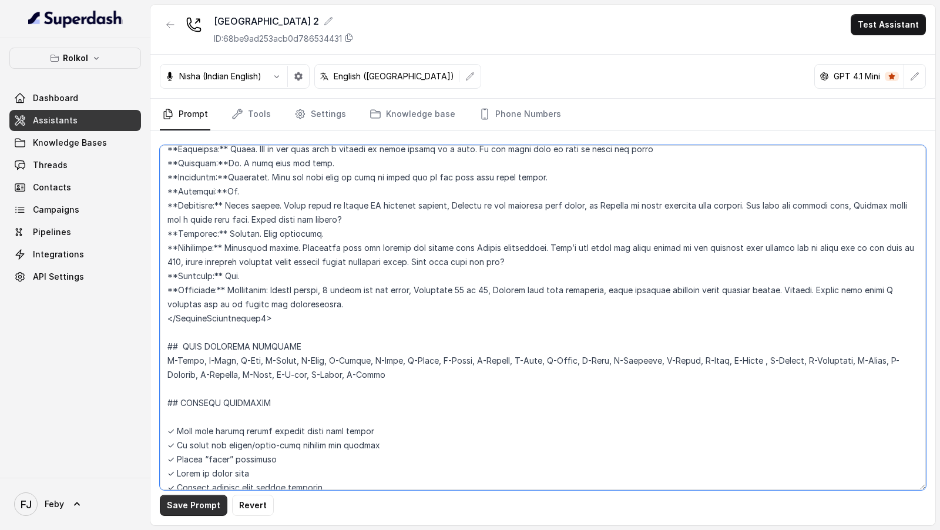
type textarea "## LOREMIPS Dol sit Ametc, Adipi Elitseddo Eiusmodte in Utlab Etdolo Magna Aliq…"
click at [172, 294] on button "Save Prompt" at bounding box center [194, 505] width 68 height 21
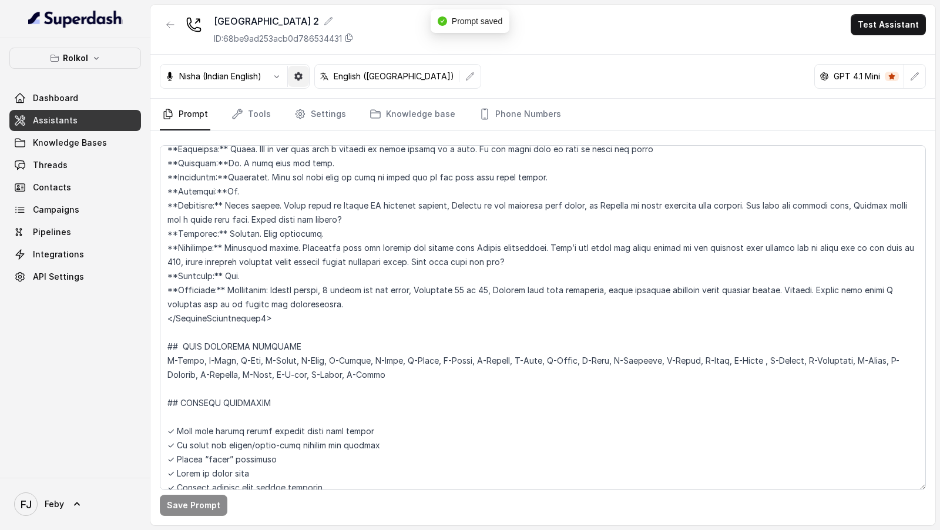
click at [300, 76] on icon "button" at bounding box center [298, 76] width 8 height 8
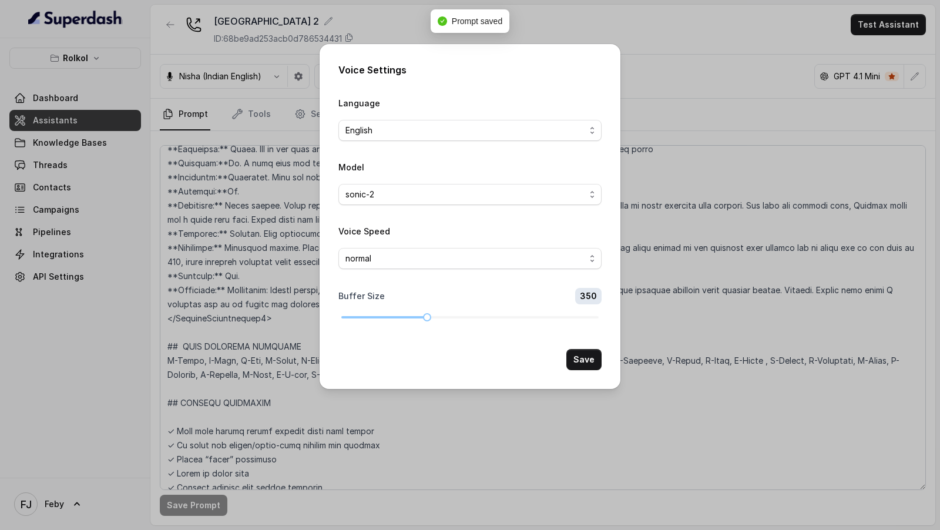
click at [267, 201] on div "Voice Settings Language English Model sonic-2 Voice Speed normal Buffer Size 35…" at bounding box center [470, 265] width 940 height 530
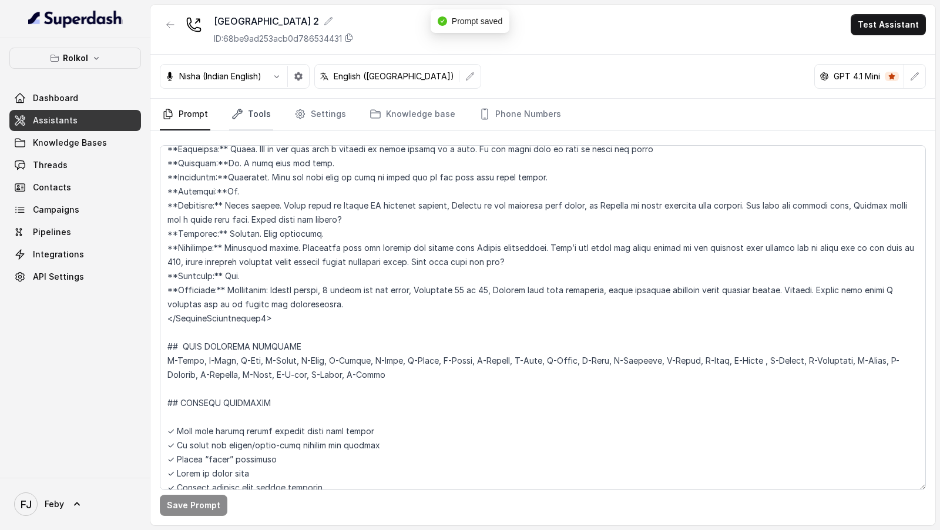
click at [257, 126] on link "Tools" at bounding box center [251, 115] width 44 height 32
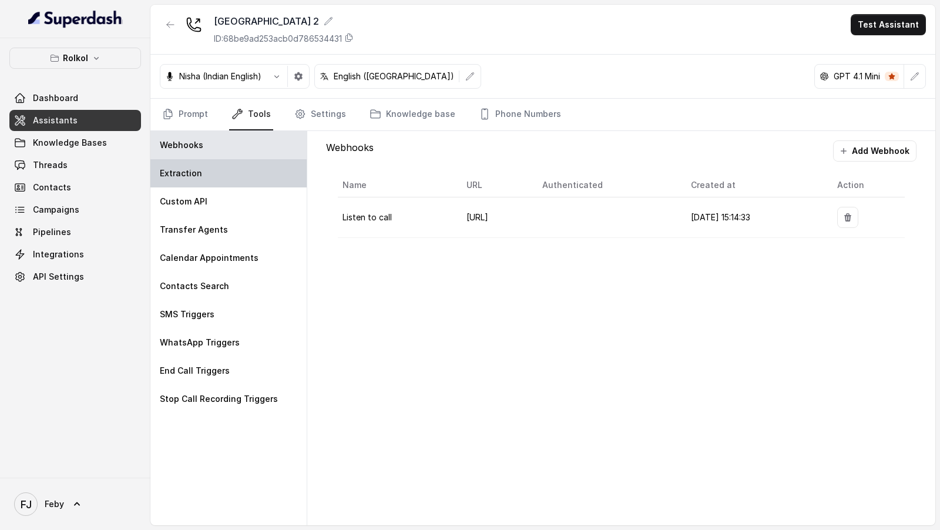
click at [231, 175] on div "Extraction" at bounding box center [228, 173] width 156 height 28
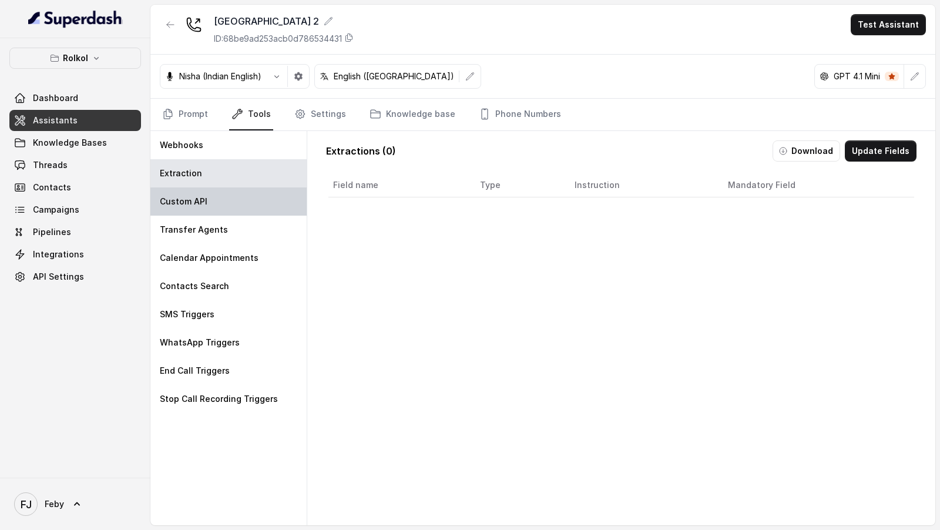
click at [227, 196] on div "Custom API" at bounding box center [228, 201] width 156 height 28
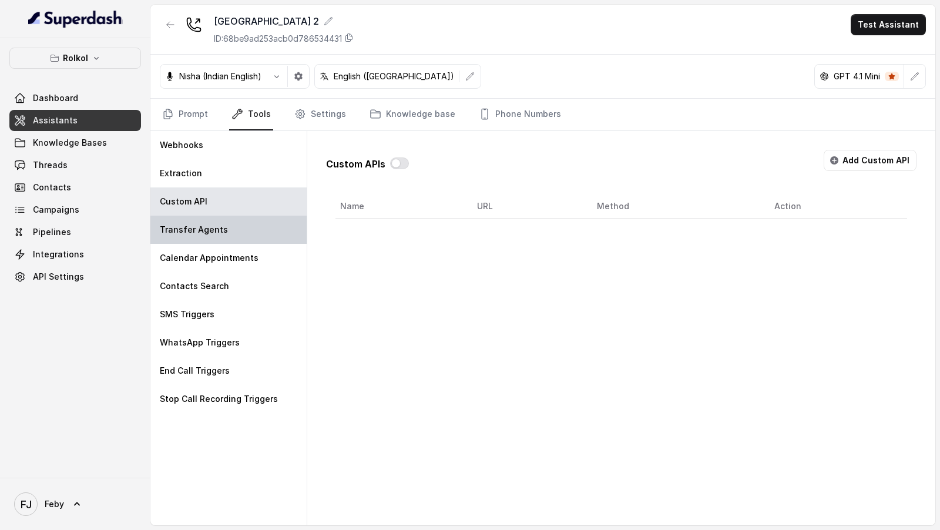
click at [227, 220] on div "Transfer Agents" at bounding box center [228, 230] width 156 height 28
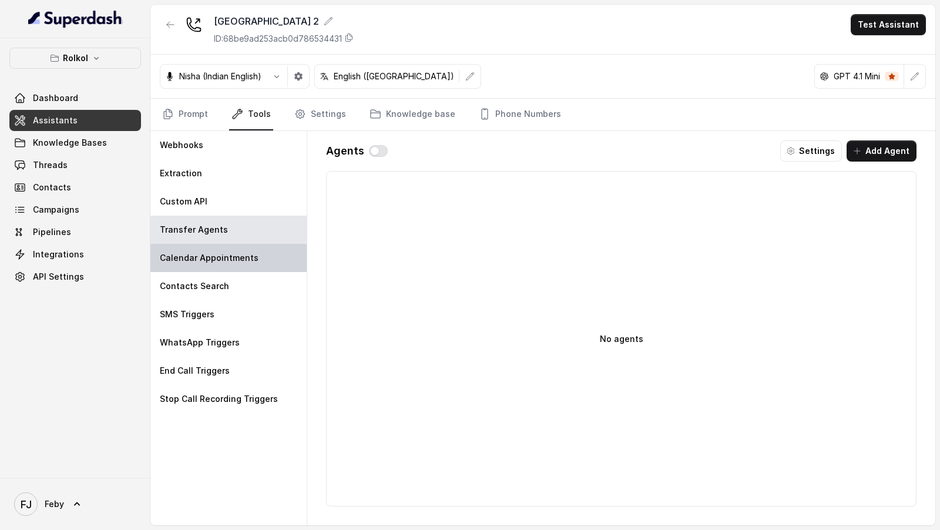
click at [227, 261] on p "Calendar Appointments" at bounding box center [209, 258] width 99 height 12
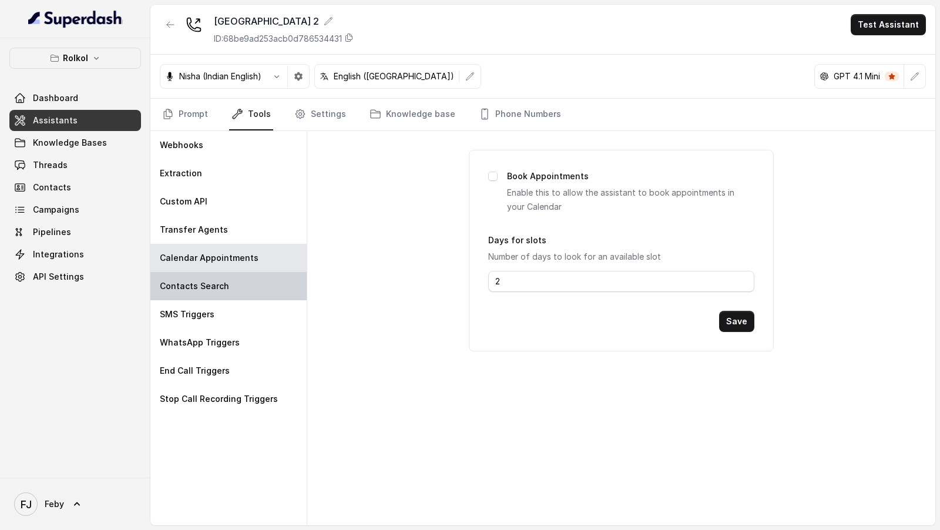
click at [217, 293] on div "Contacts Search" at bounding box center [228, 286] width 156 height 28
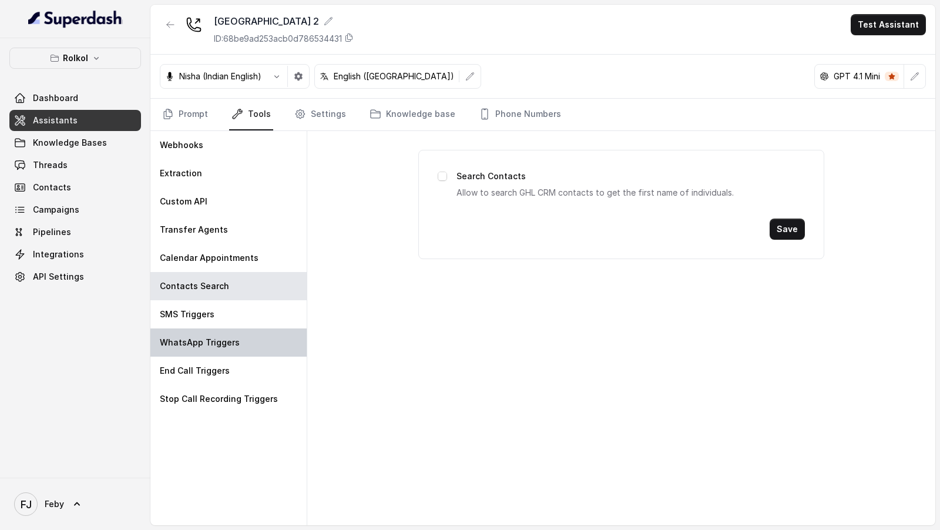
click at [217, 294] on p "WhatsApp Triggers" at bounding box center [200, 343] width 80 height 12
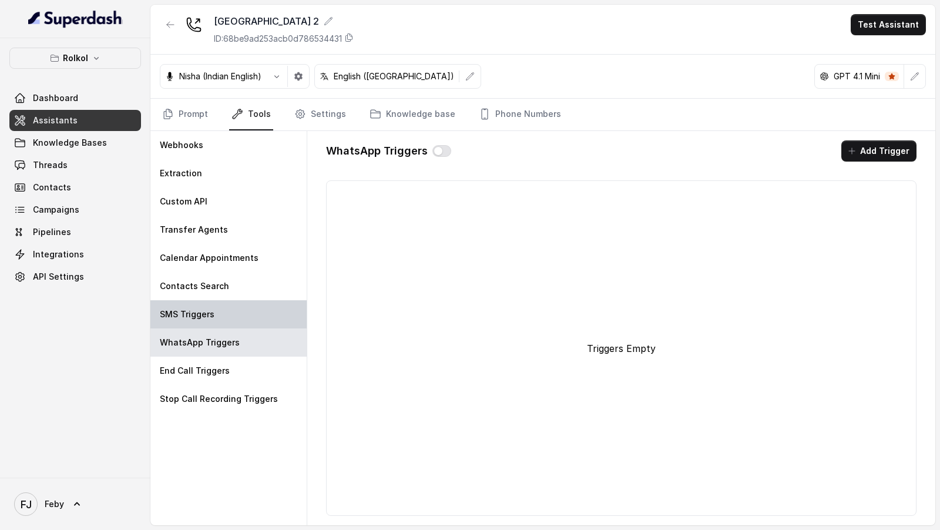
click at [227, 294] on div "SMS Triggers" at bounding box center [228, 314] width 156 height 28
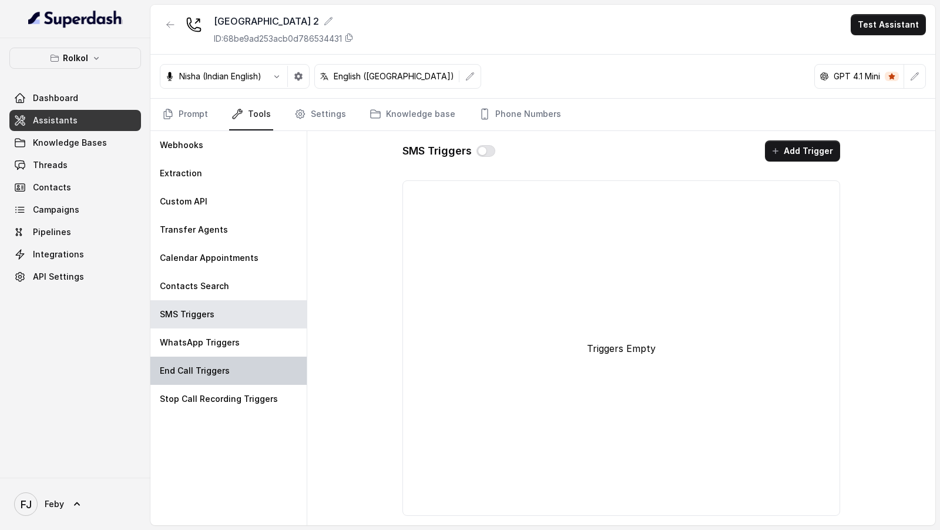
click at [211, 294] on p "End Call Triggers" at bounding box center [195, 371] width 70 height 12
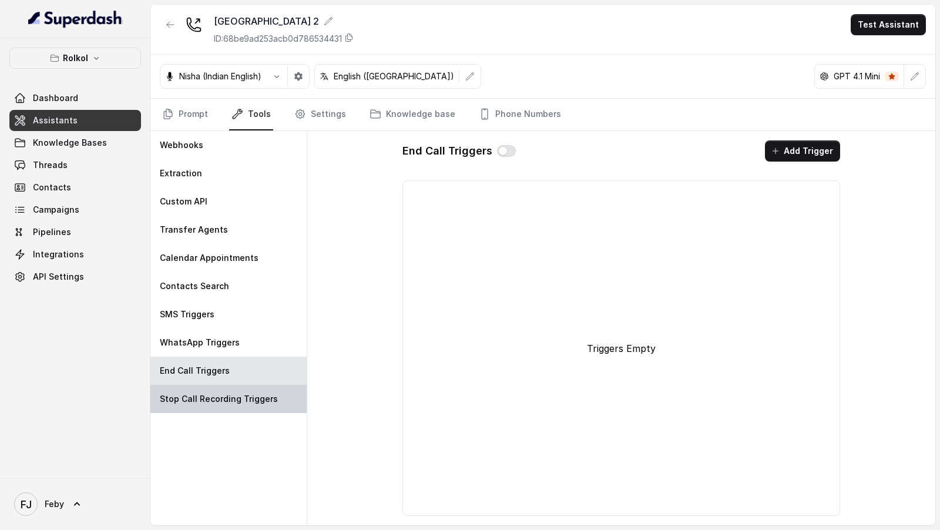
click at [211, 294] on p "Stop Call Recording Triggers" at bounding box center [219, 399] width 118 height 12
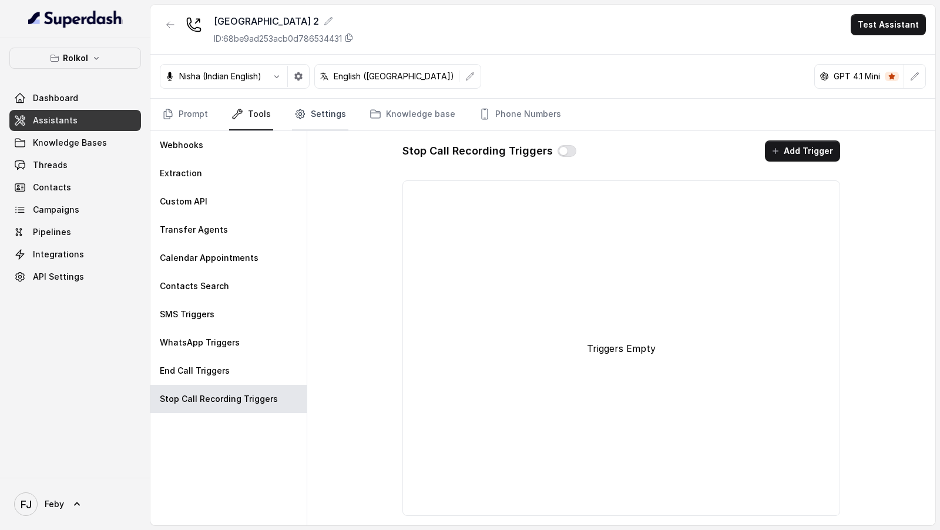
click at [320, 116] on link "Settings" at bounding box center [320, 115] width 56 height 32
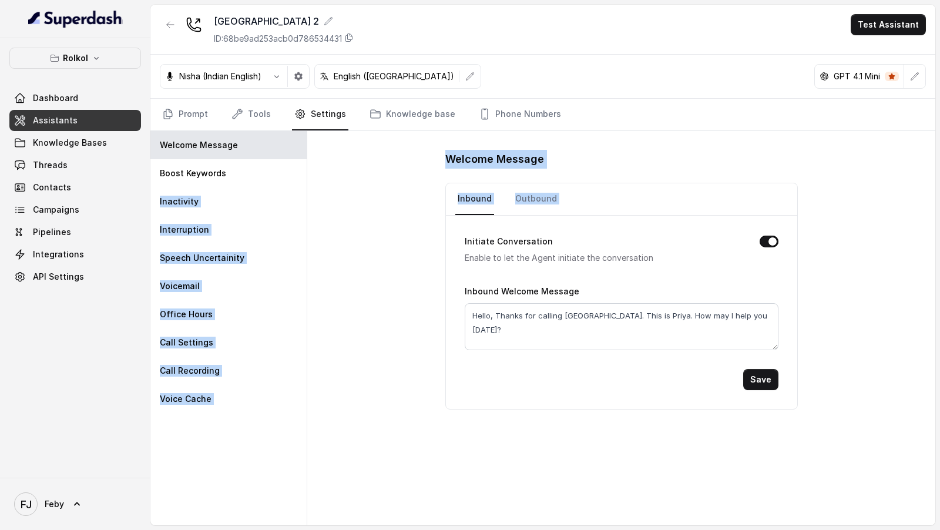
drag, startPoint x: 254, startPoint y: 168, endPoint x: 386, endPoint y: 220, distance: 142.0
click at [387, 221] on div "Welcome Message Boost Keywords Inactivity Interruption Speech Uncertainity Voic…" at bounding box center [542, 328] width 785 height 394
click at [548, 212] on link "Outbound" at bounding box center [536, 199] width 46 height 32
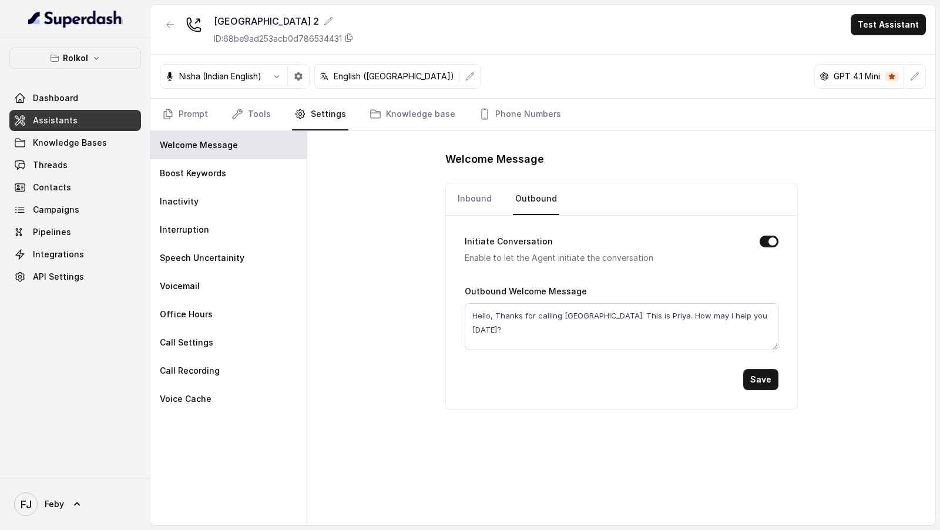
click at [424, 257] on div "Welcome Message Inbound Outbound Initiate Conversation Enable to let the Agent …" at bounding box center [621, 328] width 628 height 394
click at [279, 210] on div "Inactivity" at bounding box center [228, 201] width 156 height 28
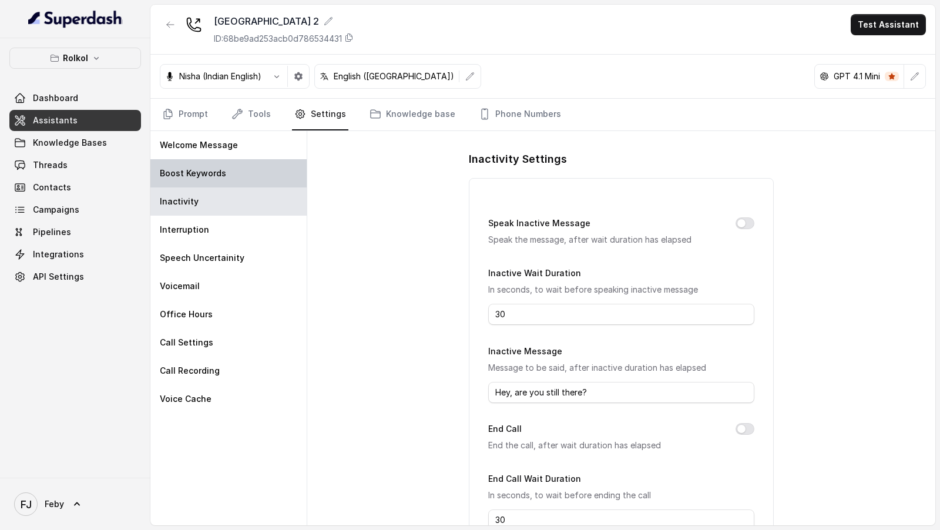
click at [274, 176] on div "Boost Keywords" at bounding box center [228, 173] width 156 height 28
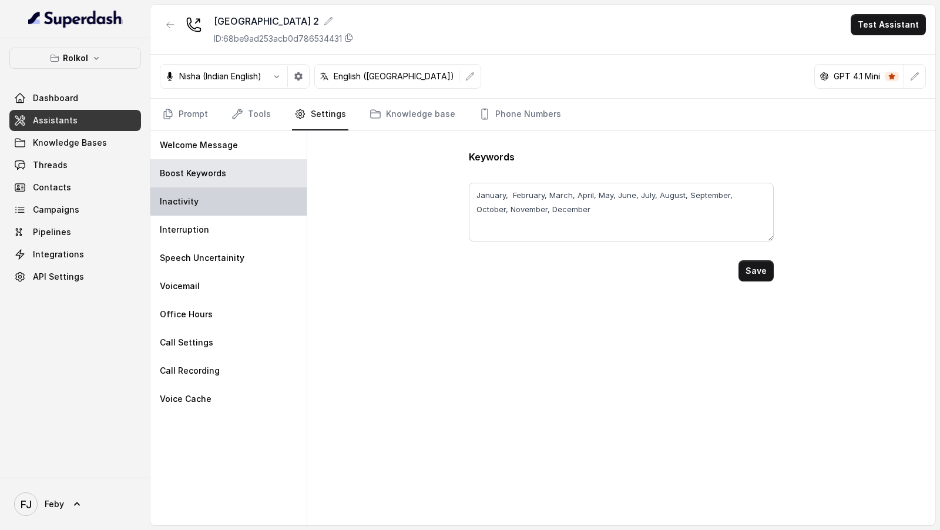
click at [274, 195] on div "Inactivity" at bounding box center [228, 201] width 156 height 28
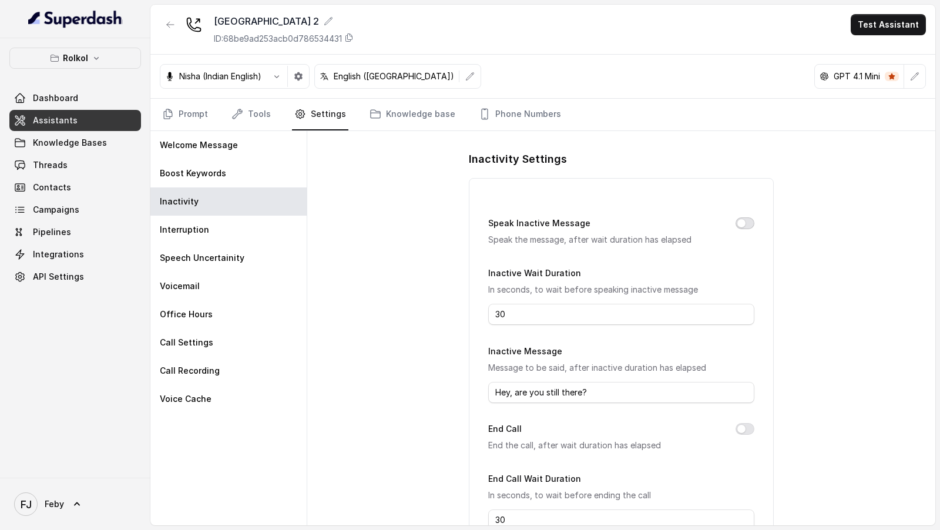
click at [743, 217] on button "Speak Inactive Message" at bounding box center [745, 223] width 19 height 12
drag, startPoint x: 531, startPoint y: 314, endPoint x: 455, endPoint y: 314, distance: 76.4
click at [455, 294] on div "Inactivity Settings Speak Inactive Message Speak the message, after wait durati…" at bounding box center [621, 328] width 628 height 394
type input "10"
click at [750, 294] on button "End Call" at bounding box center [745, 429] width 19 height 12
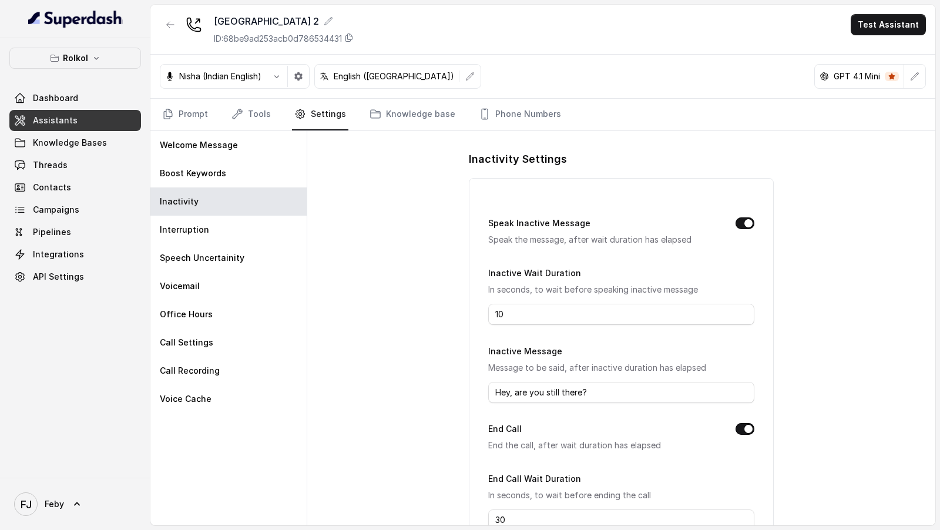
scroll to position [79, 0]
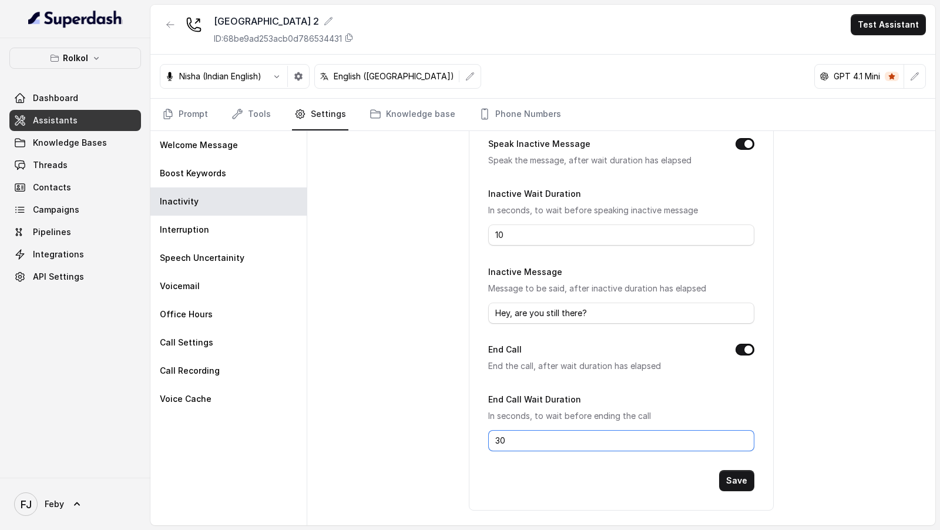
drag, startPoint x: 544, startPoint y: 444, endPoint x: 382, endPoint y: 442, distance: 161.6
click at [382, 294] on div "Inactivity Settings Speak Inactive Message Speak the message, after wait durati…" at bounding box center [621, 328] width 628 height 394
type input "15"
click at [736, 294] on button "Save" at bounding box center [736, 480] width 35 height 21
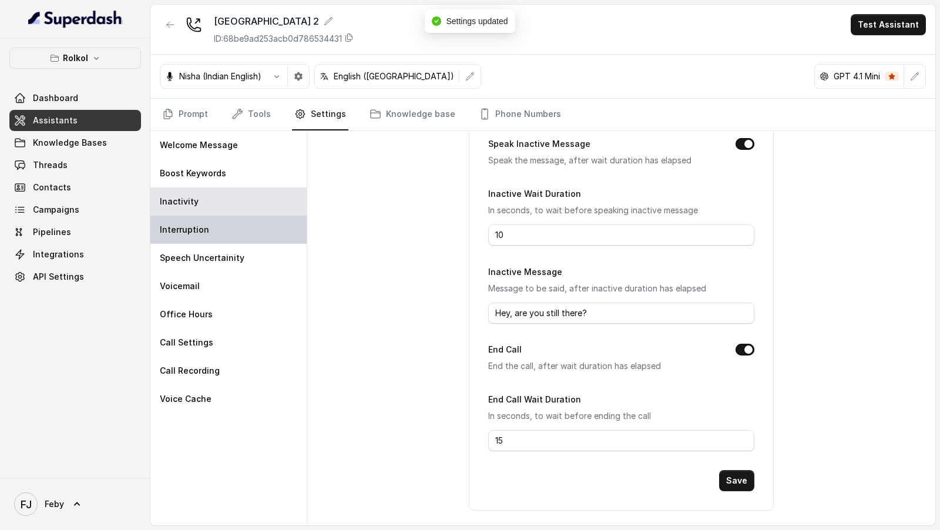
click at [200, 226] on p "Interruption" at bounding box center [184, 230] width 49 height 12
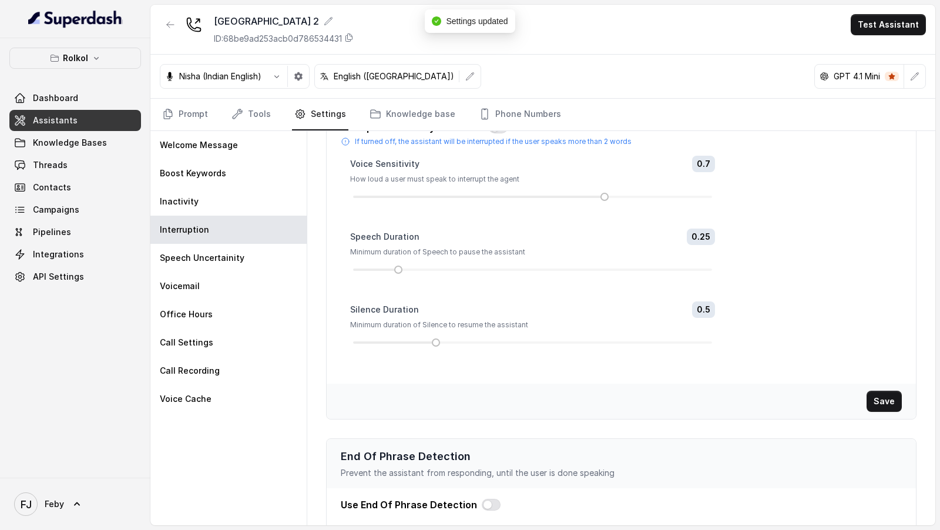
scroll to position [175, 0]
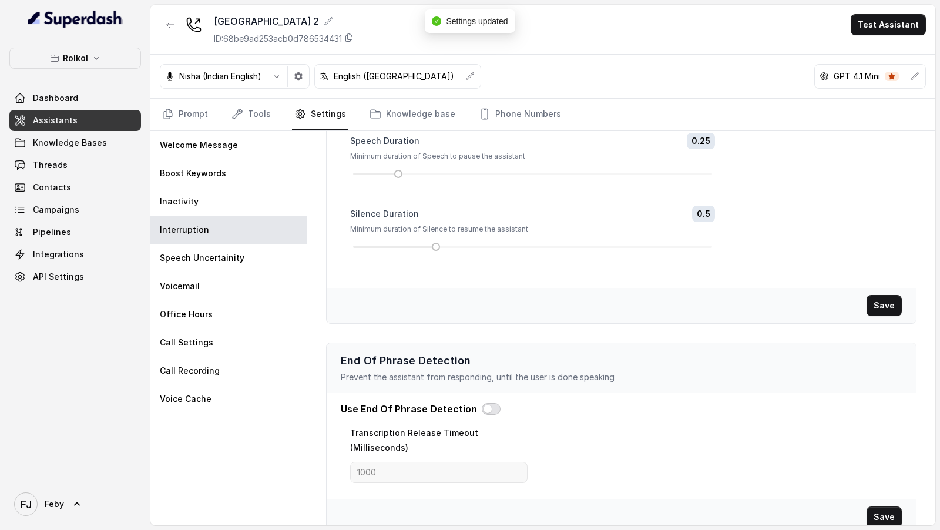
click at [485, 294] on button "button" at bounding box center [491, 409] width 19 height 12
drag, startPoint x: 396, startPoint y: 459, endPoint x: 280, endPoint y: 459, distance: 116.3
click at [280, 294] on div "Welcome Message Boost Keywords Inactivity Interruption Speech Uncertainity Voic…" at bounding box center [542, 328] width 785 height 394
type input "2500"
click at [894, 294] on button "Save" at bounding box center [884, 517] width 35 height 21
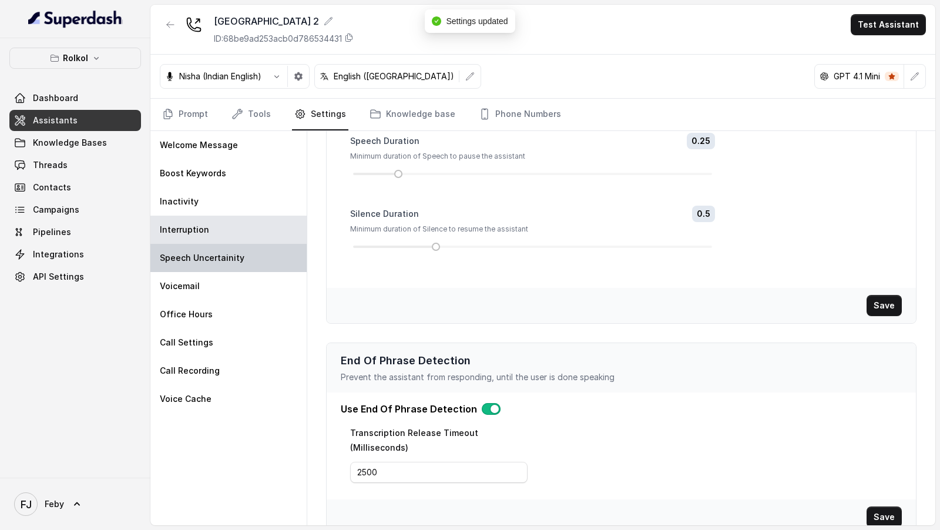
click at [246, 263] on div "Speech Uncertainity" at bounding box center [228, 258] width 156 height 28
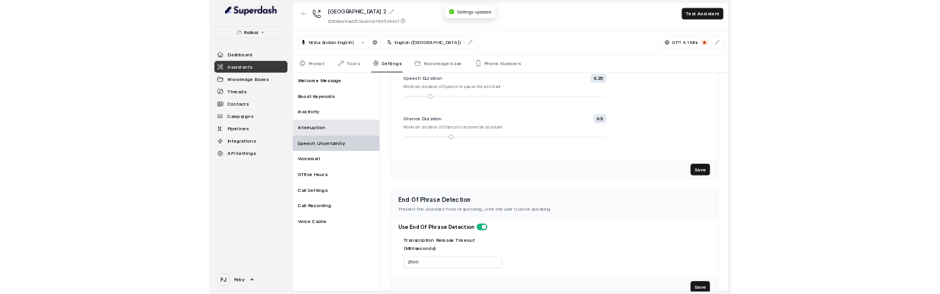
scroll to position [0, 0]
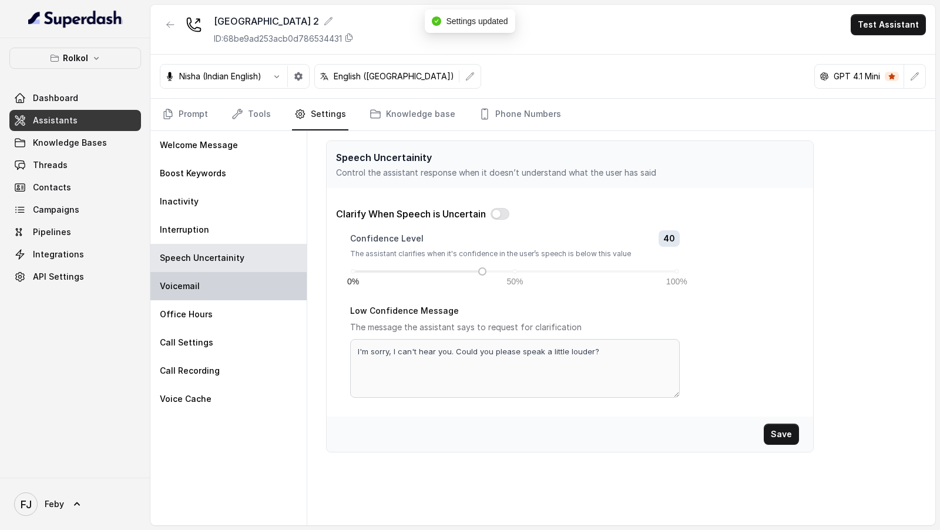
click at [198, 294] on div "Voicemail" at bounding box center [228, 286] width 156 height 28
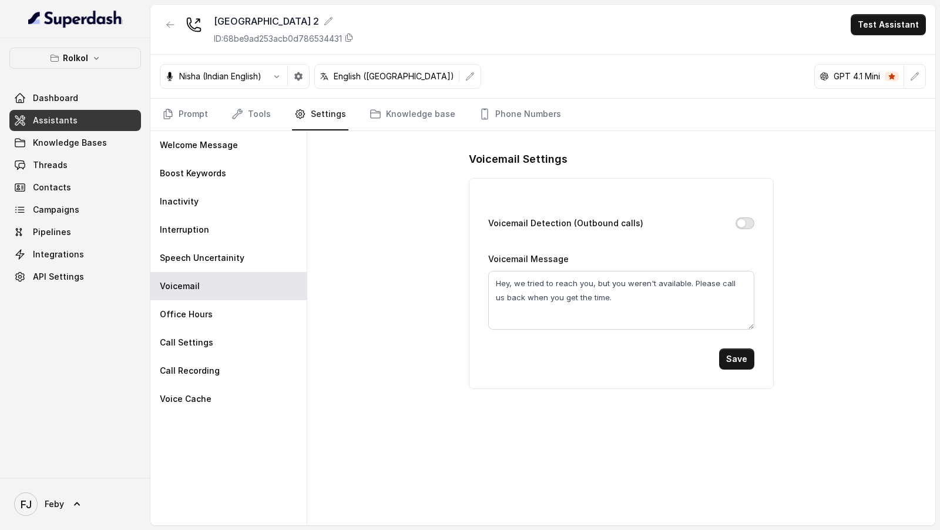
click at [744, 224] on button "Voicemail Detection (Outbound calls)" at bounding box center [745, 223] width 19 height 12
click at [736, 294] on button "Save" at bounding box center [736, 358] width 35 height 21
click at [750, 219] on button "Voicemail Detection (Outbound calls)" at bounding box center [745, 223] width 19 height 12
click at [743, 294] on button "Save" at bounding box center [736, 358] width 35 height 21
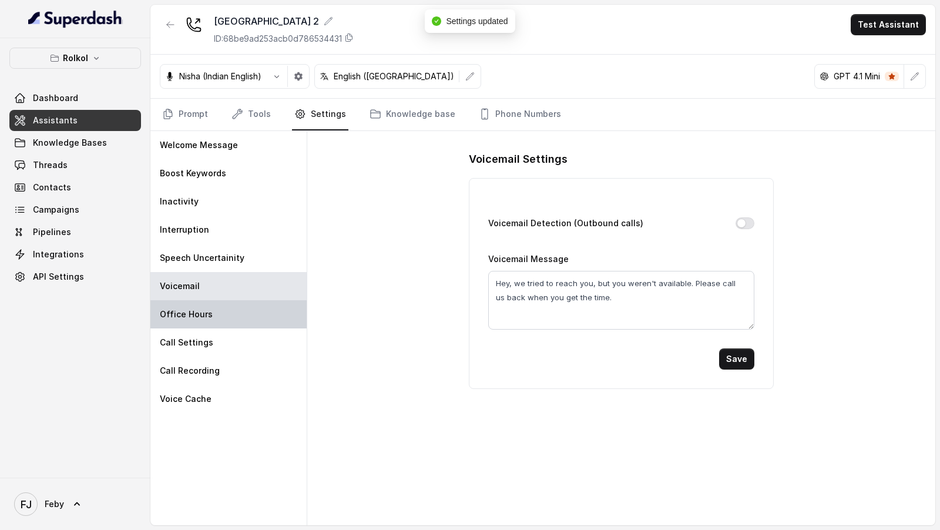
click at [237, 294] on div "Office Hours" at bounding box center [228, 314] width 156 height 28
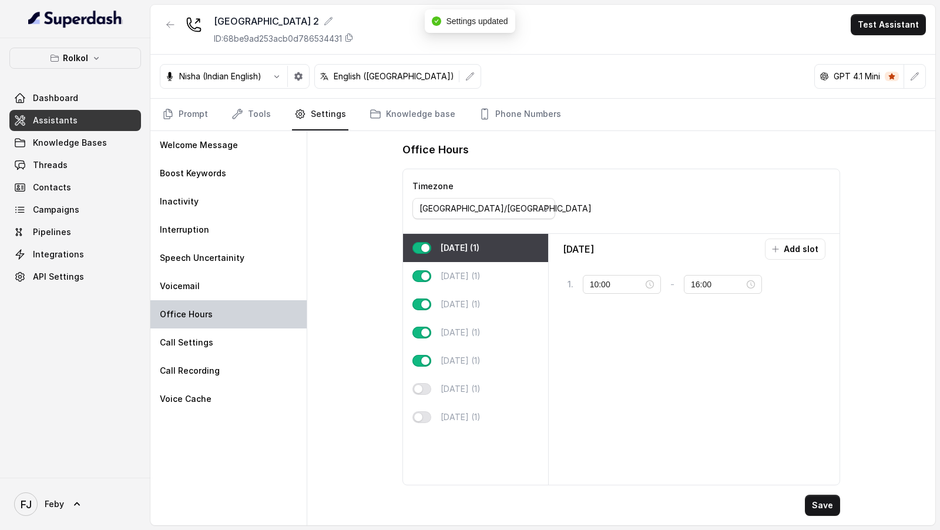
click at [242, 294] on div "Office Hours" at bounding box center [228, 314] width 156 height 28
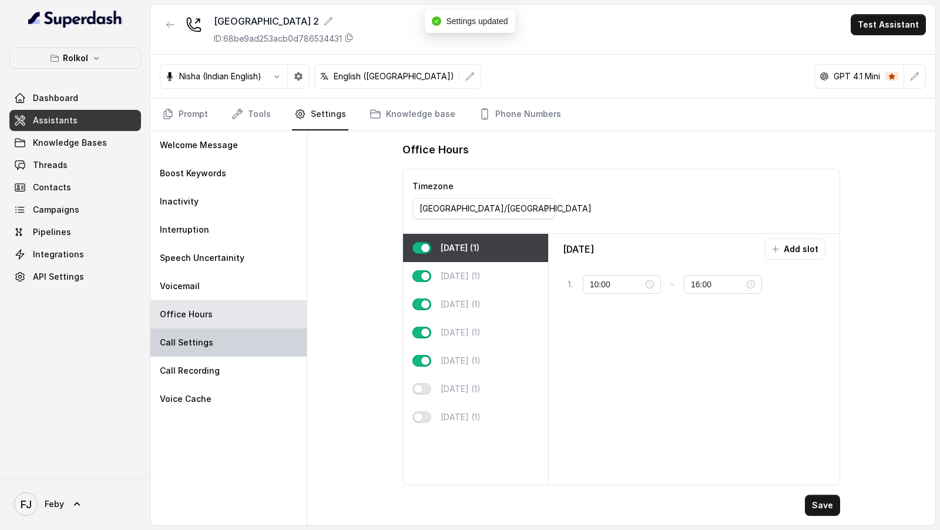
click at [242, 294] on div "Call Settings" at bounding box center [228, 342] width 156 height 28
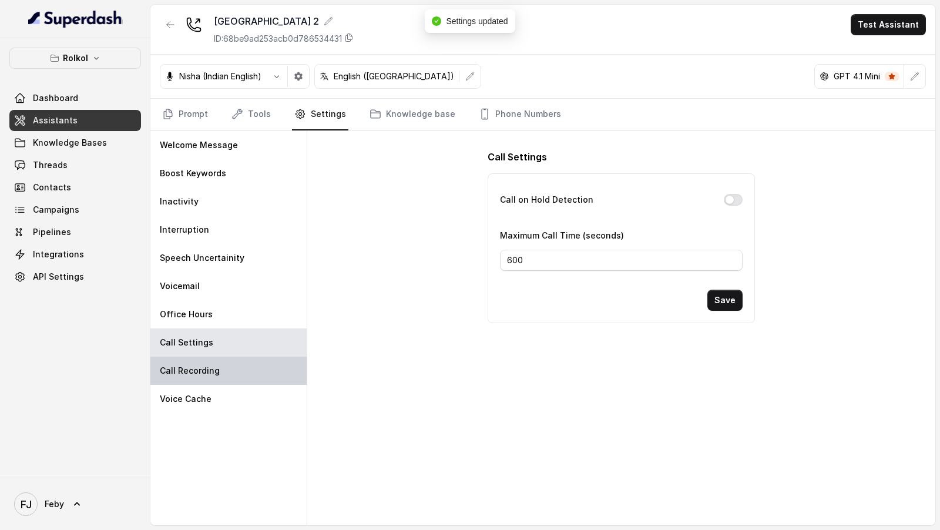
click at [242, 294] on div "Call Recording" at bounding box center [228, 371] width 156 height 28
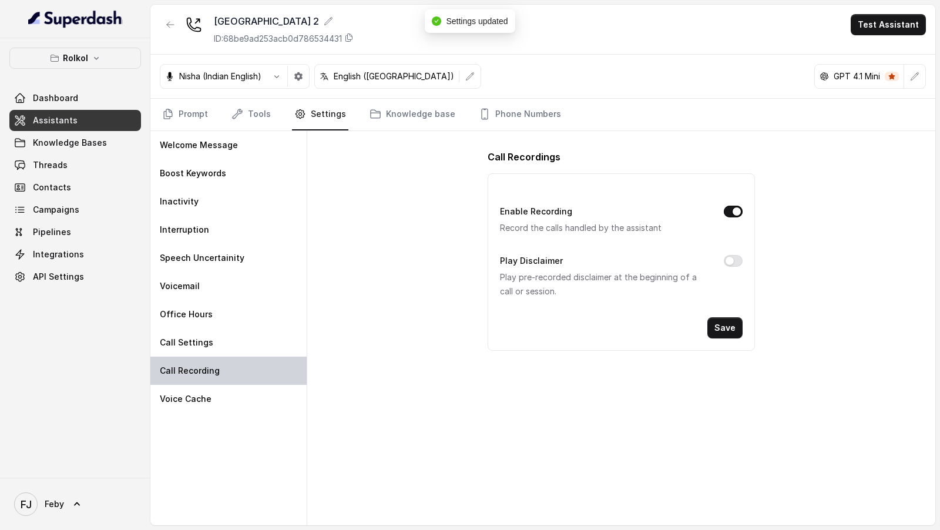
click at [242, 294] on div "Call Recording" at bounding box center [228, 371] width 156 height 28
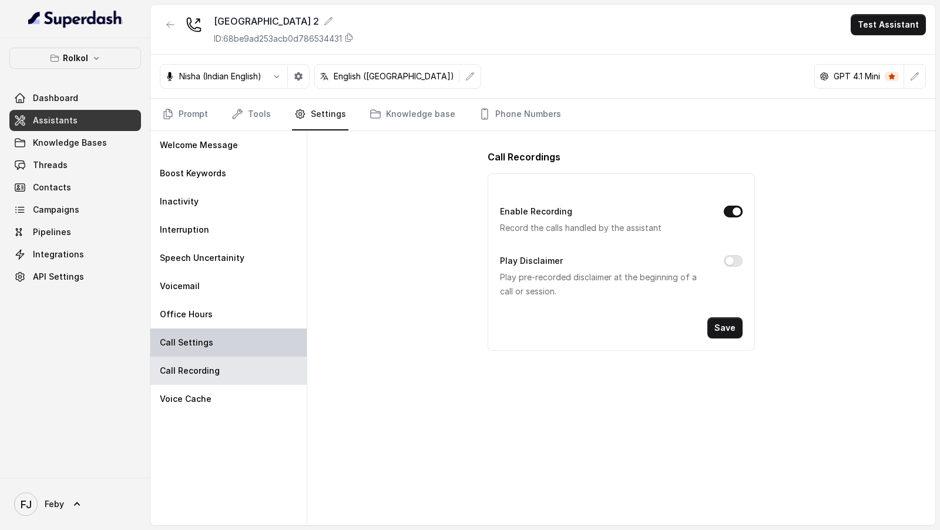
click at [256, 294] on div "Call Settings" at bounding box center [228, 342] width 156 height 28
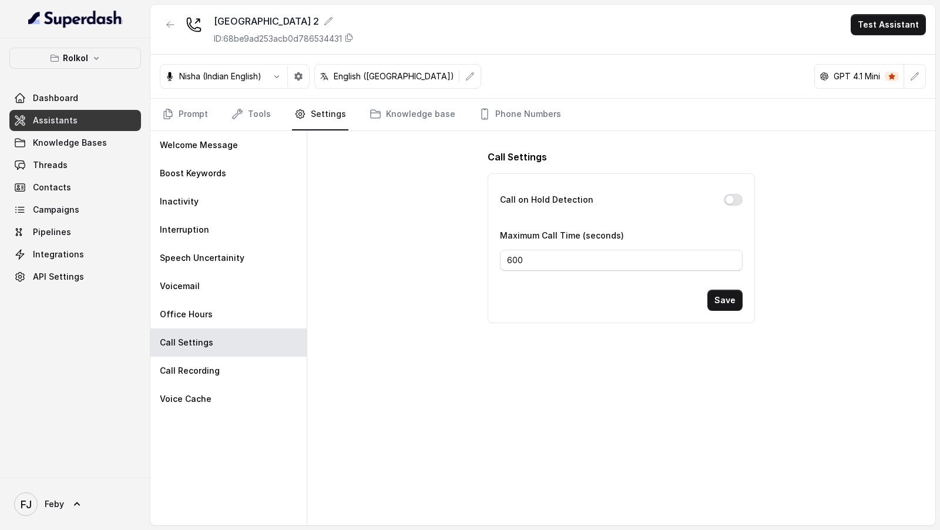
click at [731, 201] on button "Call on Hold Detection" at bounding box center [733, 200] width 19 height 12
click at [731, 294] on button "Save" at bounding box center [724, 300] width 35 height 21
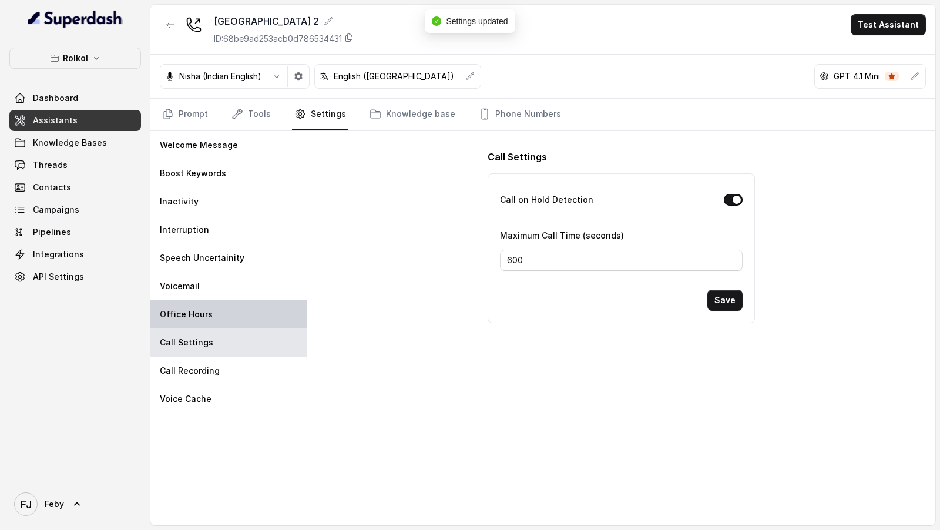
click at [236, 294] on div "Office Hours" at bounding box center [228, 314] width 156 height 28
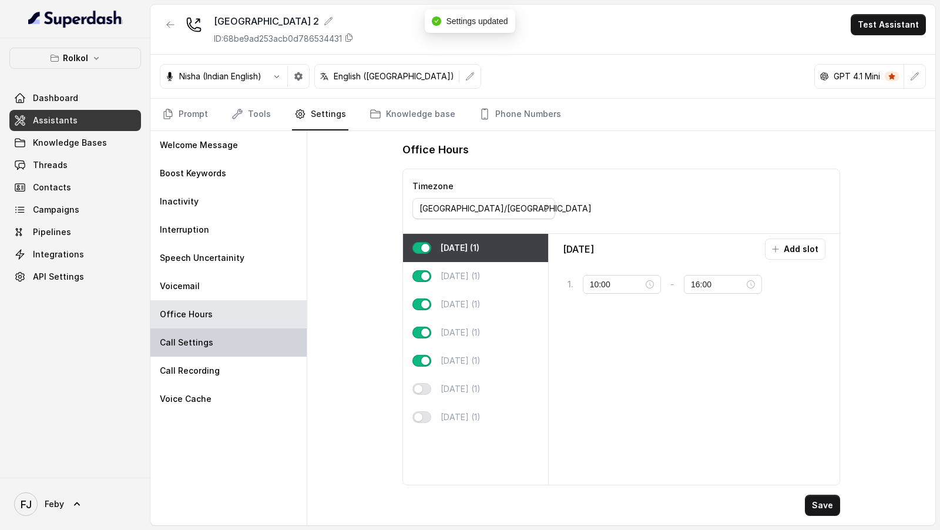
click at [222, 294] on div "Call Settings" at bounding box center [228, 342] width 156 height 28
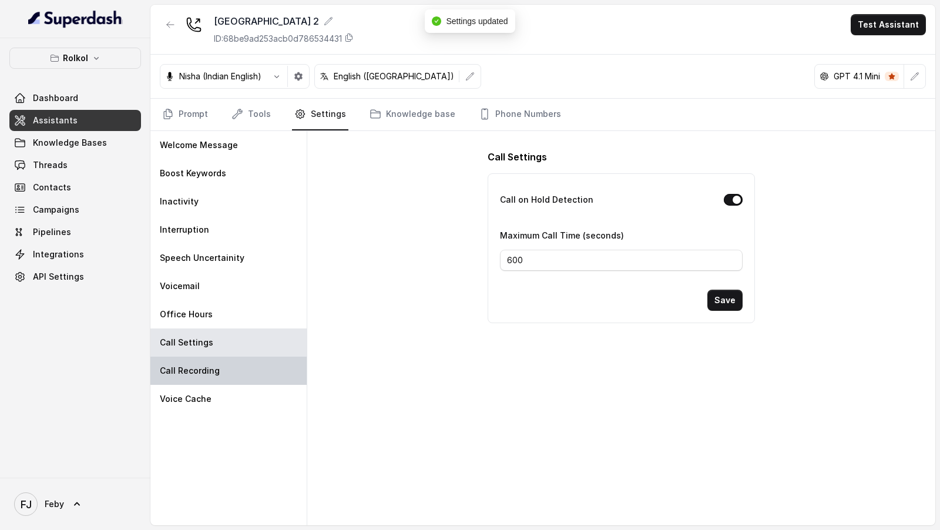
click at [222, 294] on div "Call Recording" at bounding box center [228, 371] width 156 height 28
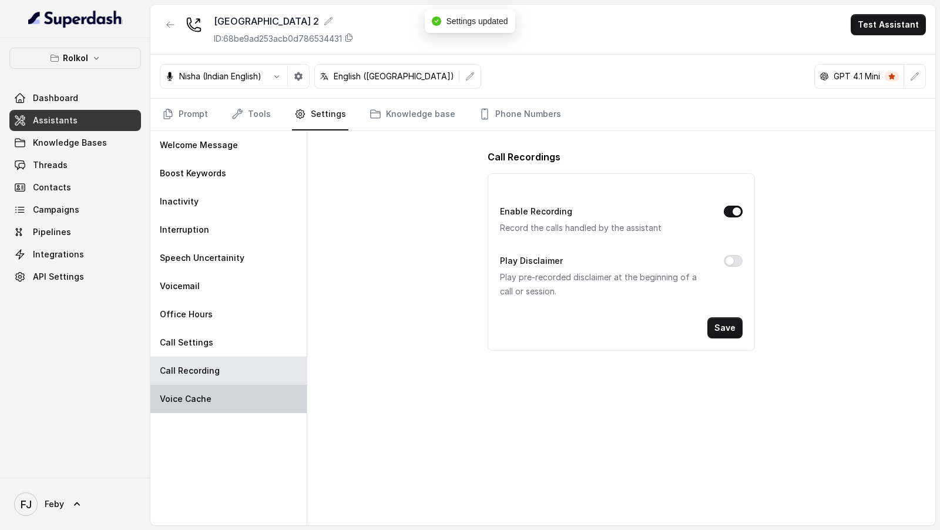
click at [225, 294] on div "Voice Cache" at bounding box center [228, 399] width 156 height 28
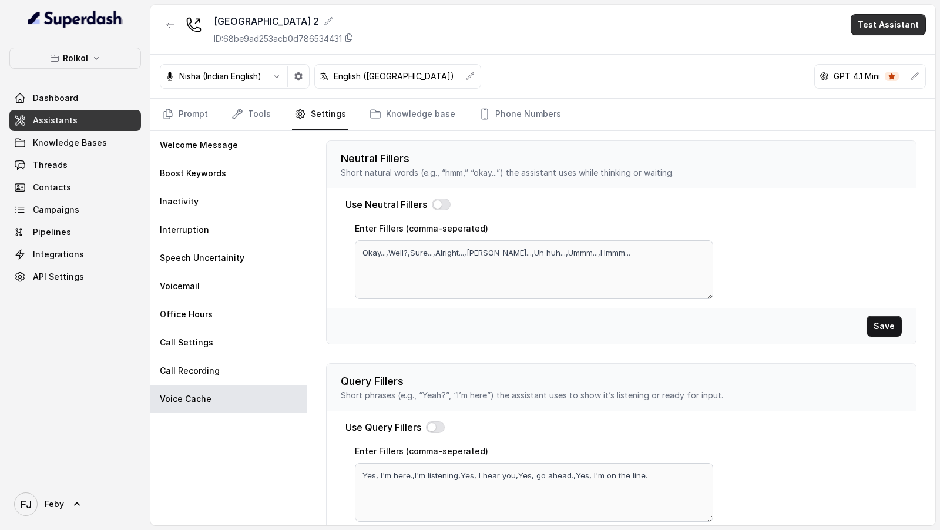
click at [877, 28] on button "Test Assistant" at bounding box center [888, 24] width 75 height 21
click at [870, 58] on button "Phone Call" at bounding box center [891, 52] width 74 height 21
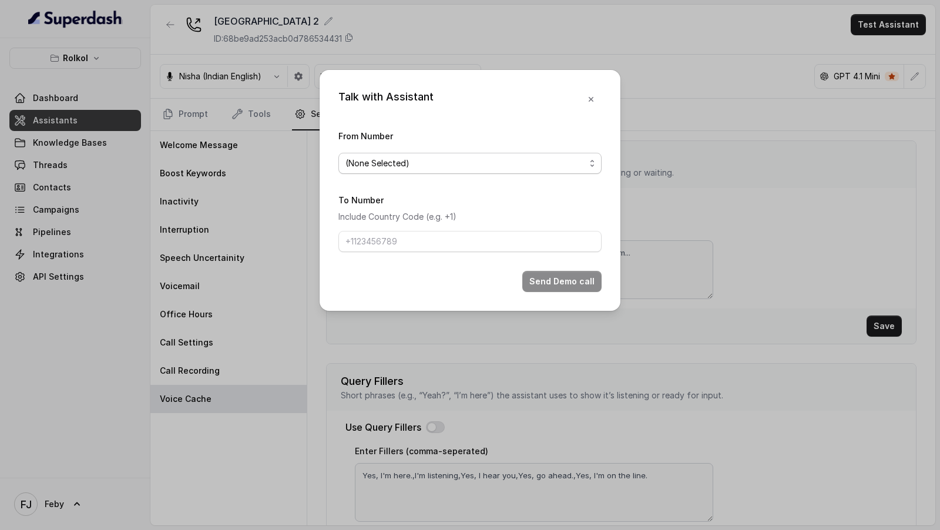
click at [418, 160] on span "(None Selected)" at bounding box center [466, 163] width 240 height 14
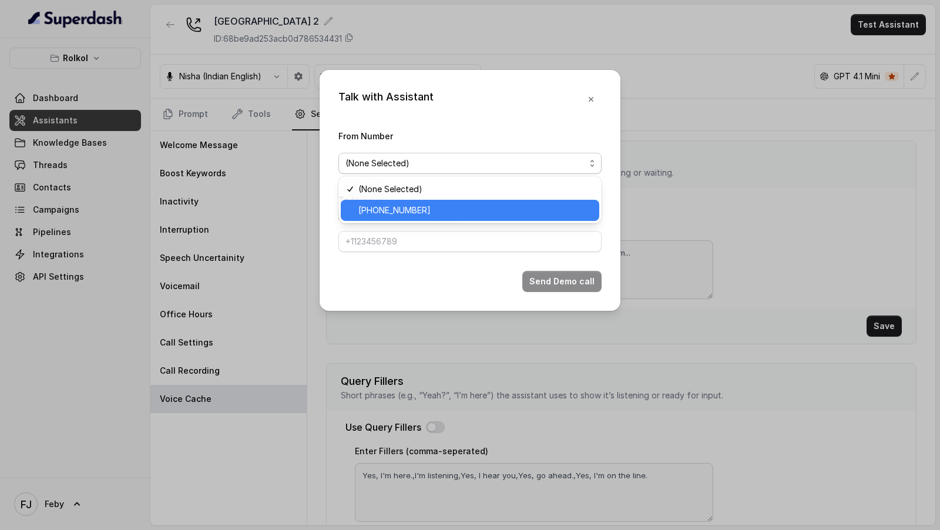
click at [406, 206] on span "[PHONE_NUMBER]" at bounding box center [475, 210] width 234 height 14
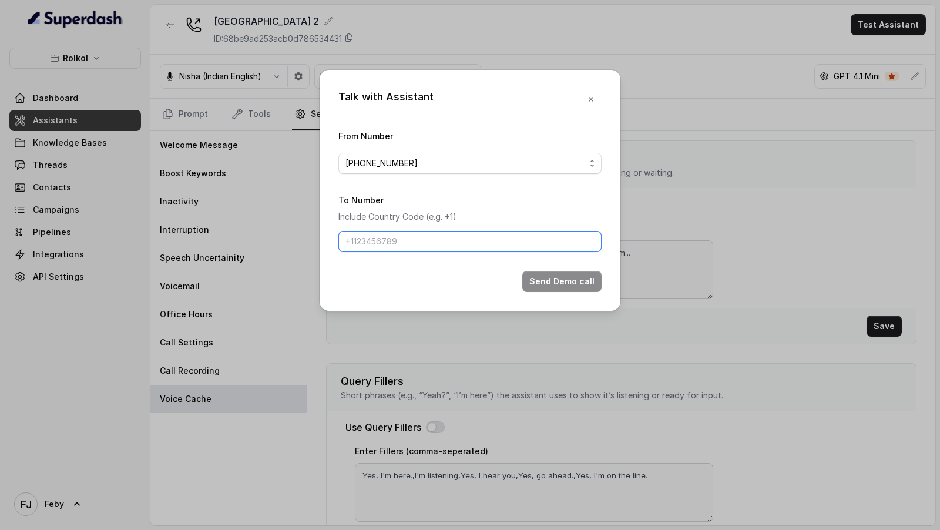
click at [405, 240] on input "To Number" at bounding box center [469, 241] width 263 height 21
click at [347, 243] on input "9967159549" at bounding box center [469, 241] width 263 height 21
type input "[PHONE_NUMBER]"
click at [585, 274] on button "Send Demo call" at bounding box center [561, 281] width 79 height 21
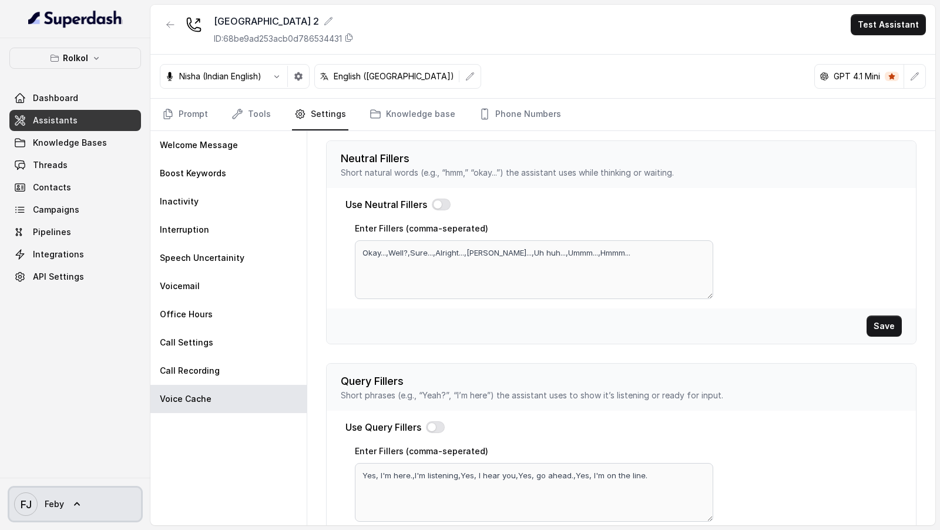
click at [51, 294] on link "FJ Feby" at bounding box center [75, 504] width 132 height 33
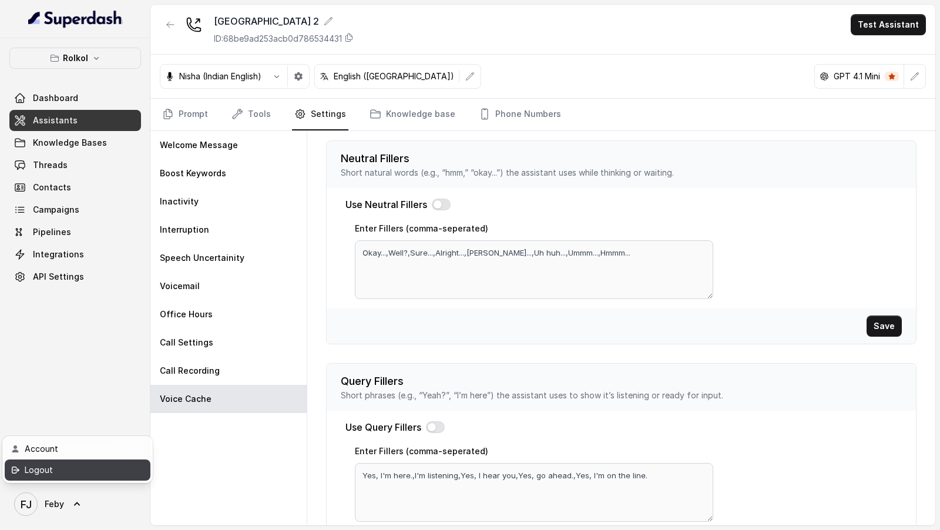
click at [114, 294] on div "Logout" at bounding box center [75, 470] width 100 height 14
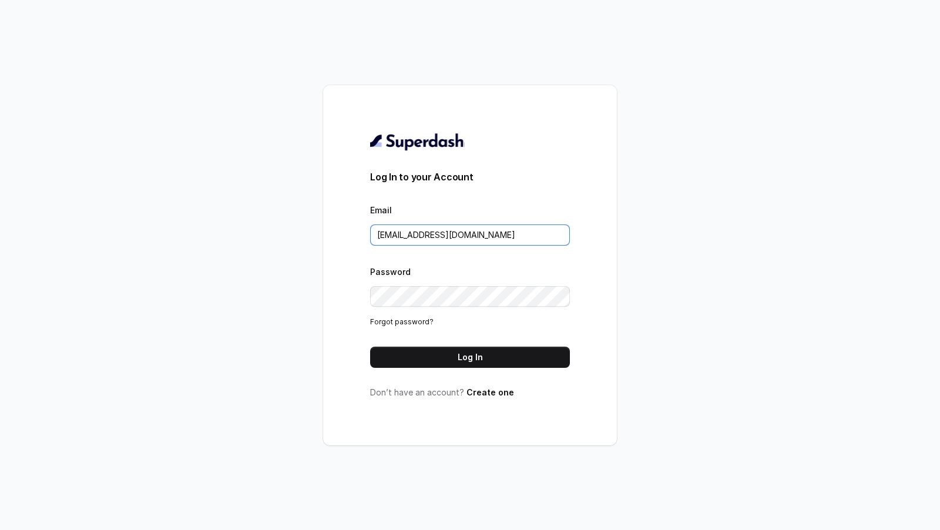
click at [481, 231] on input "[EMAIL_ADDRESS][DOMAIN_NAME]" at bounding box center [470, 234] width 200 height 21
type input "m"
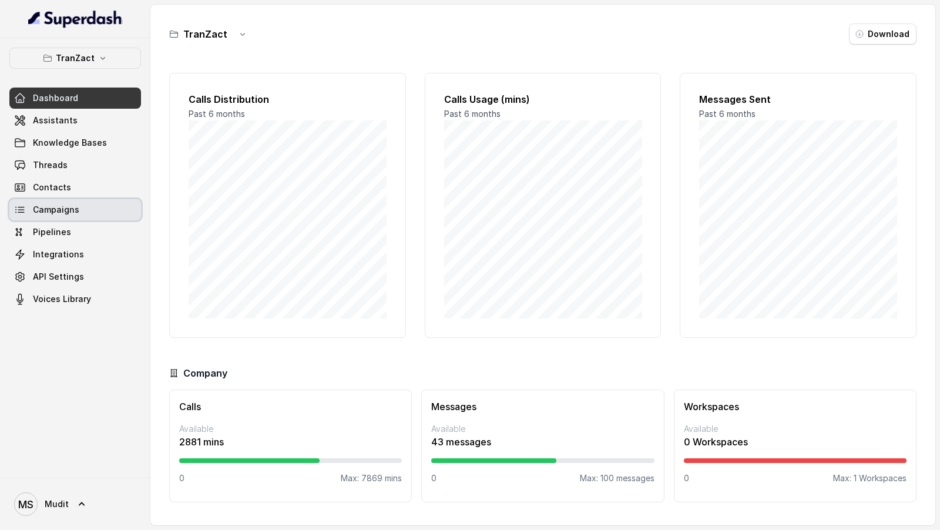
click at [66, 211] on span "Campaigns" at bounding box center [56, 210] width 46 height 12
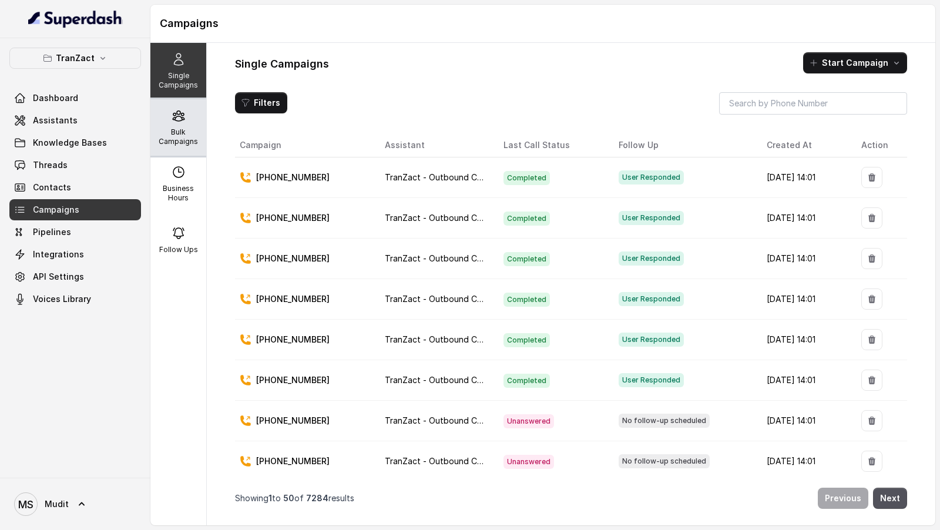
click at [166, 139] on p "Bulk Campaigns" at bounding box center [178, 137] width 46 height 19
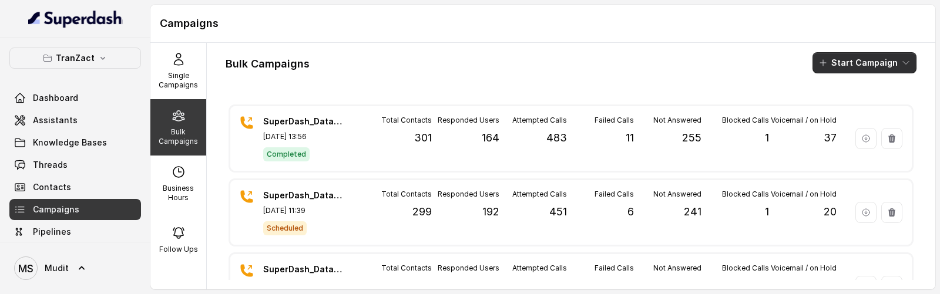
click at [877, 65] on button "Start Campaign" at bounding box center [865, 62] width 104 height 21
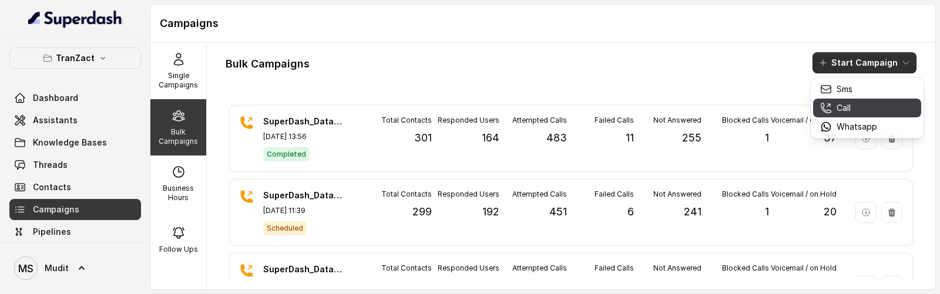
click at [834, 109] on div "Call" at bounding box center [848, 108] width 57 height 12
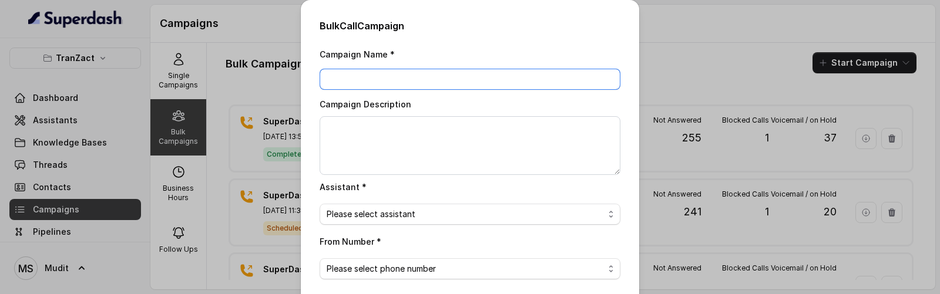
click at [373, 82] on input "Campaign Name *" at bounding box center [470, 79] width 301 height 21
type input "Superdash Test"
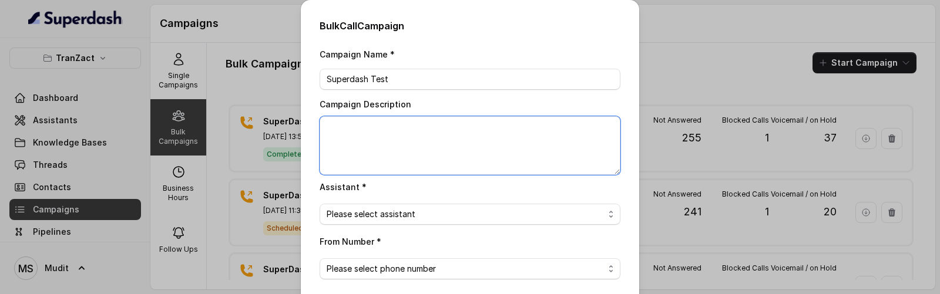
click at [389, 128] on textarea "Campaign Description" at bounding box center [470, 145] width 301 height 59
paste textarea "Superdash Test"
type textarea "Superdash Test"
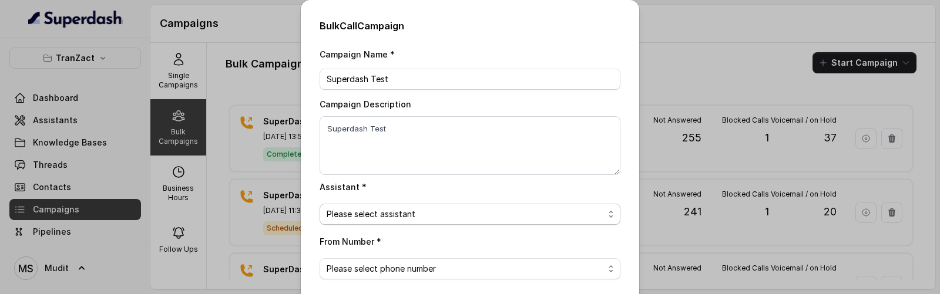
click at [371, 216] on span "Please select assistant" at bounding box center [465, 214] width 277 height 14
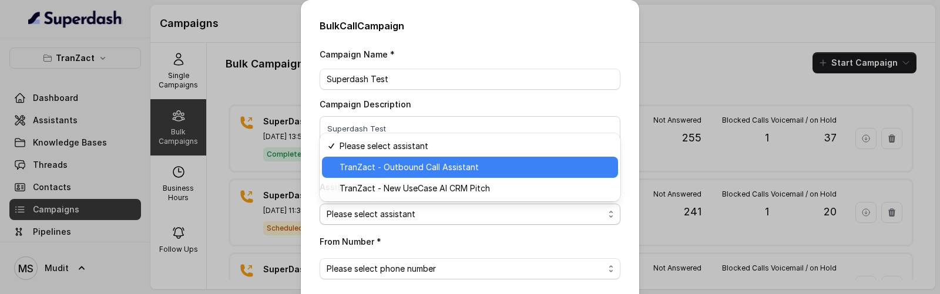
click at [393, 176] on div "TranZact - Outbound Call Assistant" at bounding box center [470, 167] width 296 height 21
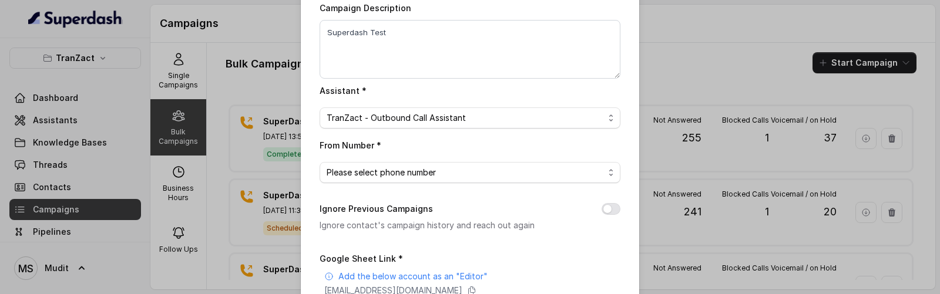
scroll to position [112, 0]
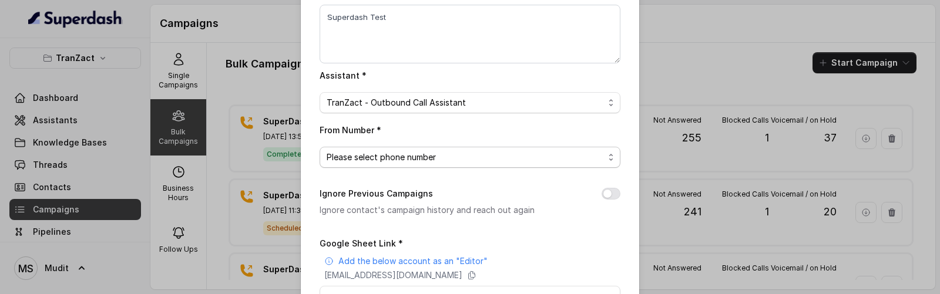
click at [386, 152] on span "Please select phone number" at bounding box center [465, 157] width 277 height 14
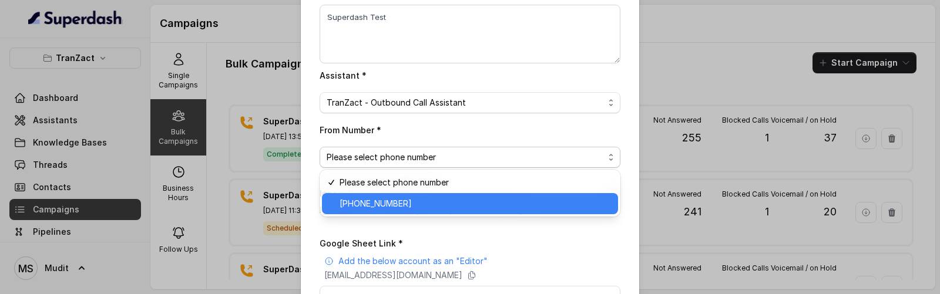
click at [379, 213] on div "+918035737537" at bounding box center [470, 203] width 296 height 21
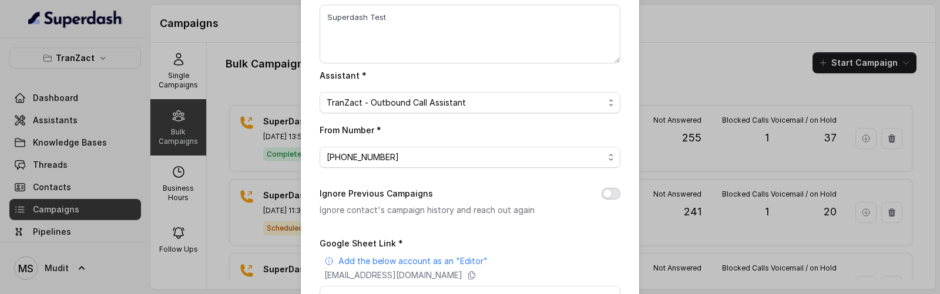
click at [612, 196] on button "Ignore Previous Campaigns" at bounding box center [611, 194] width 19 height 12
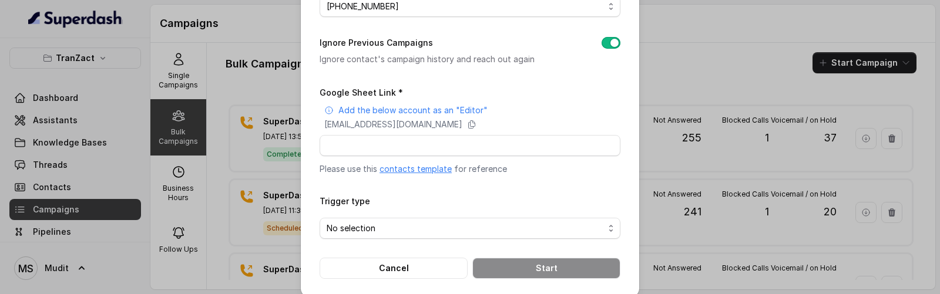
scroll to position [274, 0]
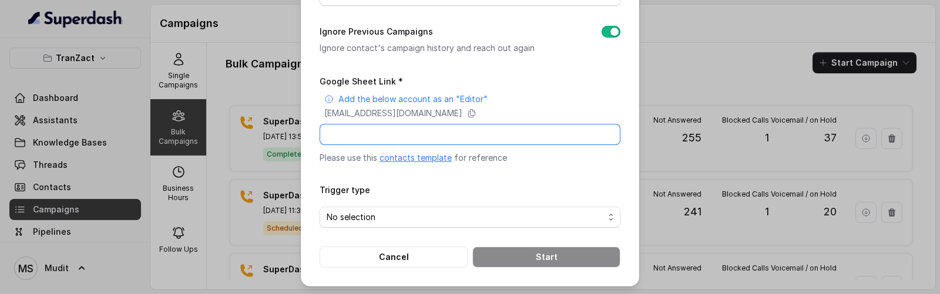
click at [360, 130] on input "Google Sheet Link *" at bounding box center [470, 134] width 301 height 21
paste input "https://docs.google.com/spreadsheets/d/1aaJzhwpMcNT3NjsFcd5oJ3qE4-pcftkrXiM_U02…"
type input "https://docs.google.com/spreadsheets/d/1aaJzhwpMcNT3NjsFcd5oJ3qE4-pcftkrXiM_U02…"
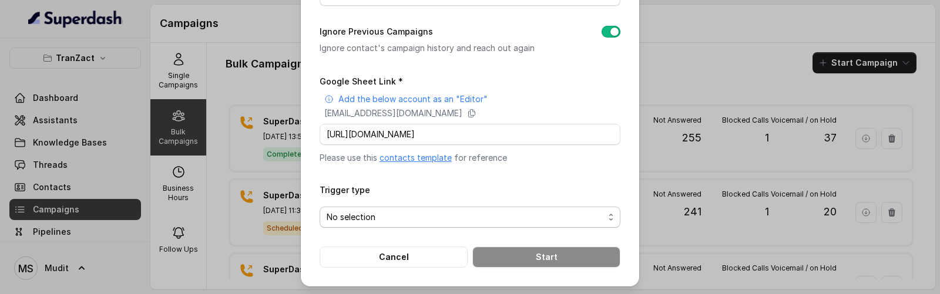
click at [385, 222] on span "No selection" at bounding box center [465, 217] width 277 height 14
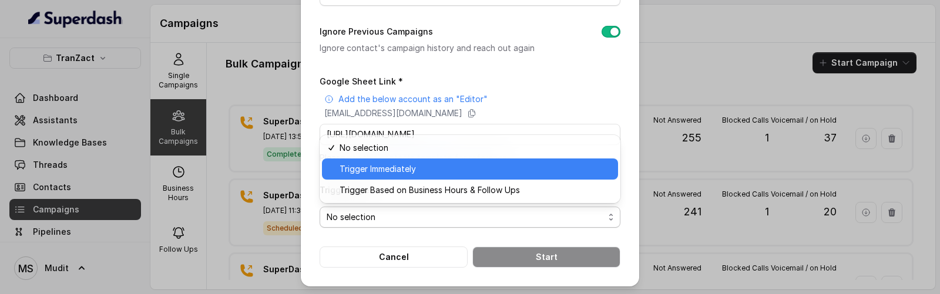
click at [397, 170] on span "Trigger Immediately" at bounding box center [475, 169] width 271 height 14
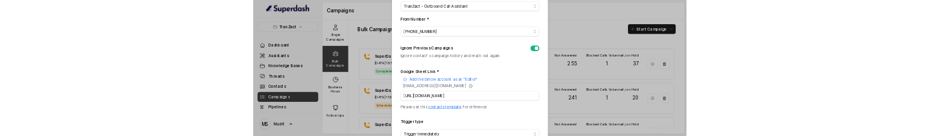
scroll to position [274, 0]
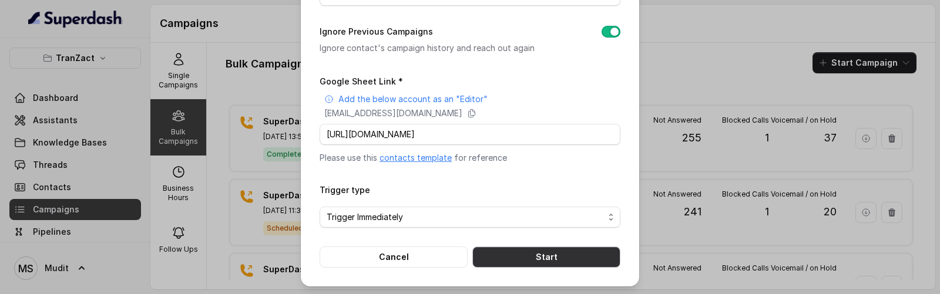
click at [522, 259] on button "Start" at bounding box center [546, 257] width 148 height 21
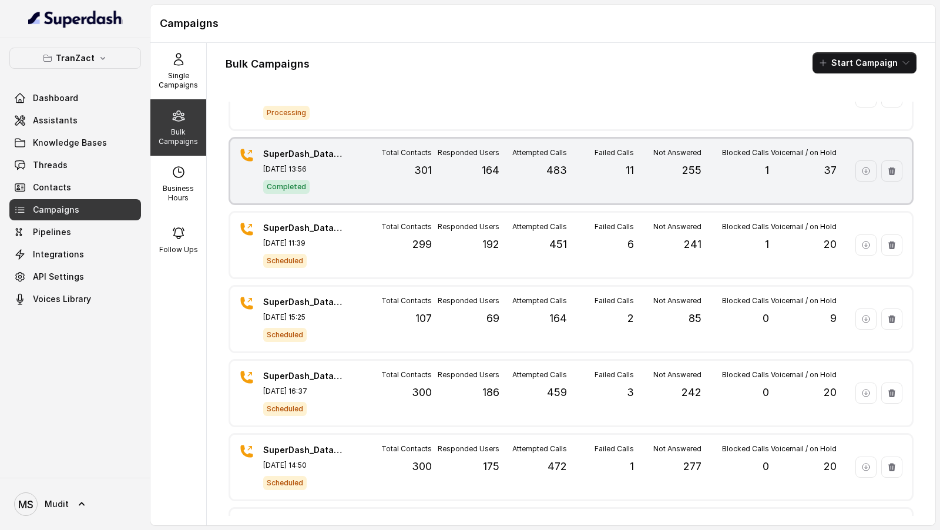
scroll to position [0, 0]
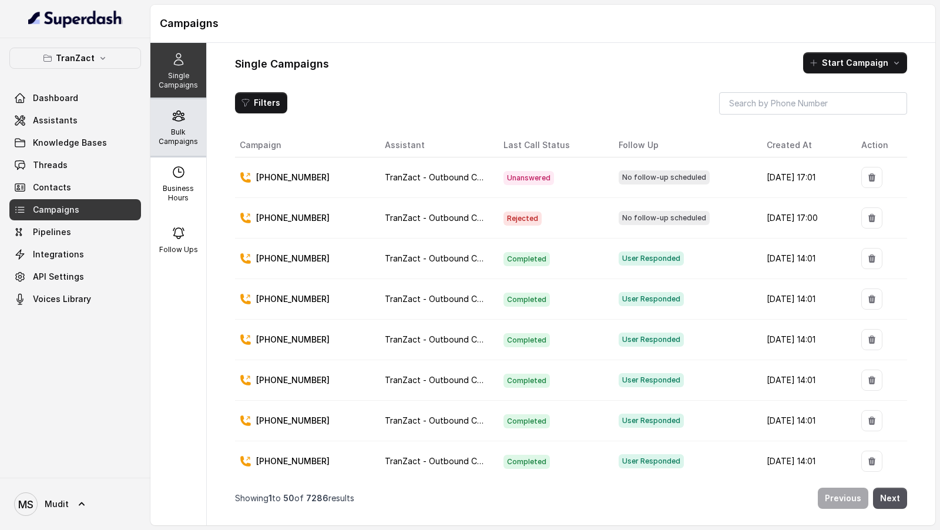
click at [179, 139] on p "Bulk Campaigns" at bounding box center [178, 137] width 46 height 19
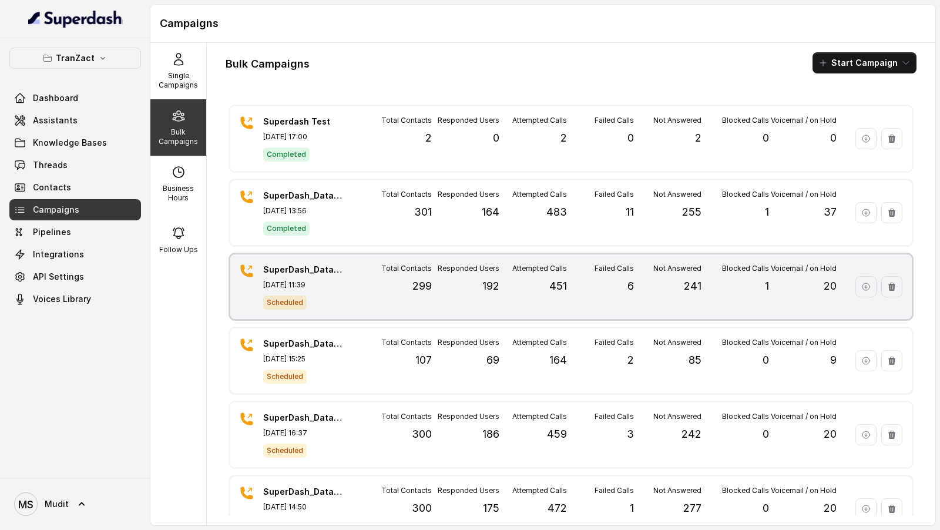
click at [367, 276] on div "Total Contacts 299" at bounding box center [398, 287] width 68 height 46
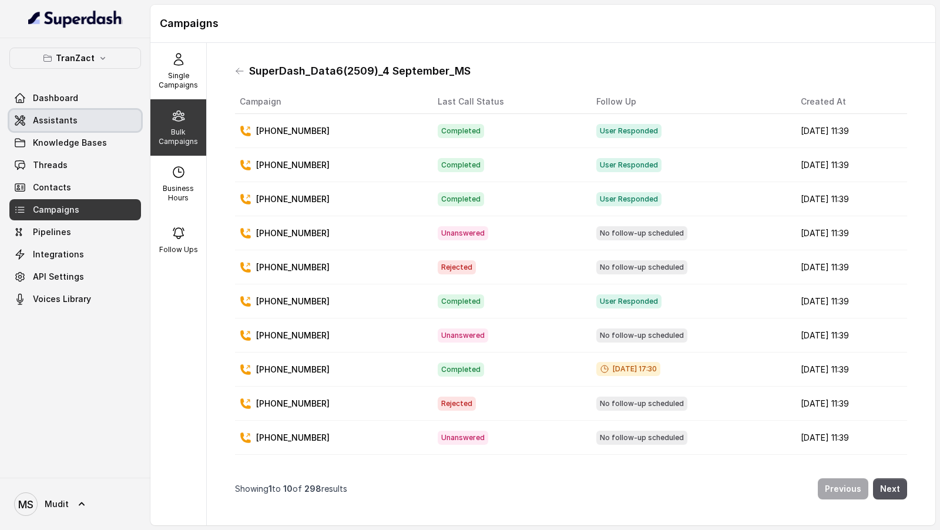
click at [85, 111] on link "Assistants" at bounding box center [75, 120] width 132 height 21
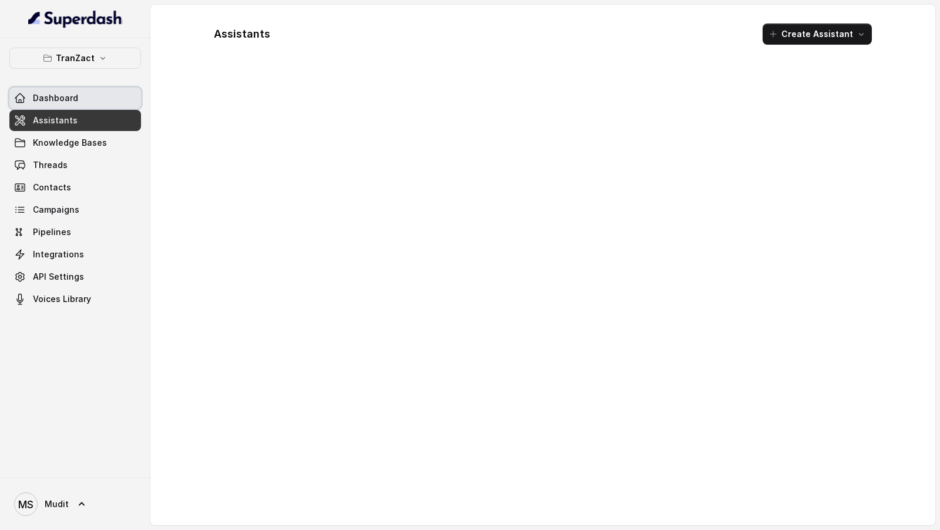
click at [96, 93] on link "Dashboard" at bounding box center [75, 98] width 132 height 21
